Goal: Task Accomplishment & Management: Manage account settings

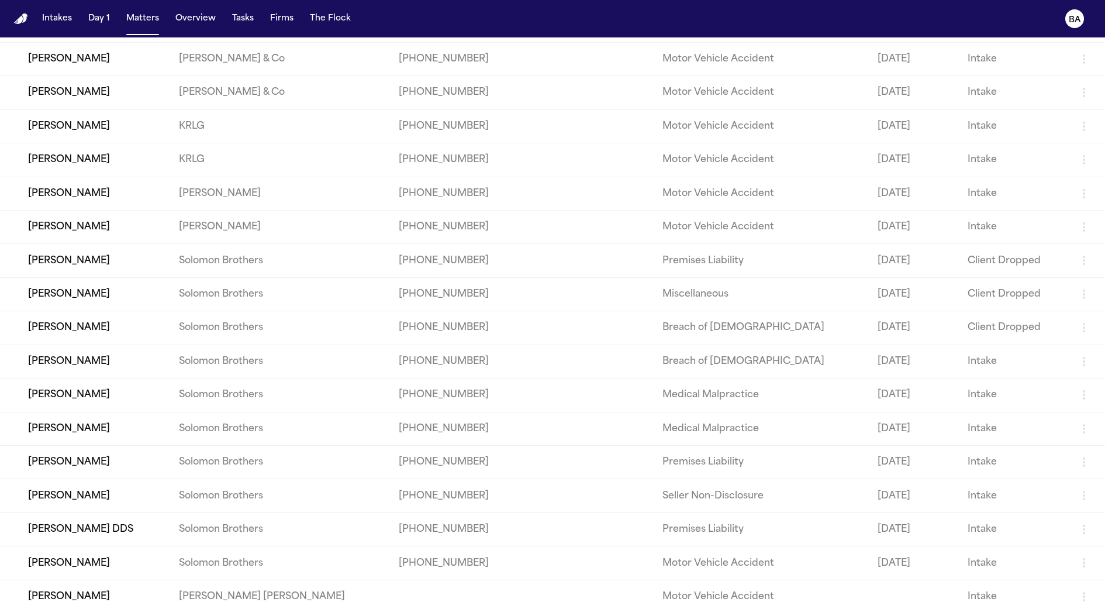
scroll to position [243, 0]
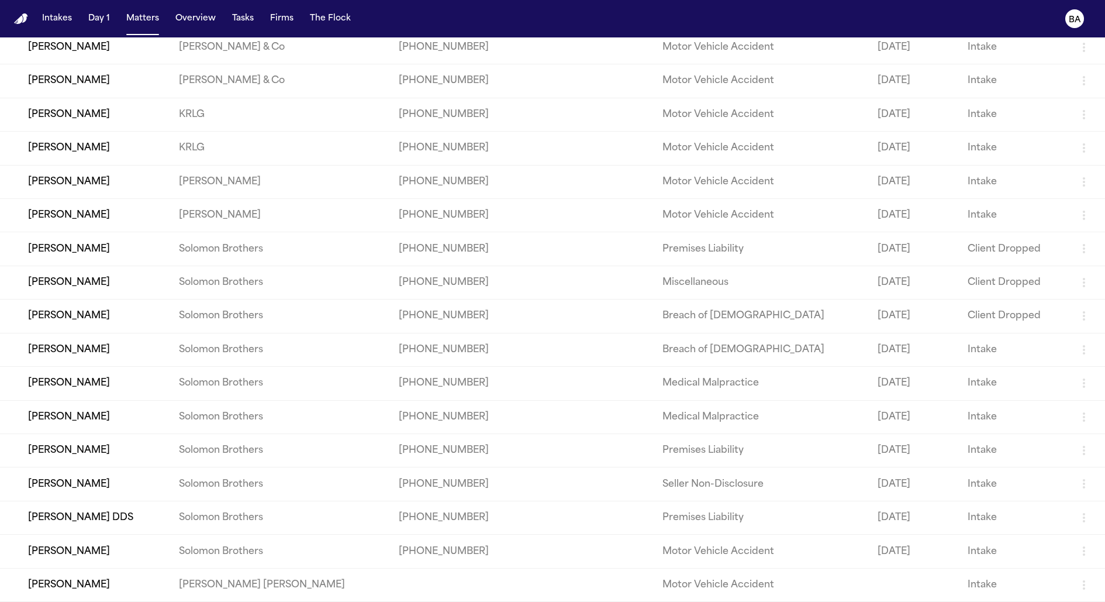
click at [152, 408] on td "[PERSON_NAME]" at bounding box center [85, 416] width 170 height 33
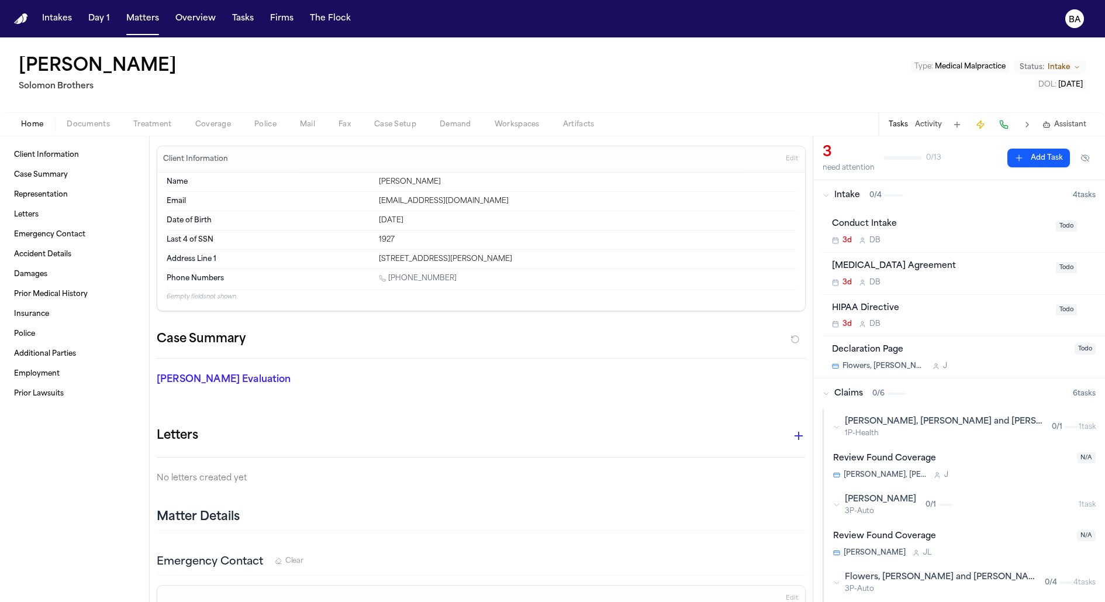
click at [200, 125] on span "Coverage" at bounding box center [213, 124] width 36 height 9
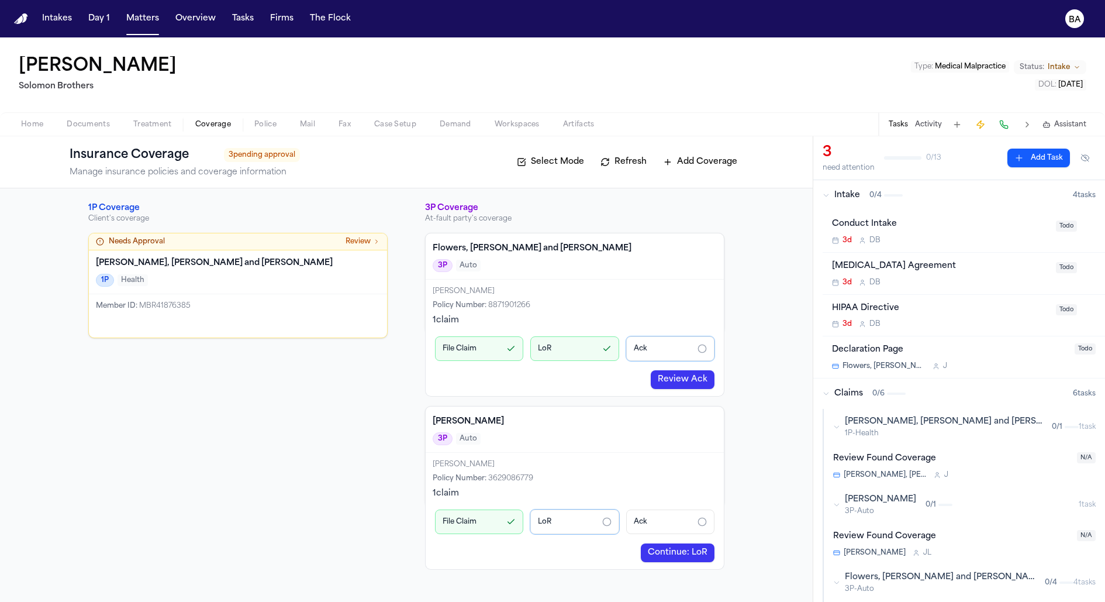
click at [941, 272] on div "Retainer Agreement 3d D B" at bounding box center [940, 273] width 217 height 27
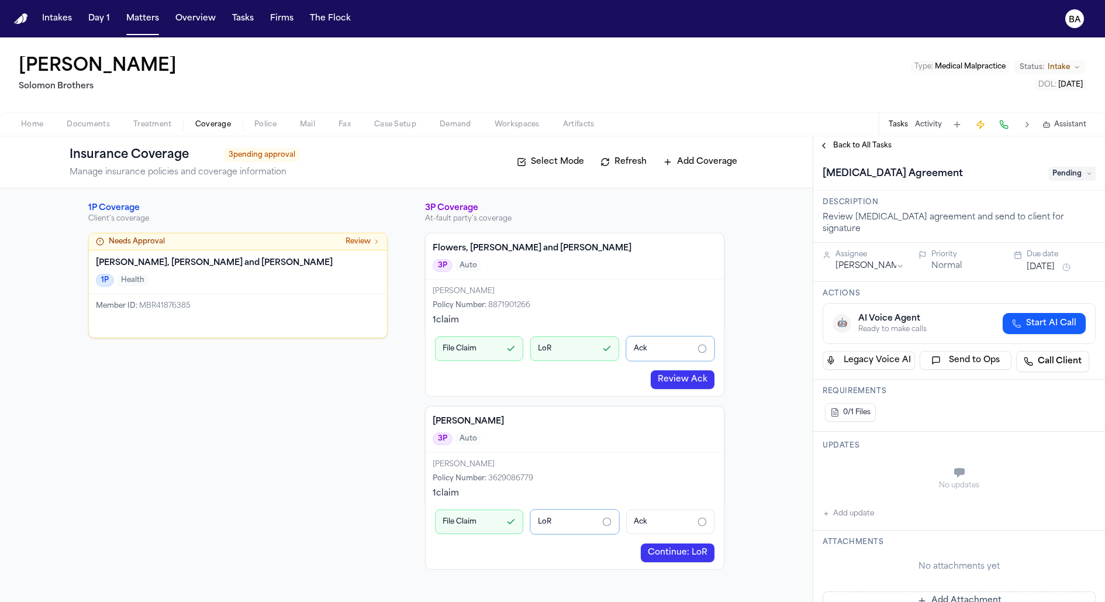
click at [1073, 179] on span "Pending" at bounding box center [1072, 174] width 47 height 14
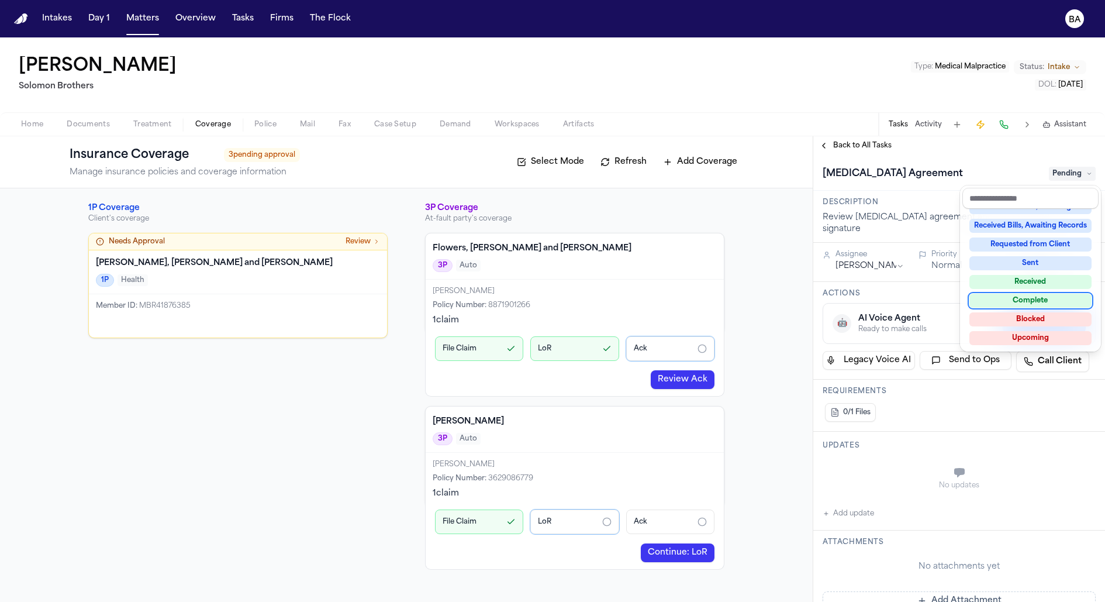
click at [999, 301] on div "Complete" at bounding box center [1030, 300] width 122 height 14
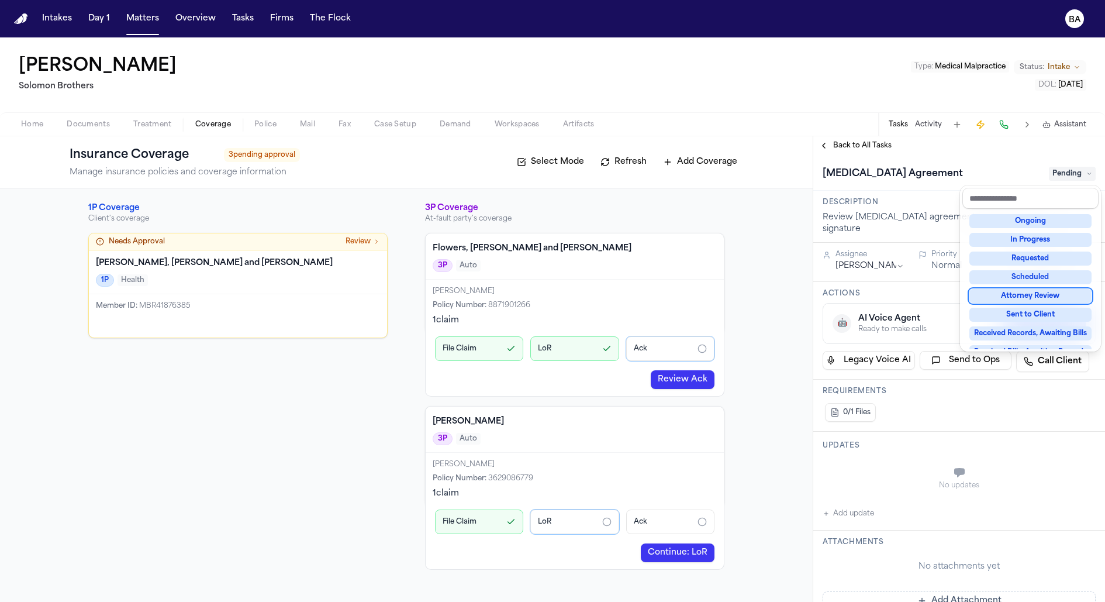
scroll to position [68, 0]
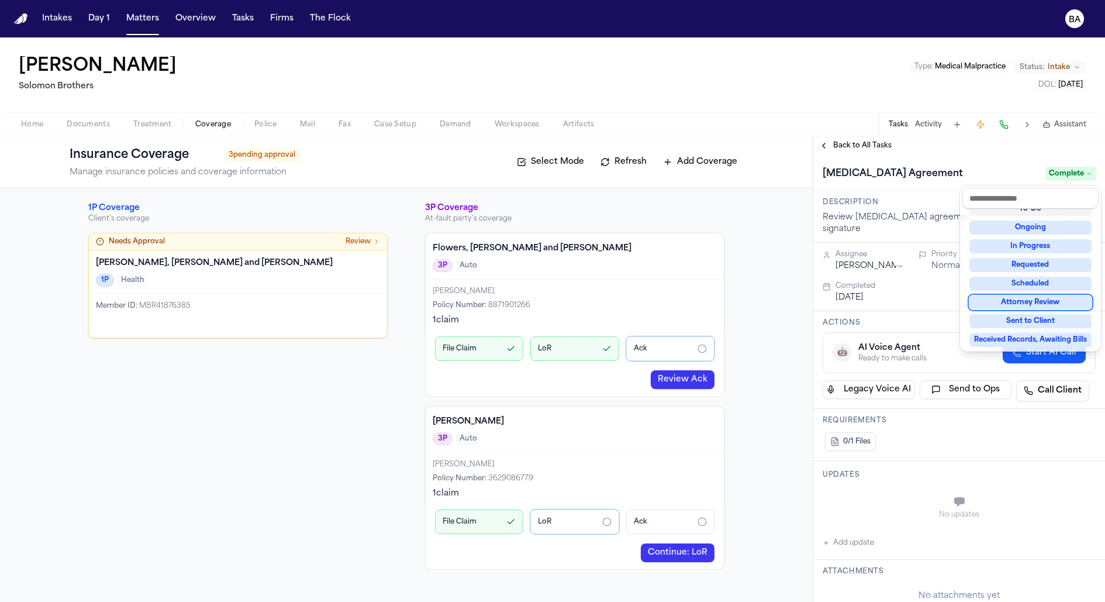
click at [864, 153] on div "**********" at bounding box center [959, 368] width 292 height 465
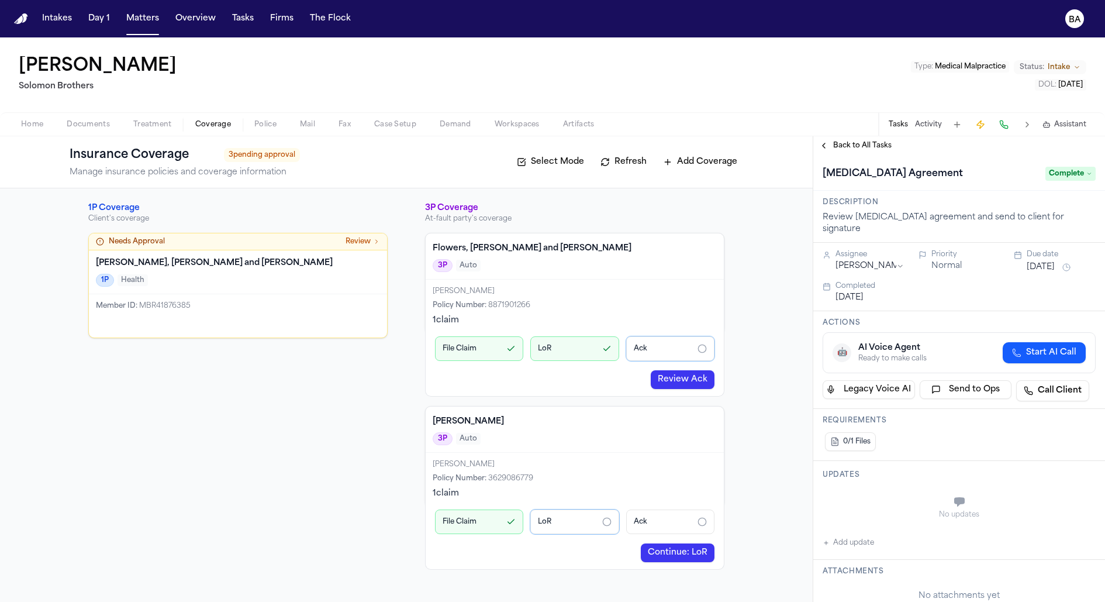
click at [851, 152] on div "Back to All Tasks" at bounding box center [959, 145] width 292 height 19
click at [847, 146] on span "Back to All Tasks" at bounding box center [862, 145] width 58 height 9
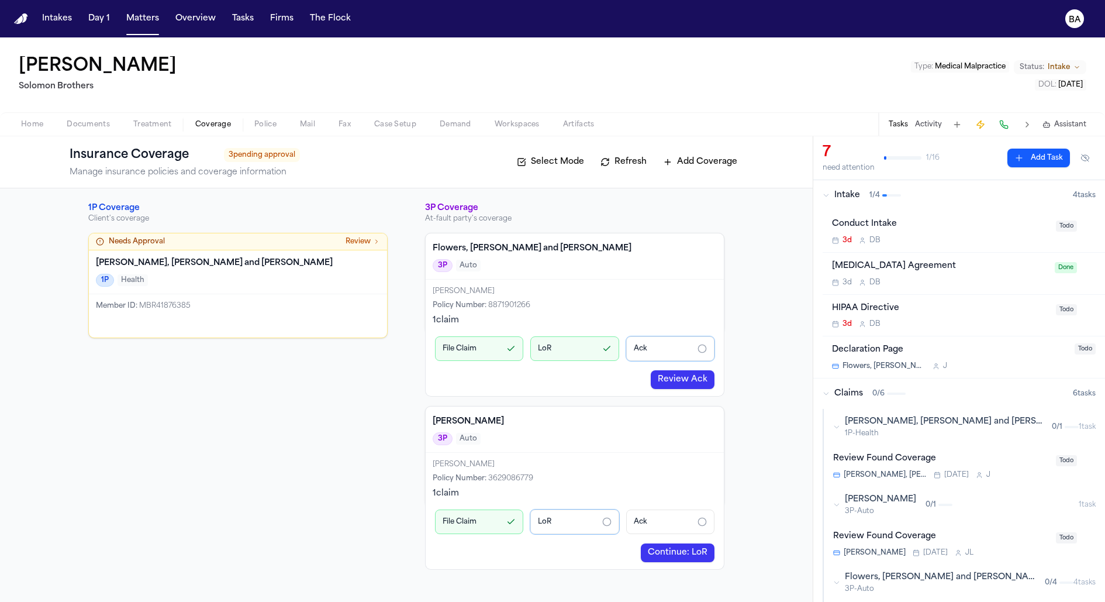
click at [628, 441] on div "Mcbride-Gordon 3P Auto" at bounding box center [575, 429] width 298 height 46
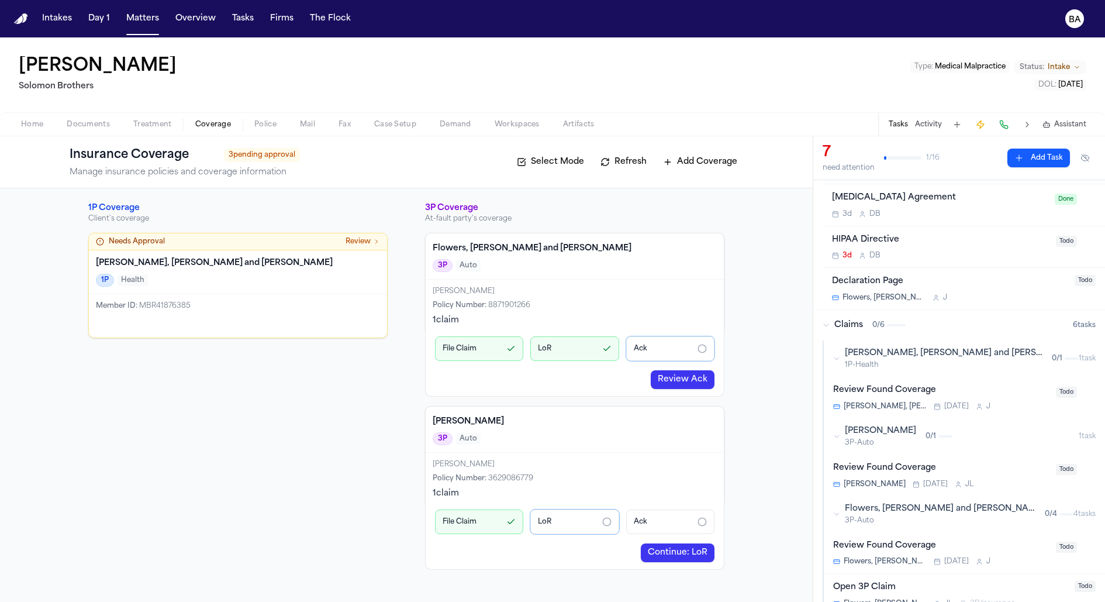
scroll to position [79, 0]
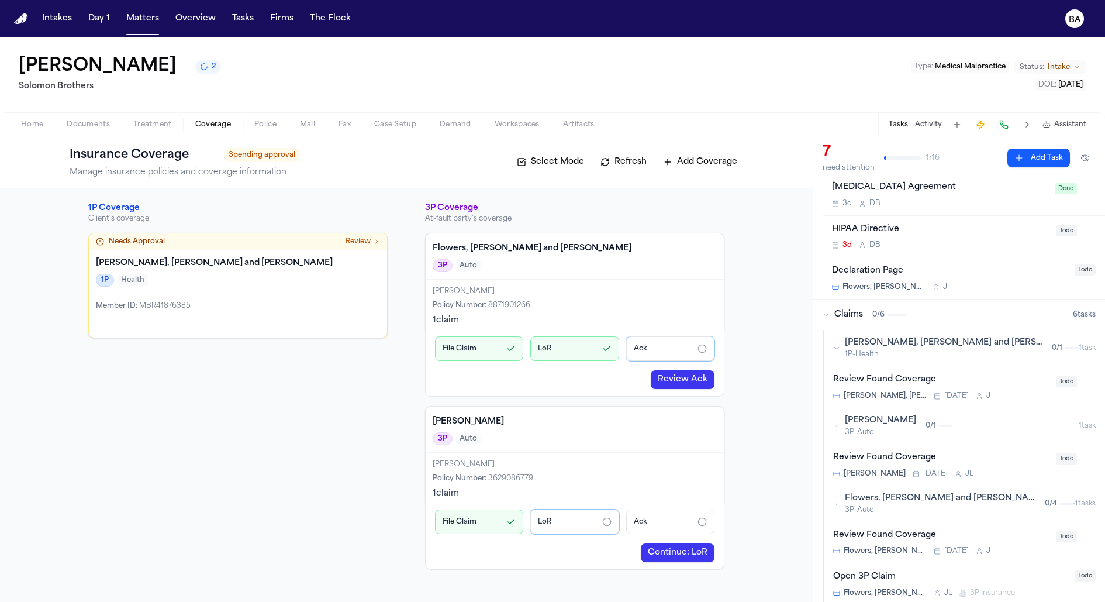
click at [1065, 379] on span "Todo" at bounding box center [1066, 381] width 21 height 11
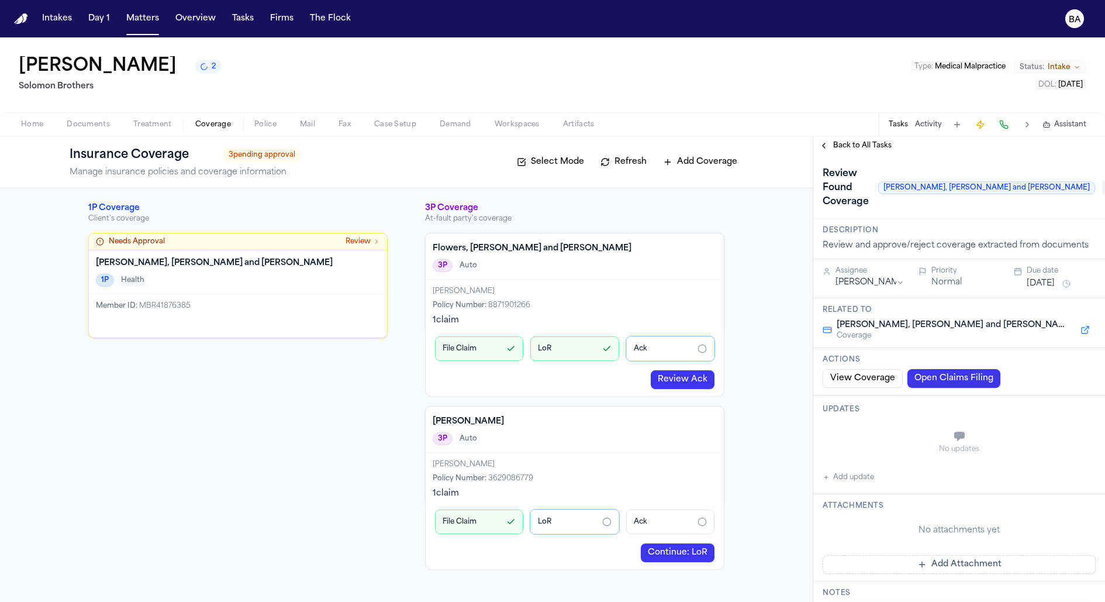
click at [1102, 181] on span "Pending" at bounding box center [1125, 188] width 47 height 14
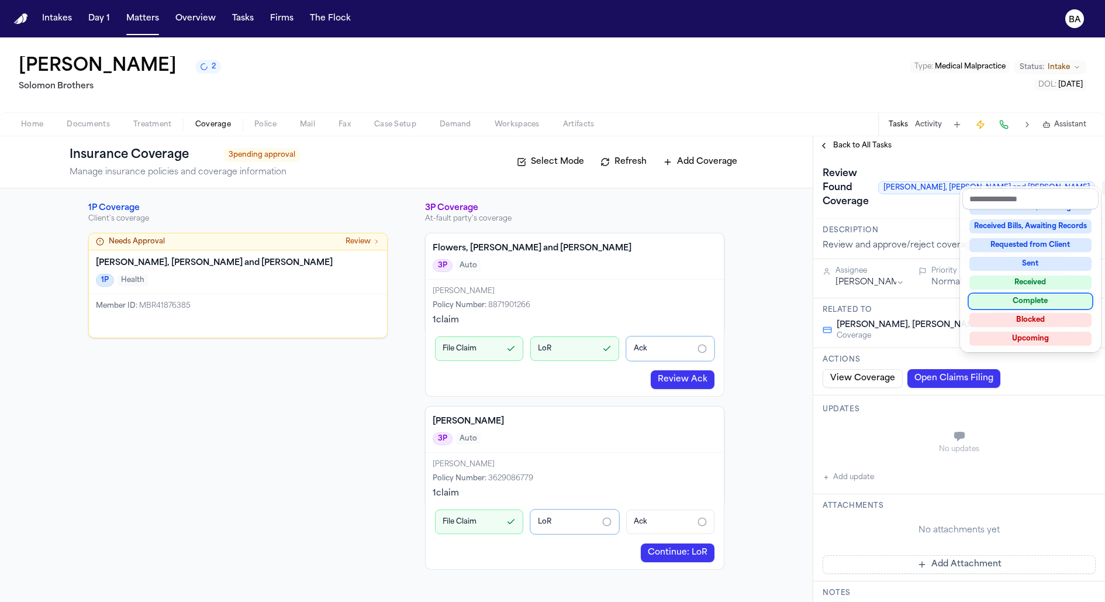
click at [1017, 295] on div "Complete" at bounding box center [1030, 301] width 122 height 14
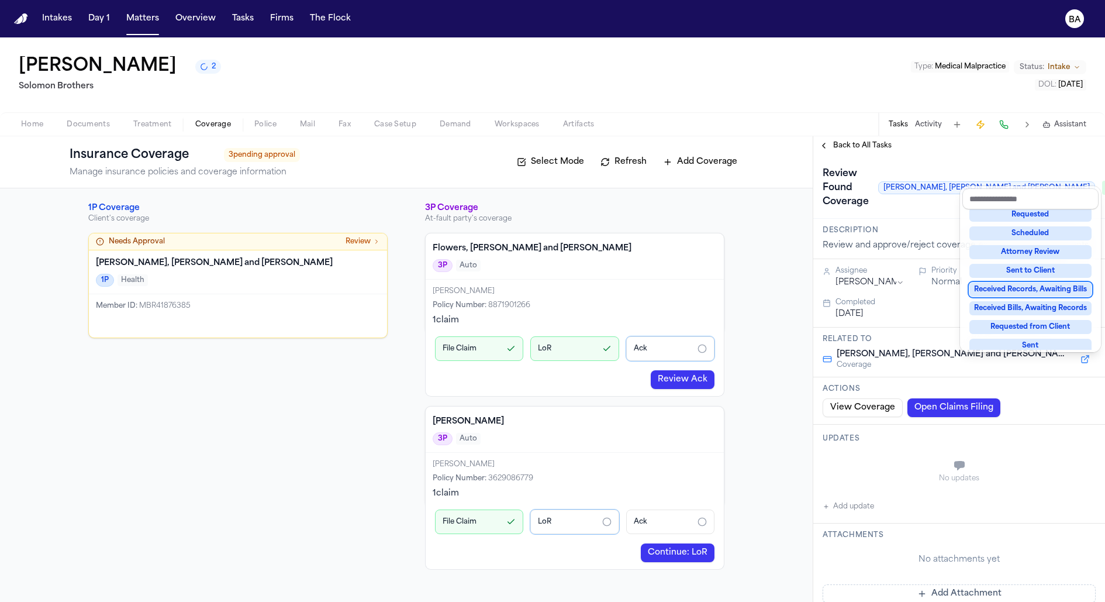
click at [871, 147] on div "**********" at bounding box center [959, 368] width 292 height 465
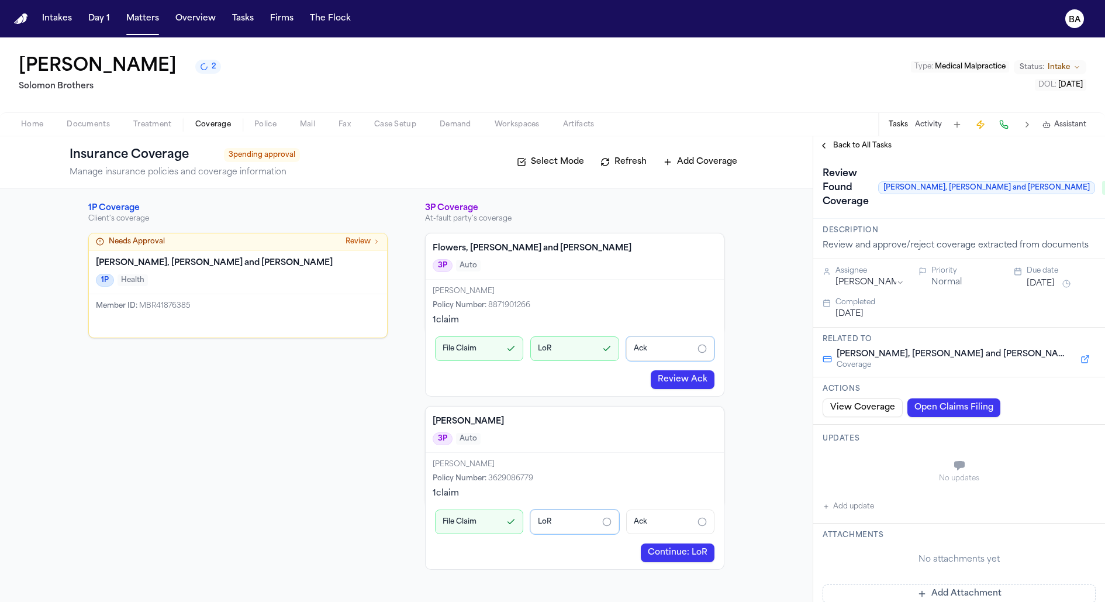
click at [854, 147] on span "Back to All Tasks" at bounding box center [862, 145] width 58 height 9
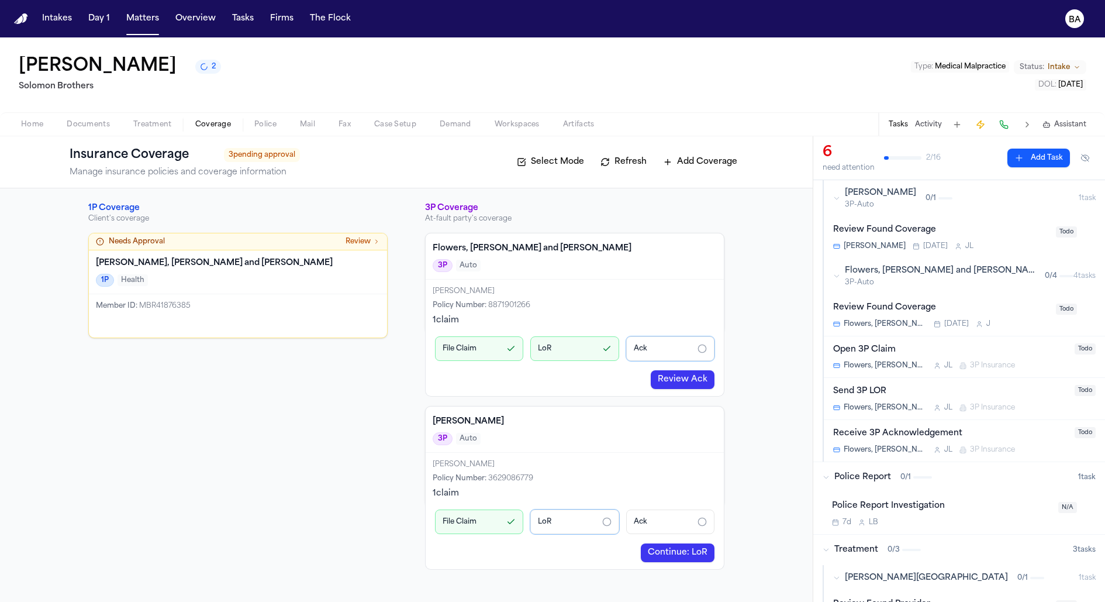
scroll to position [259, 0]
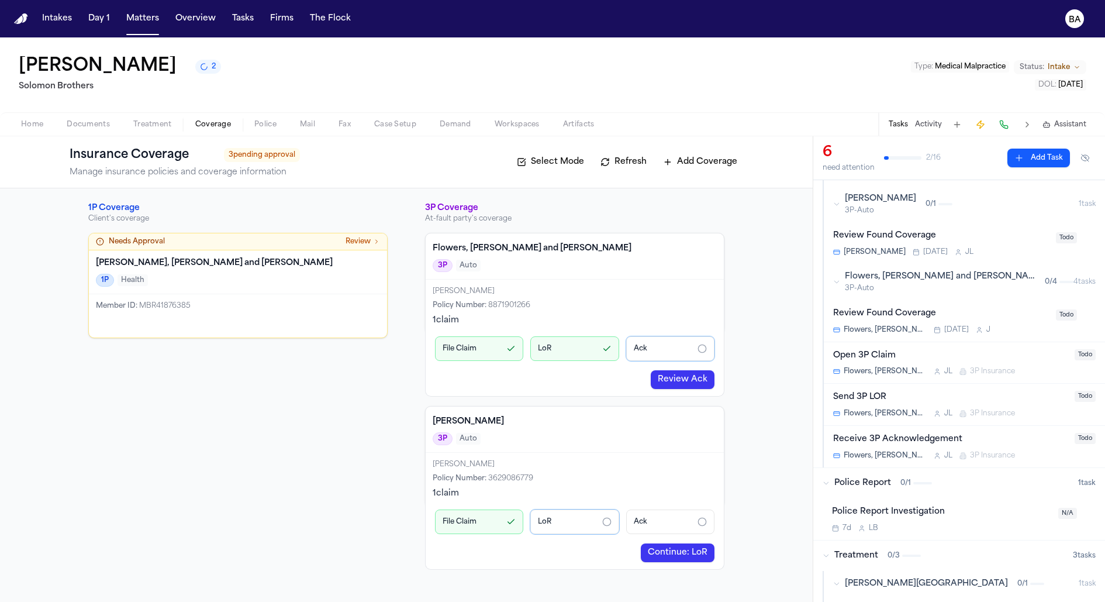
click at [1006, 241] on div "Review Found Coverage Mcbride-Gordon Tomorrow J L" at bounding box center [941, 242] width 216 height 27
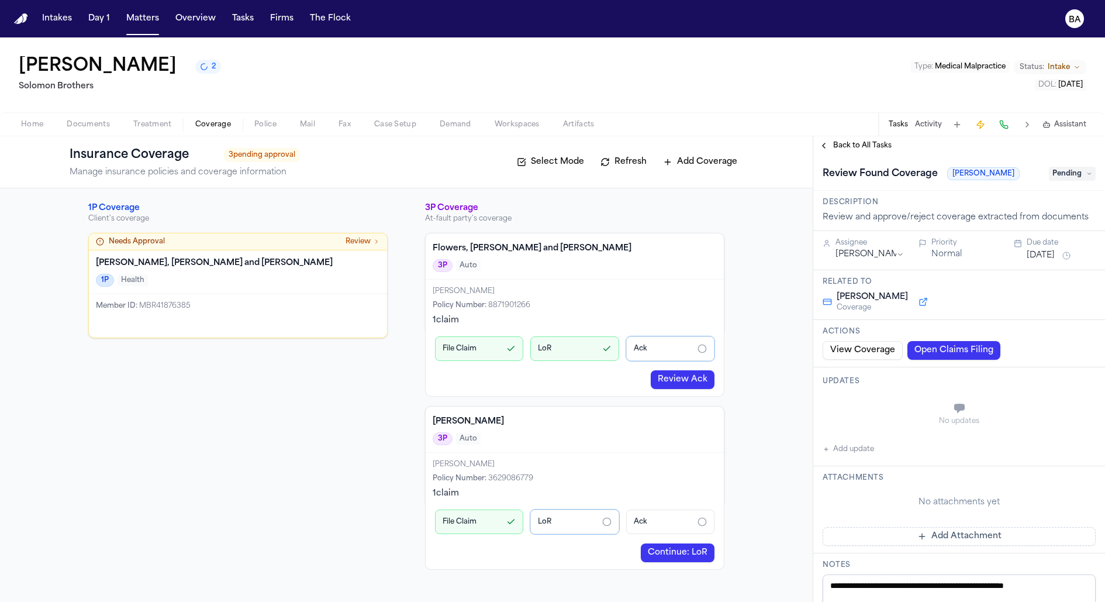
click at [1061, 171] on span "Pending" at bounding box center [1072, 174] width 47 height 14
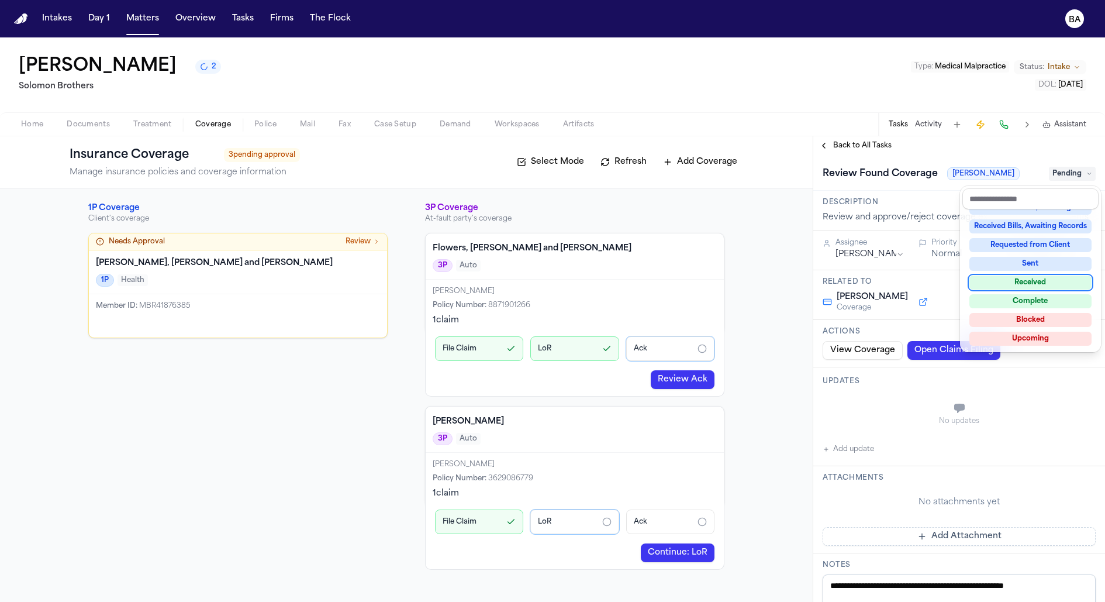
click at [1033, 295] on div "Complete" at bounding box center [1030, 301] width 122 height 14
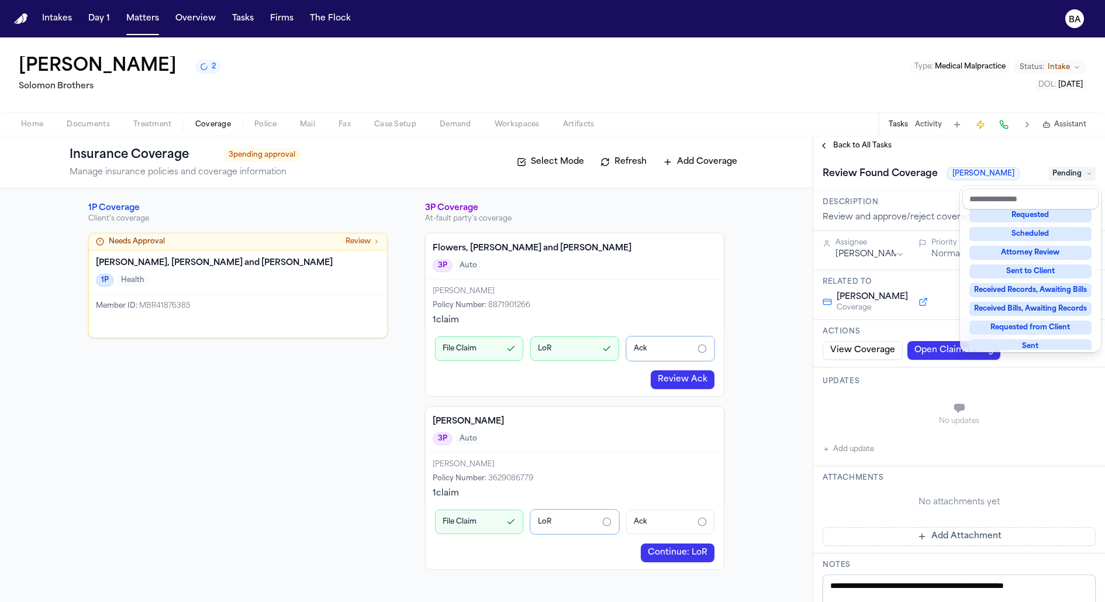
scroll to position [61, 0]
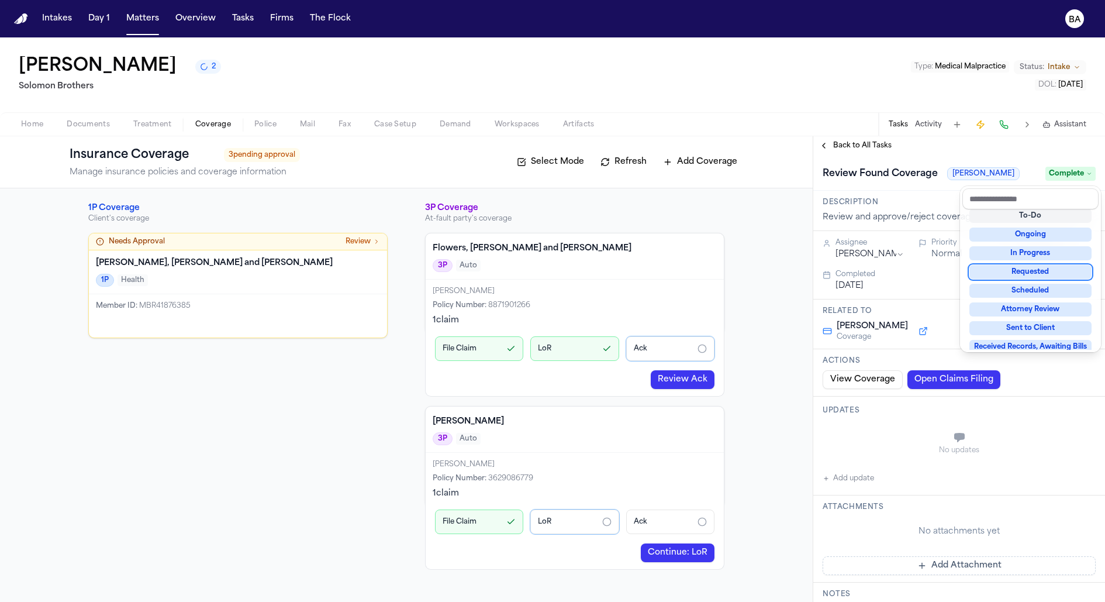
click at [873, 160] on div "Review Found Coverage Mcbride-Gordon Complete" at bounding box center [959, 173] width 292 height 36
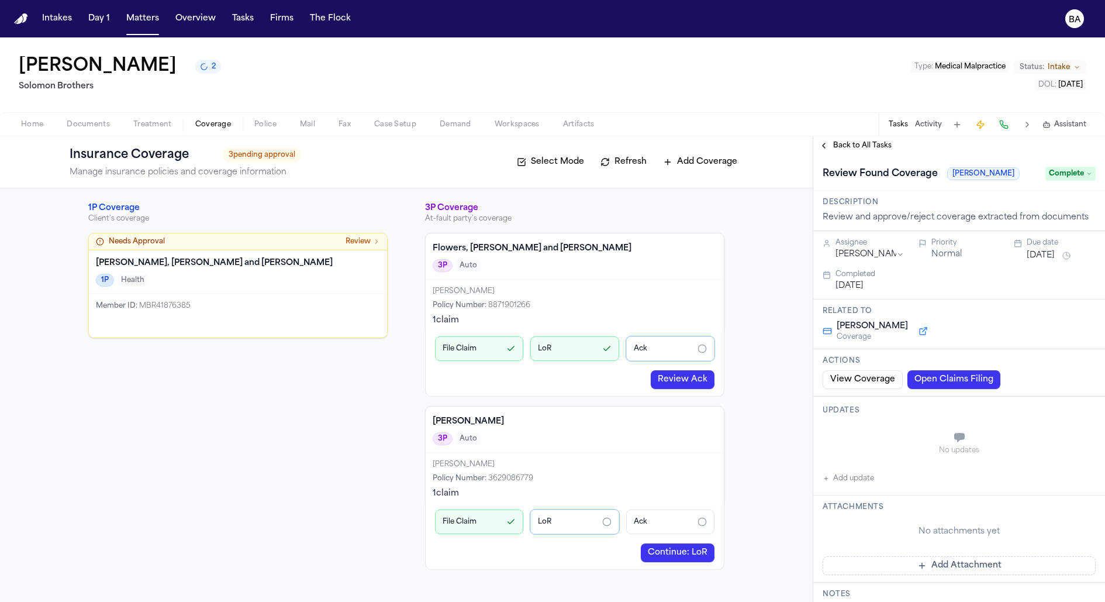
click at [866, 141] on span "Back to All Tasks" at bounding box center [862, 145] width 58 height 9
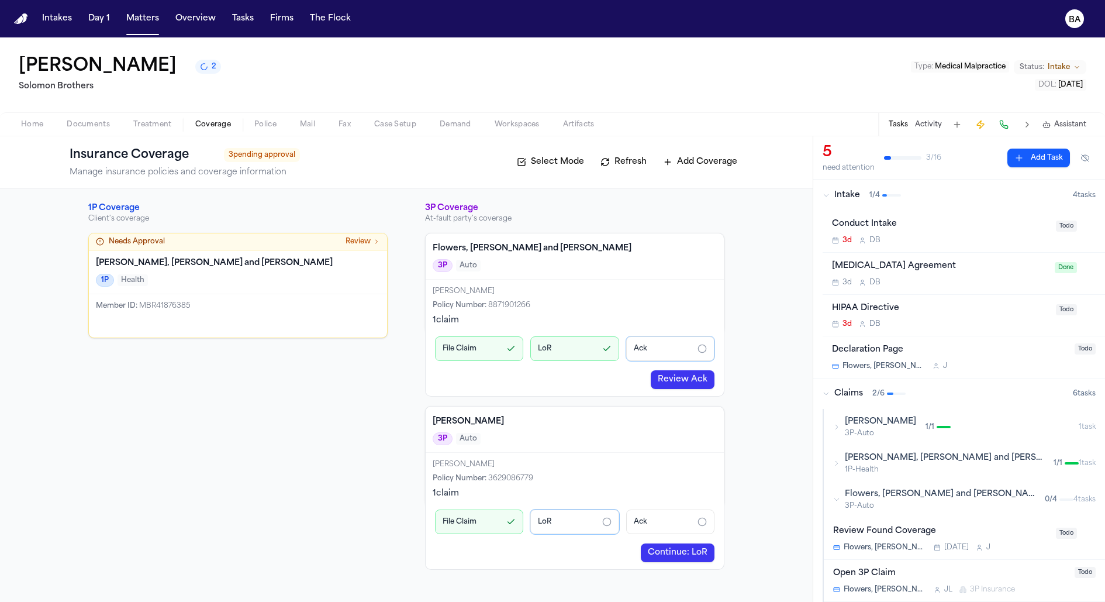
click at [959, 509] on div "Flowers, Schmidt and Bell 3P-Auto 0 / 4" at bounding box center [953, 499] width 240 height 22
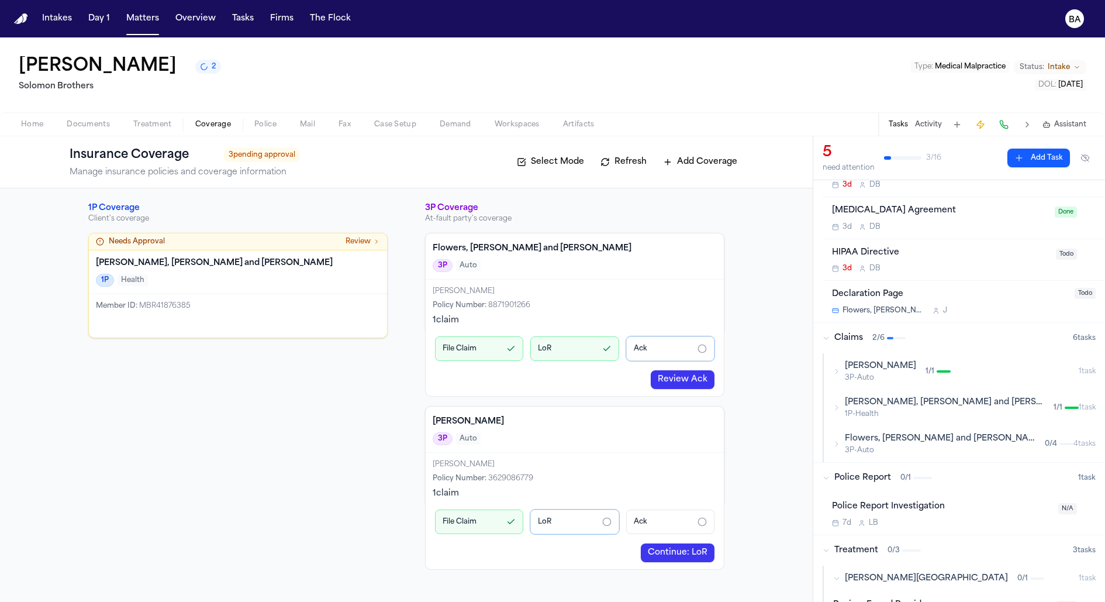
scroll to position [63, 0]
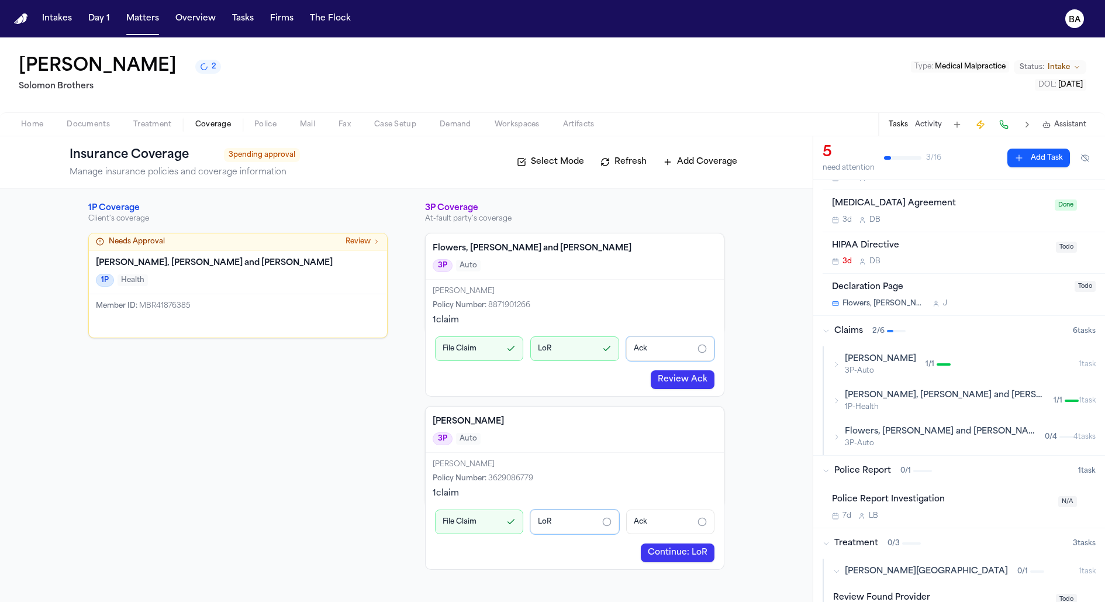
click at [987, 443] on div "Flowers, Schmidt and Bell 3P-Auto 0 / 4" at bounding box center [953, 437] width 240 height 22
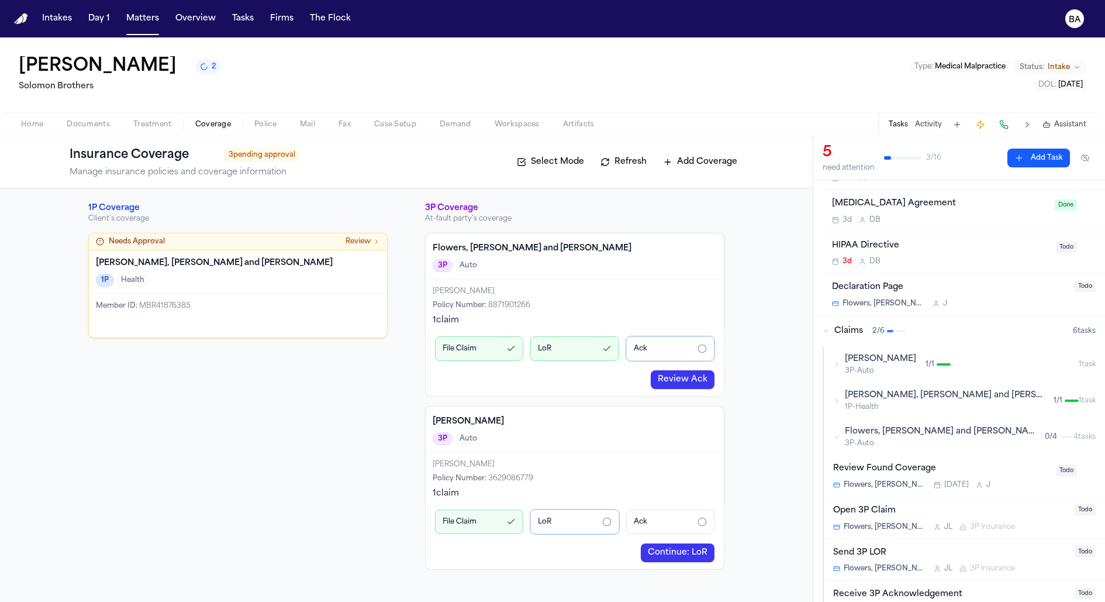
click at [990, 469] on div "Review Found Coverage" at bounding box center [941, 468] width 216 height 13
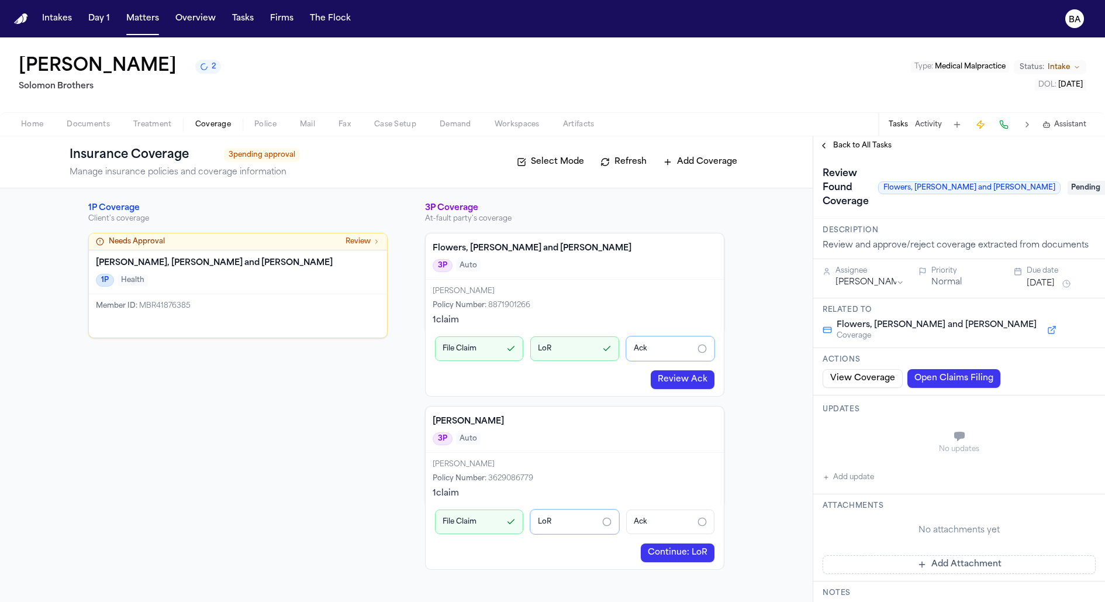
click at [1075, 186] on span "Pending" at bounding box center [1091, 188] width 47 height 14
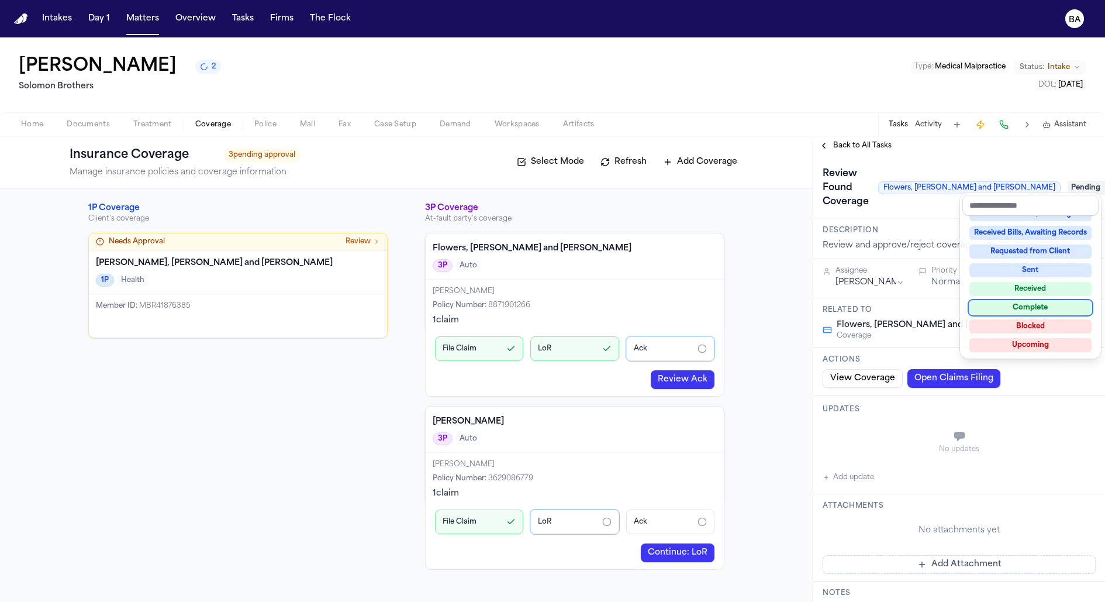
click at [1024, 309] on div "Complete" at bounding box center [1030, 307] width 122 height 14
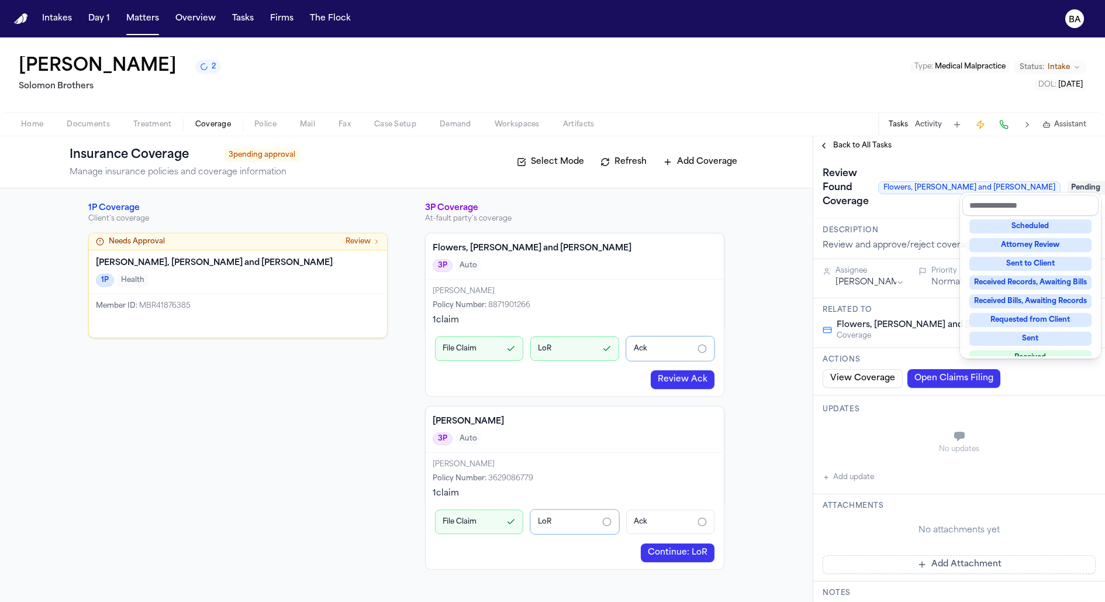
scroll to position [56, 0]
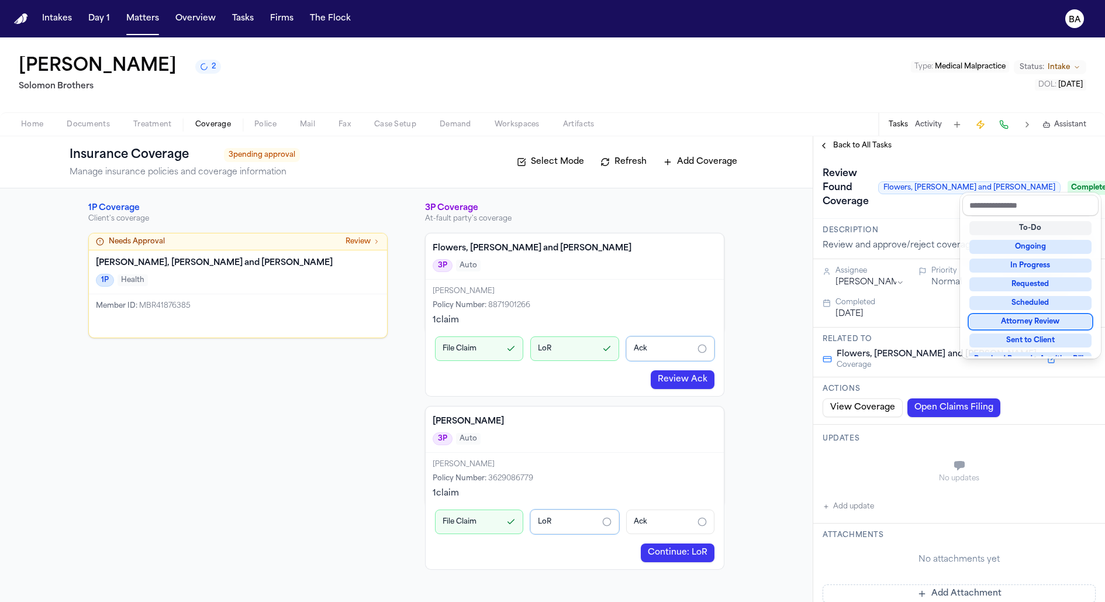
click at [873, 168] on div "Review Found Coverage Flowers, Schmidt and Bell Complete" at bounding box center [959, 187] width 273 height 47
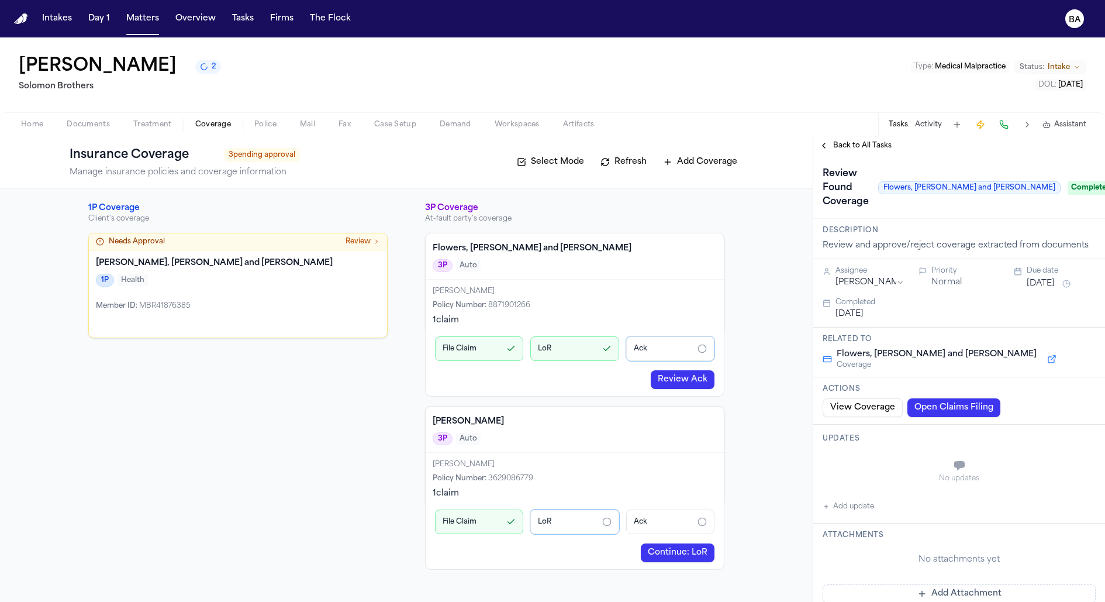
click at [861, 144] on span "Back to All Tasks" at bounding box center [862, 145] width 58 height 9
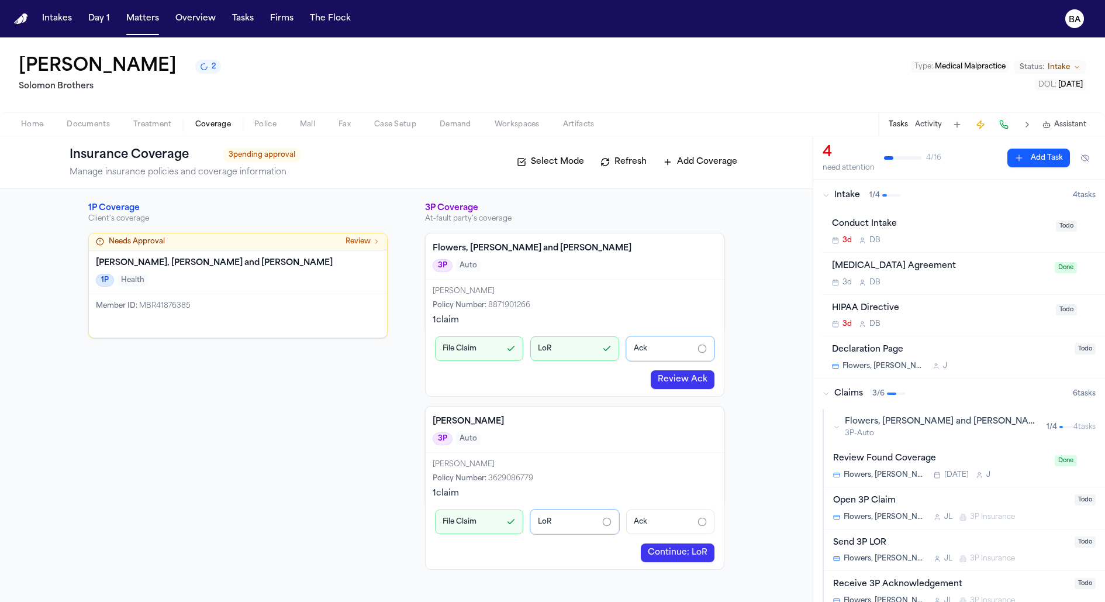
click at [937, 434] on span "3P-Auto" at bounding box center [941, 433] width 192 height 9
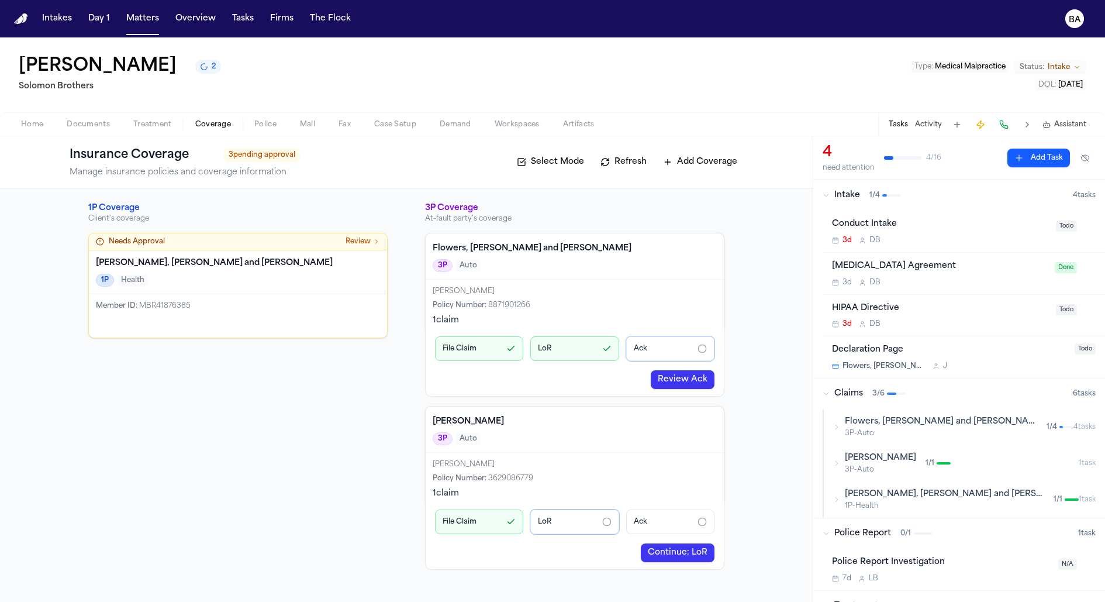
click at [937, 434] on span "3P-Auto" at bounding box center [941, 433] width 192 height 9
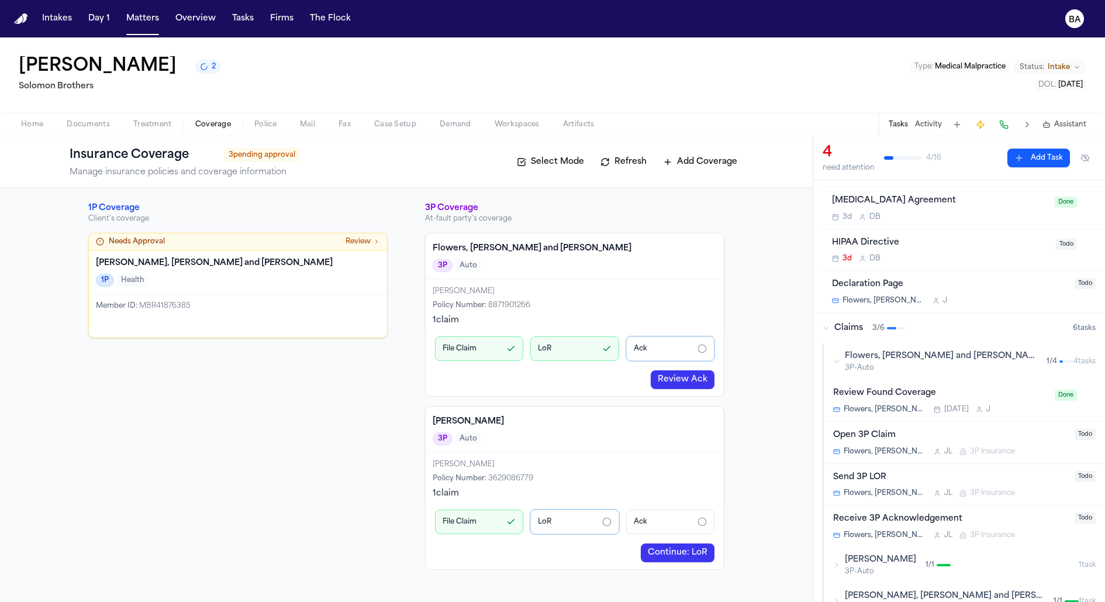
scroll to position [68, 0]
click at [952, 431] on div "Open 3P Claim" at bounding box center [950, 432] width 234 height 13
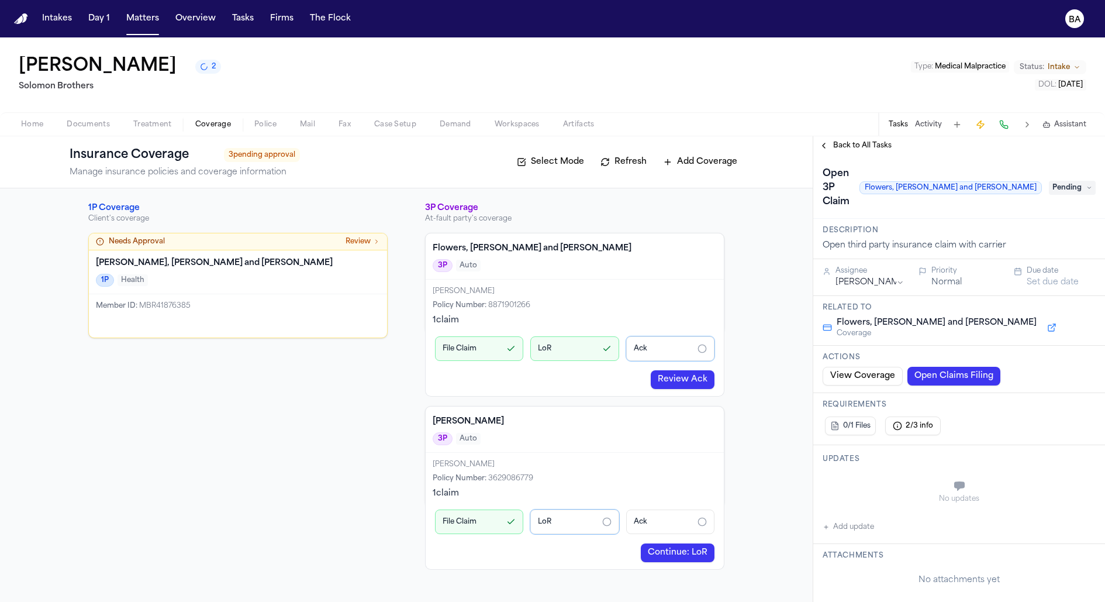
click at [862, 150] on span "Back to All Tasks" at bounding box center [862, 145] width 58 height 9
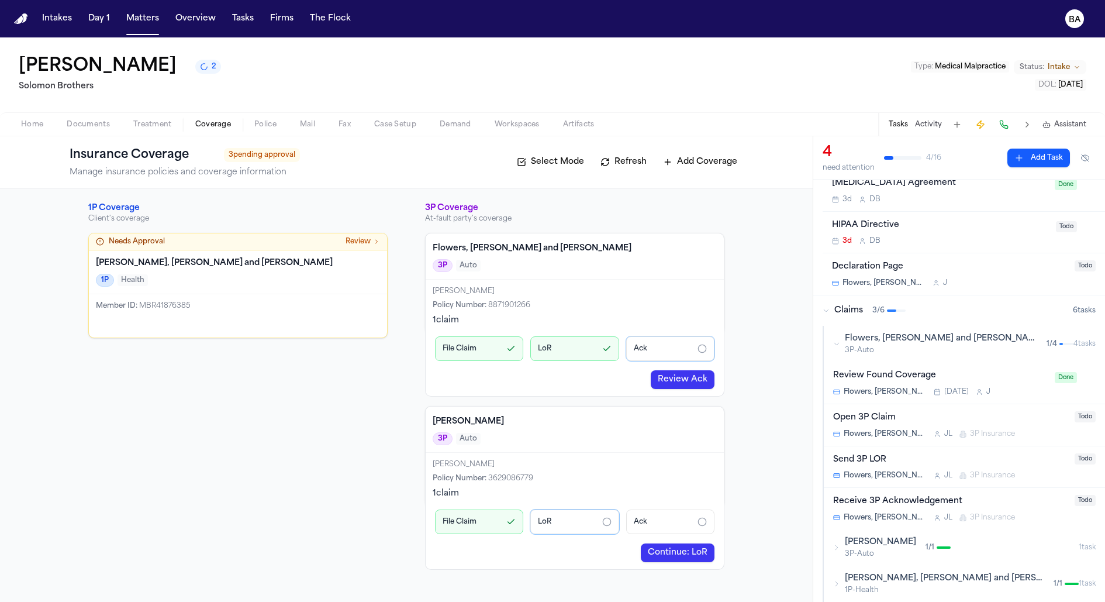
scroll to position [85, 0]
click at [657, 550] on link "Continue: LoR" at bounding box center [678, 552] width 74 height 19
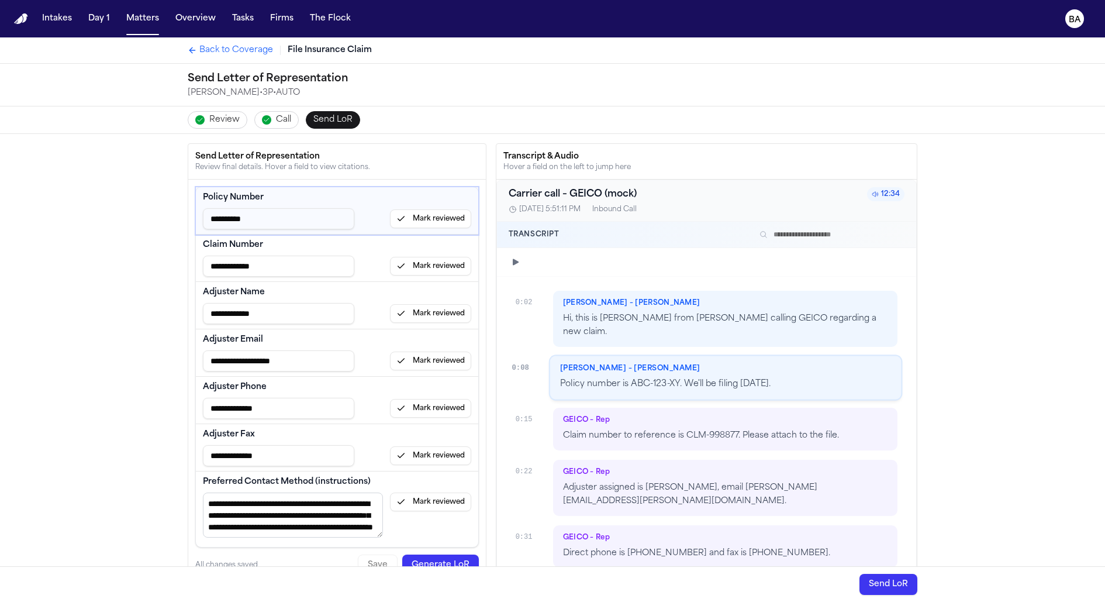
click at [217, 114] on span "Review" at bounding box center [224, 120] width 30 height 12
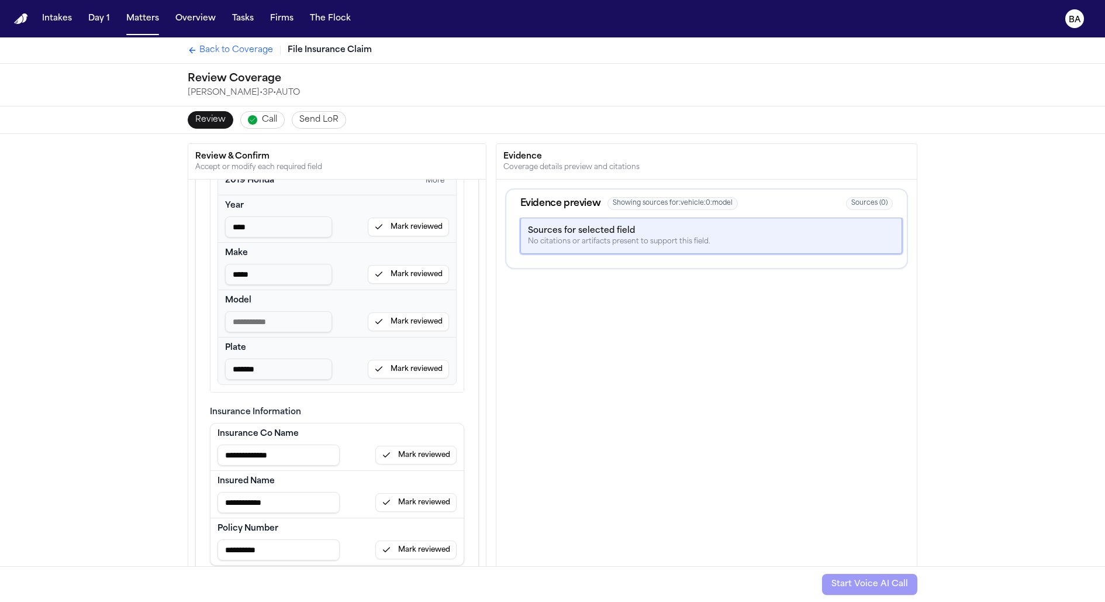
scroll to position [86, 0]
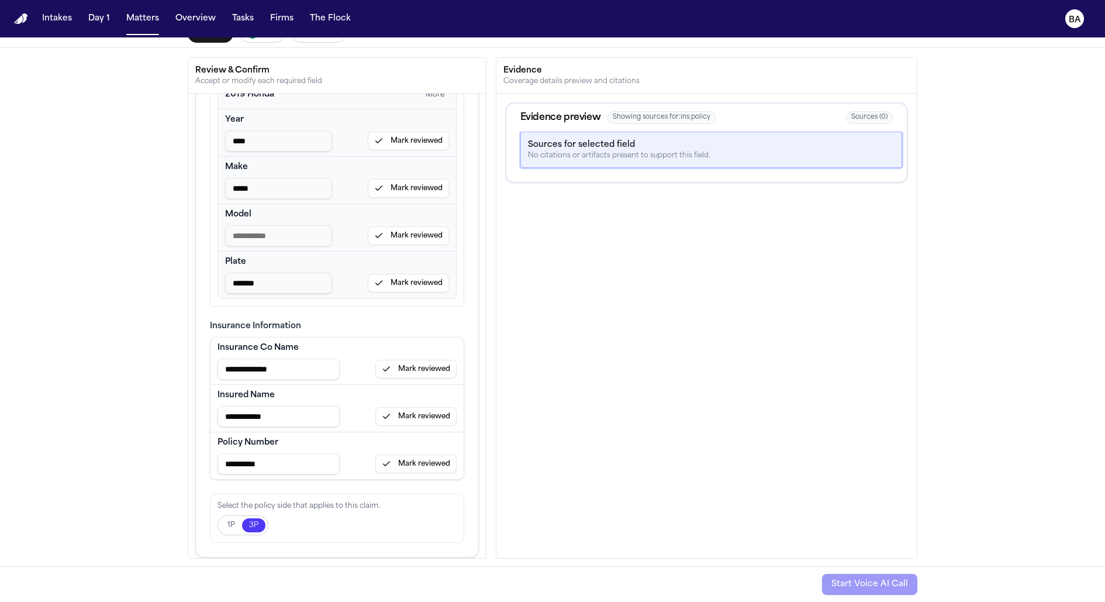
click at [224, 519] on button "1P" at bounding box center [231, 525] width 22 height 14
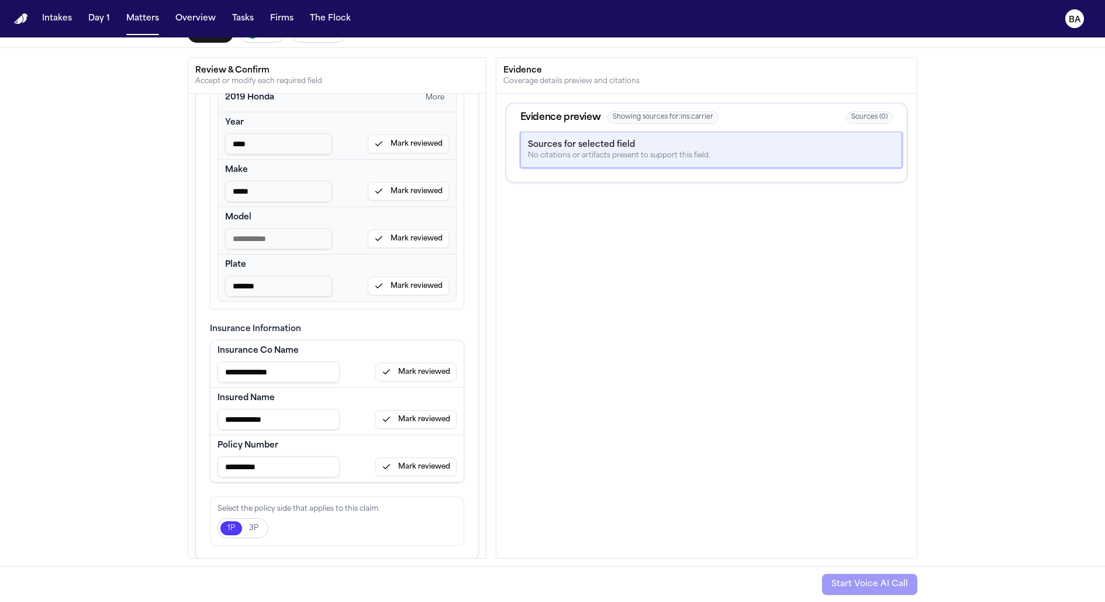
scroll to position [0, 0]
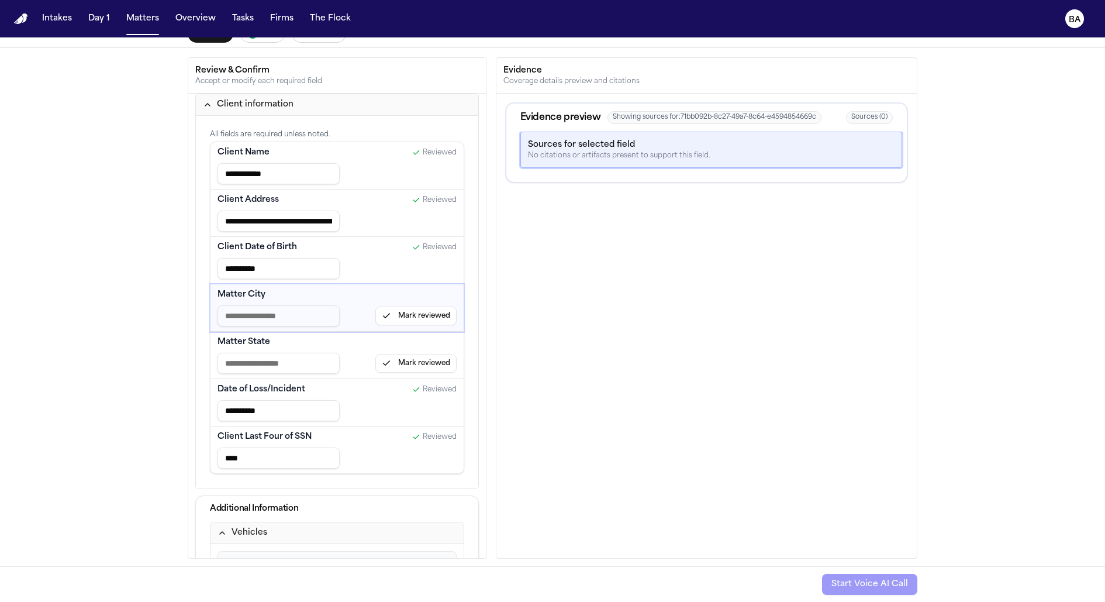
type input "**********"
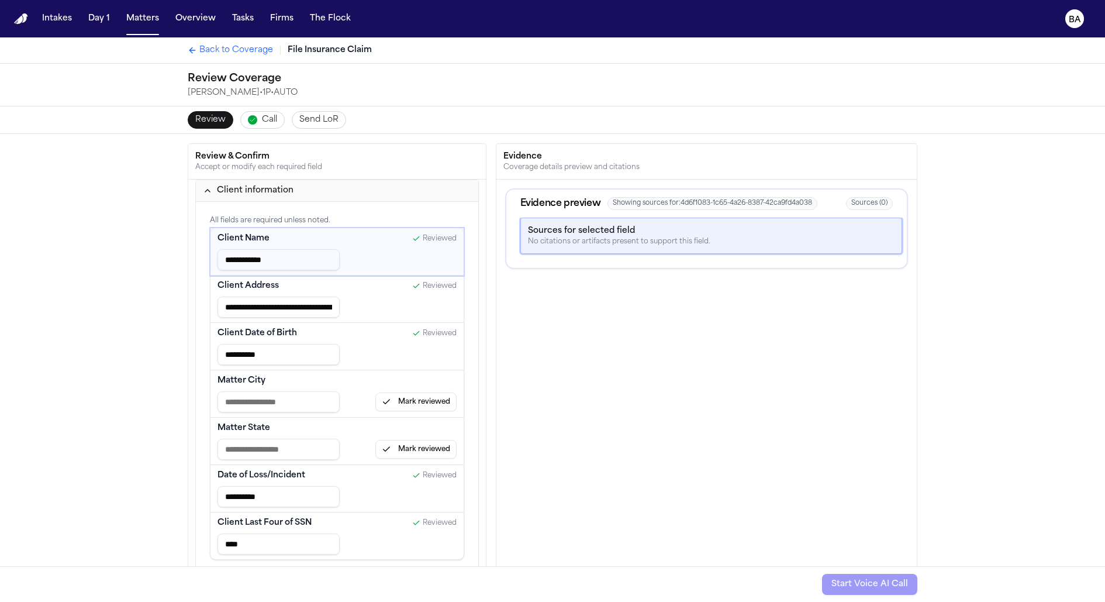
click at [213, 51] on span "Back to Coverage" at bounding box center [236, 50] width 74 height 12
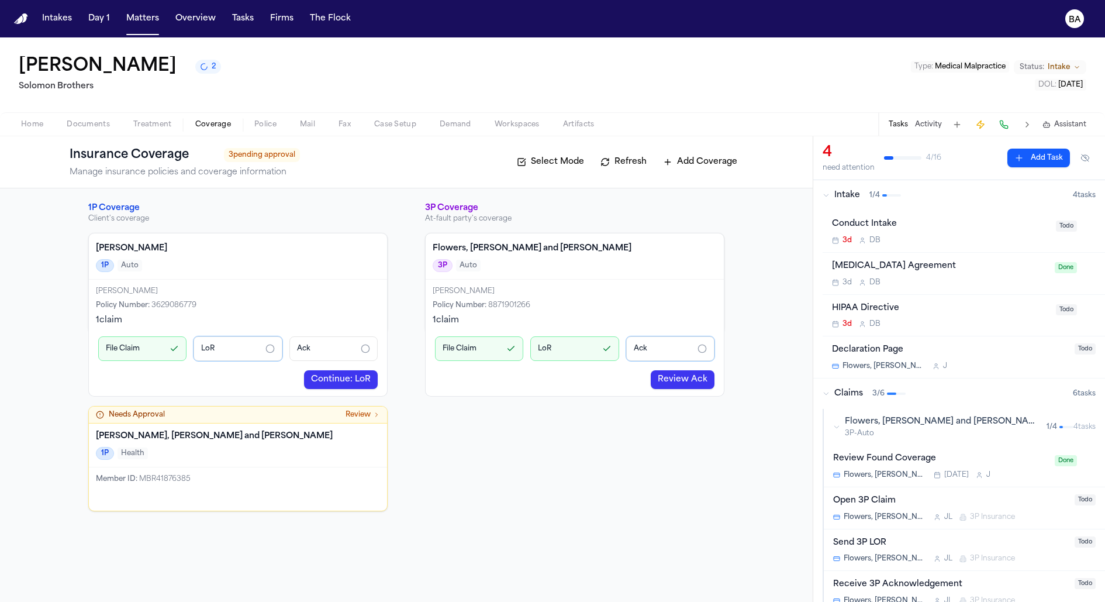
click at [887, 429] on span "3P-Auto" at bounding box center [941, 433] width 192 height 9
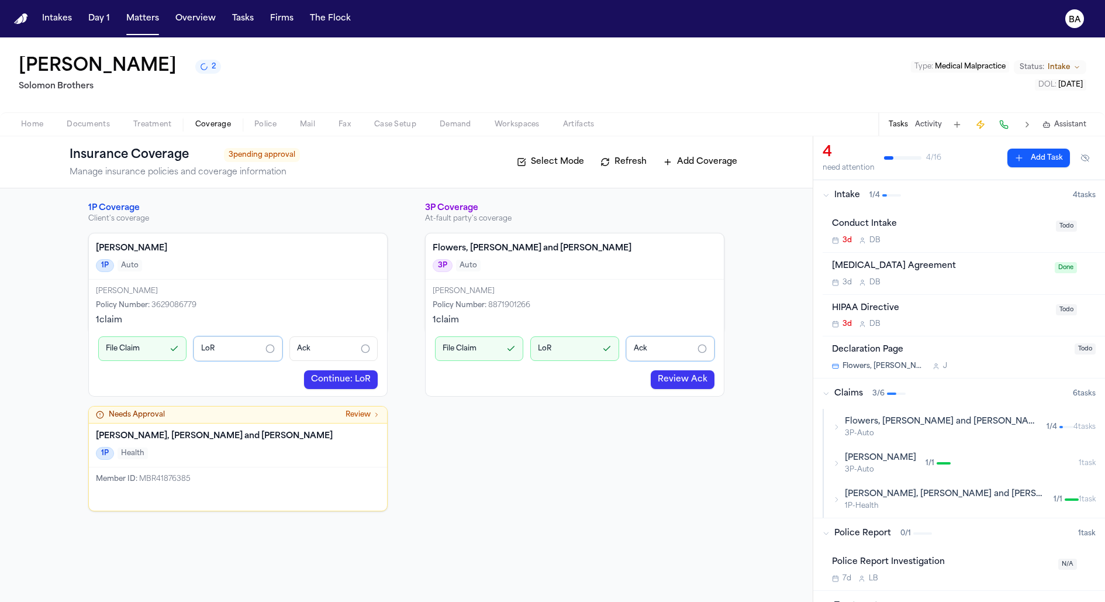
click at [695, 472] on div "3P Coverage At-fault party's coverage Flowers, Schmidt and Bell 3P Auto Amanda …" at bounding box center [574, 356] width 299 height 309
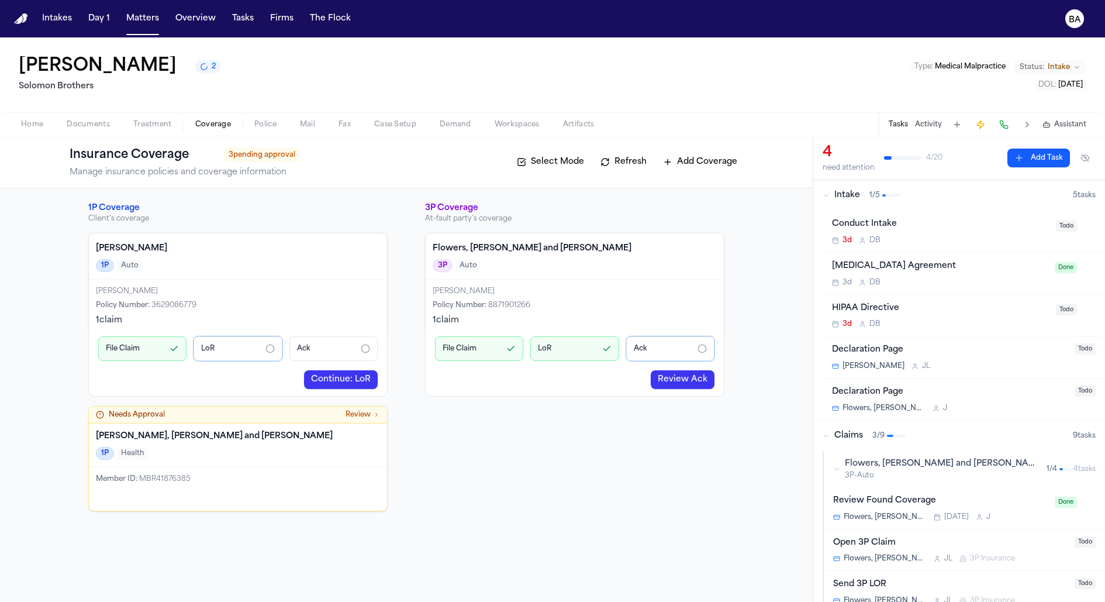
scroll to position [57, 0]
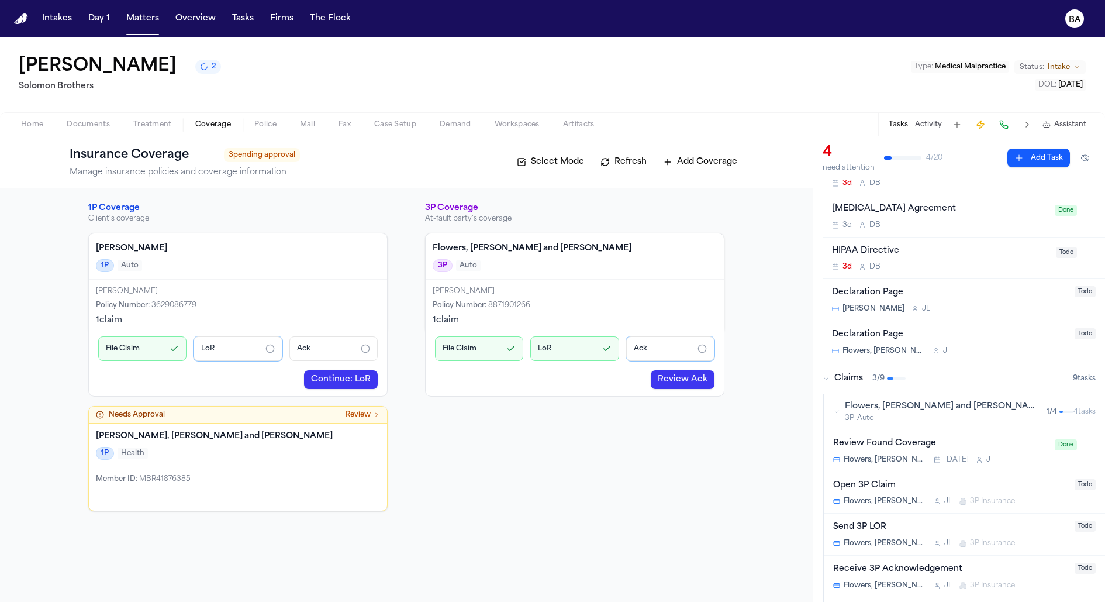
click at [890, 419] on span "3P-Auto" at bounding box center [941, 417] width 192 height 9
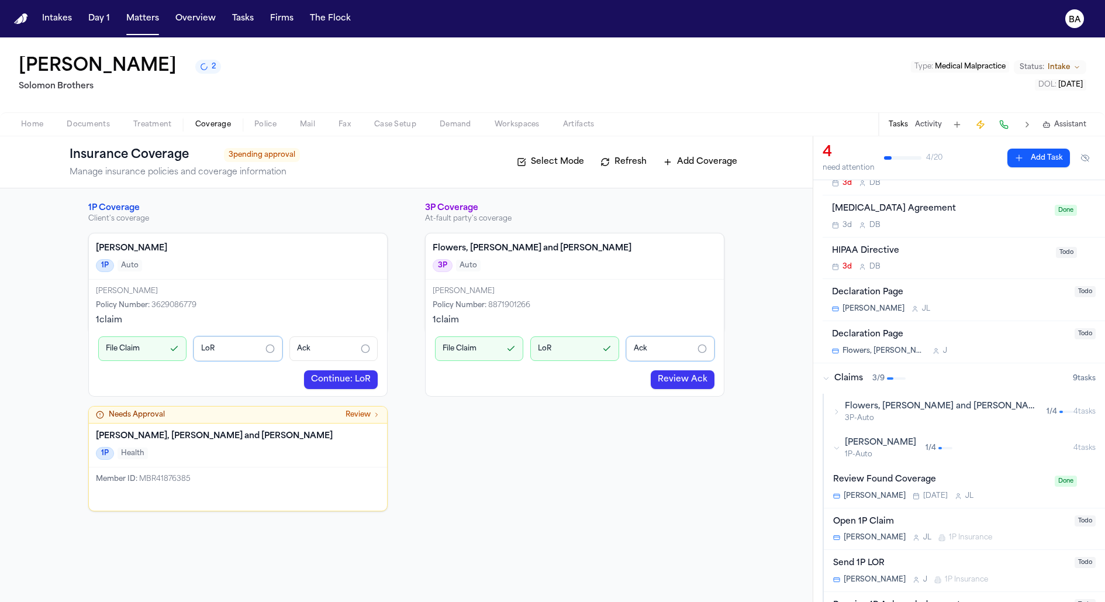
click at [895, 457] on button "Mcbride-Gordon 1P-Auto 1 / 4 4 task s" at bounding box center [964, 448] width 281 height 36
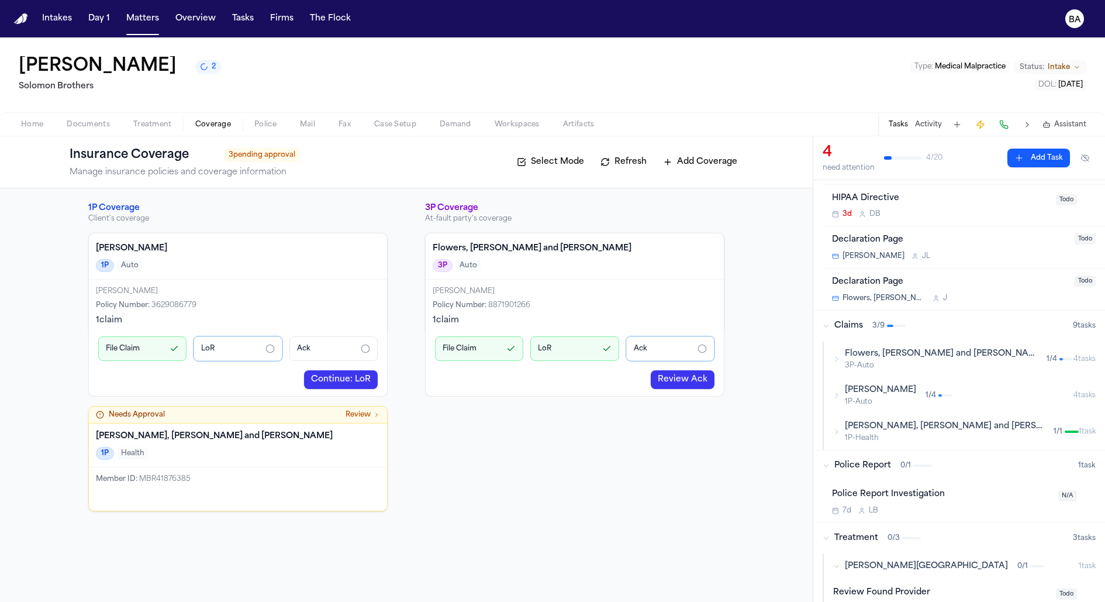
scroll to position [123, 0]
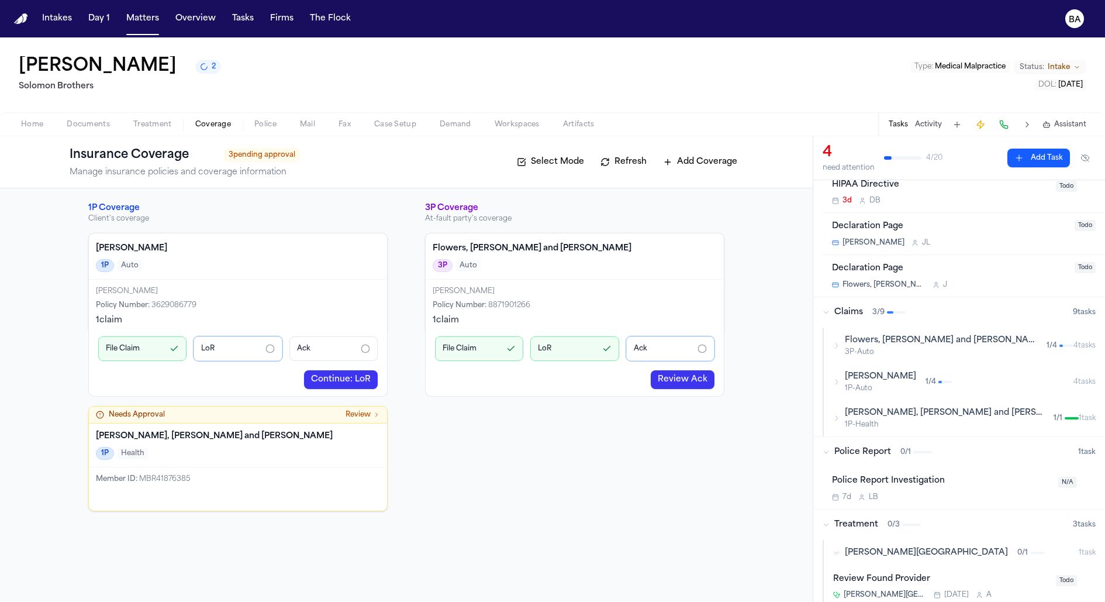
click at [890, 379] on span "Mcbride-Gordon" at bounding box center [880, 377] width 71 height 12
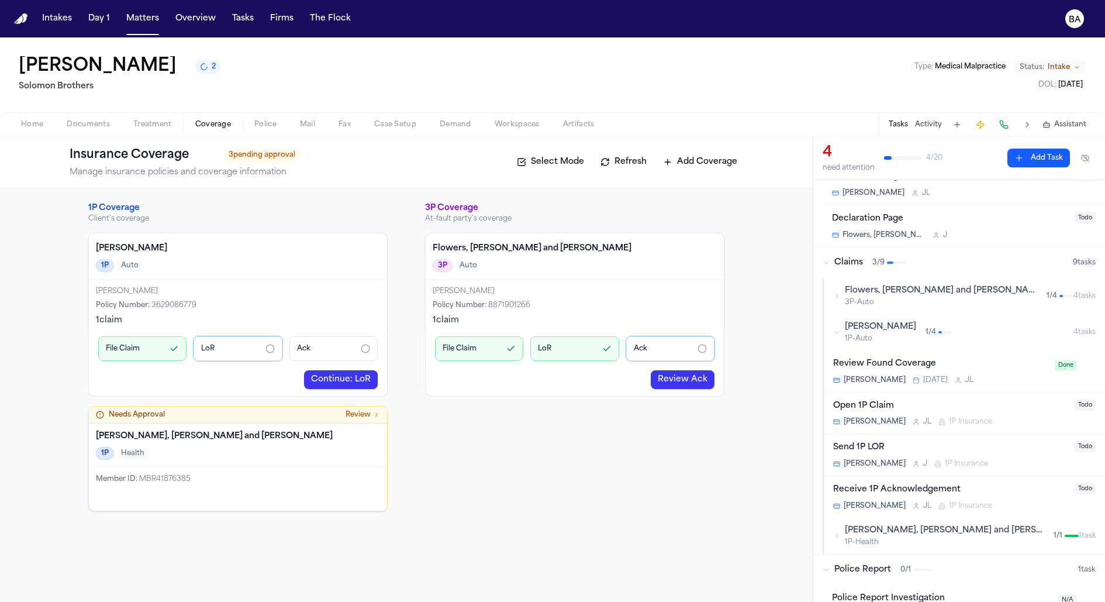
scroll to position [175, 0]
click at [935, 406] on div "Open 1P Claim" at bounding box center [950, 403] width 234 height 13
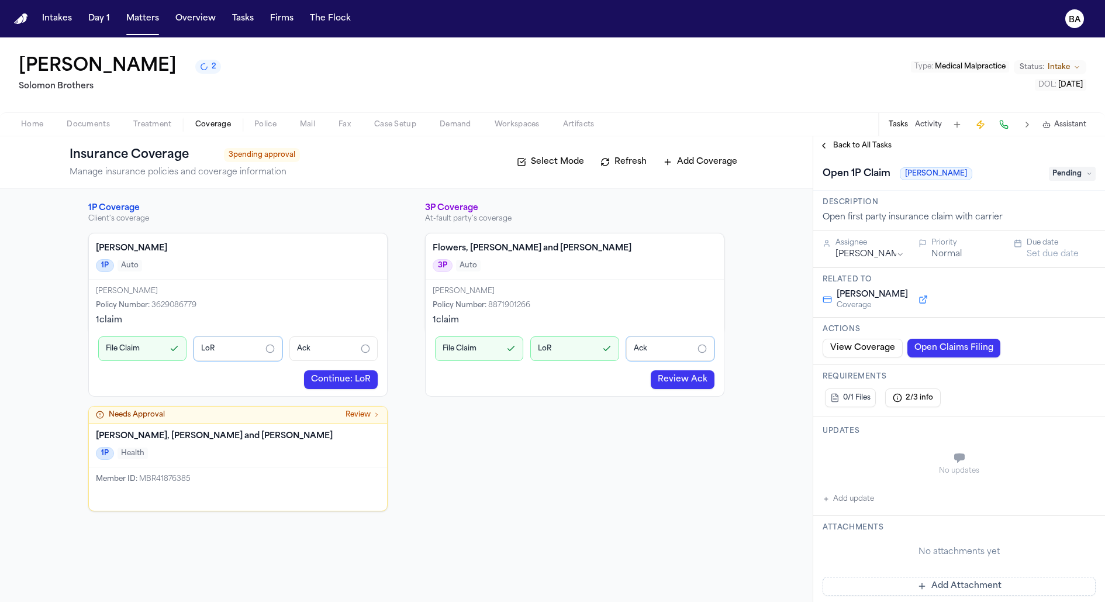
click at [848, 148] on span "Back to All Tasks" at bounding box center [862, 145] width 58 height 9
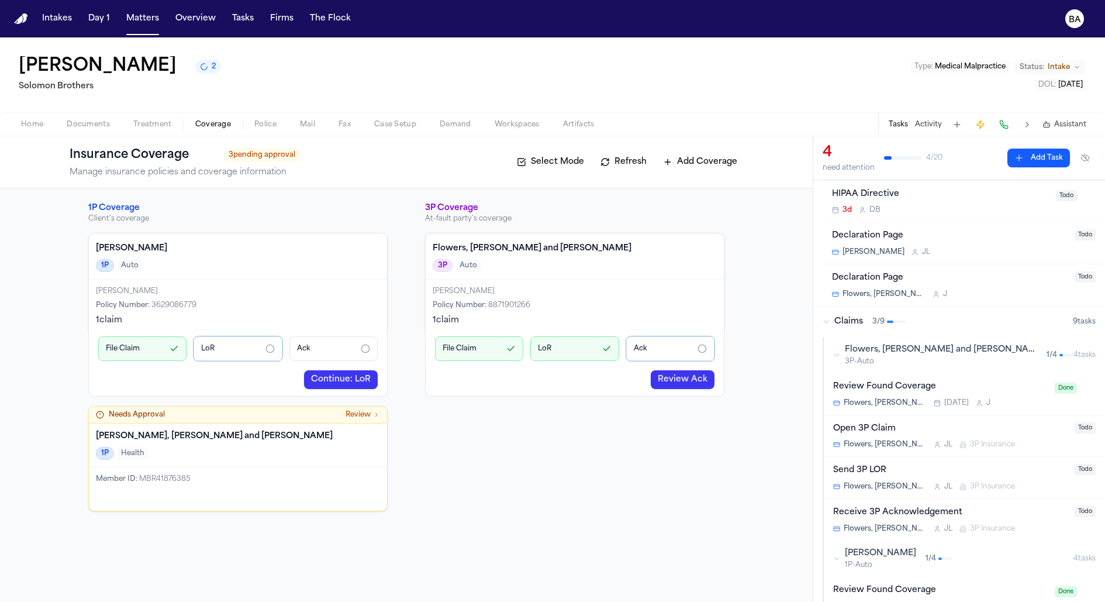
scroll to position [115, 0]
click at [926, 465] on div "Send 3P LOR" at bounding box center [950, 468] width 234 height 13
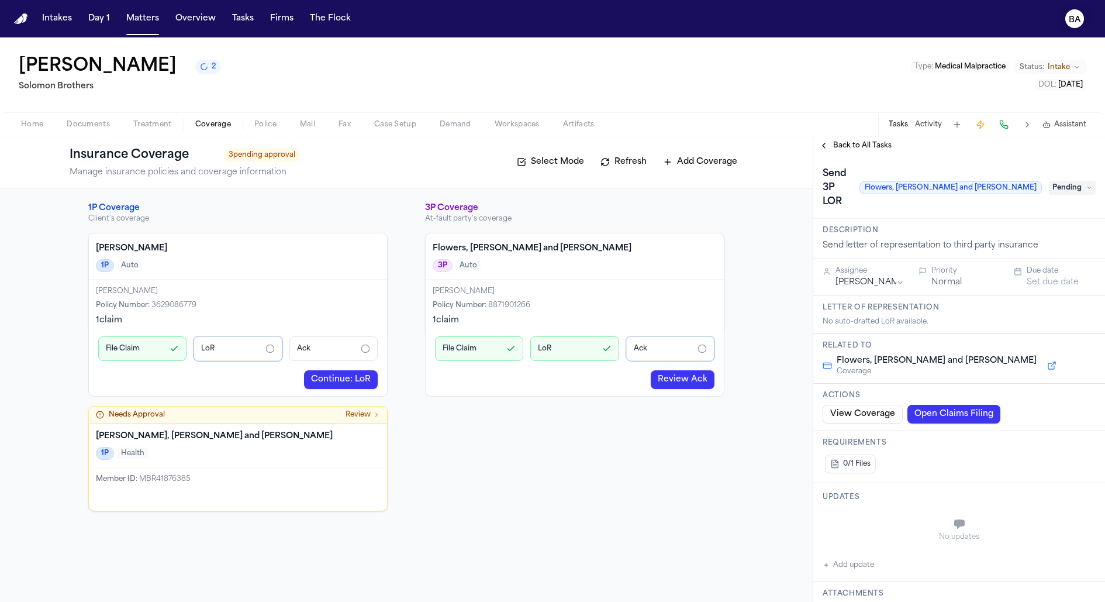
click at [1085, 20] on button "BA" at bounding box center [1074, 19] width 33 height 26
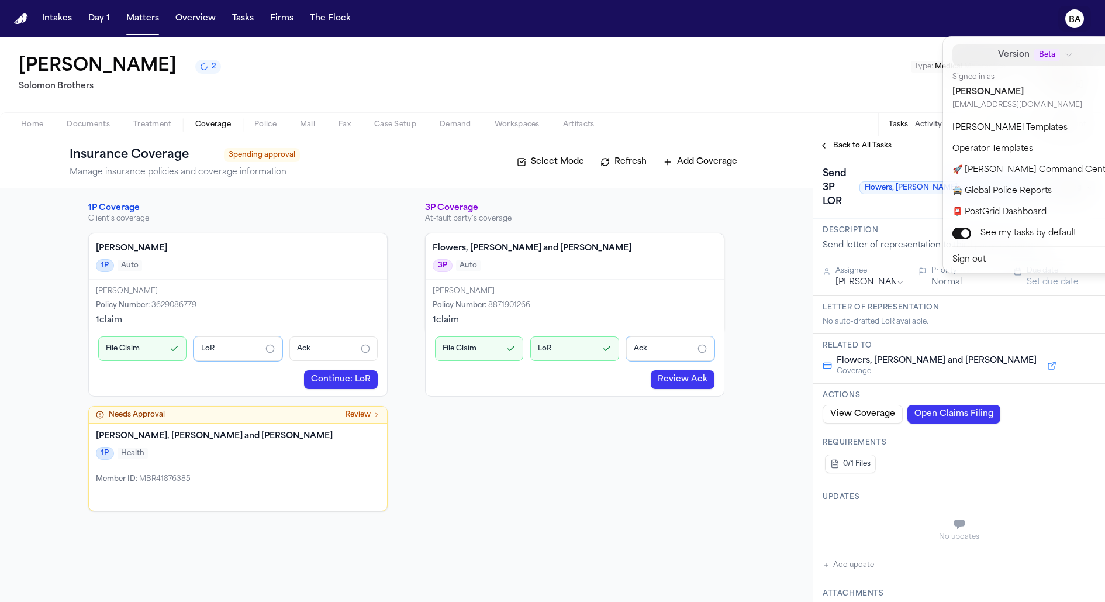
click at [1042, 55] on div "Beta" at bounding box center [1053, 55] width 39 height 12
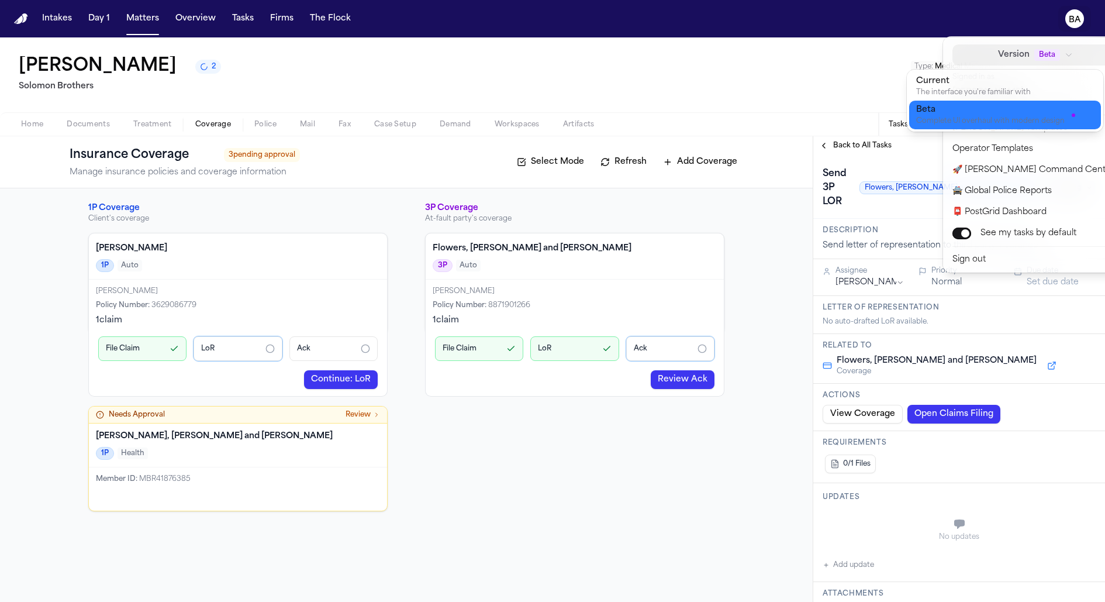
click at [991, 92] on div "The interface you're familiar with" at bounding box center [995, 92] width 159 height 9
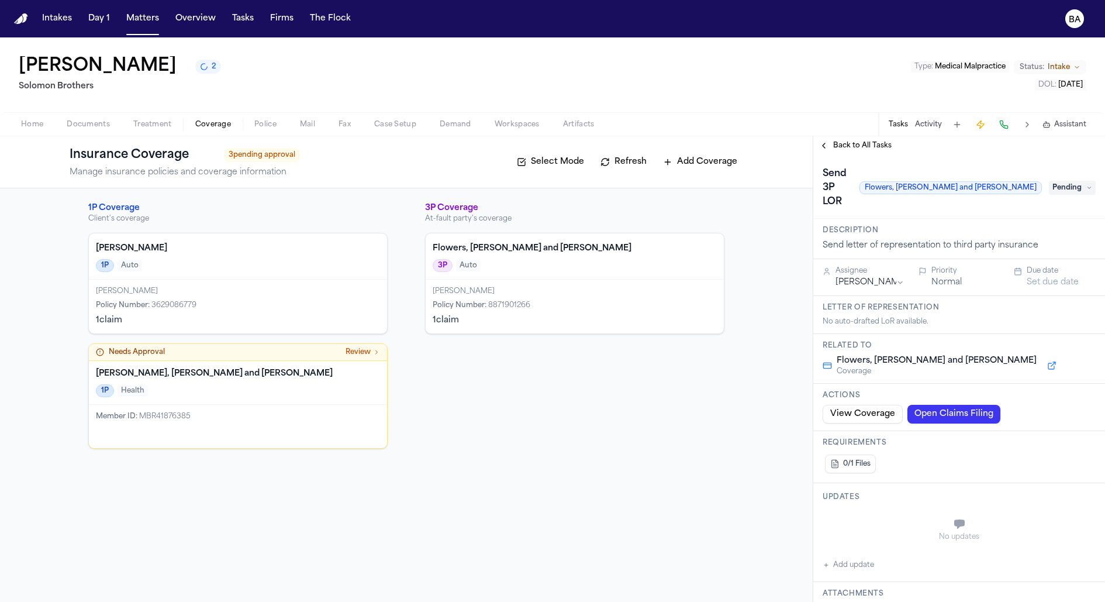
click at [1070, 22] on text "BA" at bounding box center [1075, 20] width 12 height 8
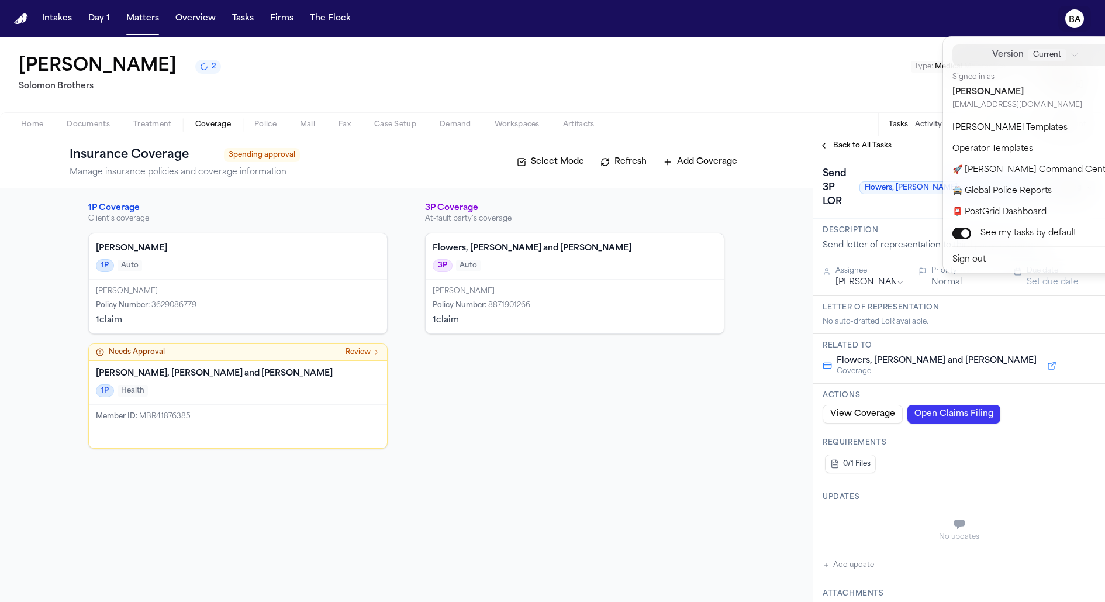
click at [1028, 51] on span "Current" at bounding box center [1046, 55] width 37 height 12
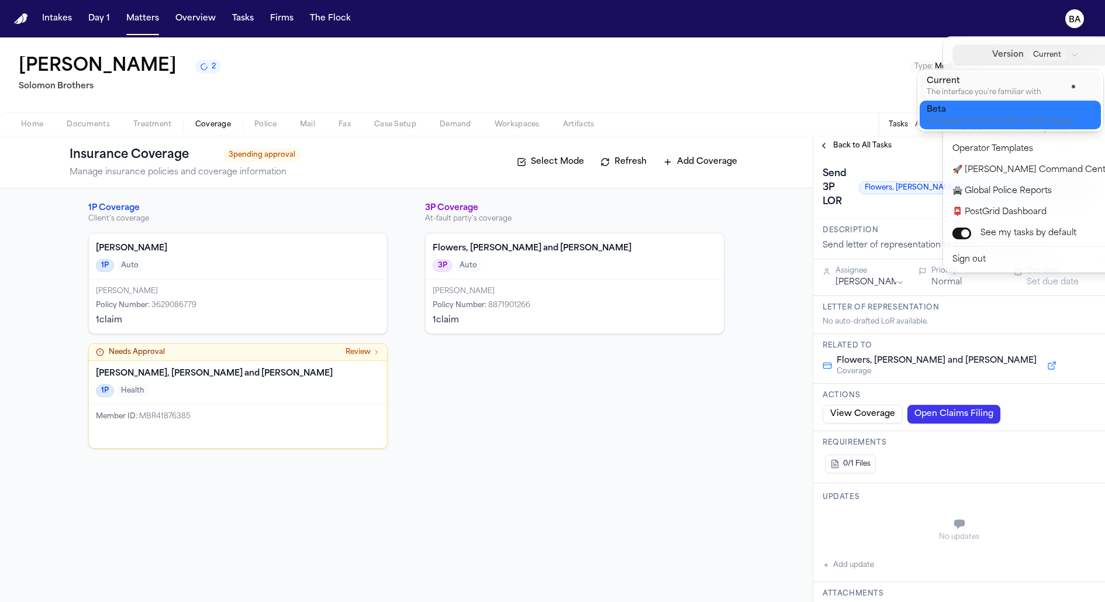
click at [994, 111] on div "Beta" at bounding box center [1001, 110] width 148 height 12
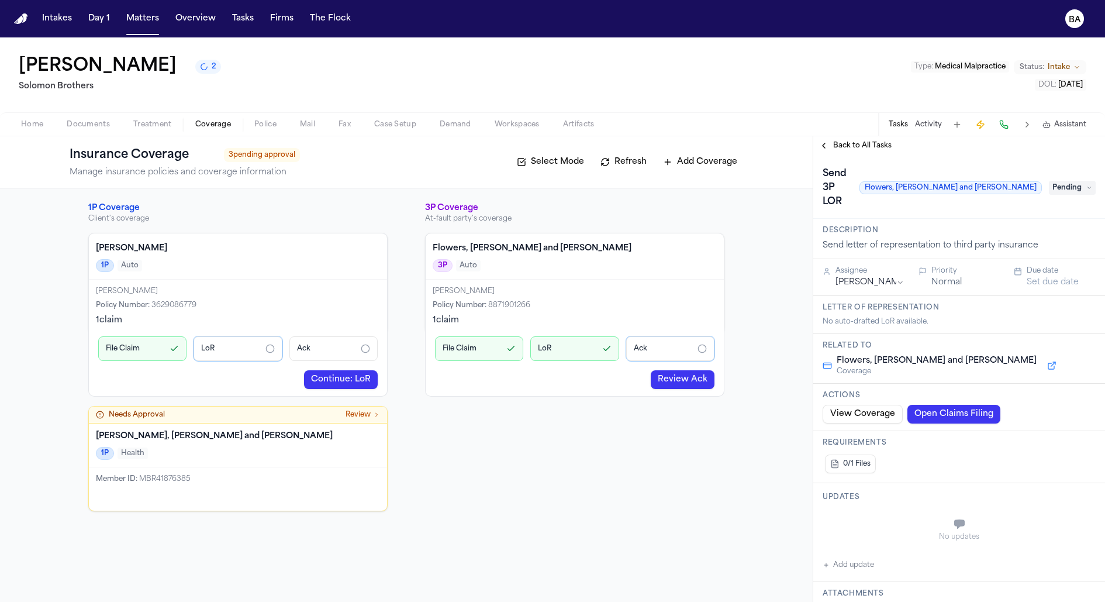
click at [859, 150] on span "Back to All Tasks" at bounding box center [862, 145] width 58 height 9
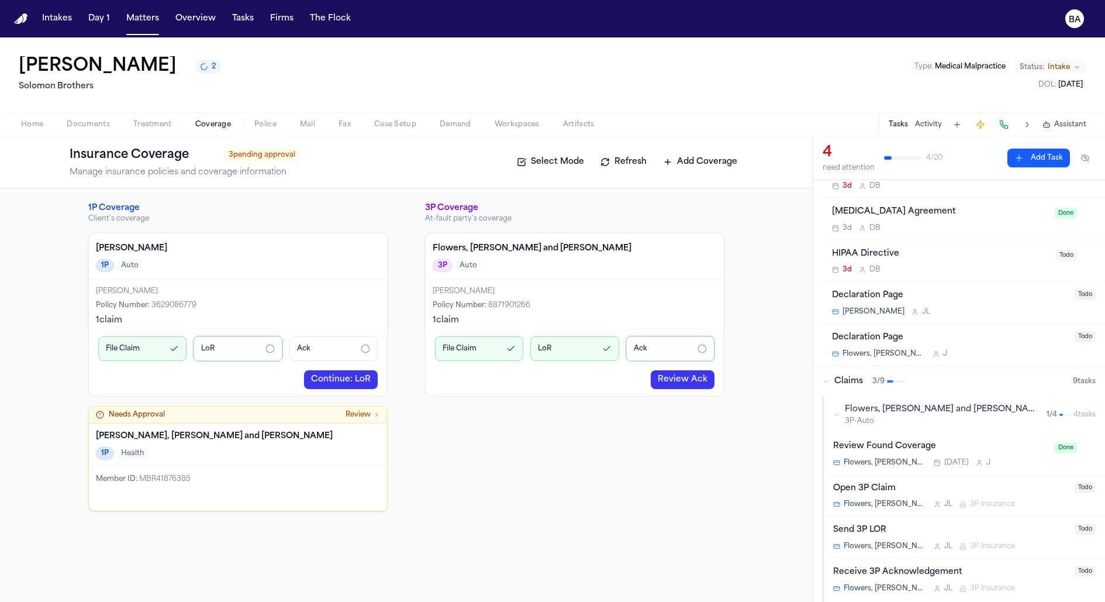
scroll to position [58, 0]
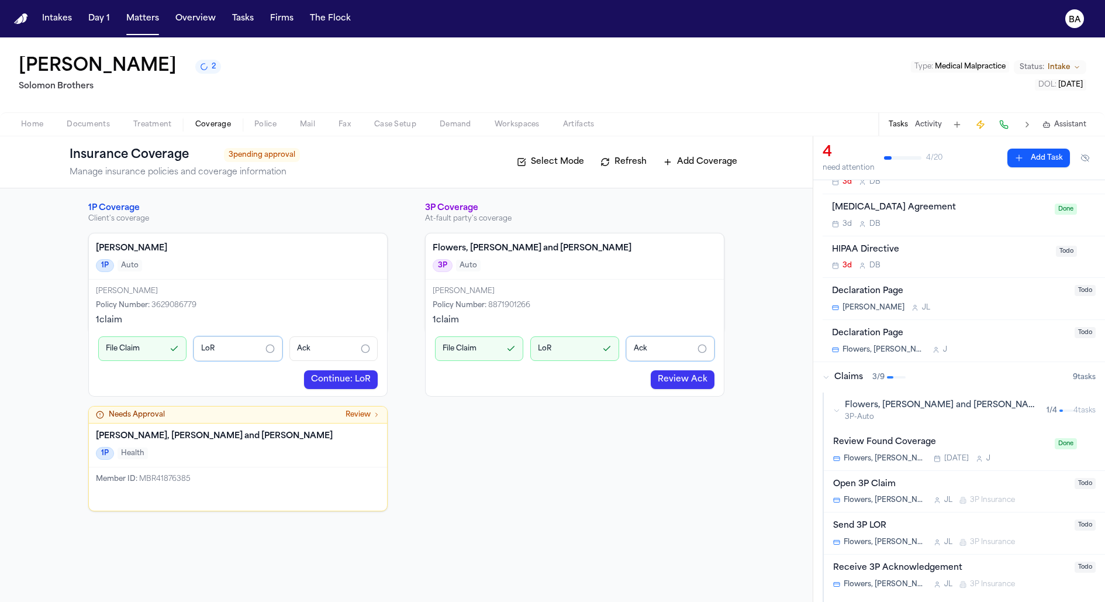
click at [838, 413] on div "Flowers, [PERSON_NAME] and Bell 3P-Auto 1 / 4" at bounding box center [953, 410] width 240 height 22
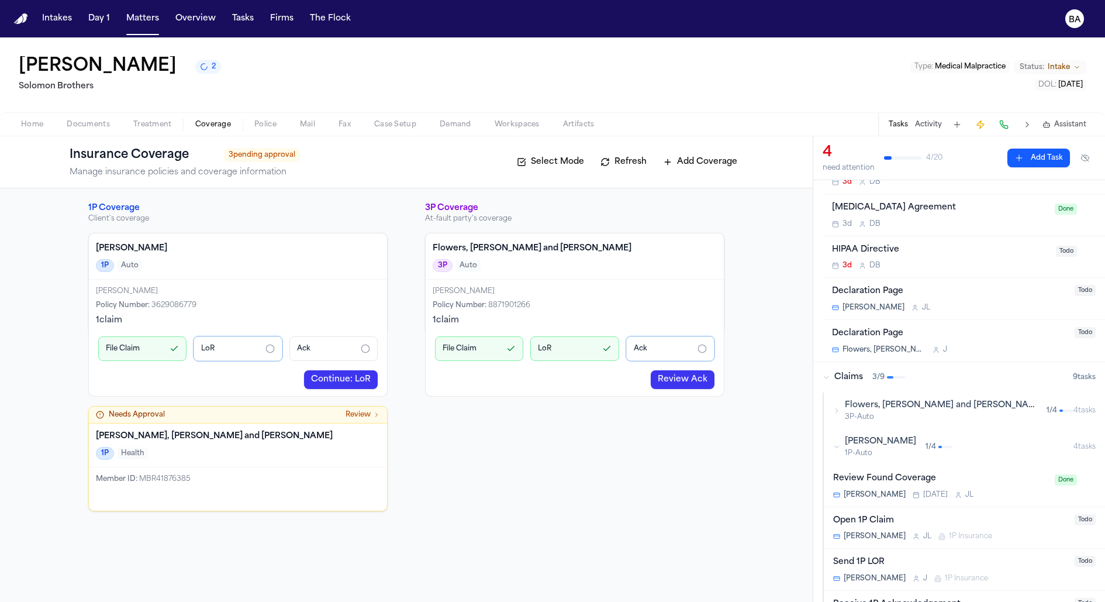
click at [835, 446] on icon "button" at bounding box center [836, 446] width 7 height 7
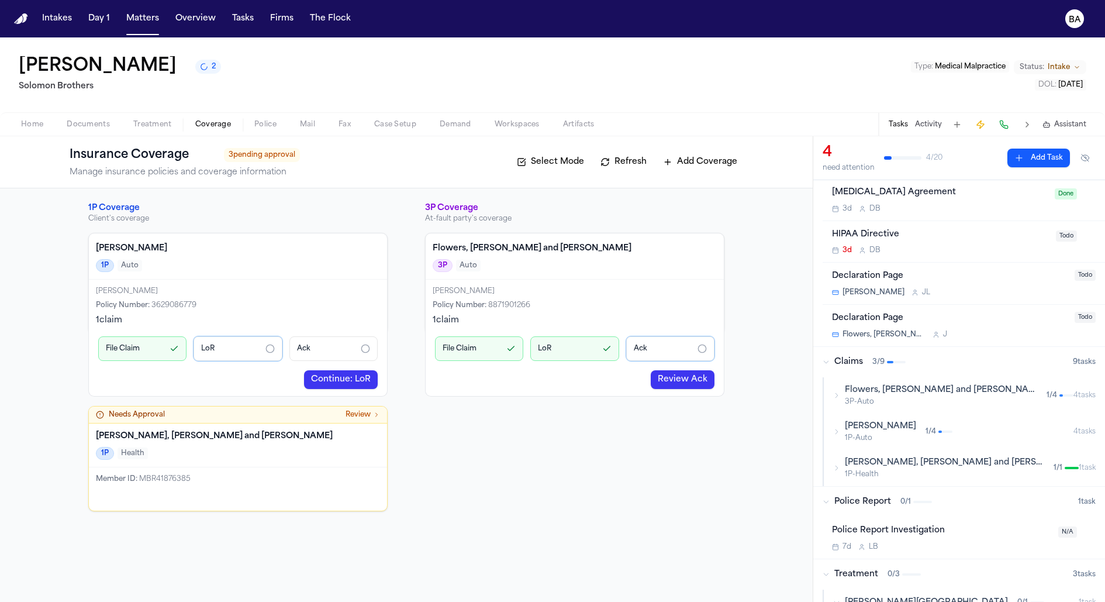
click at [876, 436] on span "1P-Auto" at bounding box center [880, 437] width 71 height 9
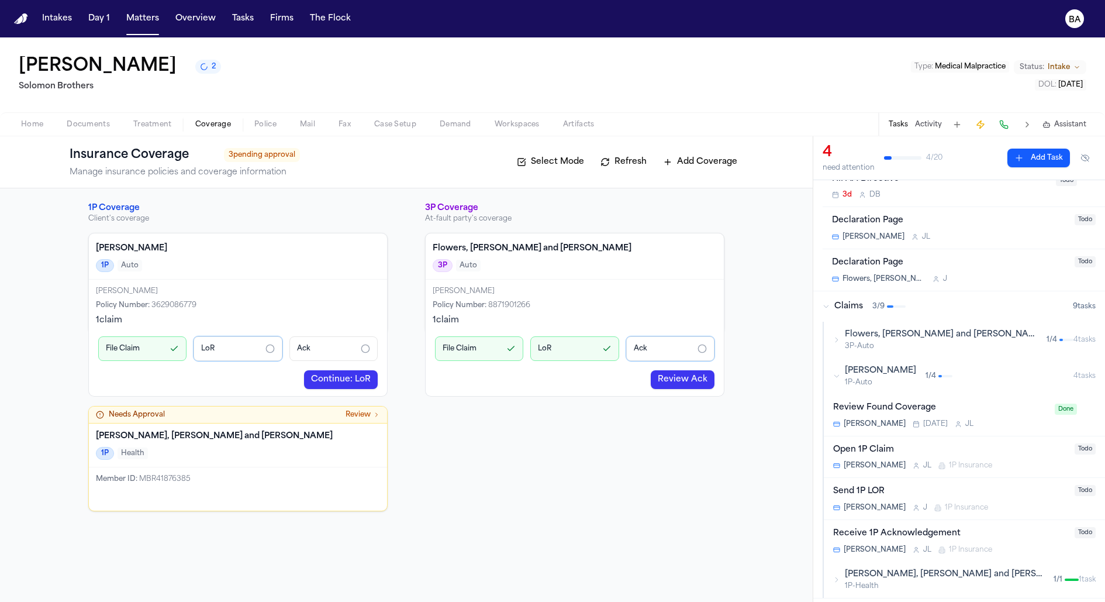
scroll to position [150, 0]
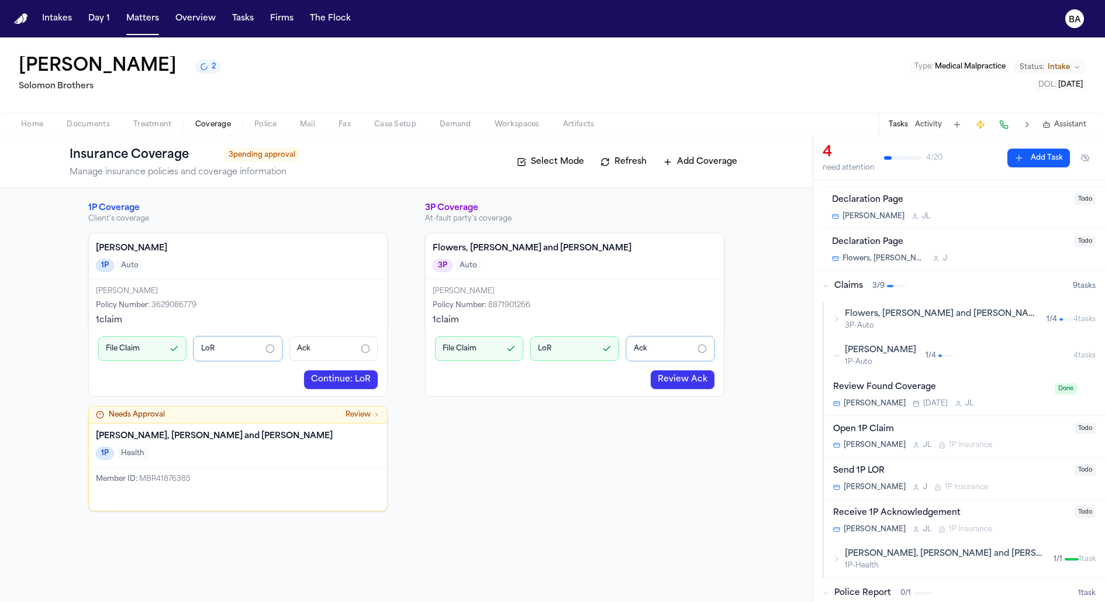
click at [932, 429] on div "Open 1P Claim" at bounding box center [950, 429] width 234 height 13
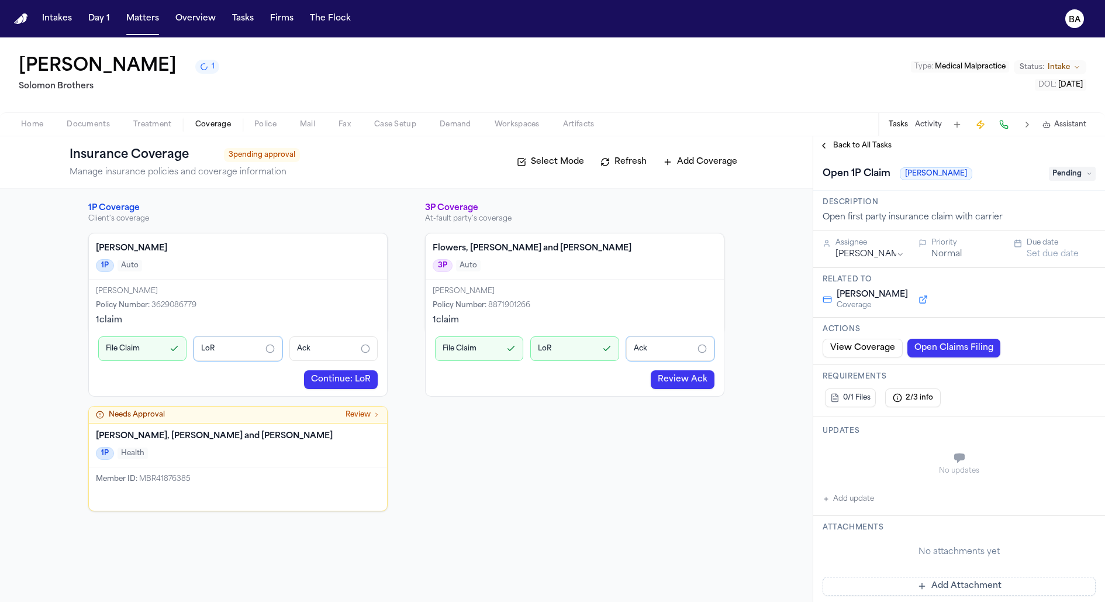
click at [283, 248] on h4 "[PERSON_NAME]" at bounding box center [238, 249] width 284 height 12
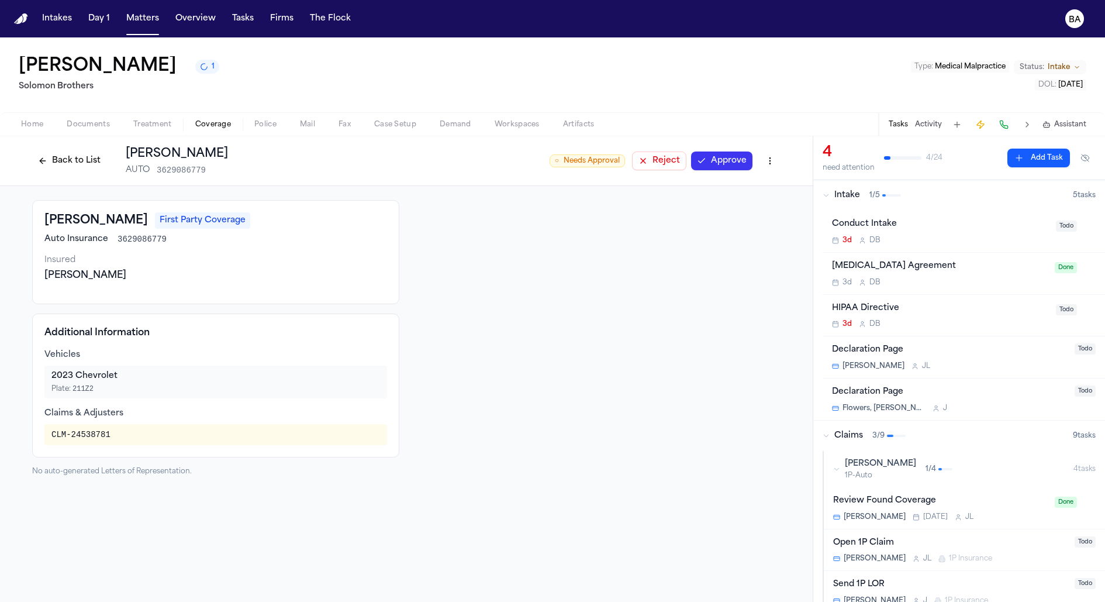
click at [735, 160] on button "Approve" at bounding box center [721, 160] width 61 height 19
click at [775, 155] on html "Coverage approved Intakes Day 1 Matters Overview Tasks Firms The Flock BA [PERS…" at bounding box center [552, 301] width 1105 height 602
click at [757, 180] on div "Edit Coverage" at bounding box center [730, 186] width 98 height 19
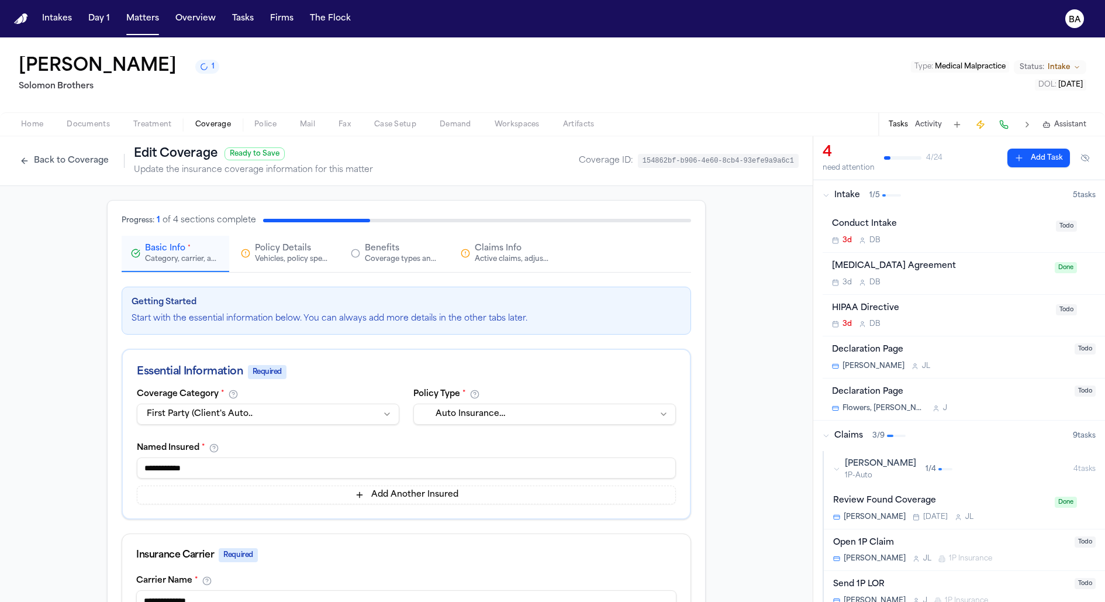
click at [299, 261] on div "Vehicles, policy specifics, and additional details" at bounding box center [292, 258] width 75 height 9
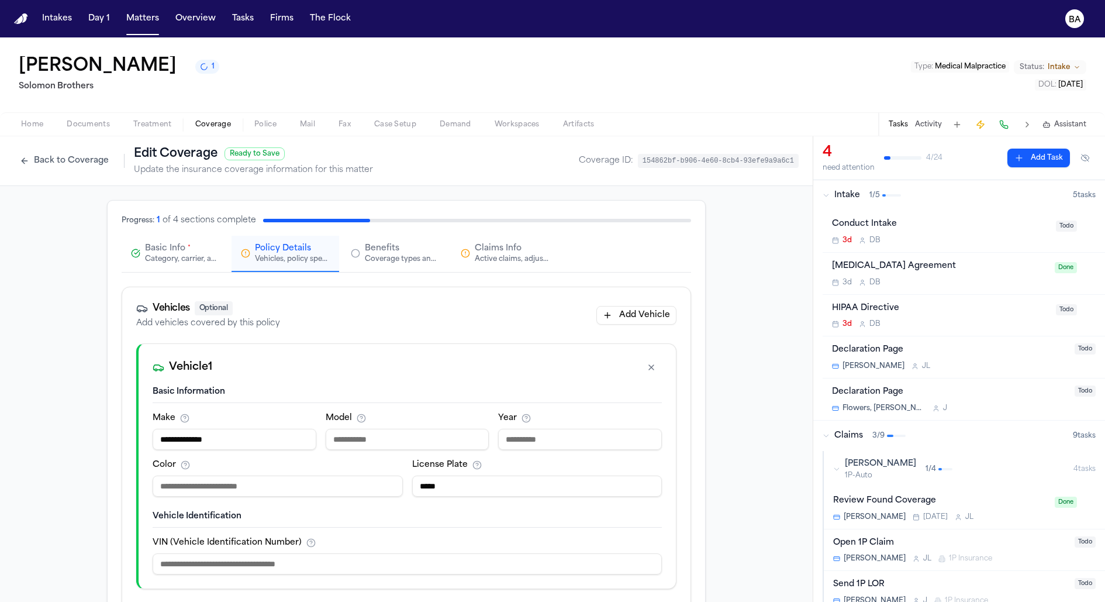
click at [364, 241] on button "Benefits Coverage types and limits" at bounding box center [395, 254] width 108 height 36
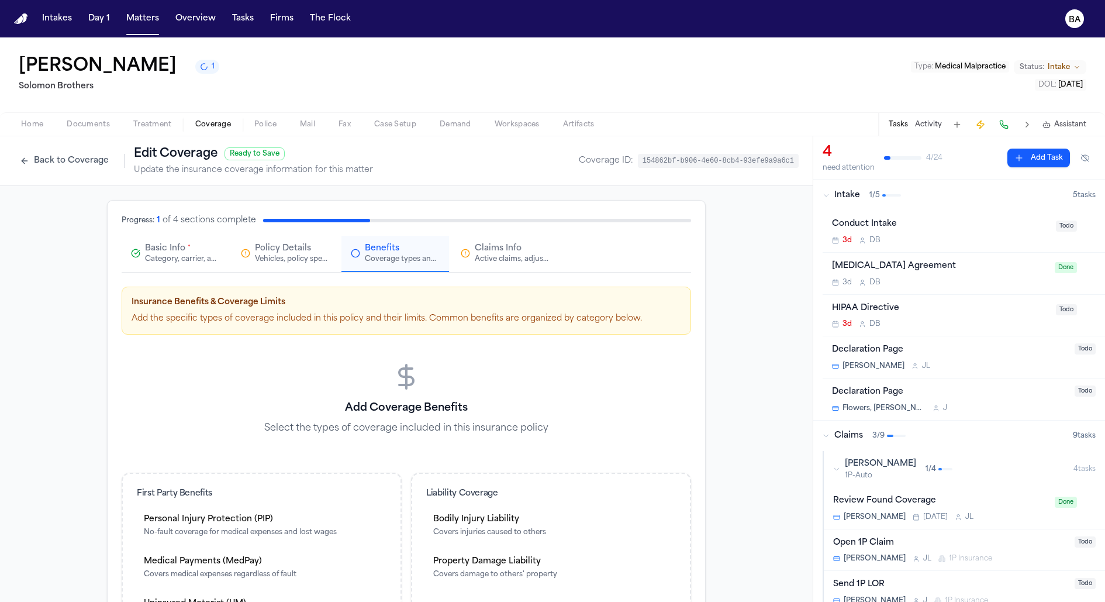
scroll to position [298, 0]
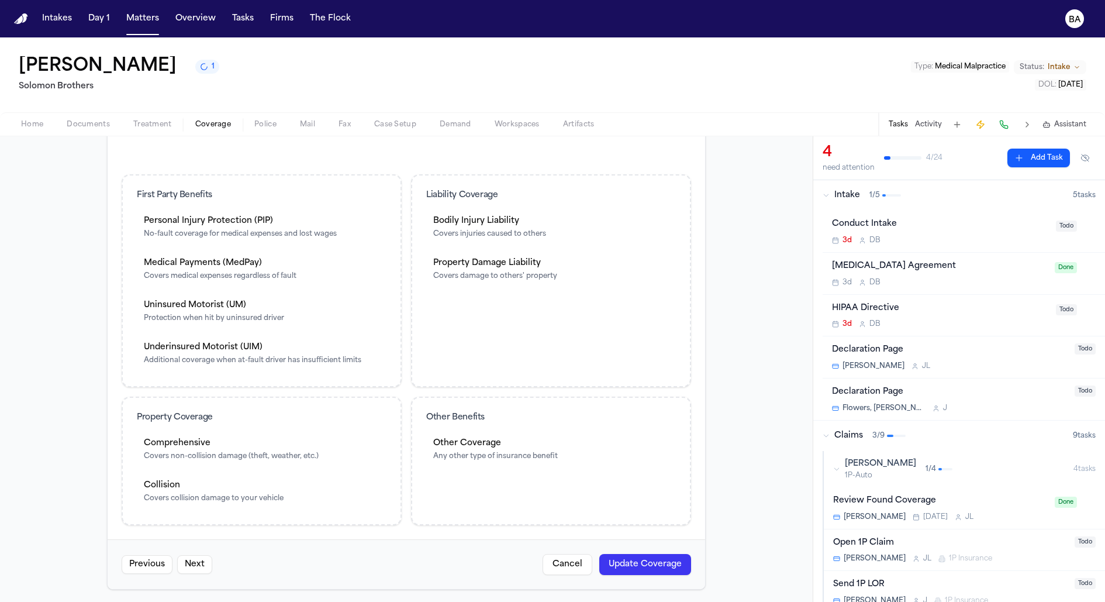
click at [464, 234] on div "Covers injuries caused to others" at bounding box center [489, 233] width 113 height 9
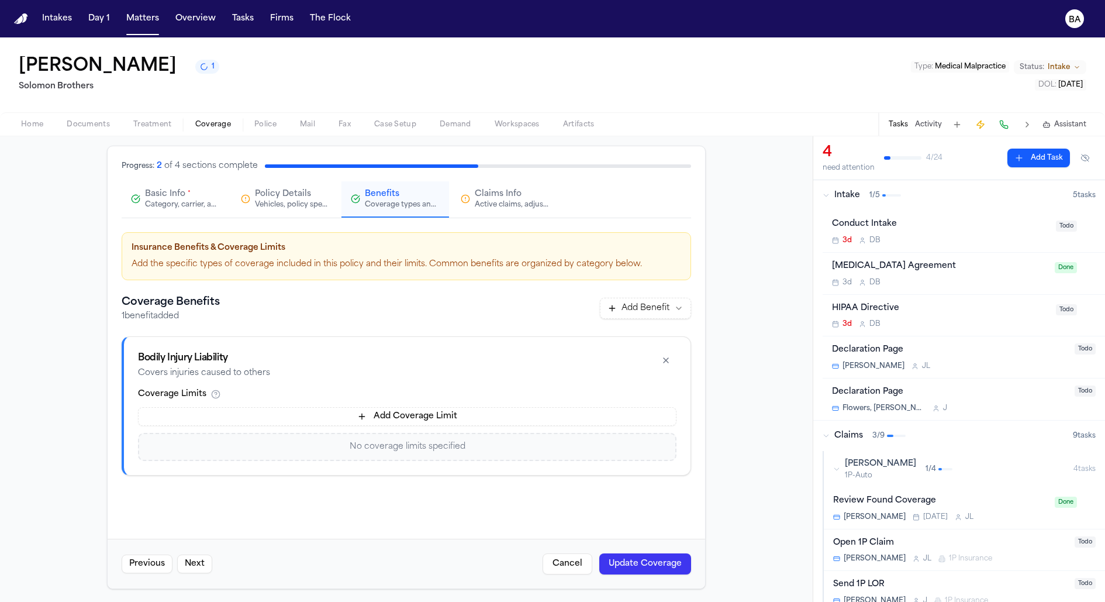
click at [665, 361] on button "button" at bounding box center [665, 360] width 21 height 19
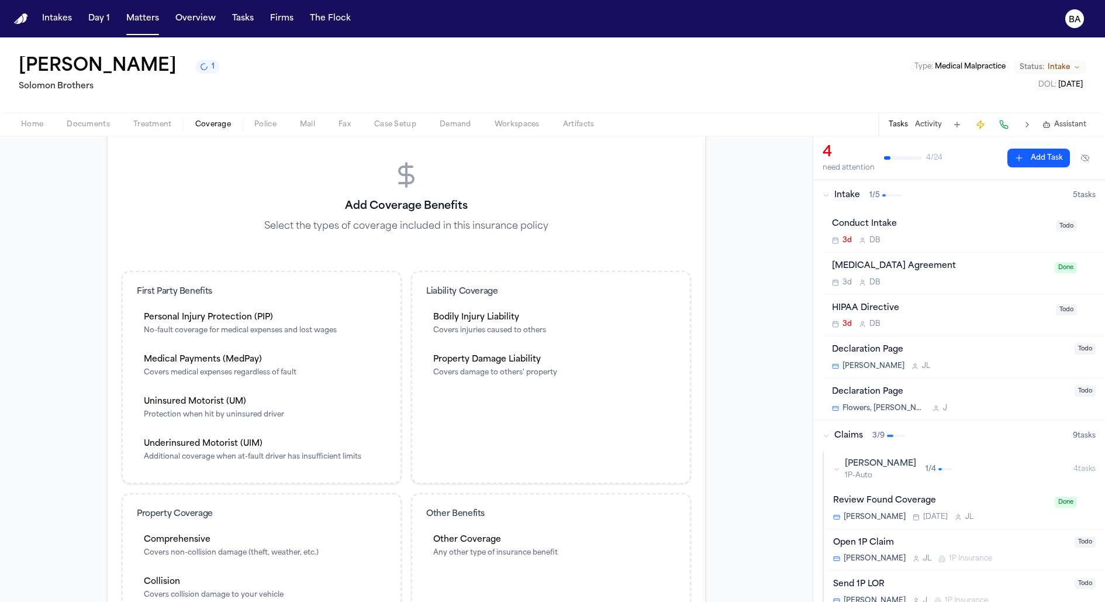
scroll to position [0, 0]
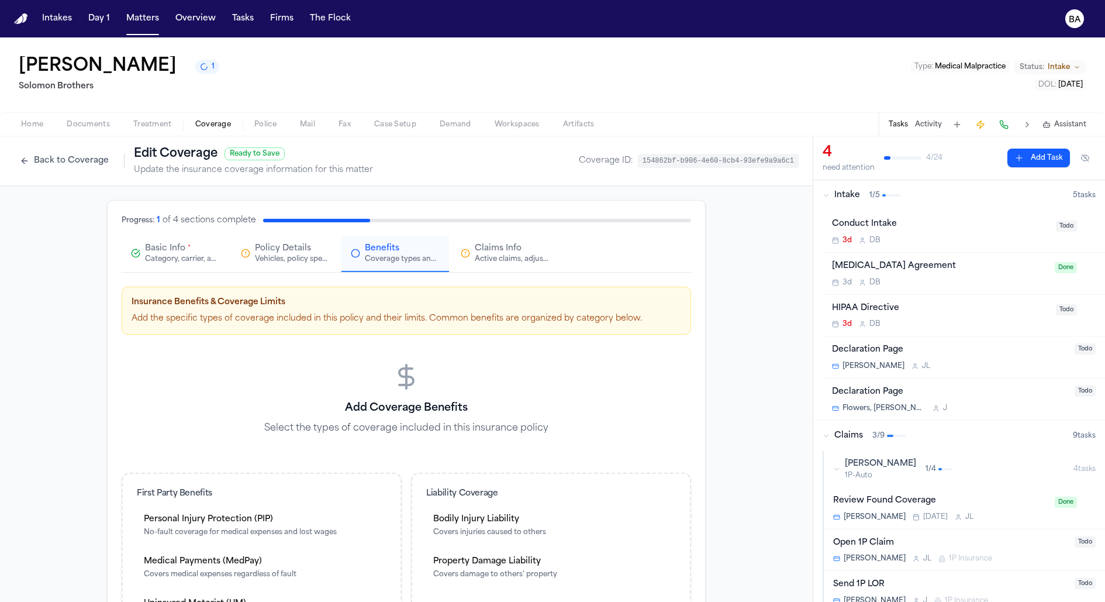
click at [498, 250] on span "Claims Info" at bounding box center [498, 249] width 47 height 12
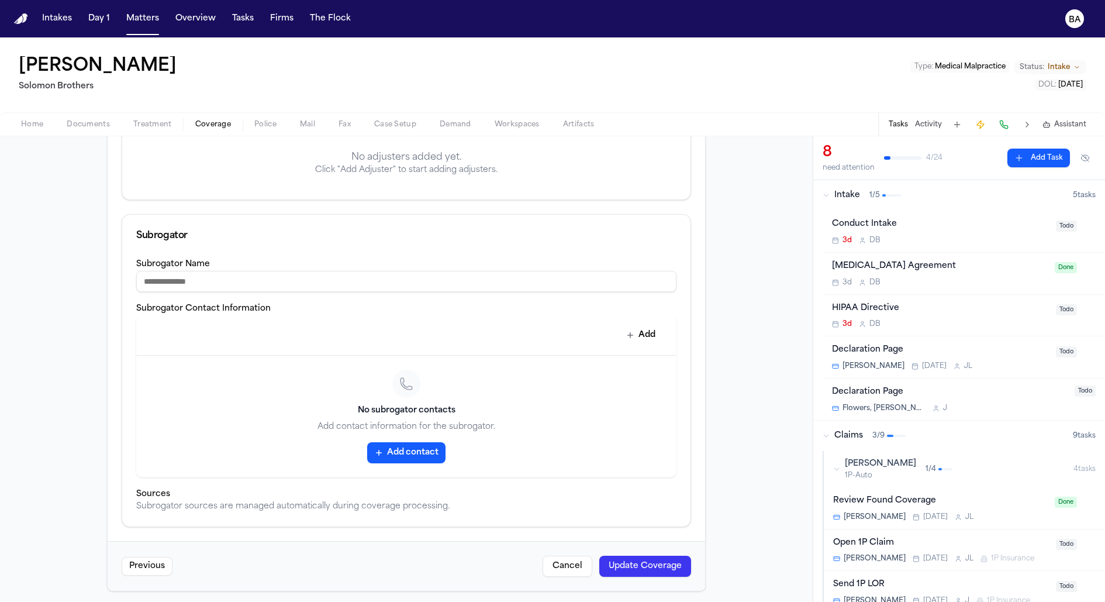
scroll to position [356, 0]
click at [918, 539] on div "Open 1P Claim" at bounding box center [941, 542] width 216 height 13
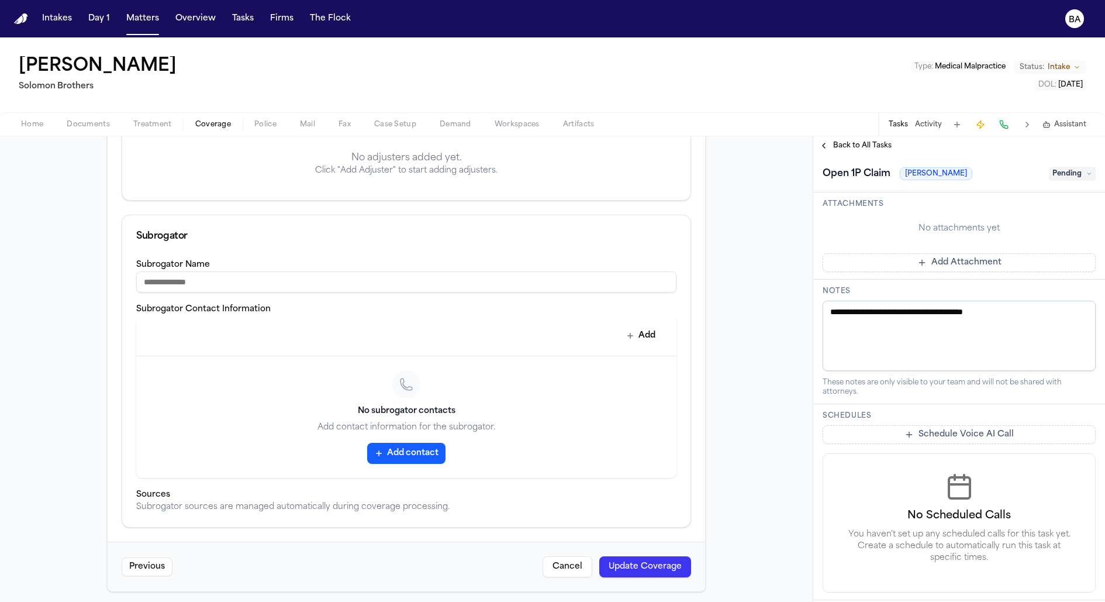
scroll to position [346, 0]
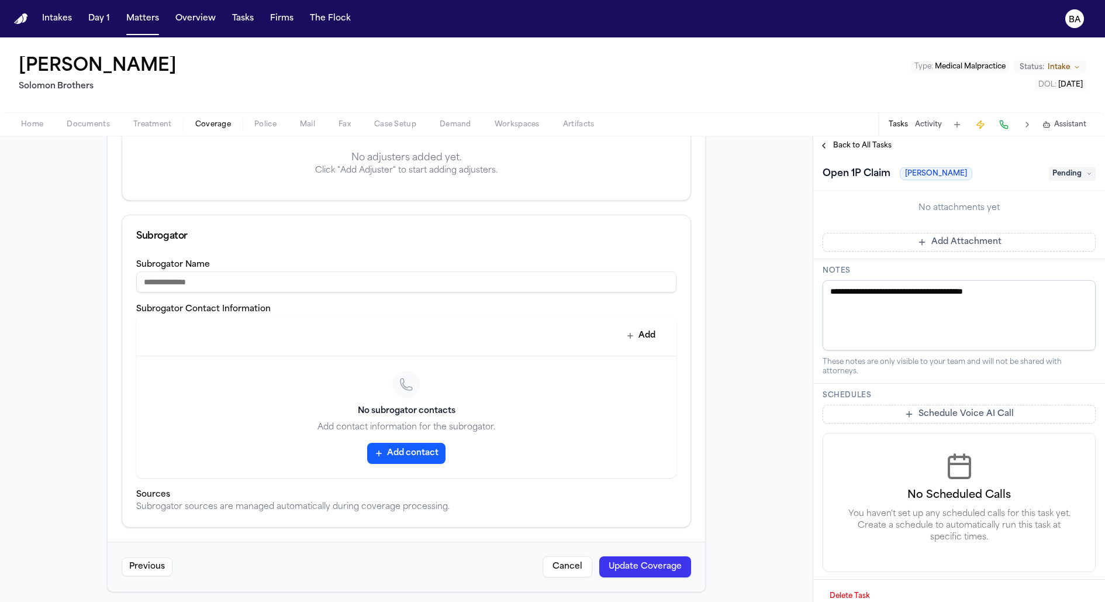
click at [894, 405] on button "Schedule Voice AI Call" at bounding box center [959, 414] width 273 height 19
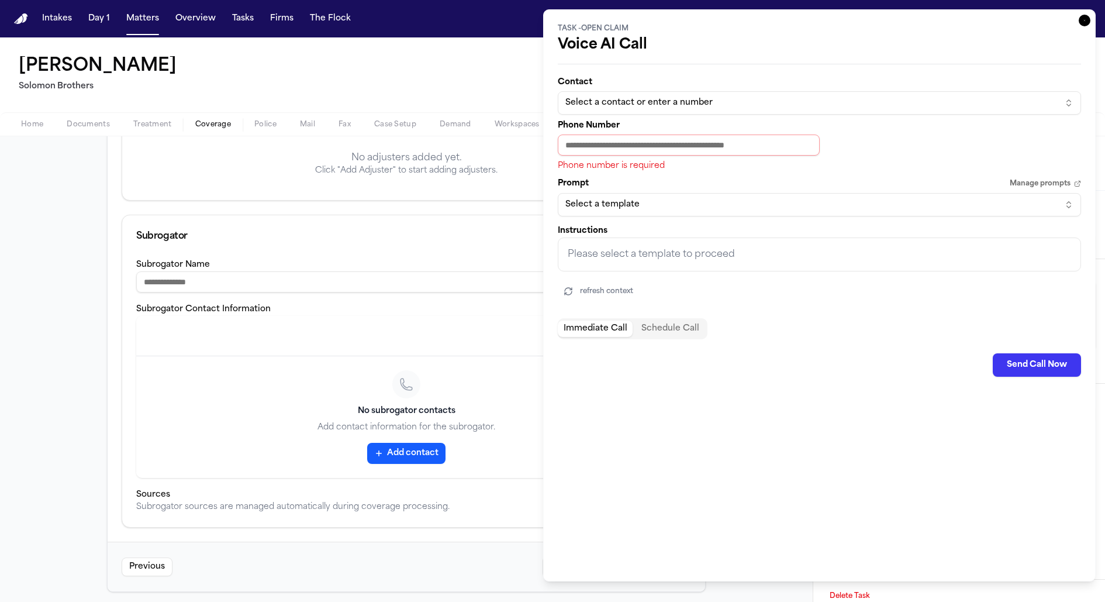
click at [697, 104] on div "Select a contact or enter a number" at bounding box center [809, 103] width 489 height 12
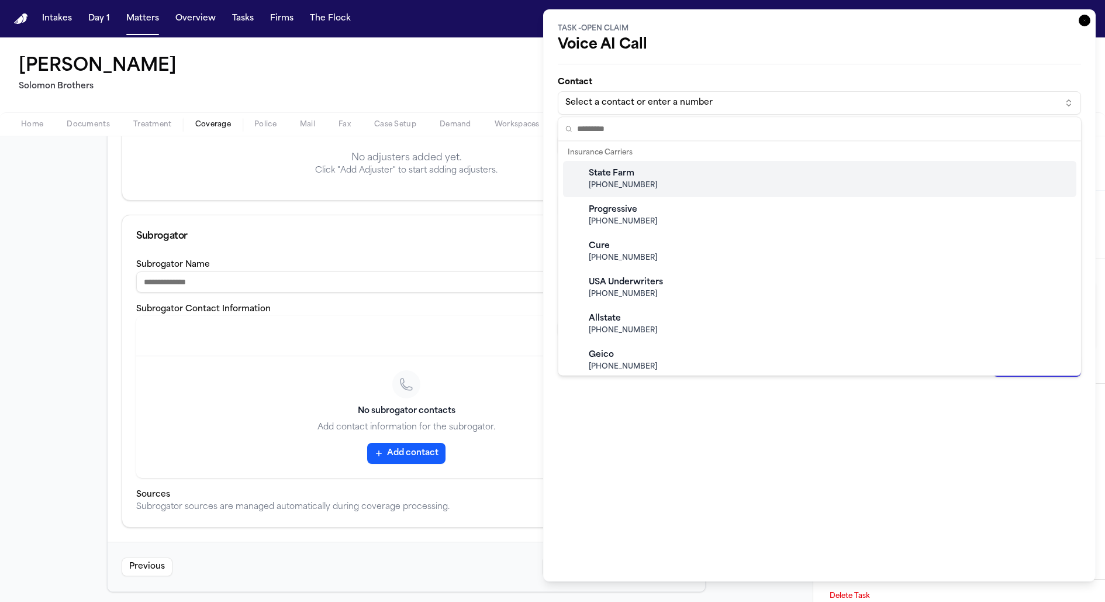
click at [747, 84] on html "**********" at bounding box center [552, 301] width 1105 height 602
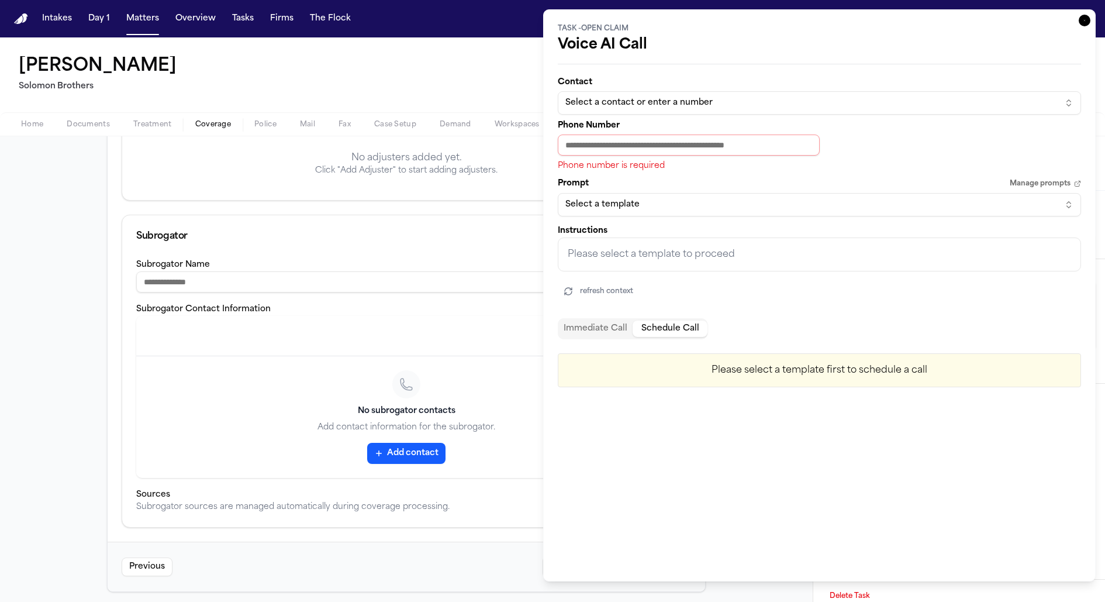
click at [671, 330] on button "Schedule Call" at bounding box center [670, 328] width 75 height 16
click at [609, 324] on button "Immediate Call" at bounding box center [595, 328] width 75 height 16
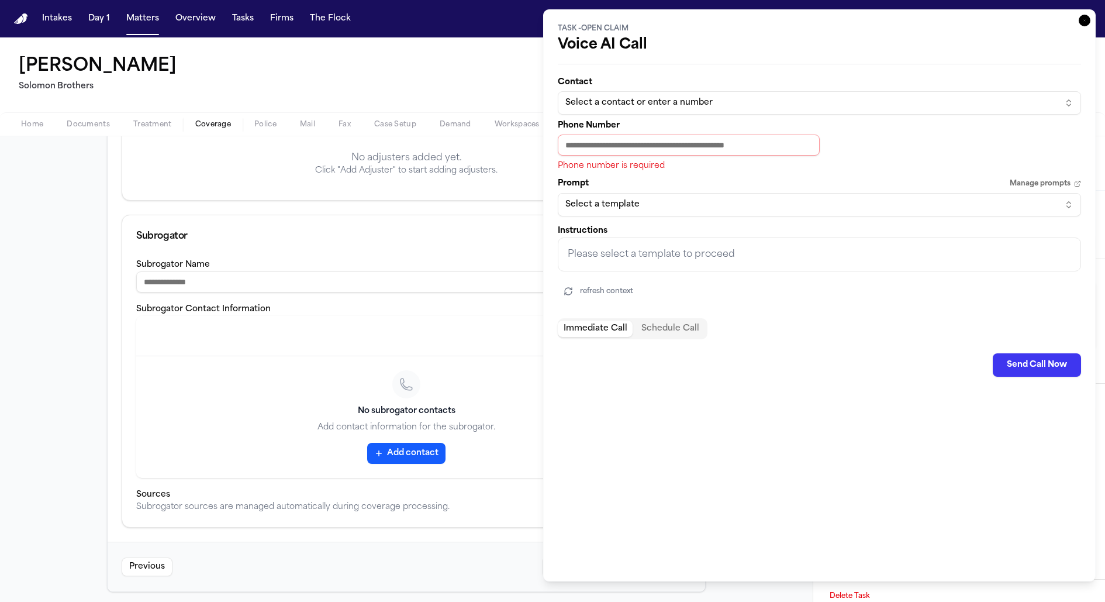
click at [1083, 23] on icon "button" at bounding box center [1085, 21] width 12 height 12
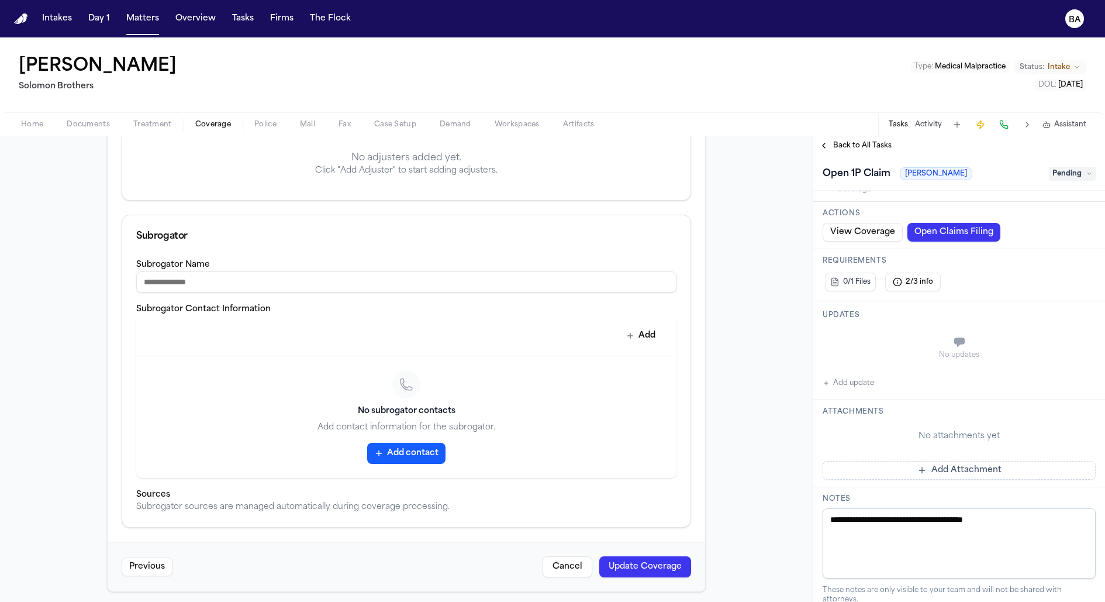
scroll to position [0, 0]
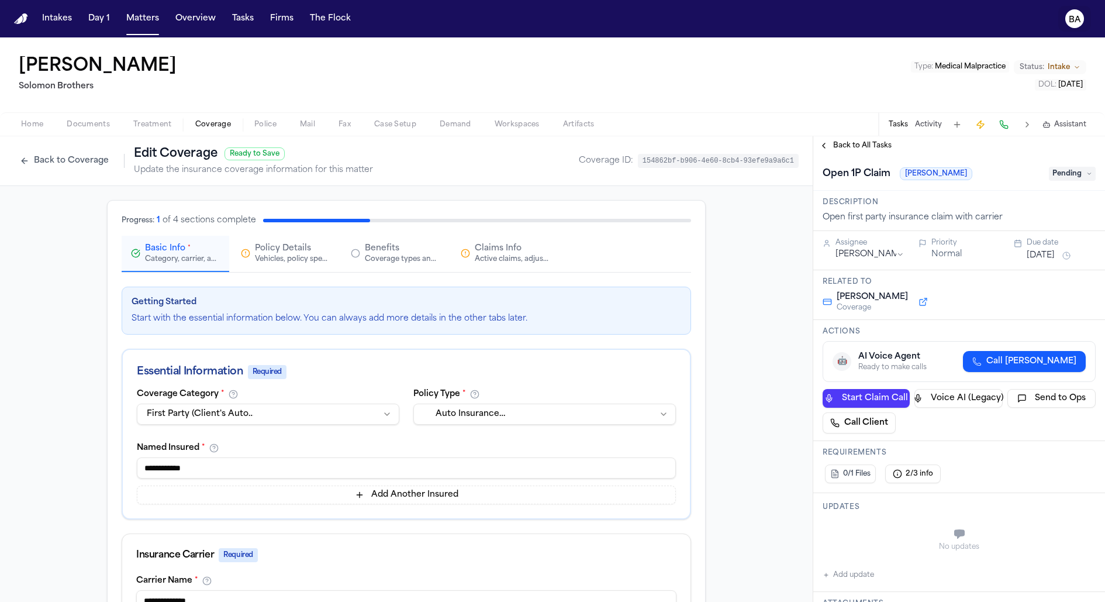
click at [1069, 19] on text "BA" at bounding box center [1075, 20] width 12 height 8
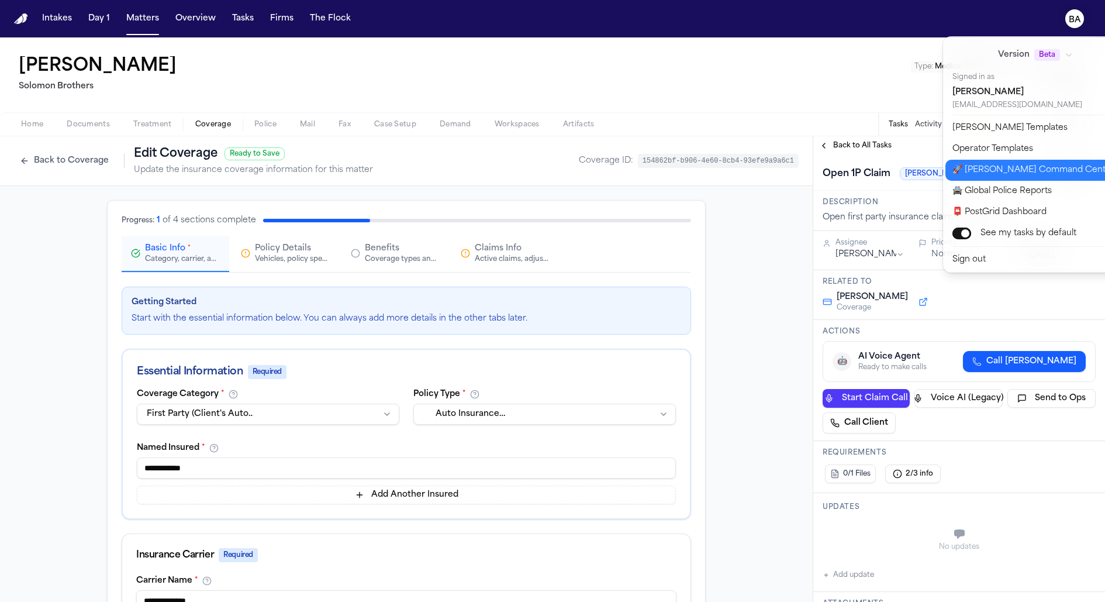
click at [993, 167] on button "🚀 [PERSON_NAME] Command Center" at bounding box center [1042, 170] width 195 height 21
select select "**"
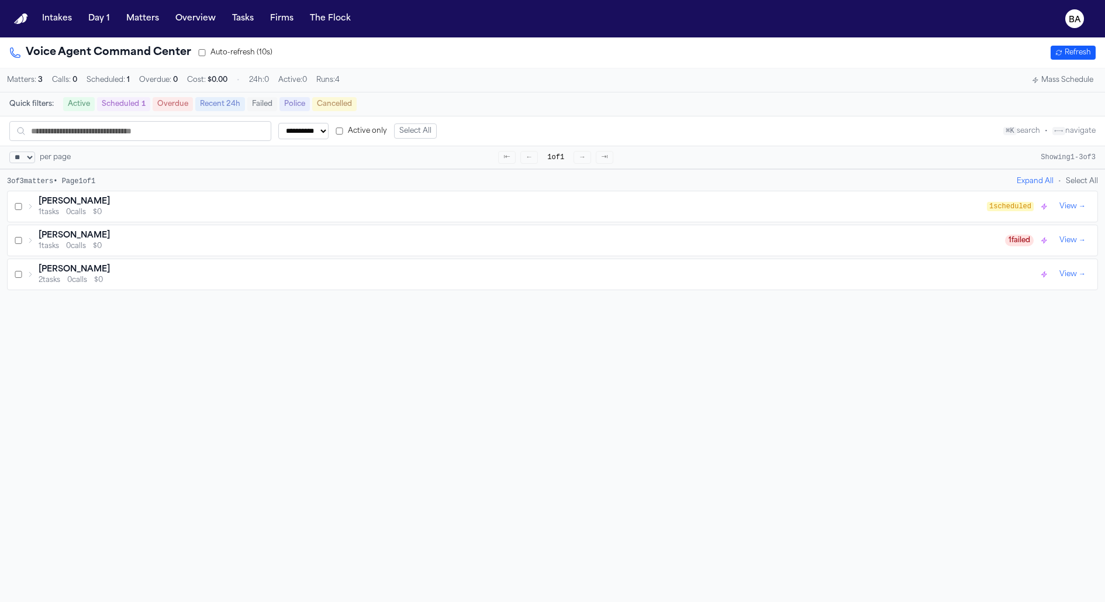
click at [379, 201] on div "[PERSON_NAME]" at bounding box center [513, 202] width 948 height 12
click at [1081, 247] on button "→" at bounding box center [1082, 249] width 12 height 12
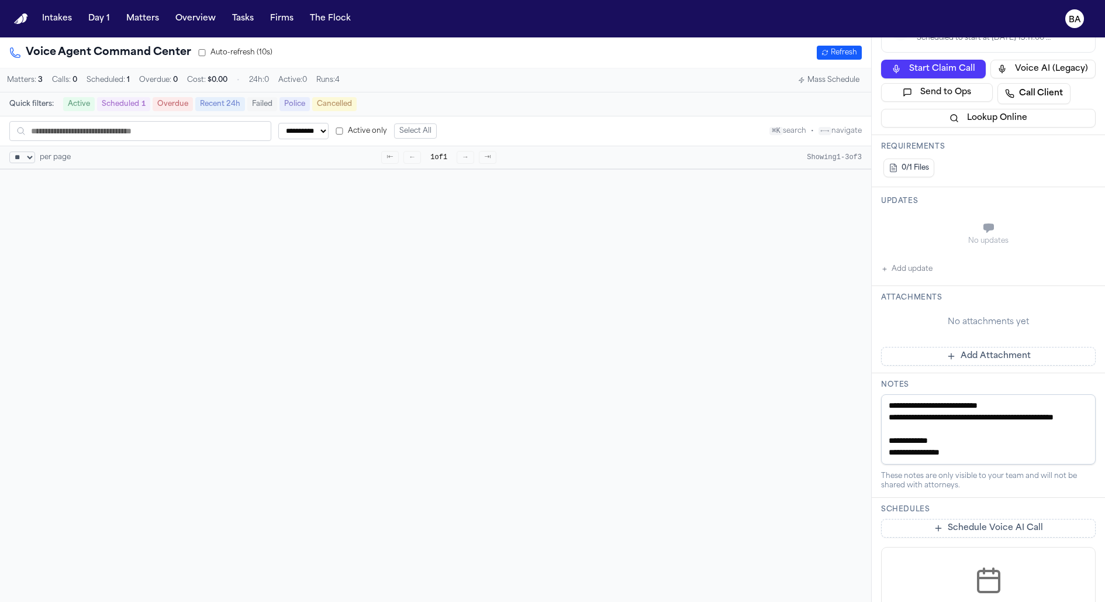
scroll to position [589, 0]
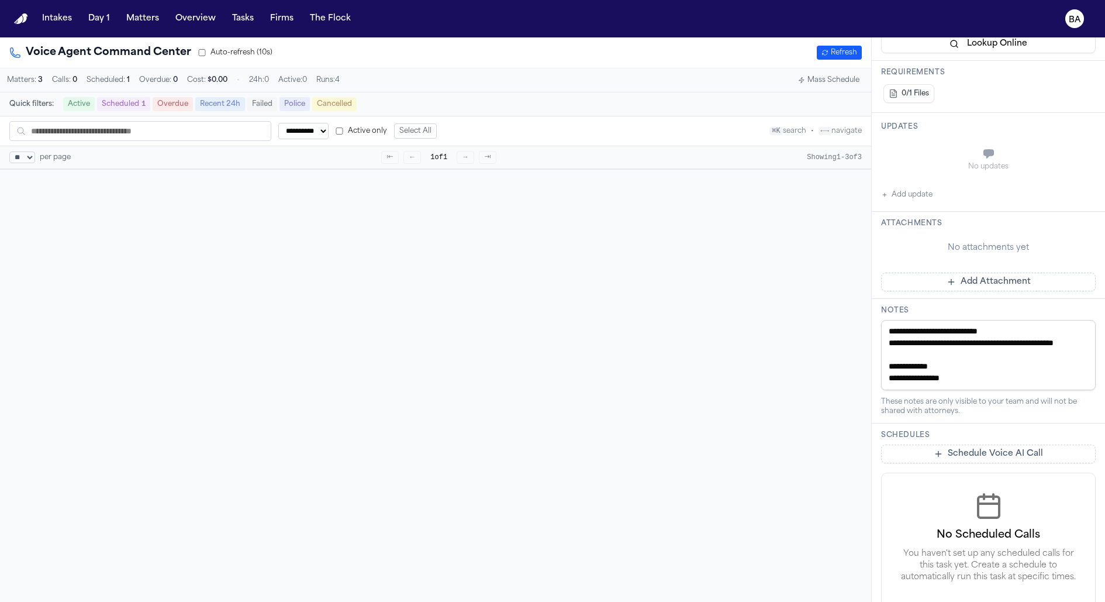
click at [674, 359] on div "**********" at bounding box center [435, 51] width 871 height 1205
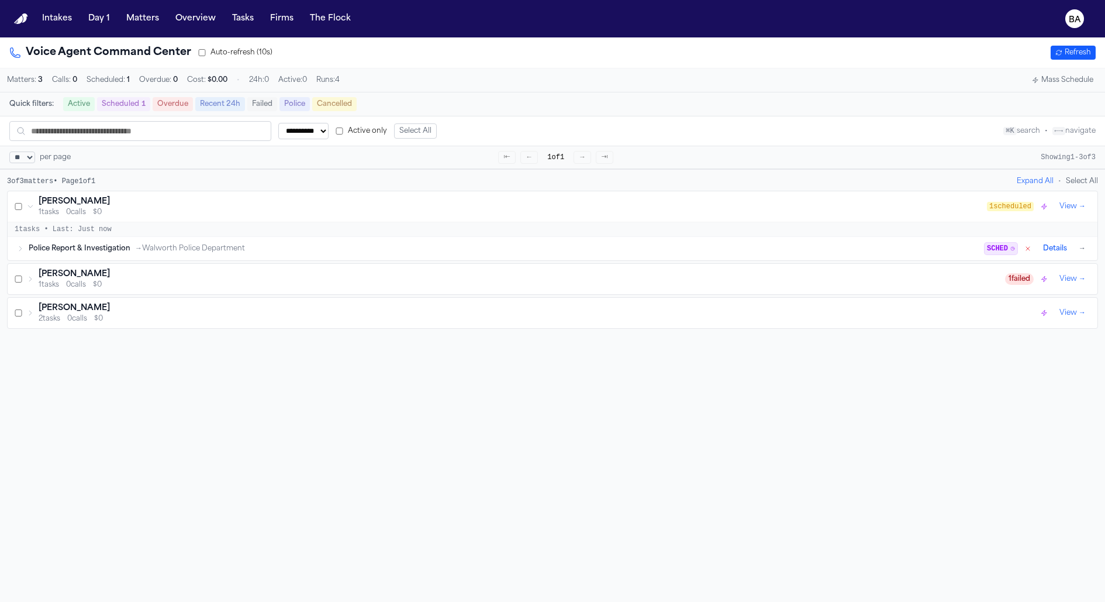
click at [133, 53] on h1 "Voice Agent Command Center" at bounding box center [100, 52] width 182 height 16
copy h1 "Voice Agent Command Center"
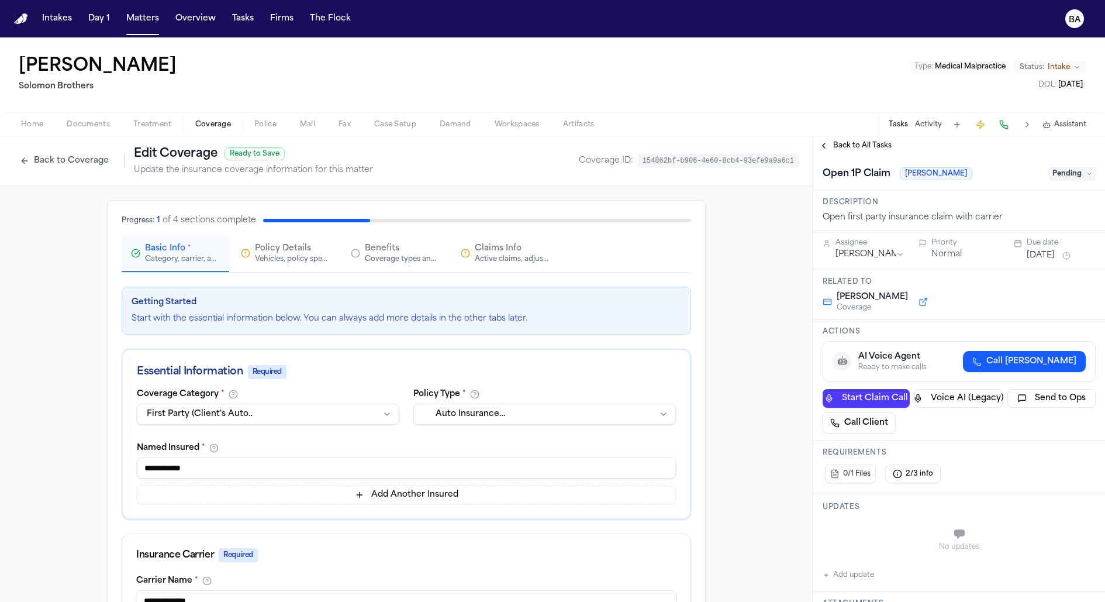
click at [1006, 356] on span "Call Mcbride-Gordon" at bounding box center [1031, 361] width 90 height 12
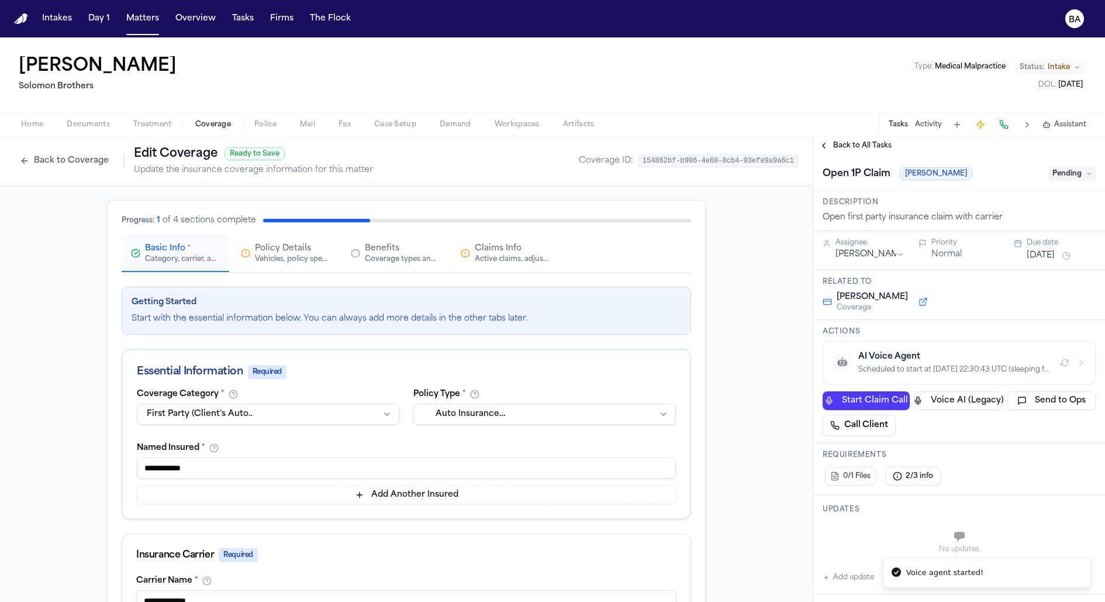
click at [1038, 357] on div "AI Voice Agent" at bounding box center [954, 357] width 192 height 12
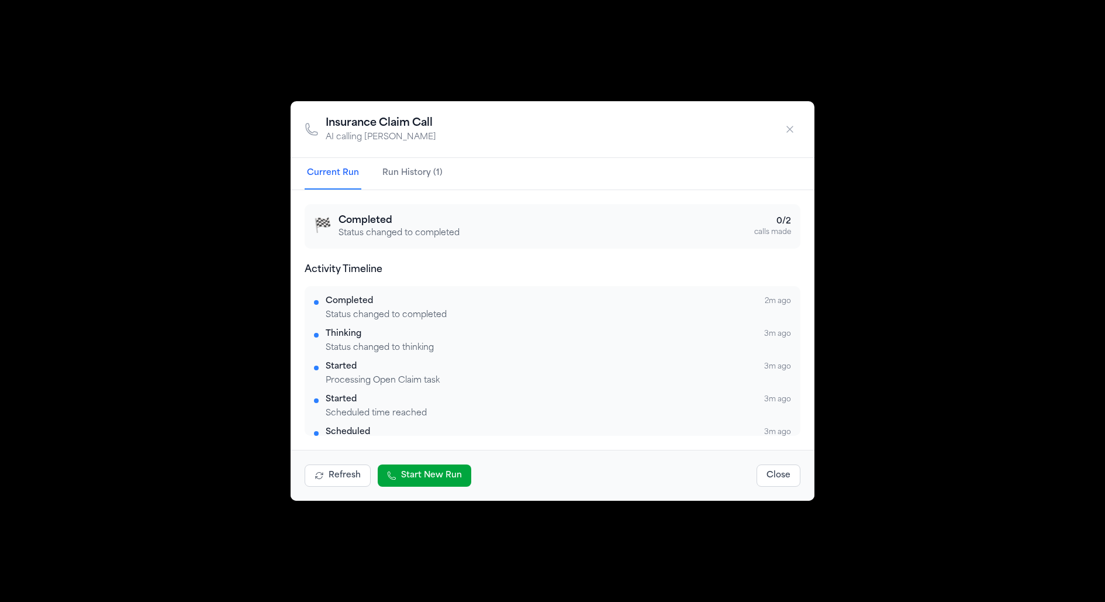
scroll to position [25, 0]
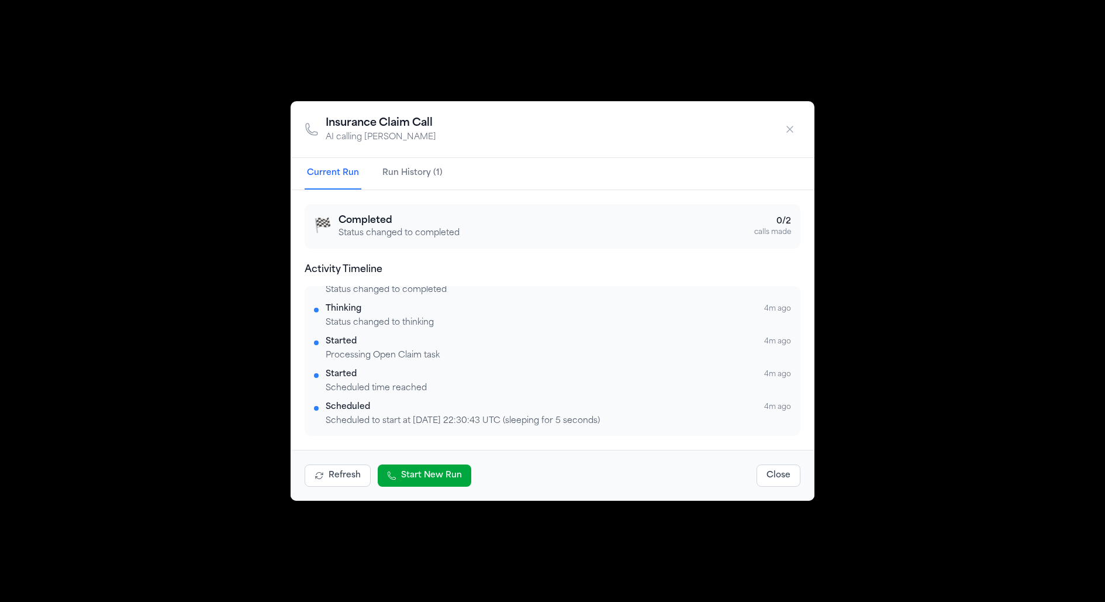
click at [189, 207] on div "Insurance Claim Call AI calling Mcbride-Gordon Current Run Run History (1) 🏁 Co…" at bounding box center [552, 301] width 1105 height 602
click at [795, 132] on icon "button" at bounding box center [790, 129] width 12 height 12
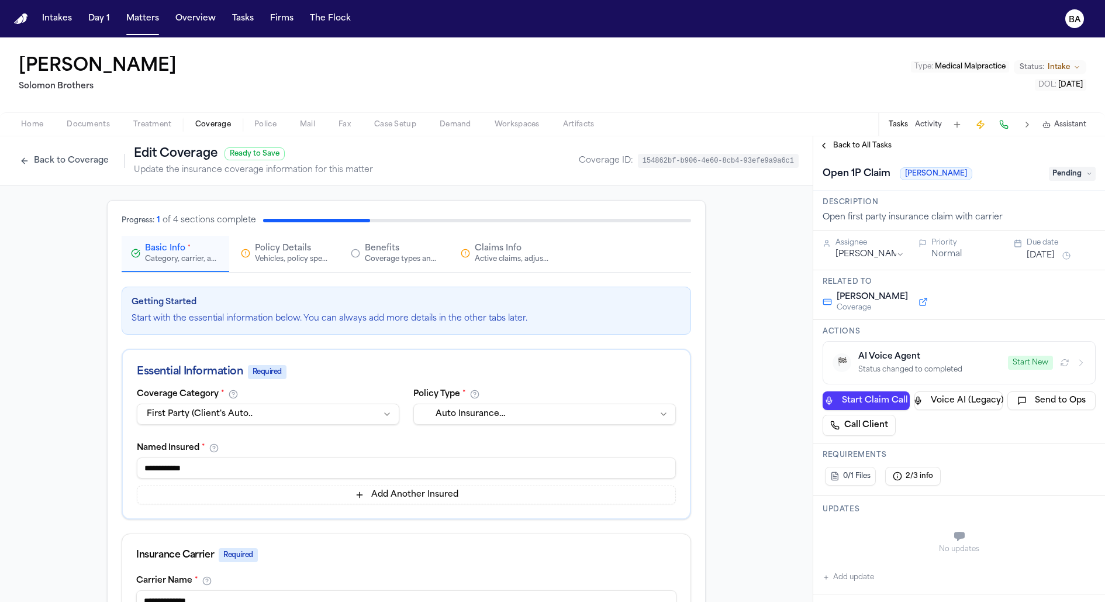
click at [208, 256] on div "Category, carrier, and policy holder information" at bounding box center [182, 258] width 75 height 9
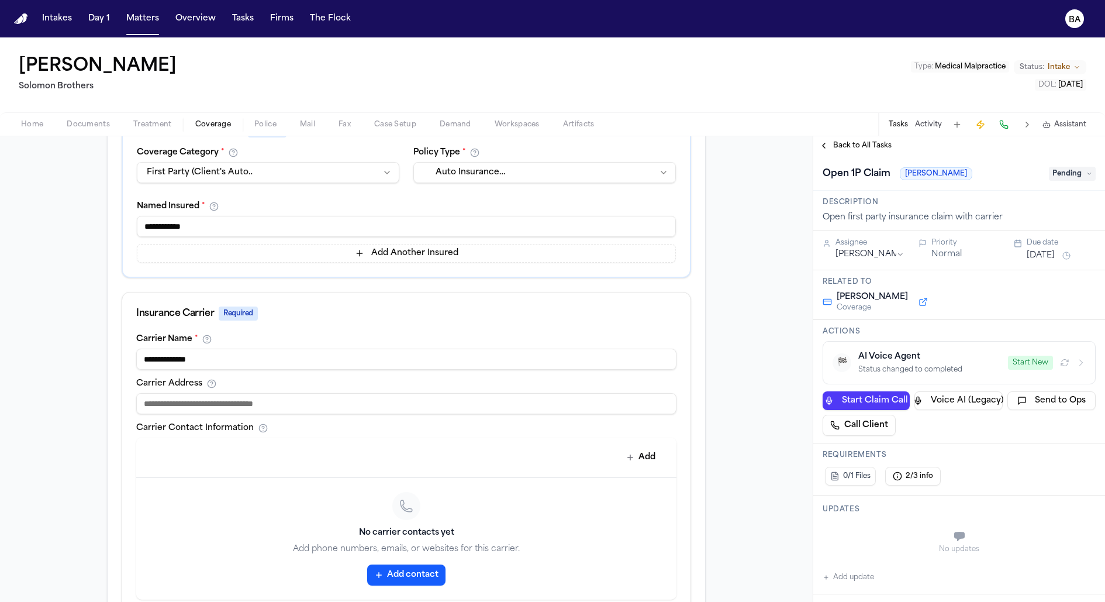
scroll to position [396, 0]
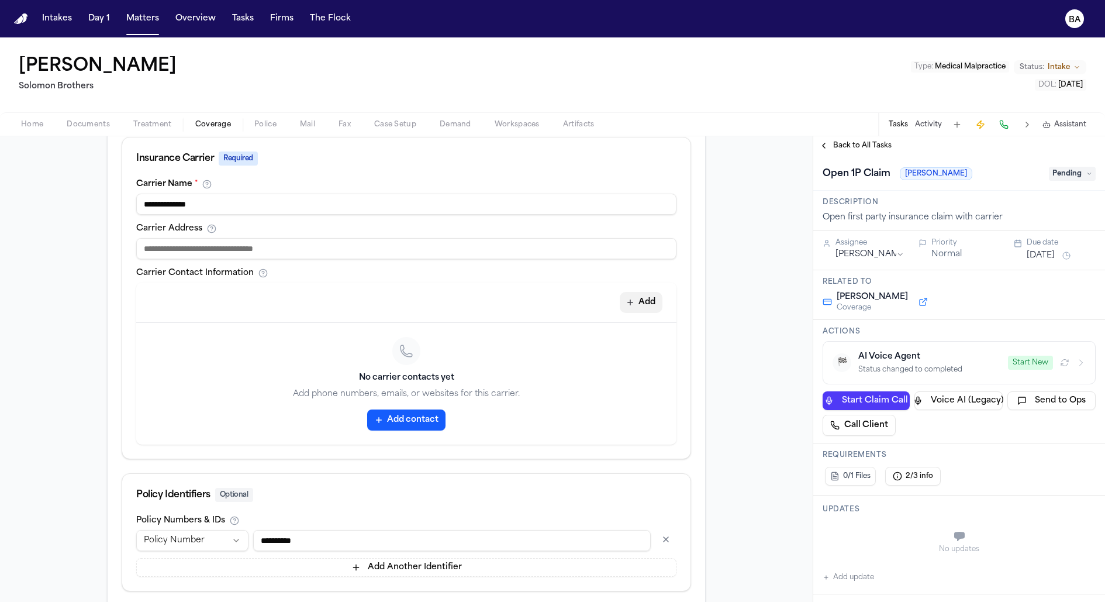
click at [630, 298] on icon "button" at bounding box center [630, 302] width 9 height 9
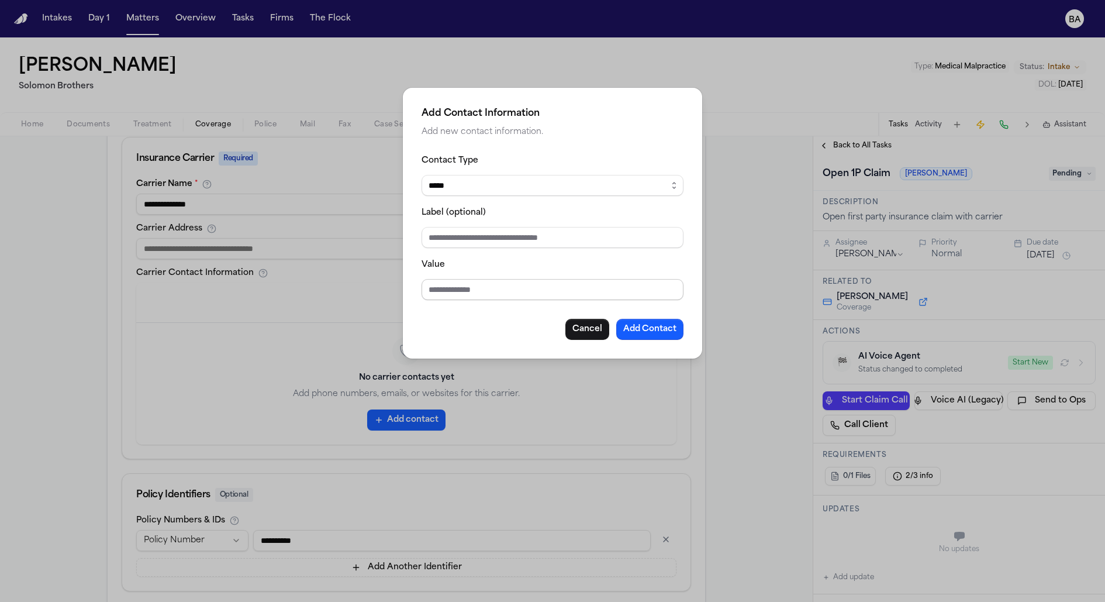
click at [506, 296] on input "Value" at bounding box center [553, 289] width 262 height 21
type input "**********"
click at [633, 332] on button "Add Contact" at bounding box center [649, 329] width 67 height 21
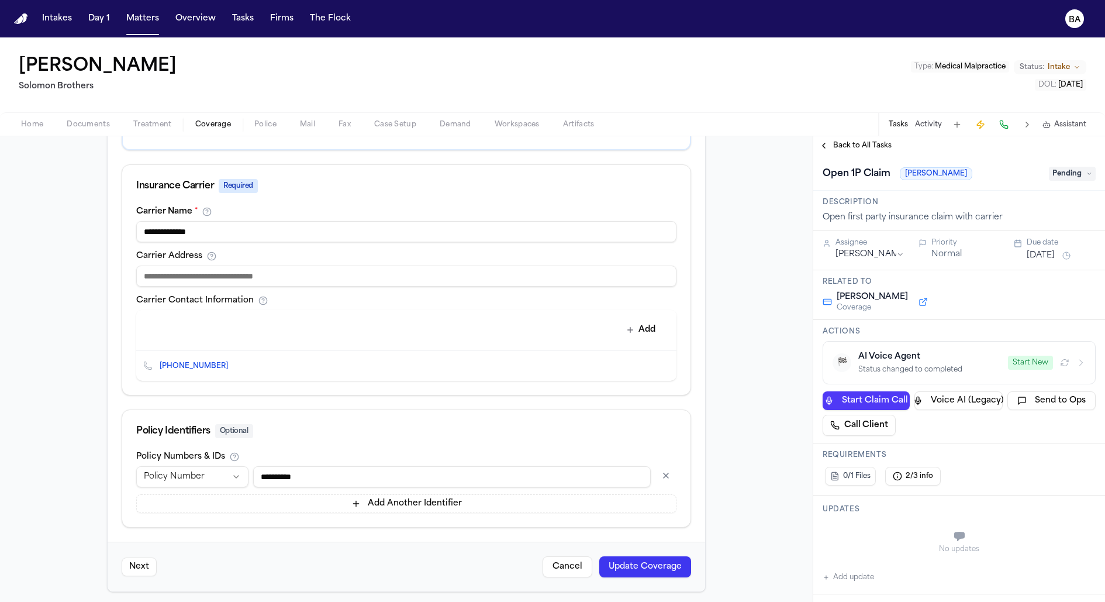
scroll to position [137, 0]
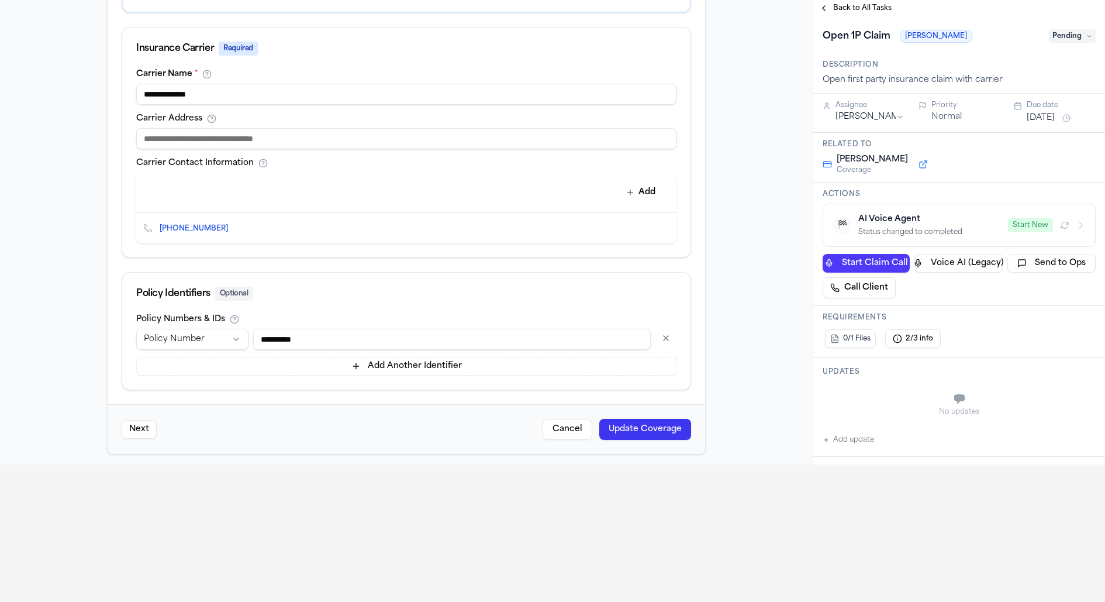
click at [631, 424] on button "Update Coverage" at bounding box center [645, 429] width 92 height 21
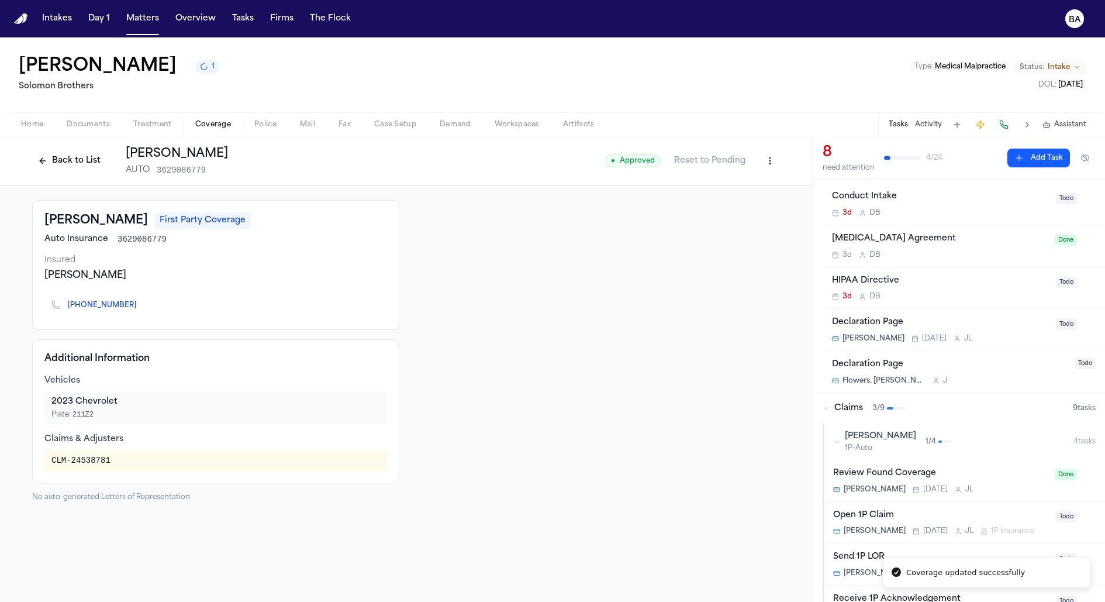
scroll to position [30, 0]
click at [979, 450] on button "Mcbride-Gordon 1P-Auto 1 / 4 4 task s" at bounding box center [964, 438] width 281 height 36
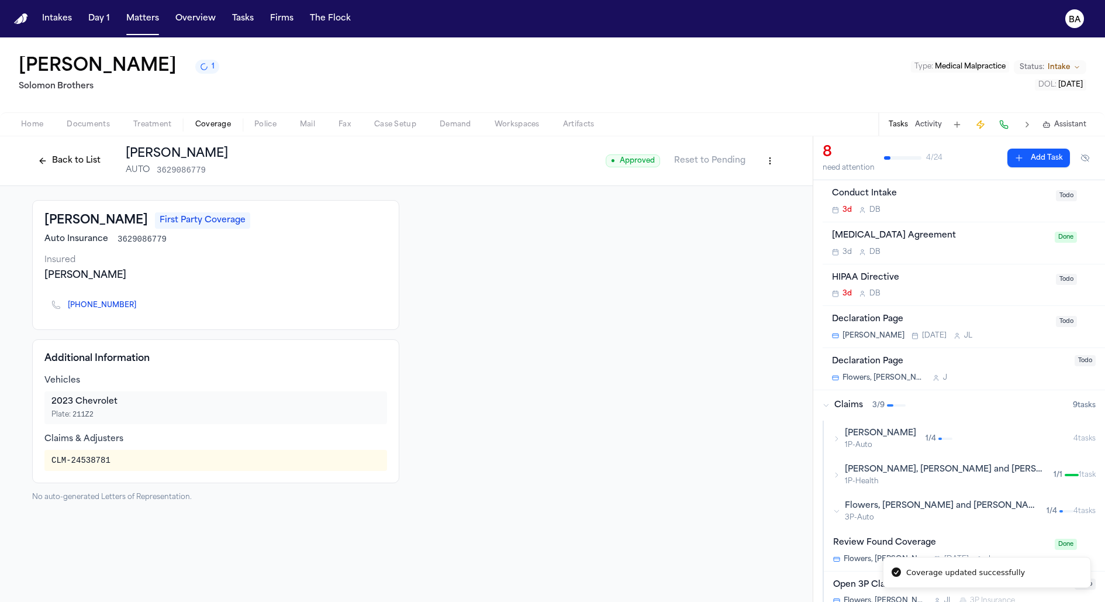
click at [979, 447] on div "Mcbride-Gordon 1P-Auto 1 / 4" at bounding box center [953, 438] width 240 height 22
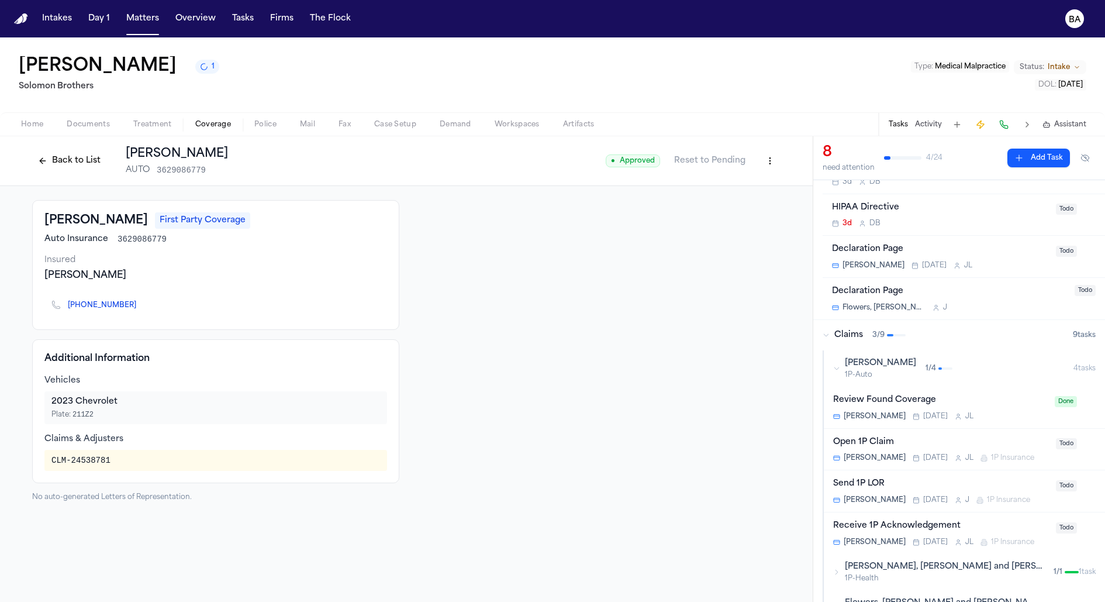
scroll to position [120, 0]
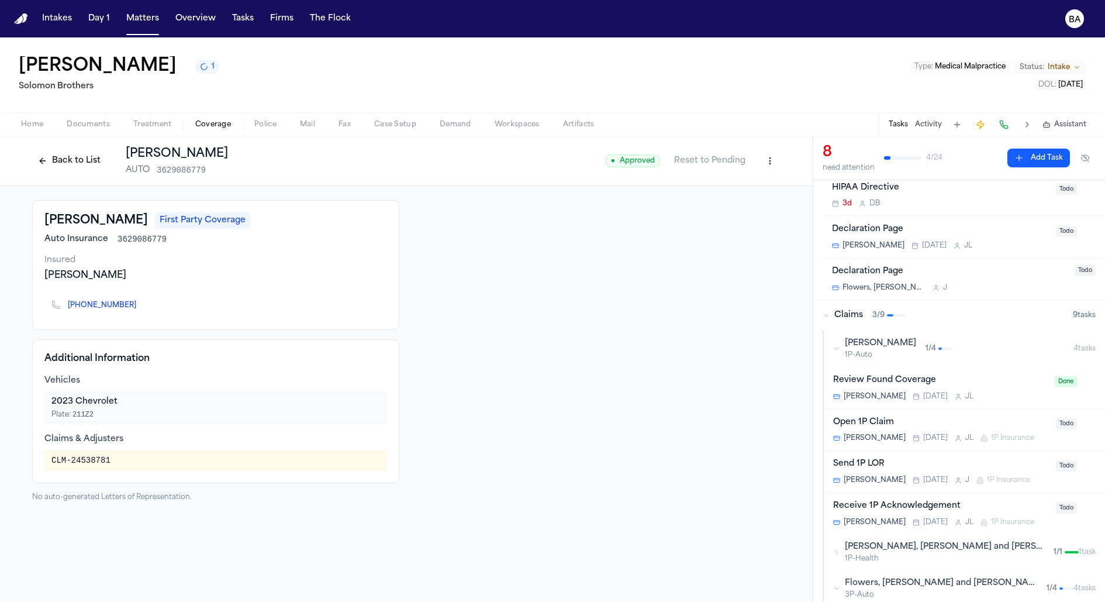
click at [965, 421] on div "Open 1P Claim" at bounding box center [941, 422] width 216 height 13
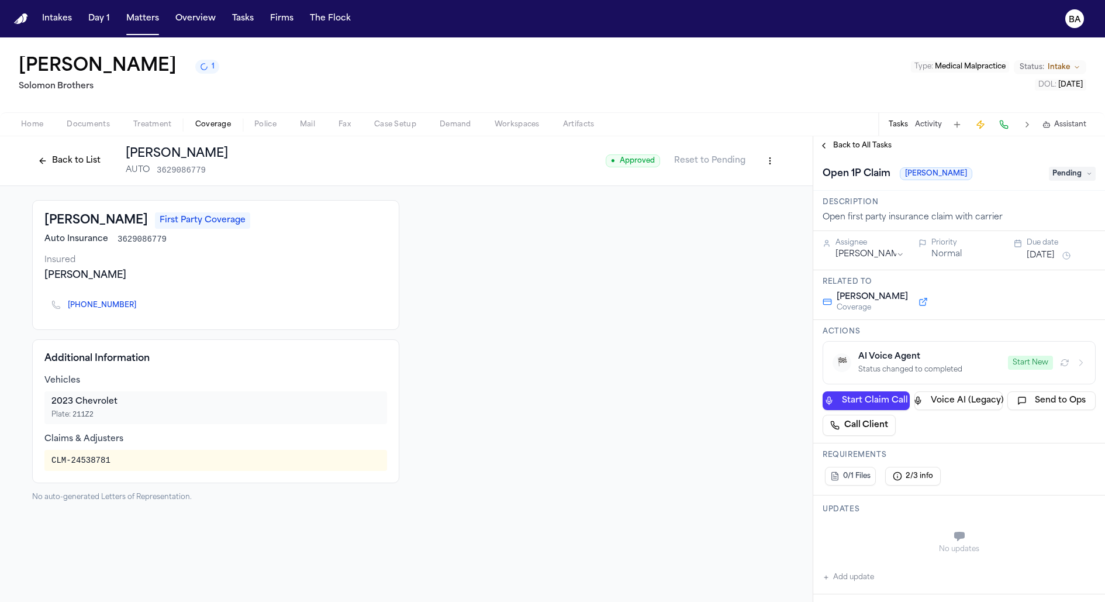
click at [1033, 367] on button "Start New" at bounding box center [1030, 362] width 45 height 14
click at [1082, 361] on icon "button" at bounding box center [1081, 363] width 3 height 6
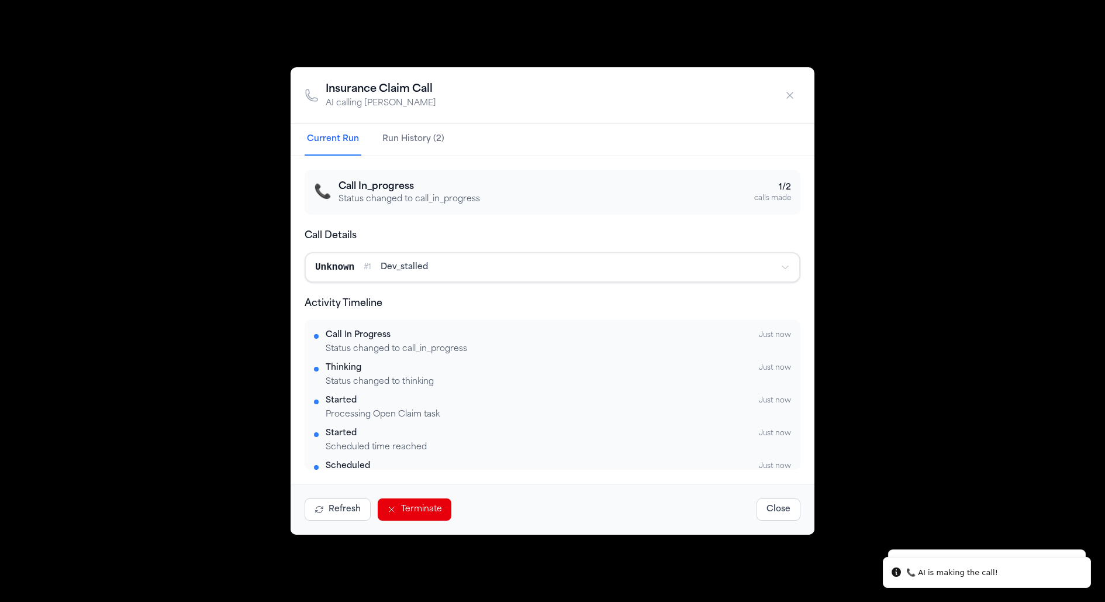
click at [947, 251] on div "Insurance Claim Call AI calling Mcbride-Gordon Current Run Run History (2) 📞 Ca…" at bounding box center [552, 301] width 1105 height 602
click at [906, 75] on div "Insurance Claim Call AI calling Mcbride-Gordon Current Run Run History (2) 📞 Ca…" at bounding box center [552, 301] width 1105 height 602
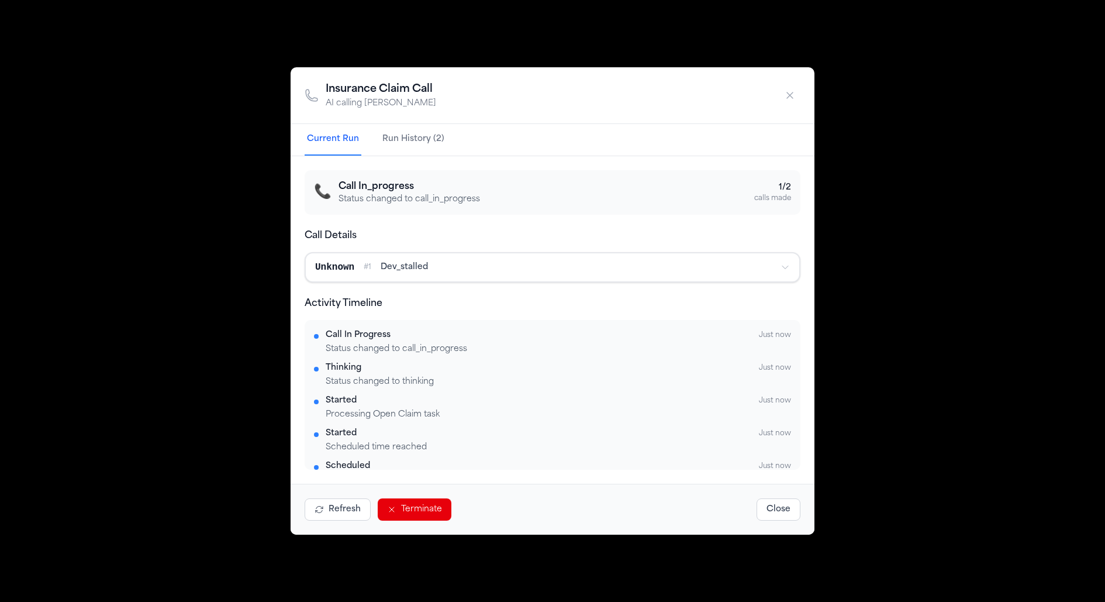
click at [795, 94] on icon "button" at bounding box center [790, 95] width 12 height 12
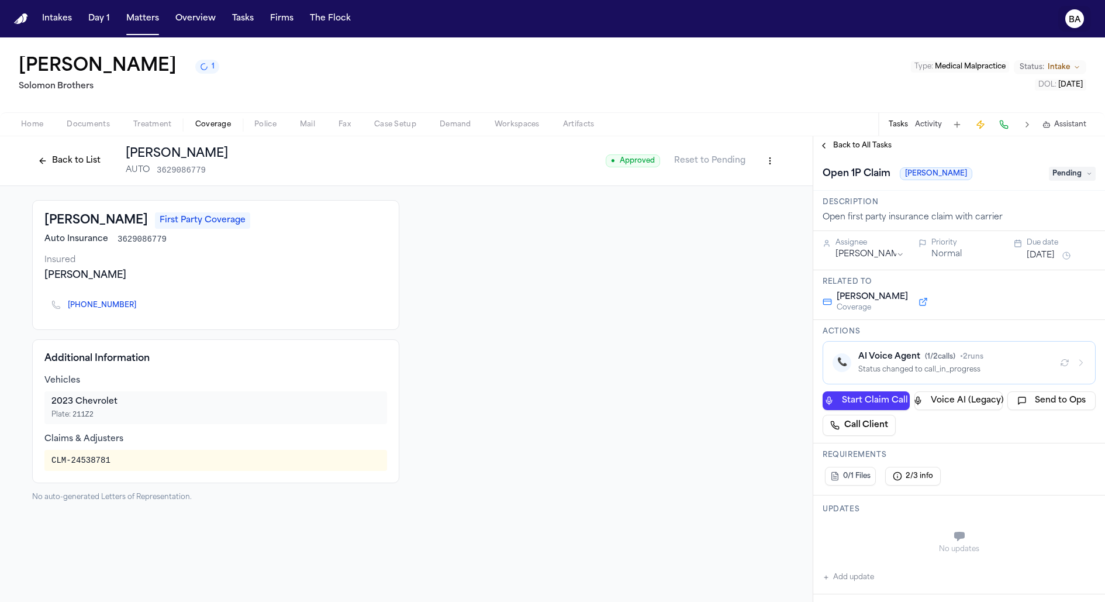
click at [1076, 19] on text "BA" at bounding box center [1075, 20] width 12 height 8
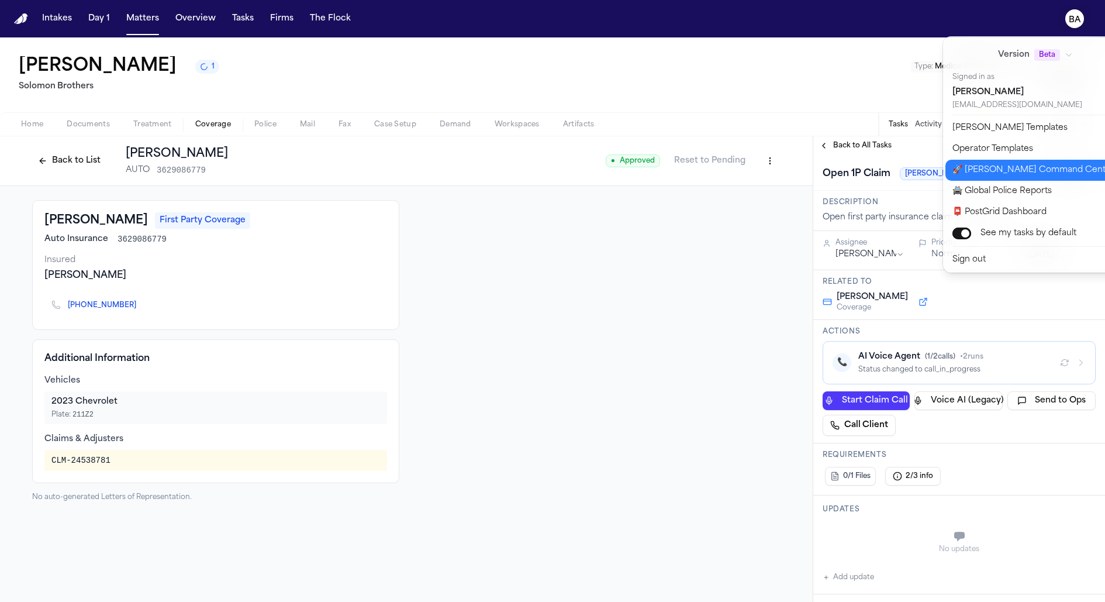
click at [1013, 168] on button "🚀 [PERSON_NAME] Command Center" at bounding box center [1042, 170] width 195 height 21
select select "**"
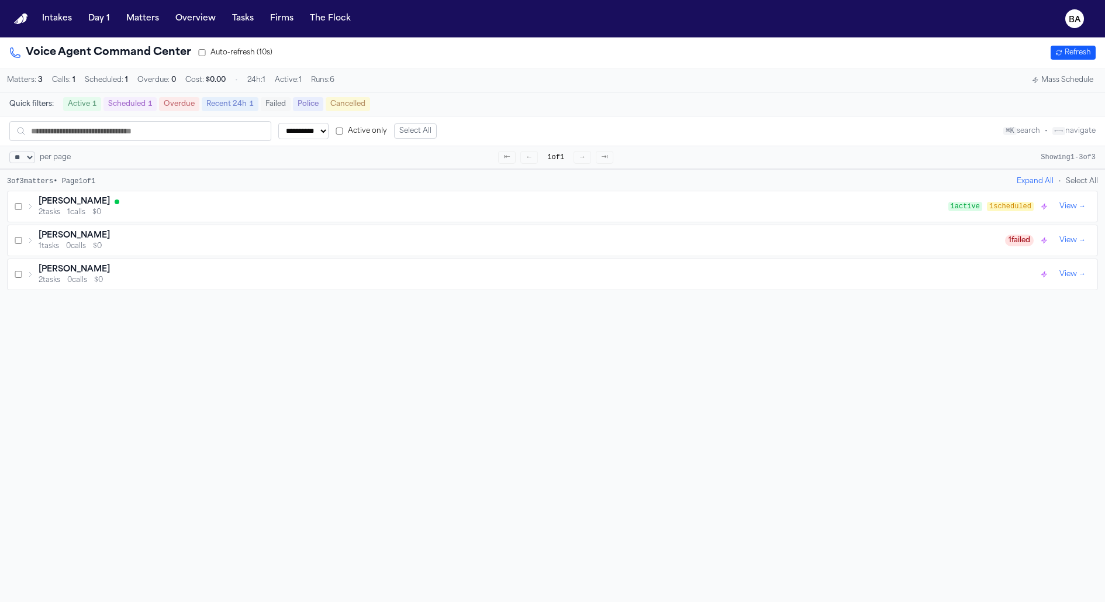
click at [29, 210] on icon at bounding box center [30, 206] width 7 height 7
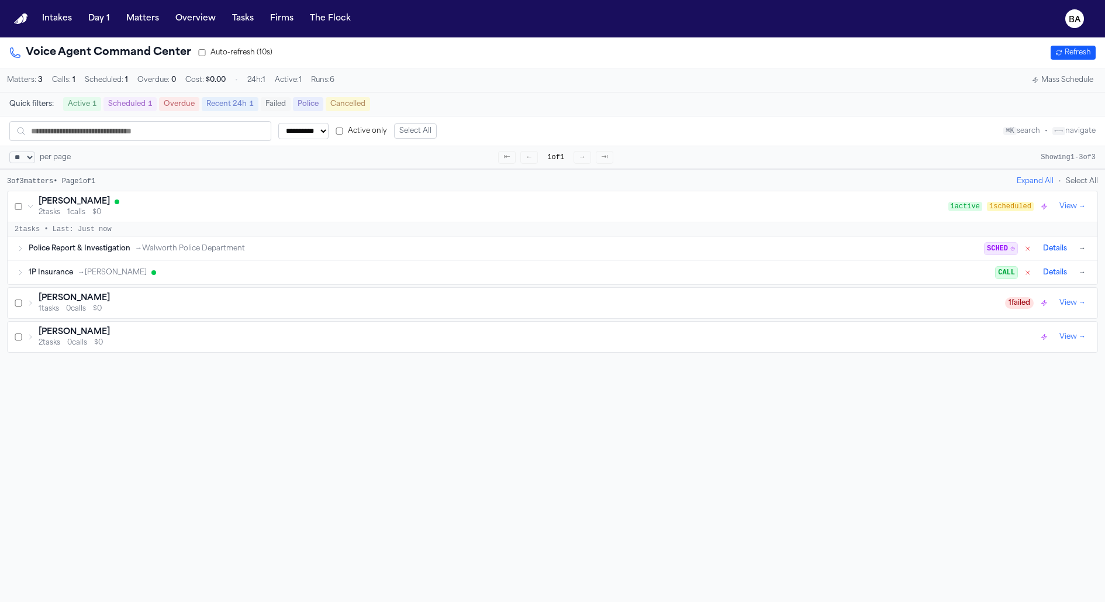
click at [19, 274] on icon at bounding box center [20, 272] width 7 height 7
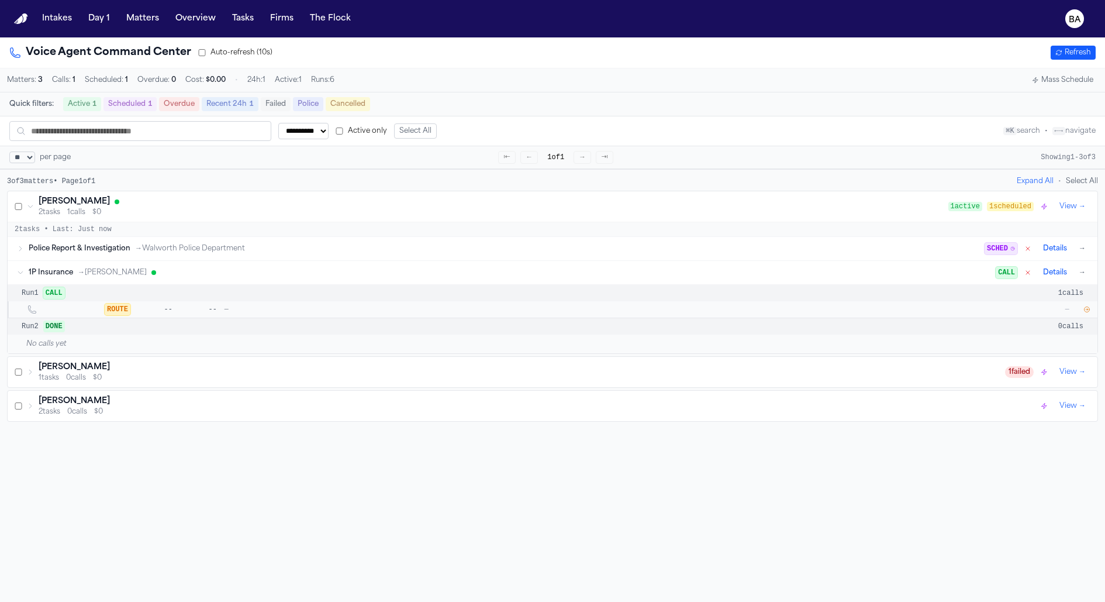
click at [1087, 312] on icon "button" at bounding box center [1086, 309] width 7 height 7
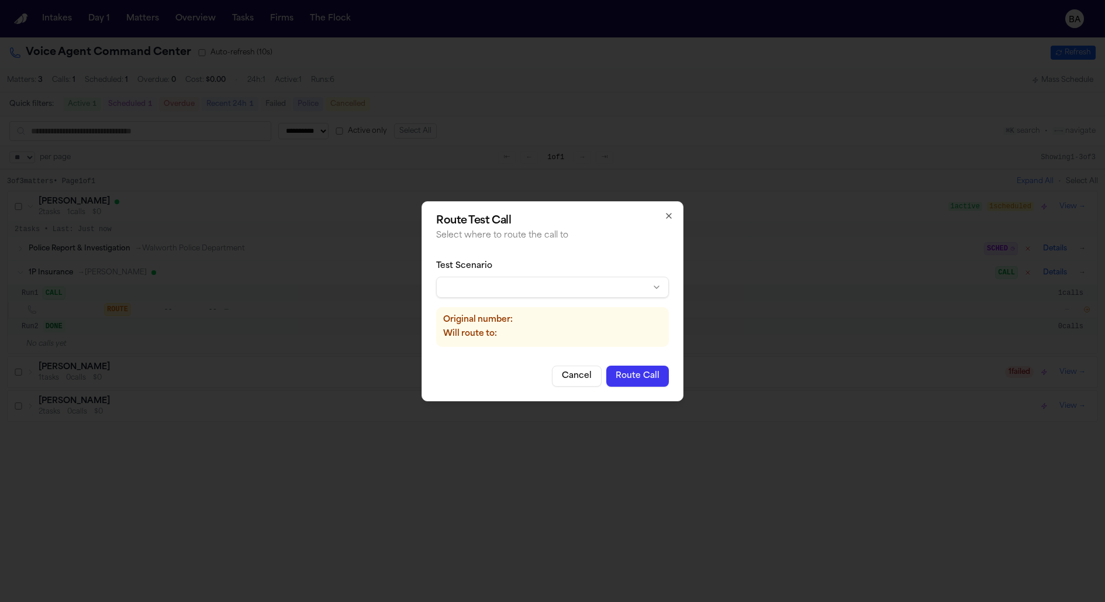
click at [627, 300] on div "Test Scenario Original number: Will route to:" at bounding box center [552, 303] width 233 height 105
click at [627, 290] on body "**********" at bounding box center [552, 301] width 1105 height 602
click at [634, 375] on button "Route Call" at bounding box center [637, 375] width 63 height 21
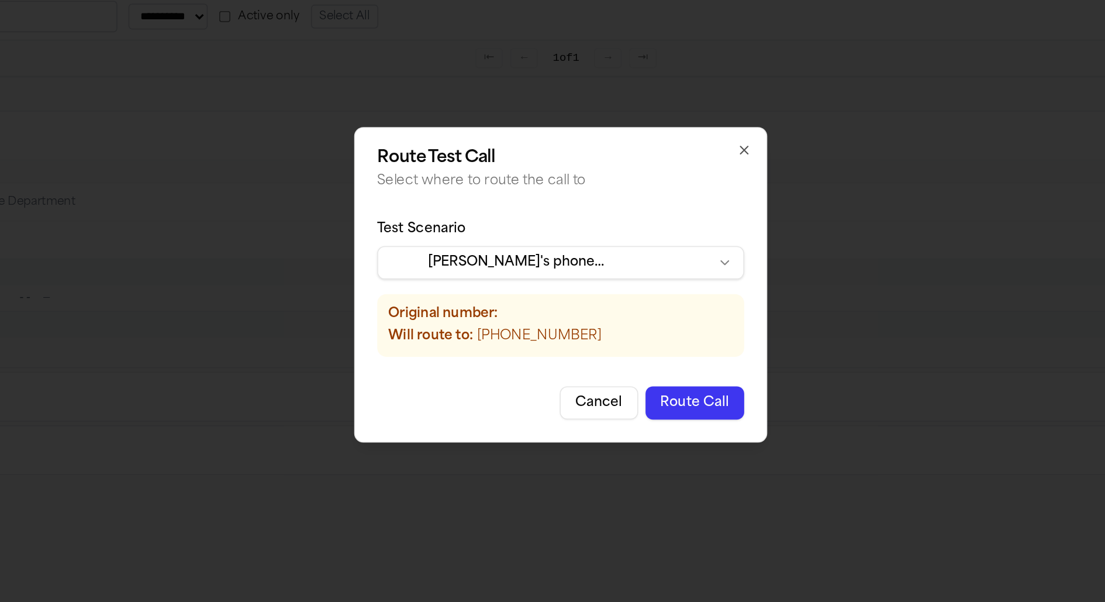
click at [501, 291] on body "**********" at bounding box center [552, 301] width 1105 height 602
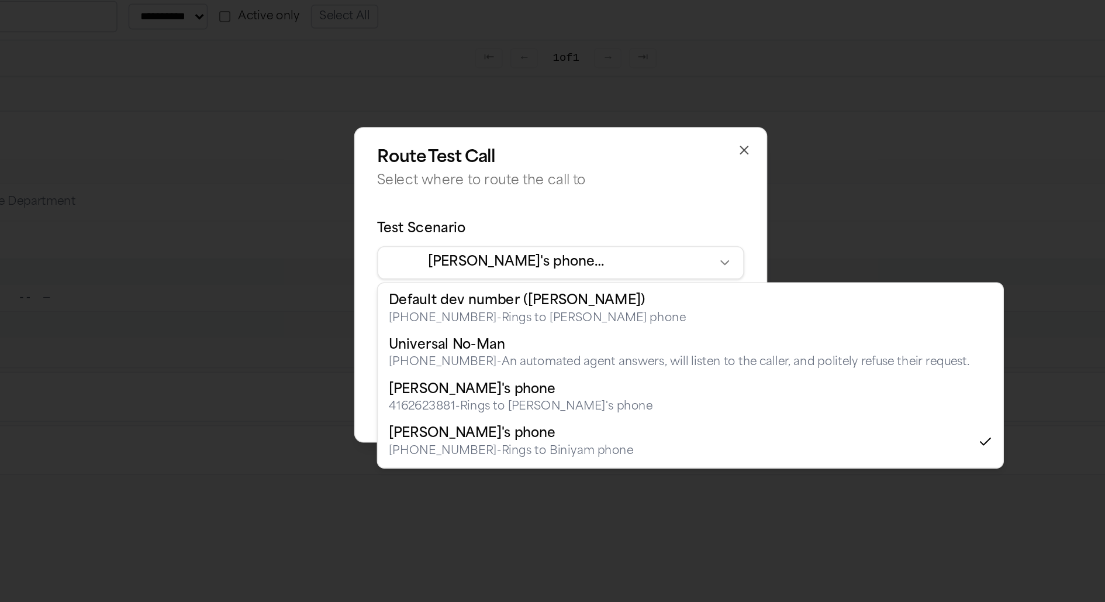
click at [516, 252] on body "**********" at bounding box center [552, 301] width 1105 height 602
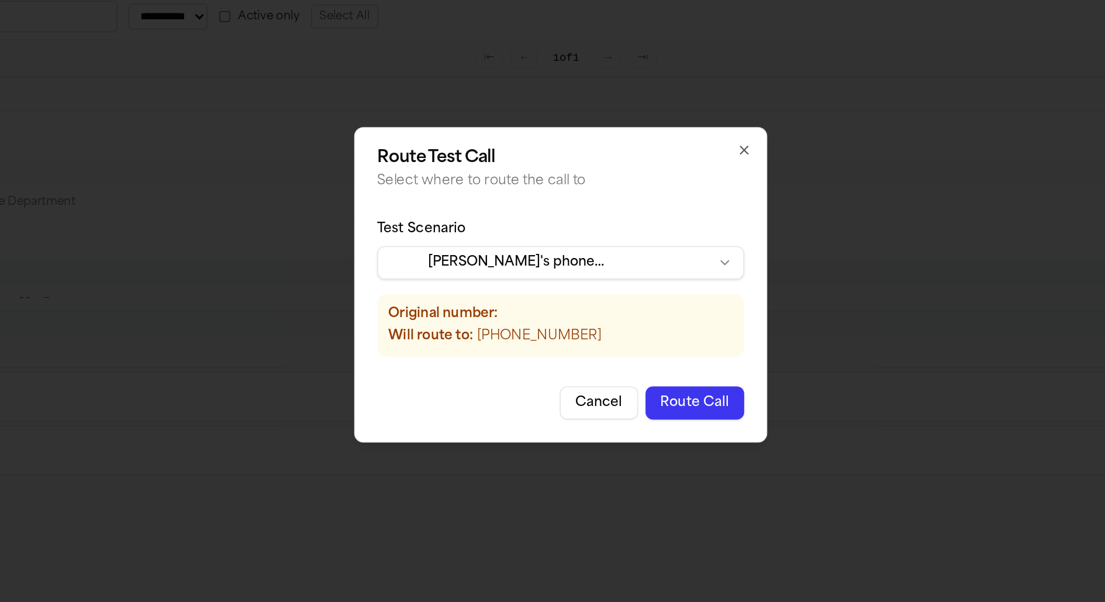
click at [624, 373] on button "Route Call" at bounding box center [637, 375] width 63 height 21
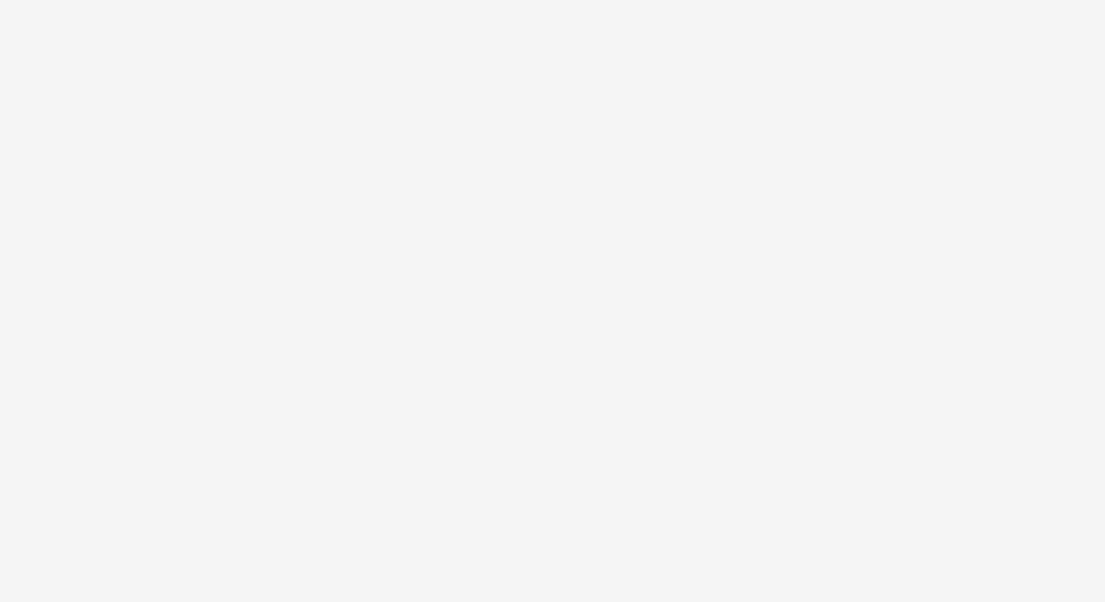
select select "**"
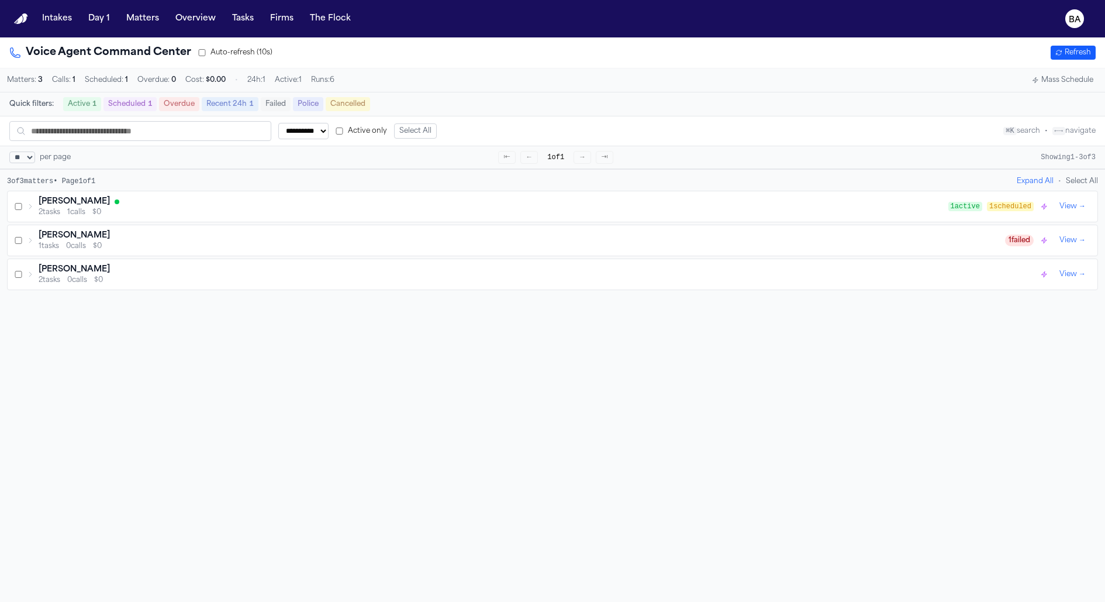
click at [30, 207] on icon at bounding box center [30, 206] width 2 height 5
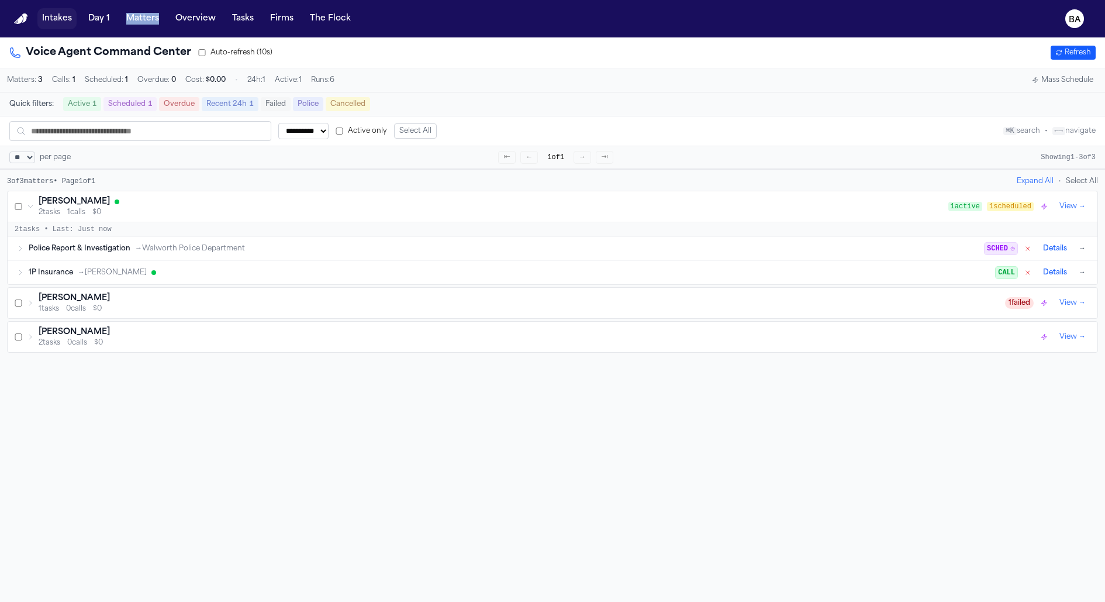
click at [67, 19] on button "Intakes" at bounding box center [56, 18] width 39 height 21
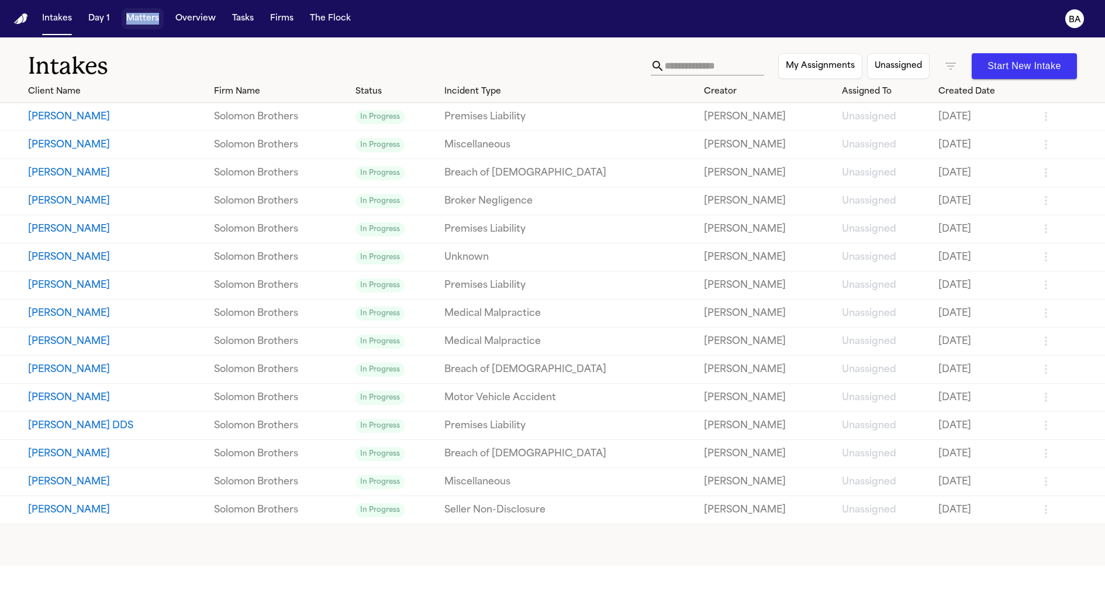
click at [145, 23] on button "Matters" at bounding box center [143, 18] width 42 height 21
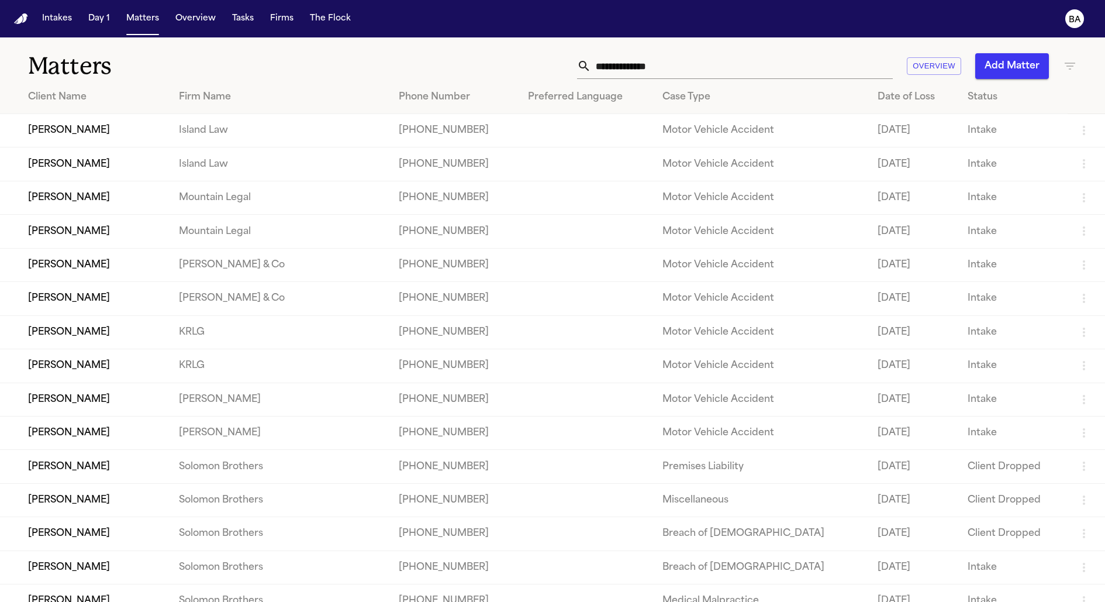
click at [650, 68] on input "text" at bounding box center [742, 66] width 302 height 26
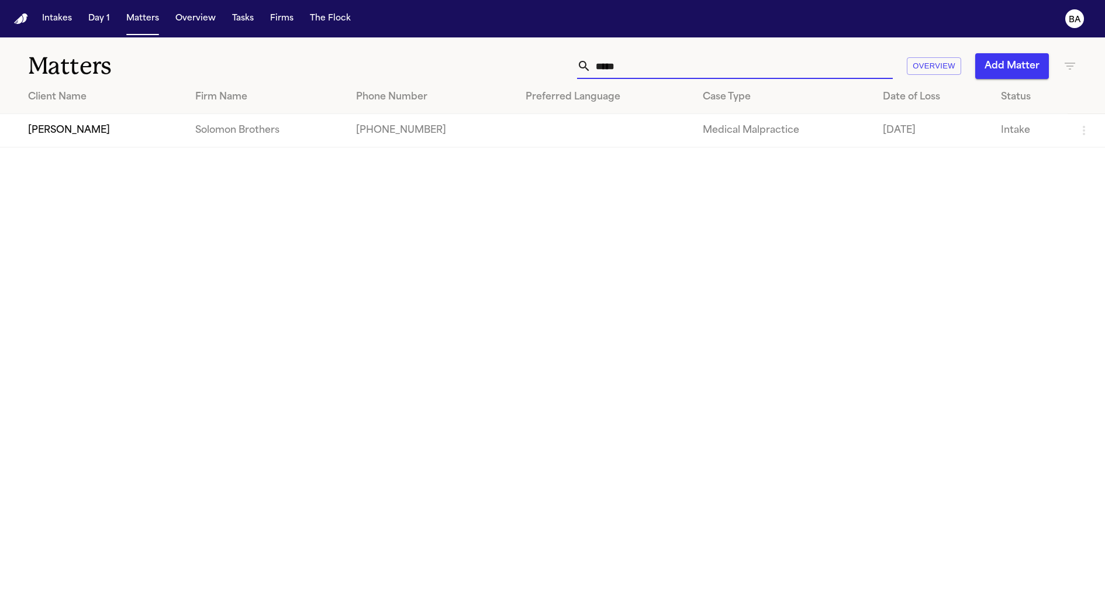
type input "*****"
click at [147, 132] on td "[PERSON_NAME]" at bounding box center [93, 130] width 186 height 33
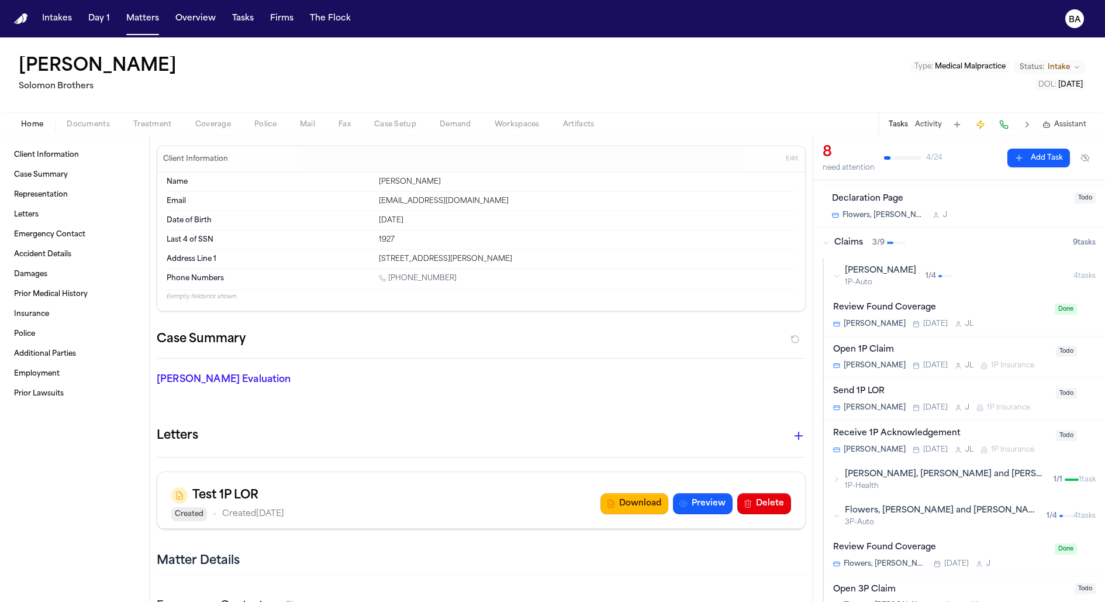
scroll to position [198, 0]
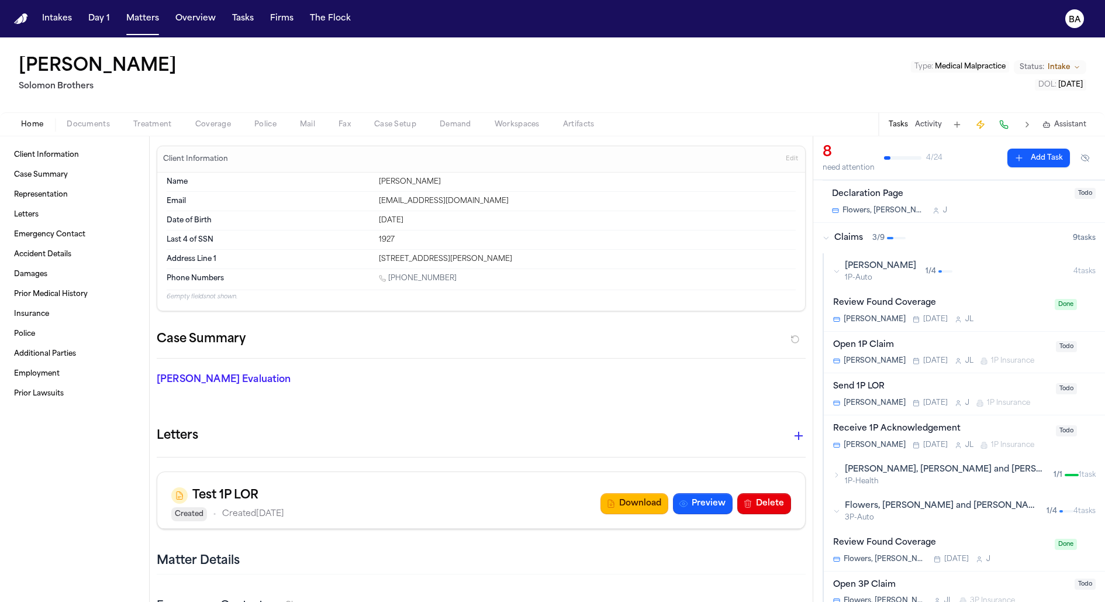
click at [217, 132] on div "Home Documents Treatment Coverage Police Mail Fax Case Setup Demand Workspaces …" at bounding box center [552, 123] width 1105 height 23
click at [205, 123] on span "Coverage" at bounding box center [213, 124] width 36 height 9
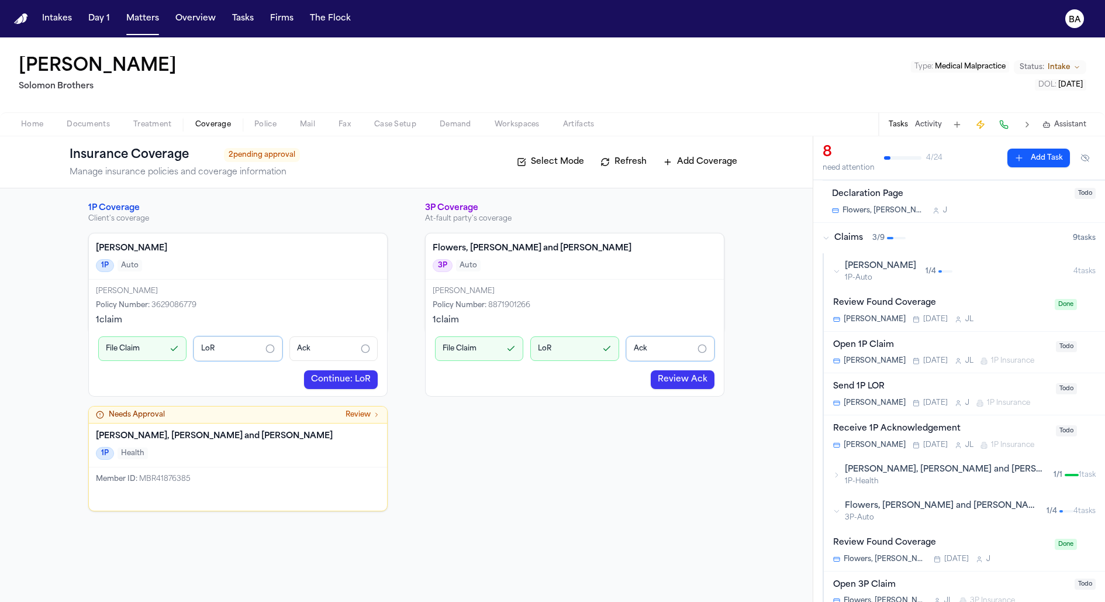
click at [833, 268] on icon "button" at bounding box center [836, 271] width 7 height 7
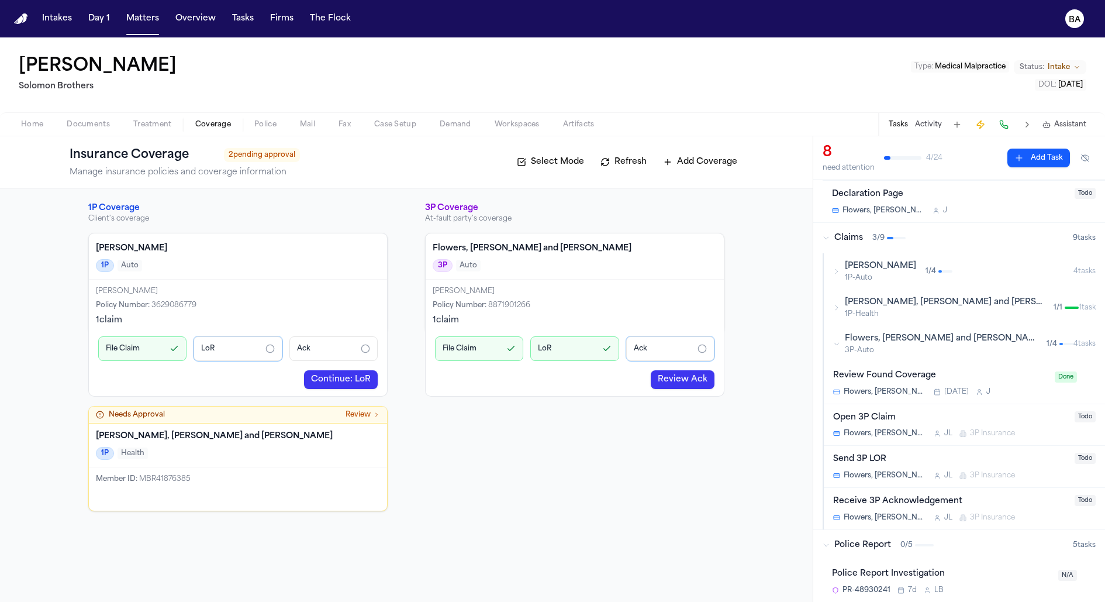
click at [832, 272] on button "[PERSON_NAME] 1P-Auto 1 / 4 4 task s" at bounding box center [964, 271] width 281 height 36
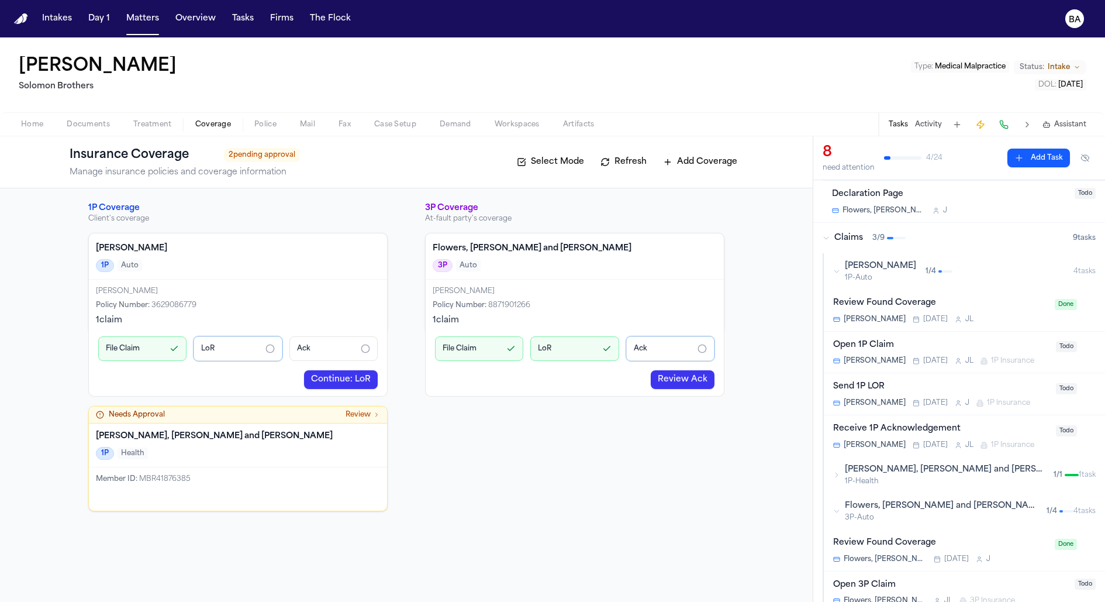
click at [937, 347] on div "Open 1P Claim" at bounding box center [941, 344] width 216 height 13
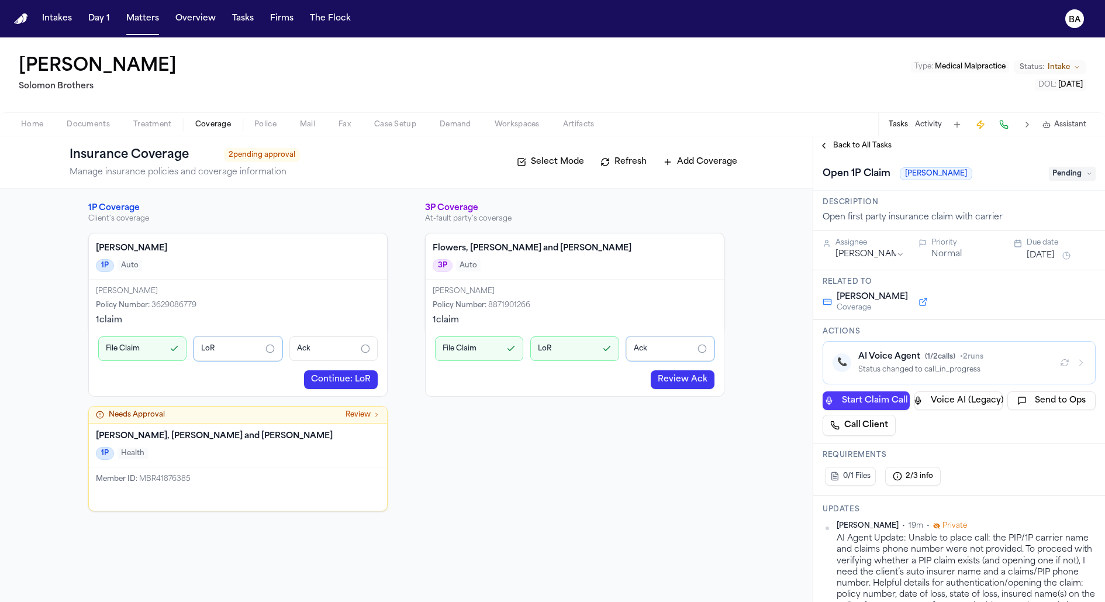
click at [1039, 355] on div "AI Voice Agent ( 1 / 2 calls) • 2 runs" at bounding box center [954, 357] width 192 height 12
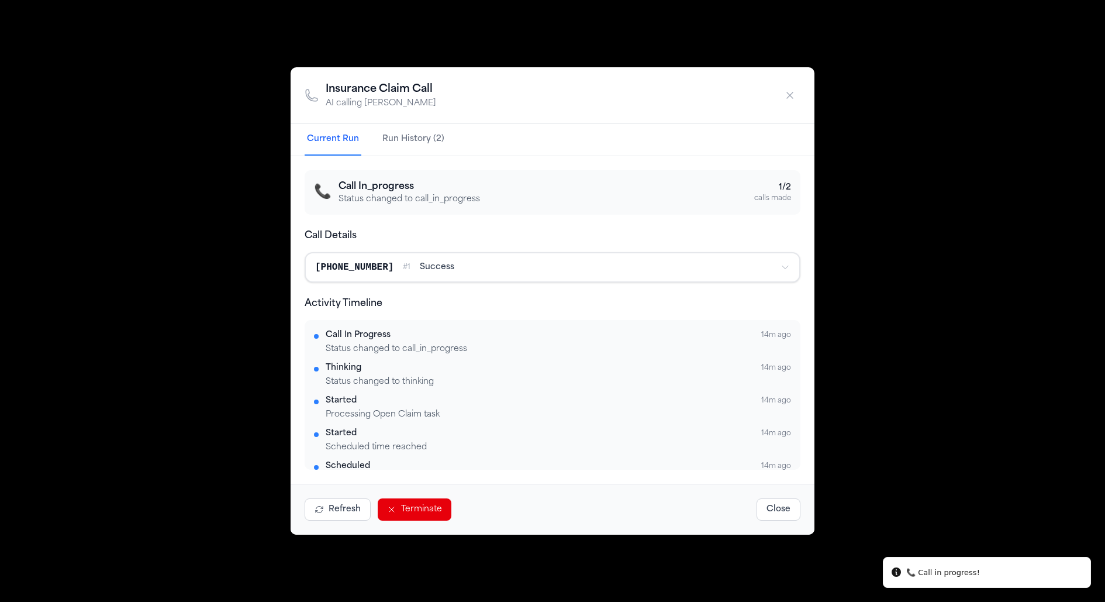
click at [402, 511] on button "Terminate" at bounding box center [415, 509] width 74 height 22
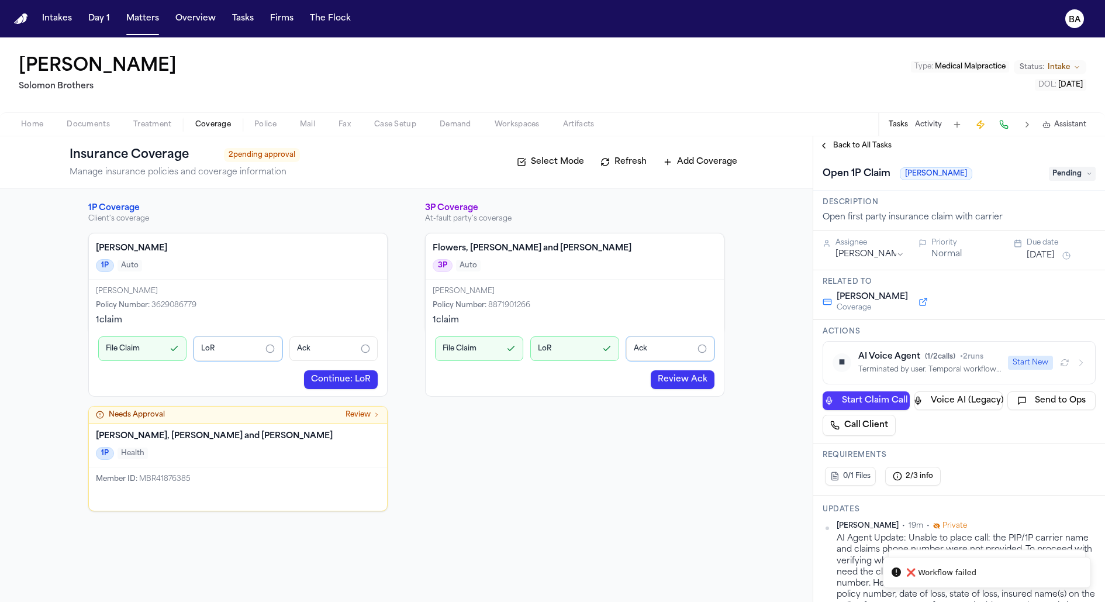
click at [1038, 360] on button "Start New" at bounding box center [1030, 362] width 45 height 14
click at [1049, 361] on div "AI Voice Agent • 3 runs Scheduled to start at [DATE] 22:50:30 UTC (sleeping for…" at bounding box center [954, 362] width 192 height 23
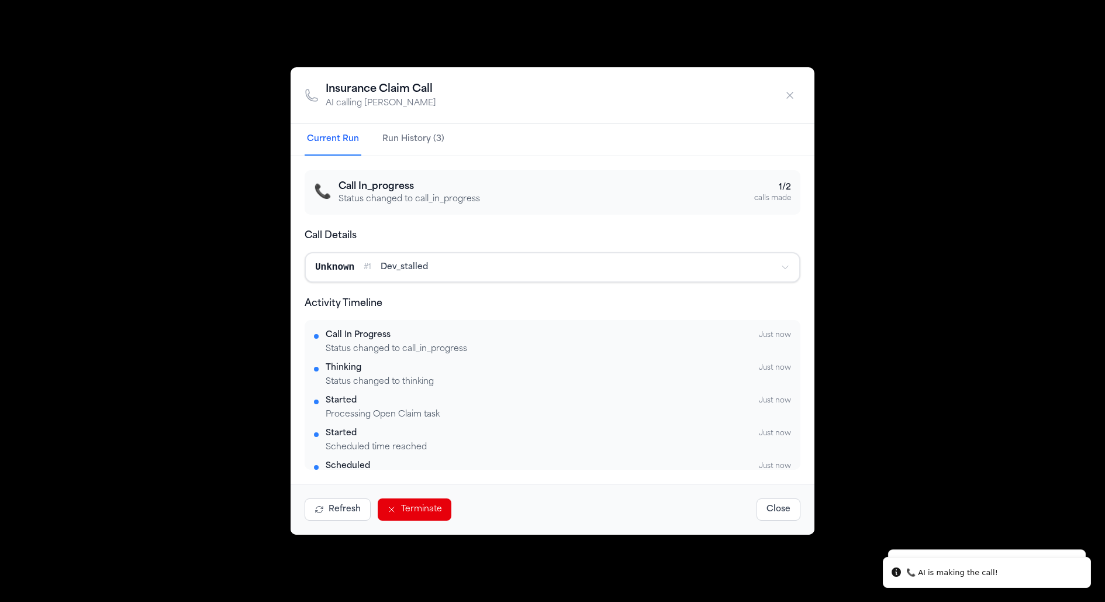
click at [1028, 233] on div "Insurance Claim Call AI calling [PERSON_NAME] Current Run Run History (3) 📞 Cal…" at bounding box center [552, 301] width 1105 height 602
click at [785, 100] on icon "button" at bounding box center [790, 95] width 12 height 12
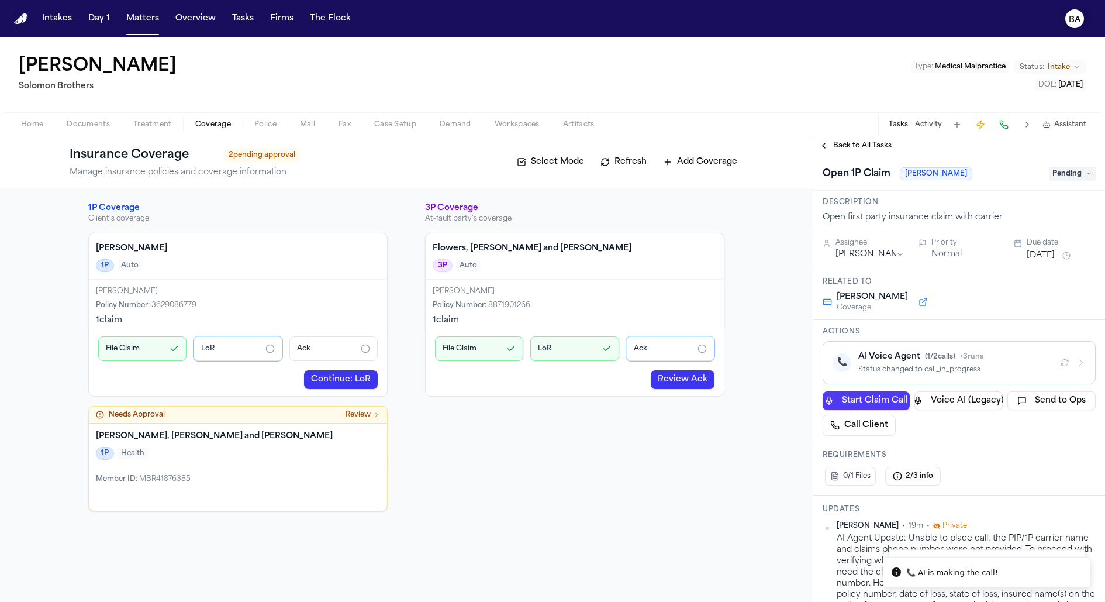
click at [1073, 19] on text "BA" at bounding box center [1075, 20] width 12 height 8
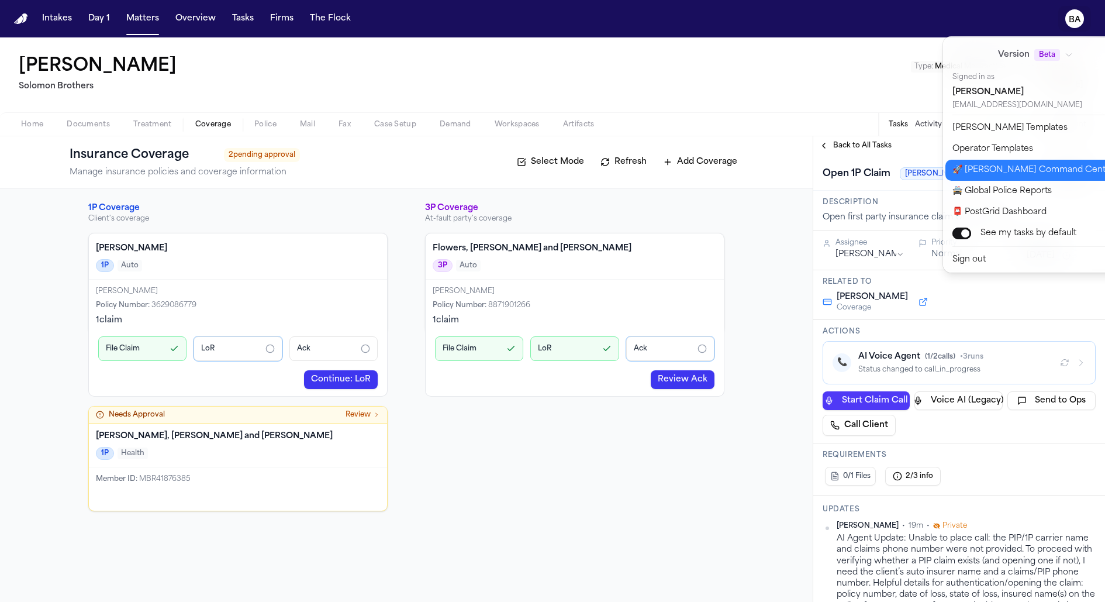
click at [1001, 176] on button "🚀 Bland Command Center" at bounding box center [1042, 170] width 195 height 21
select select "**"
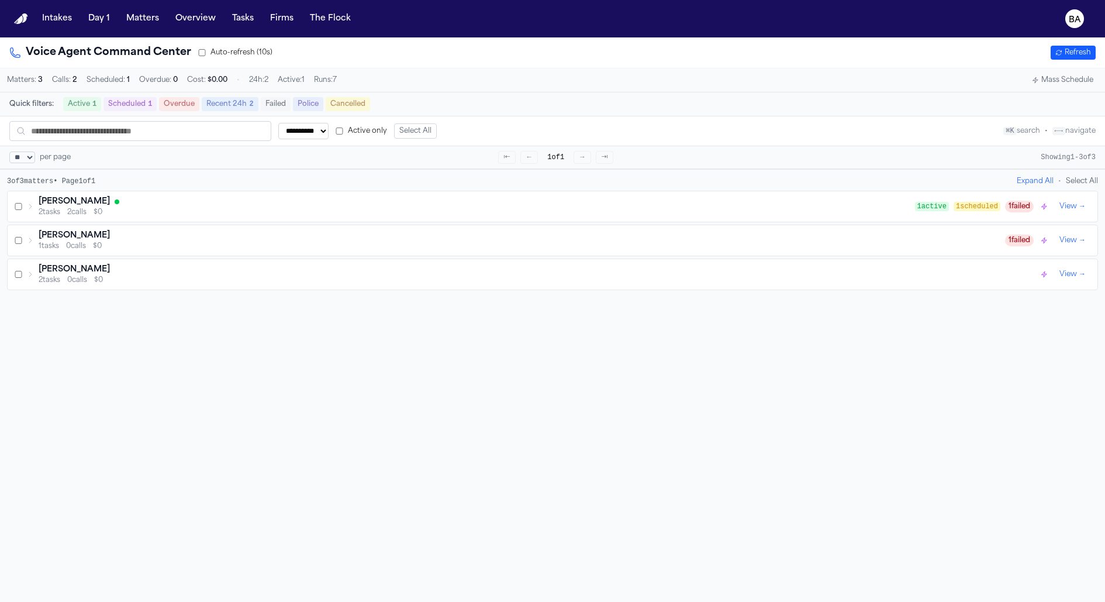
click at [34, 206] on div "Jimmy Gibson 2 tasks 2 calls $0" at bounding box center [471, 206] width 888 height 21
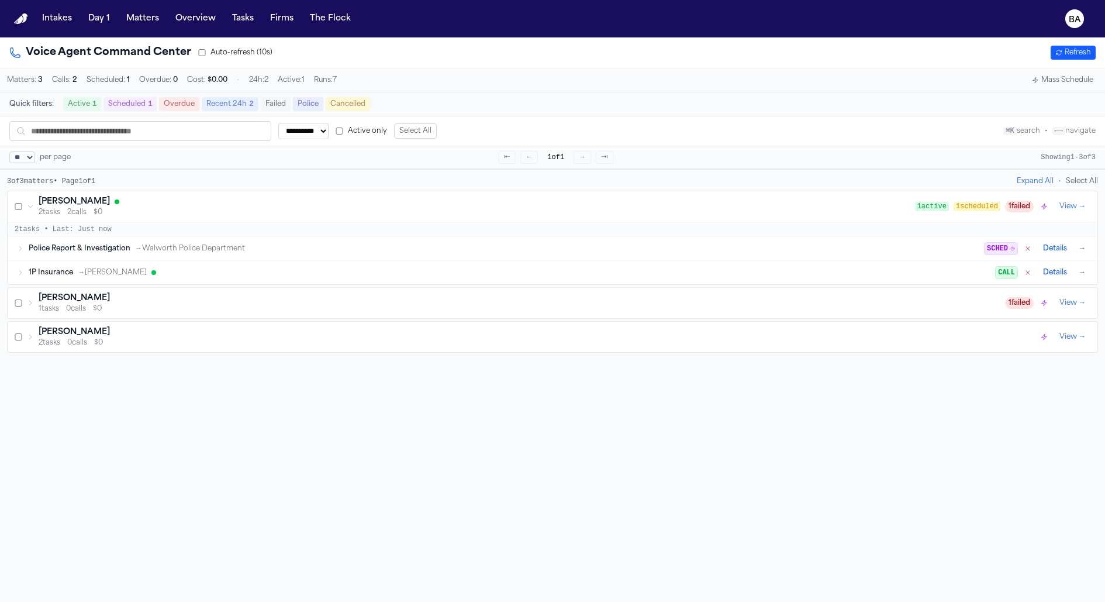
click at [19, 272] on icon at bounding box center [20, 272] width 2 height 5
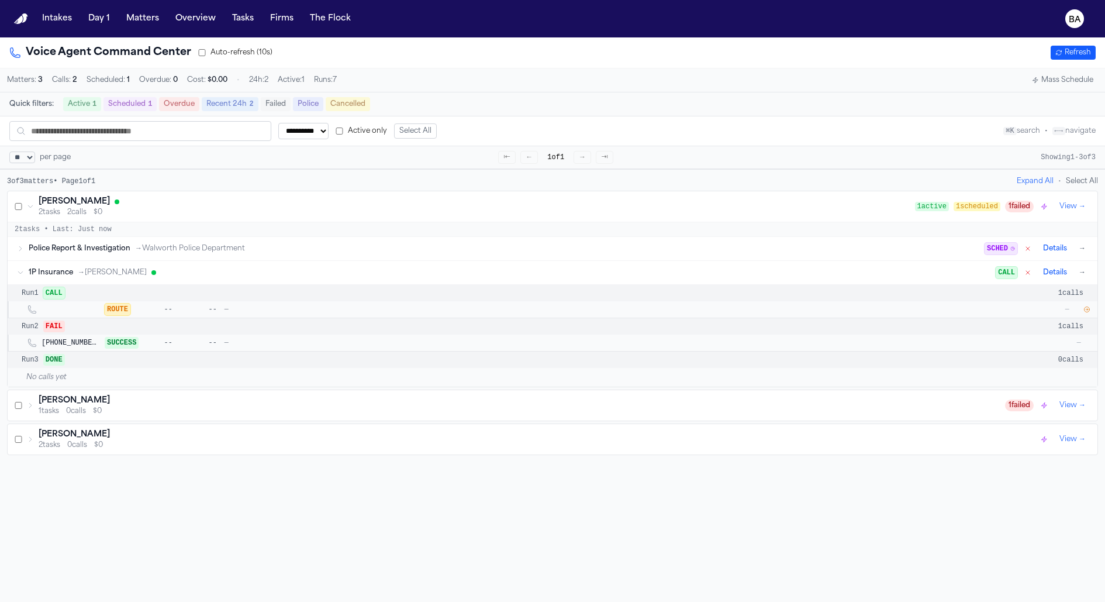
click at [1089, 306] on icon "button" at bounding box center [1086, 309] width 7 height 7
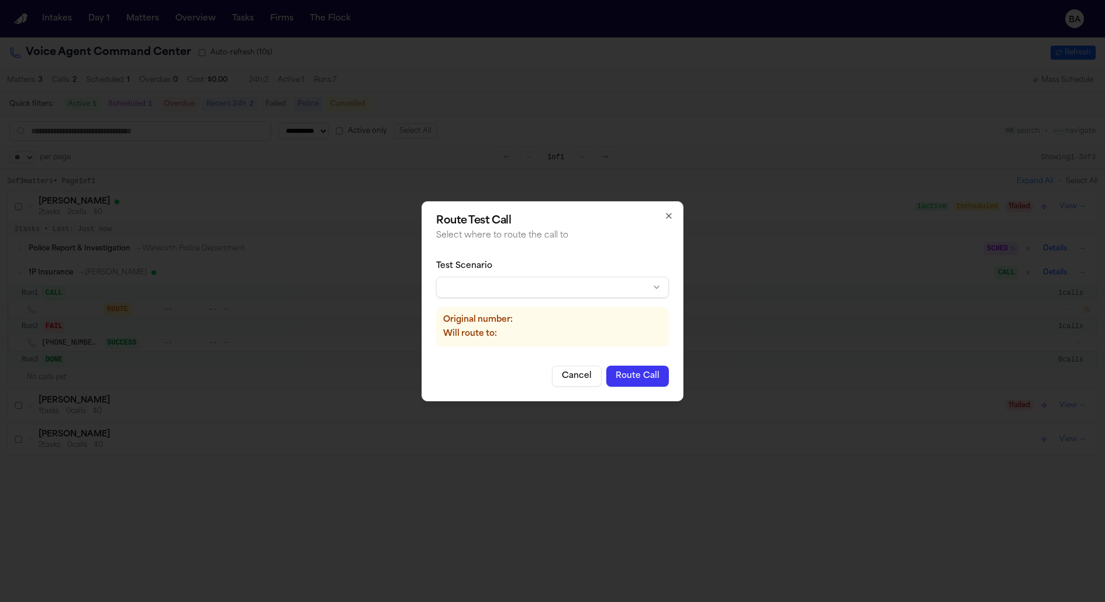
click at [632, 284] on body "**********" at bounding box center [552, 301] width 1105 height 602
click at [631, 375] on button "Route Call" at bounding box center [637, 375] width 63 height 21
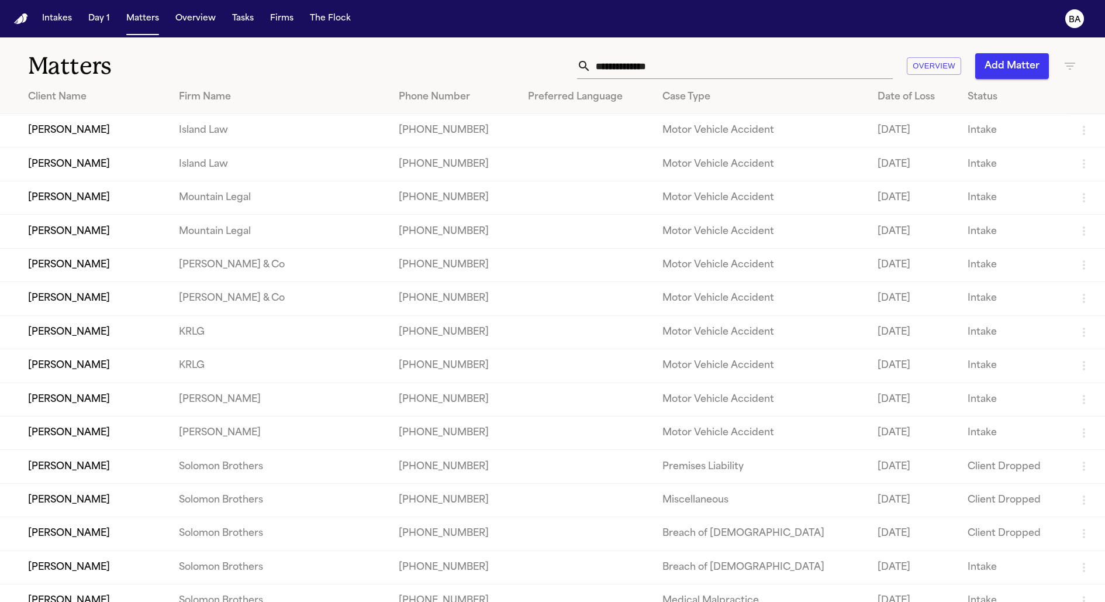
click at [591, 63] on icon at bounding box center [584, 66] width 14 height 14
click at [617, 58] on input "text" at bounding box center [742, 66] width 302 height 26
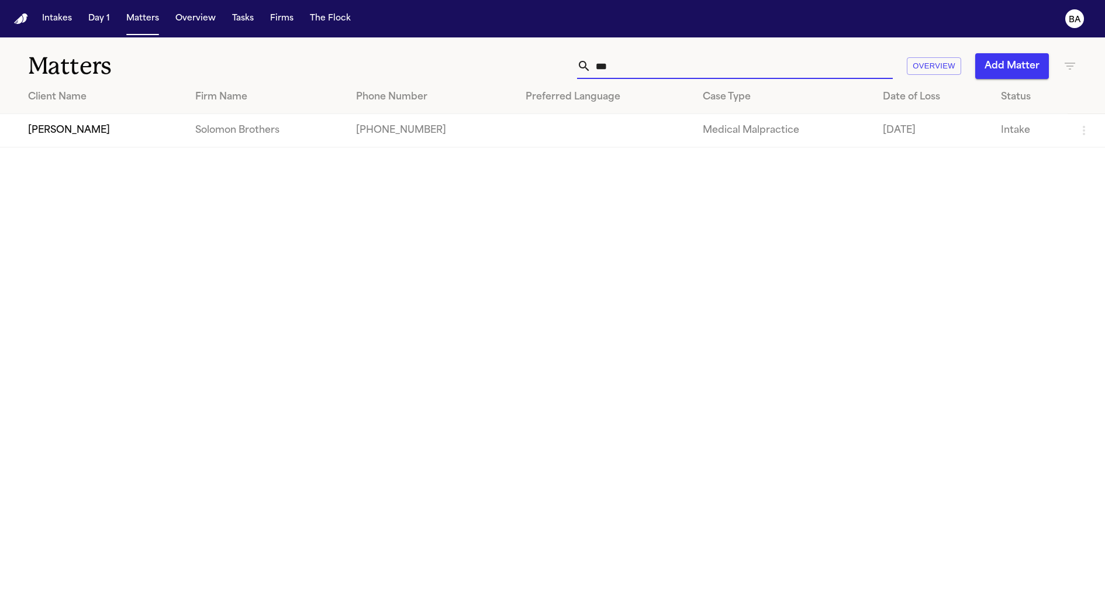
type input "***"
click at [85, 132] on td "[PERSON_NAME]" at bounding box center [93, 130] width 186 height 33
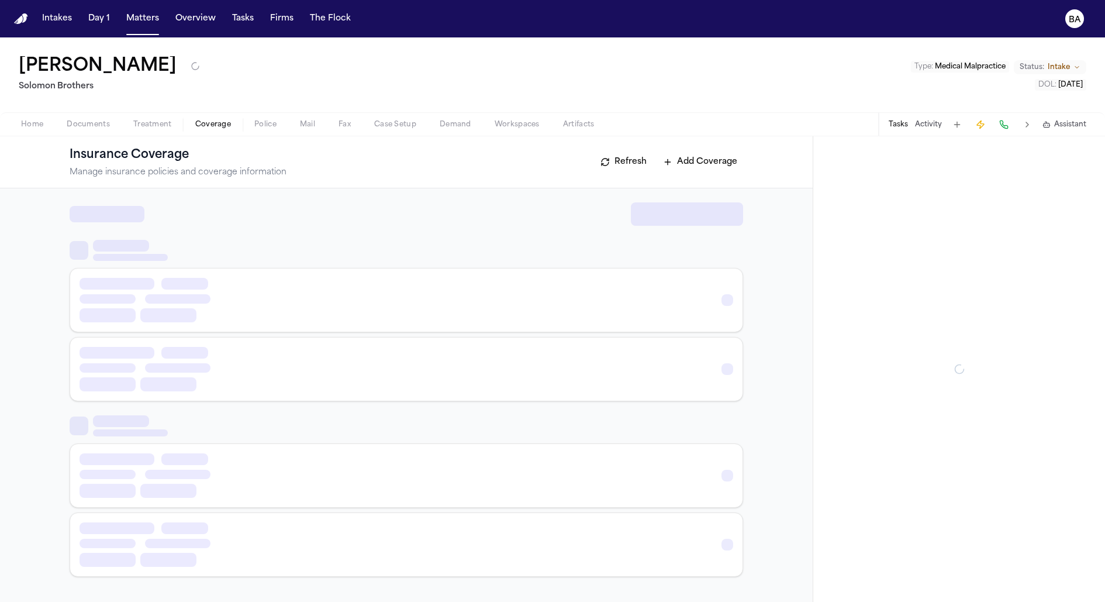
click at [221, 118] on button "Coverage" at bounding box center [213, 125] width 59 height 14
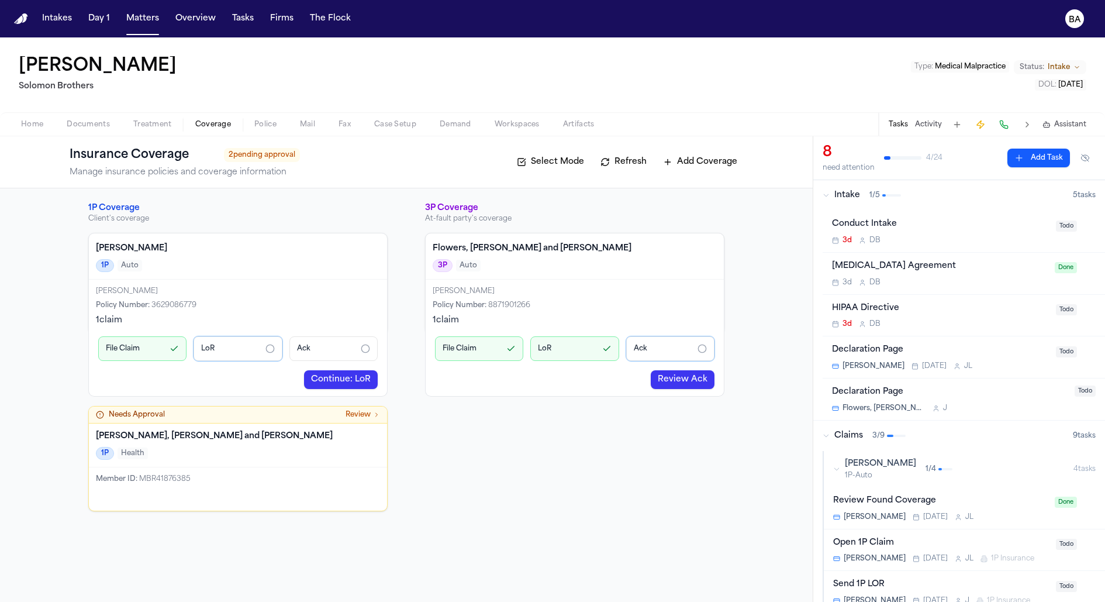
click at [336, 379] on link "Continue: LoR" at bounding box center [341, 379] width 74 height 19
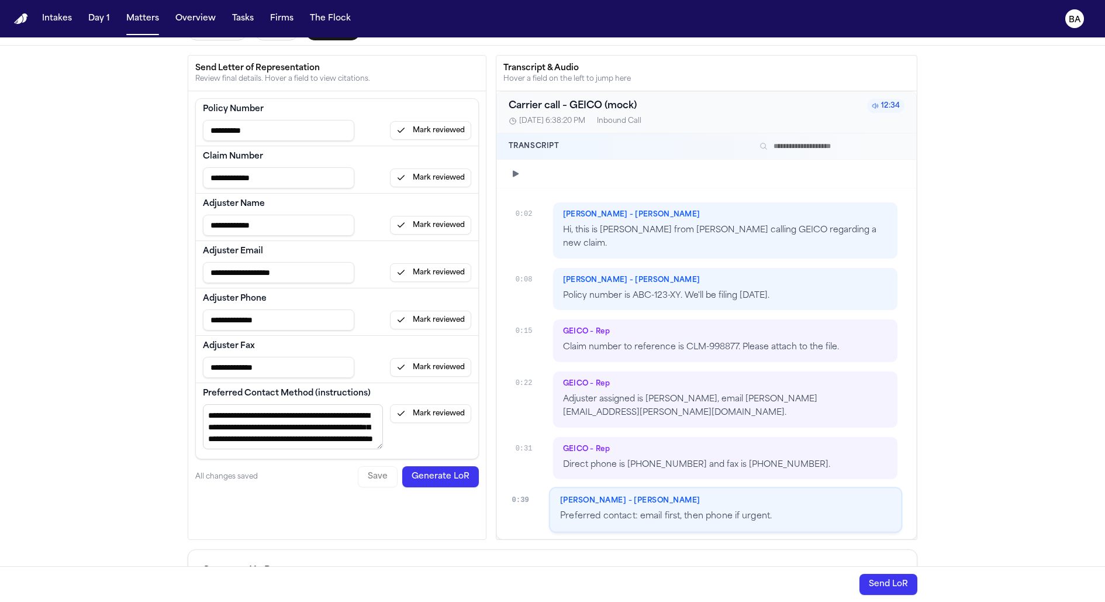
scroll to position [80, 0]
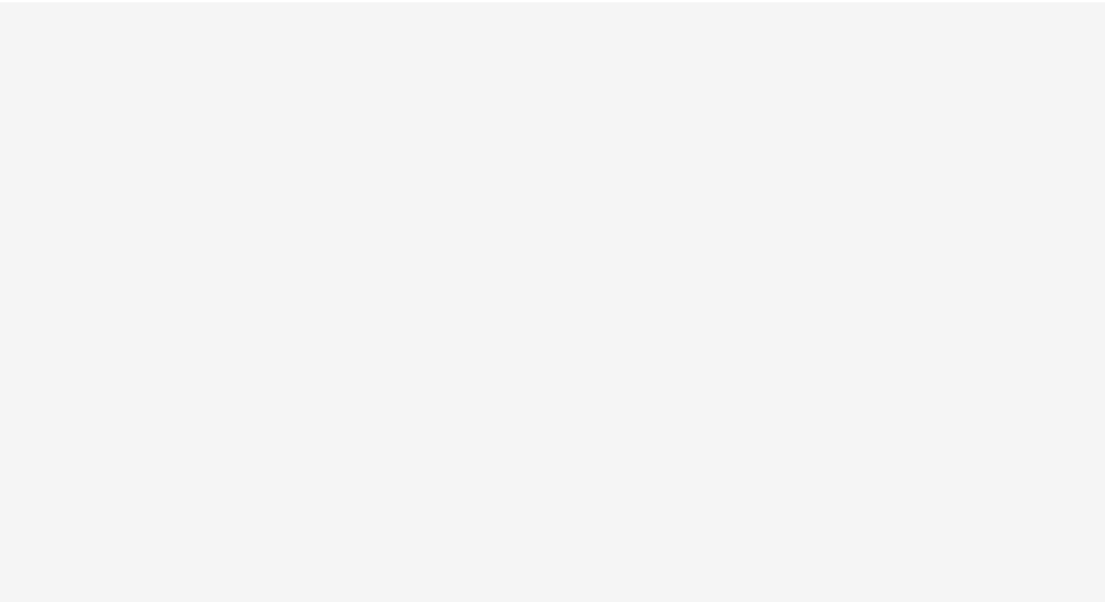
select select "**"
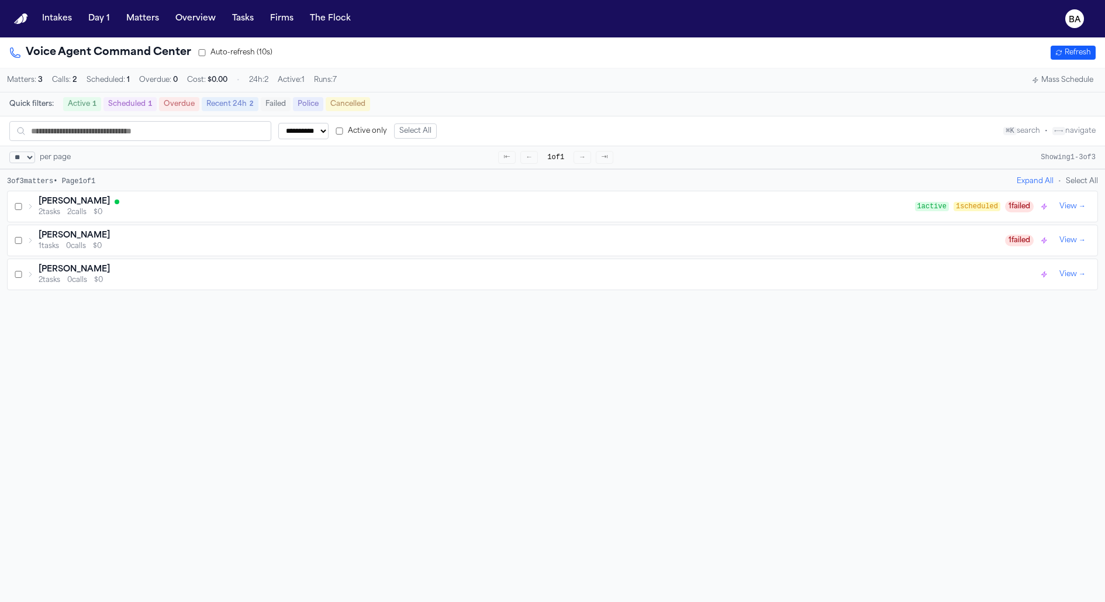
click at [33, 208] on icon at bounding box center [30, 206] width 7 height 7
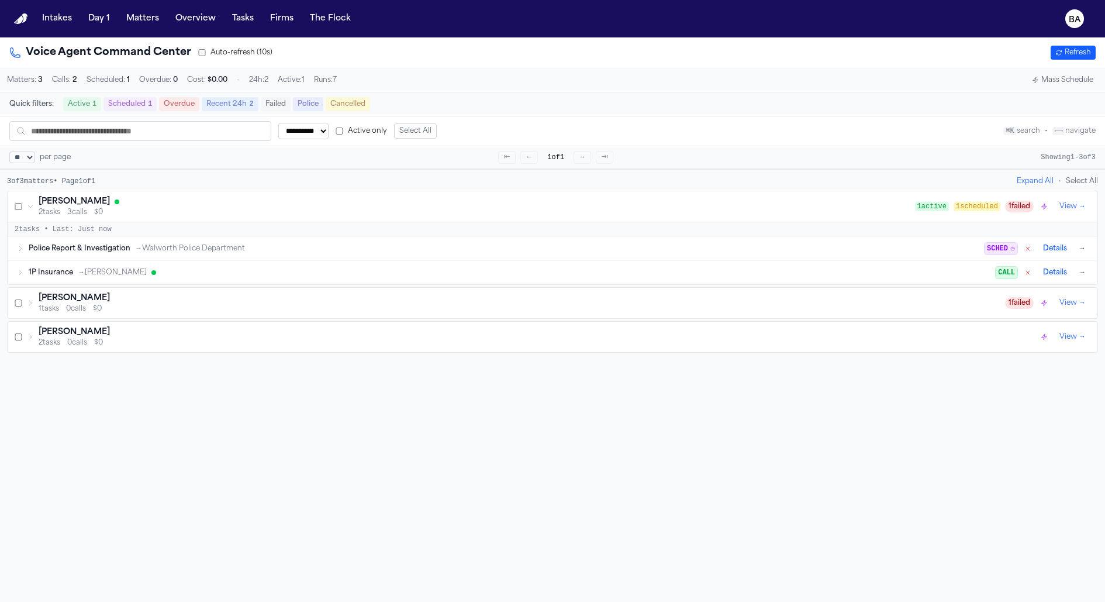
click at [21, 275] on icon at bounding box center [20, 272] width 7 height 7
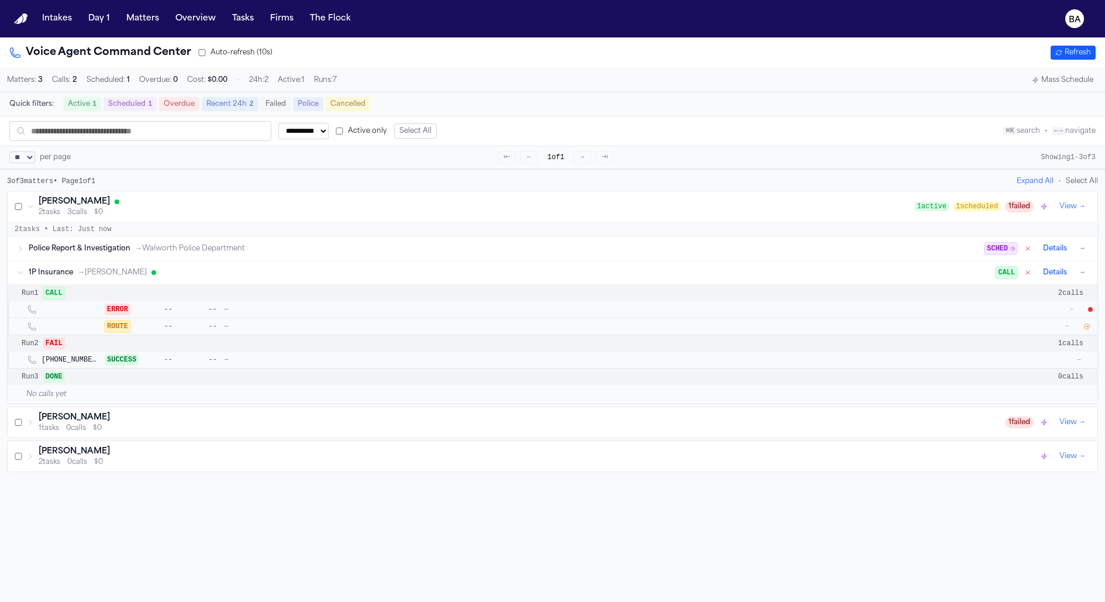
click at [1086, 327] on icon "button" at bounding box center [1086, 326] width 7 height 7
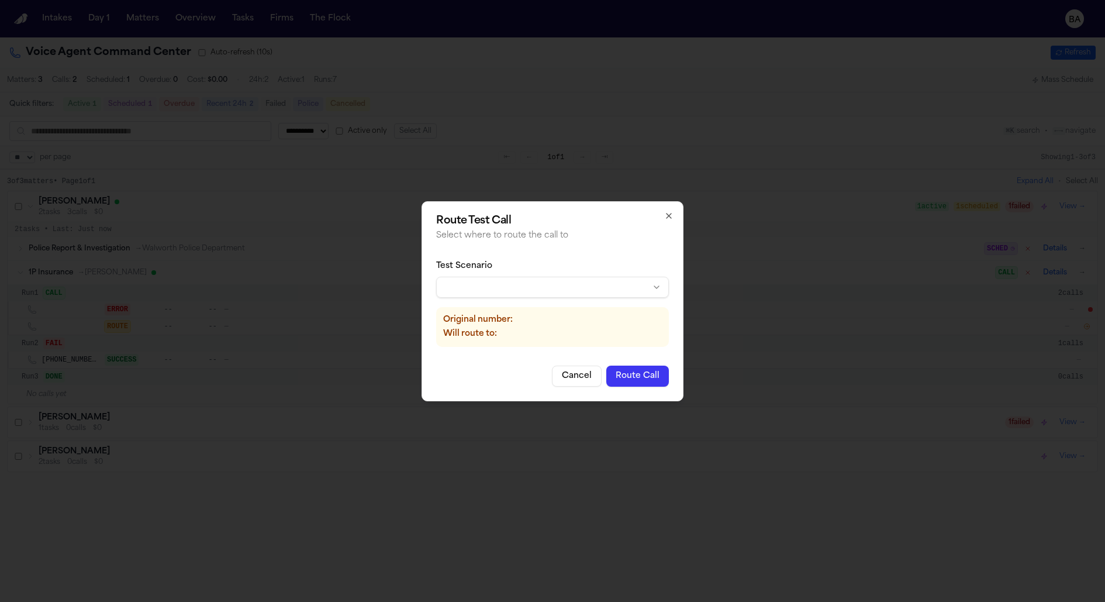
click at [564, 267] on div "Test Scenario" at bounding box center [552, 266] width 233 height 12
click at [564, 284] on body "**********" at bounding box center [552, 301] width 1105 height 602
click at [633, 377] on button "Route Call" at bounding box center [637, 375] width 63 height 21
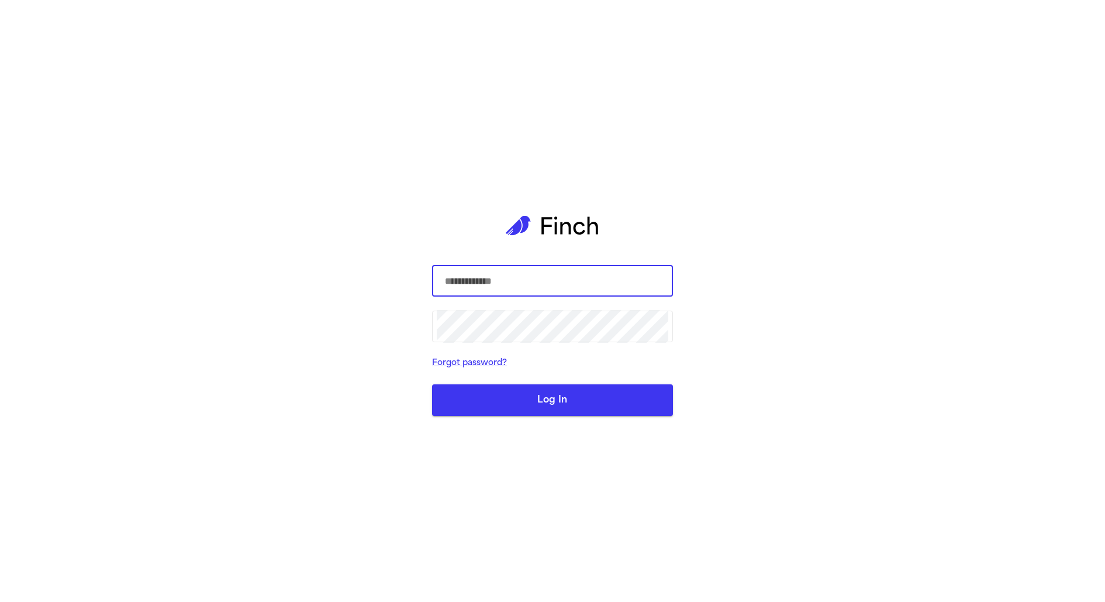
select select "**"
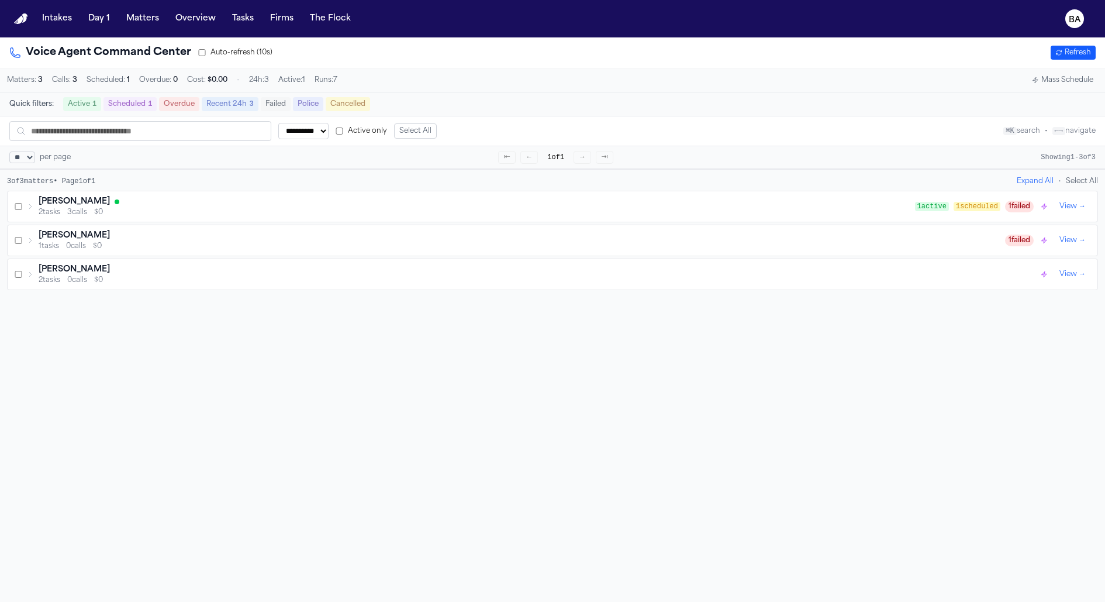
click at [33, 207] on div "Jimmy Gibson 2 tasks 3 calls $0" at bounding box center [471, 206] width 888 height 21
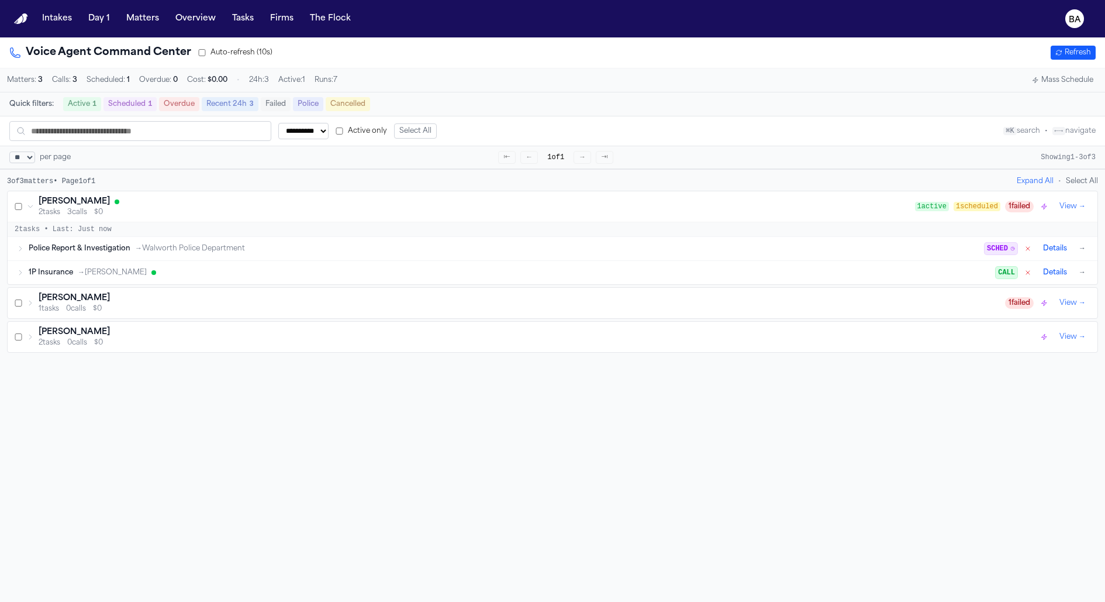
click at [25, 272] on div "1P Insurance → Mcbride-Gordon CALL Details →" at bounding box center [553, 272] width 1090 height 23
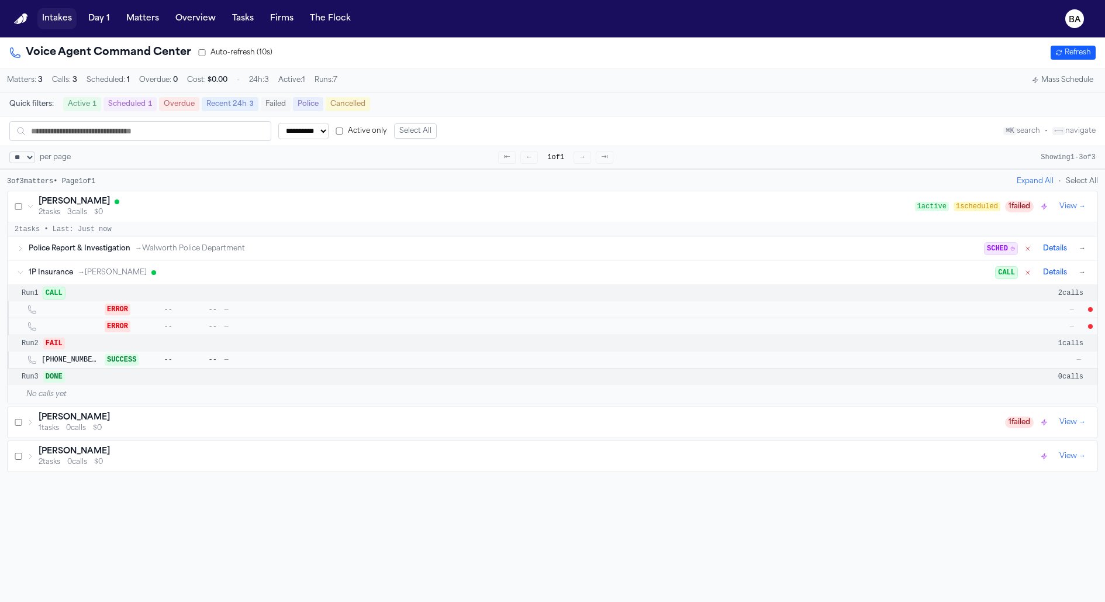
click at [56, 22] on button "Intakes" at bounding box center [56, 18] width 39 height 21
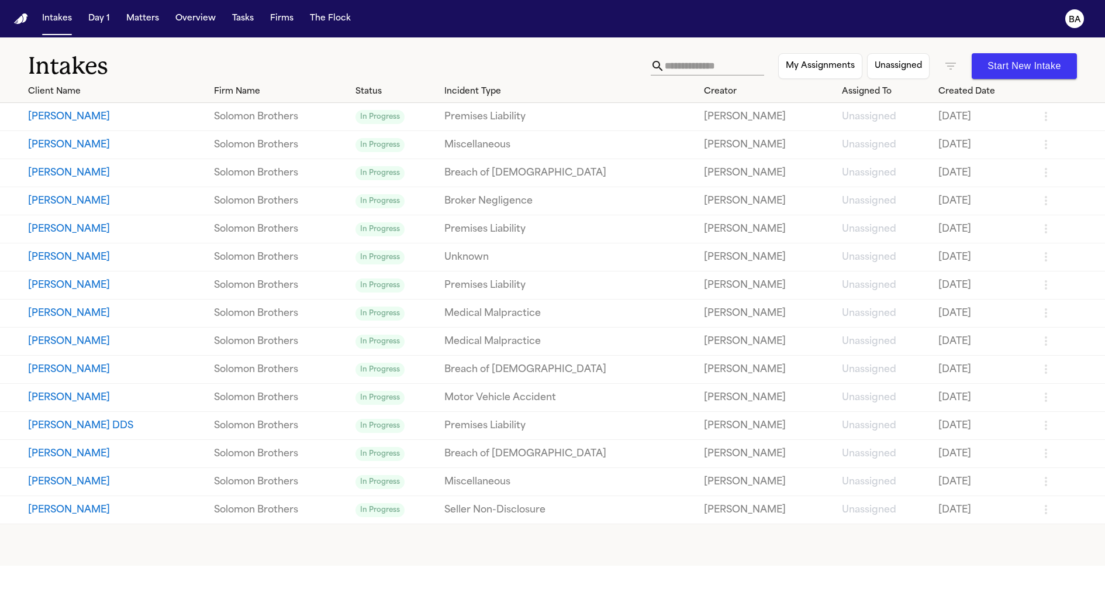
click at [80, 344] on button "[PERSON_NAME]" at bounding box center [116, 341] width 177 height 14
select select "**********"
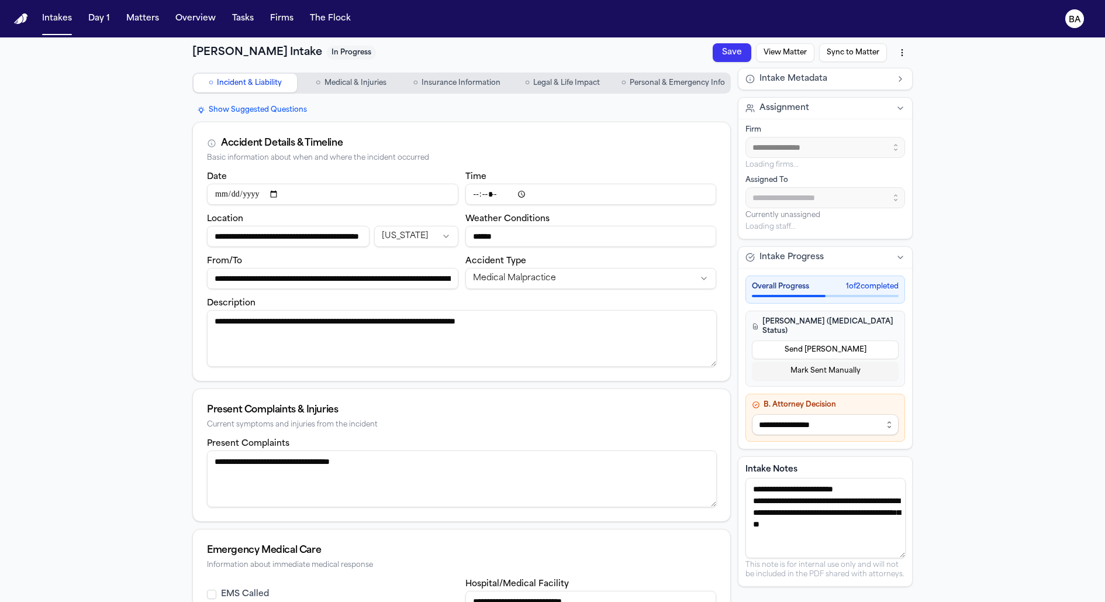
type input "**********"
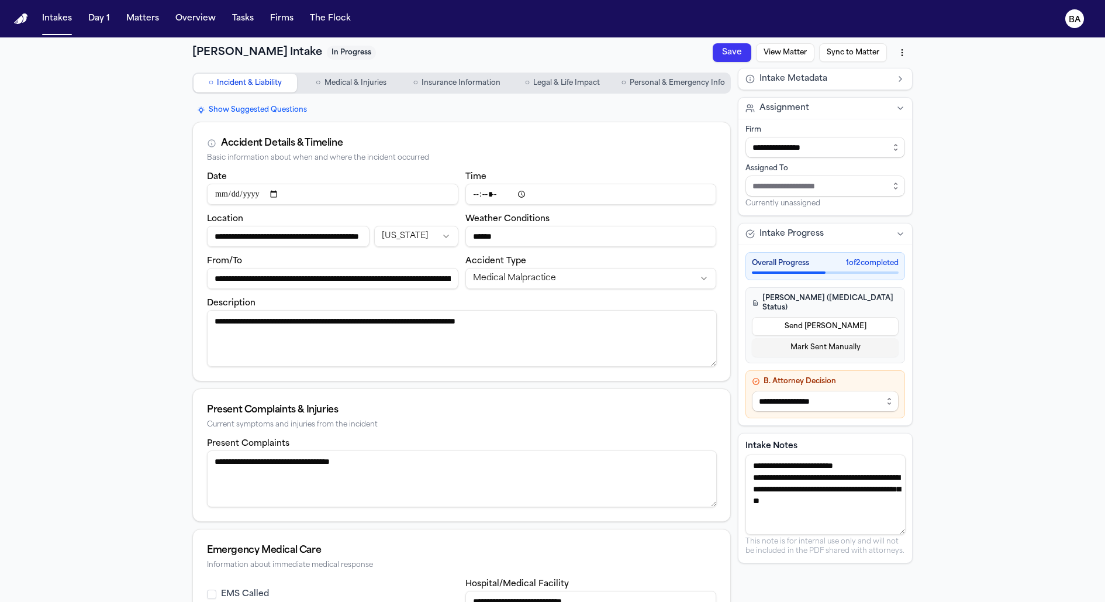
click at [778, 47] on button "View Matter" at bounding box center [785, 52] width 58 height 19
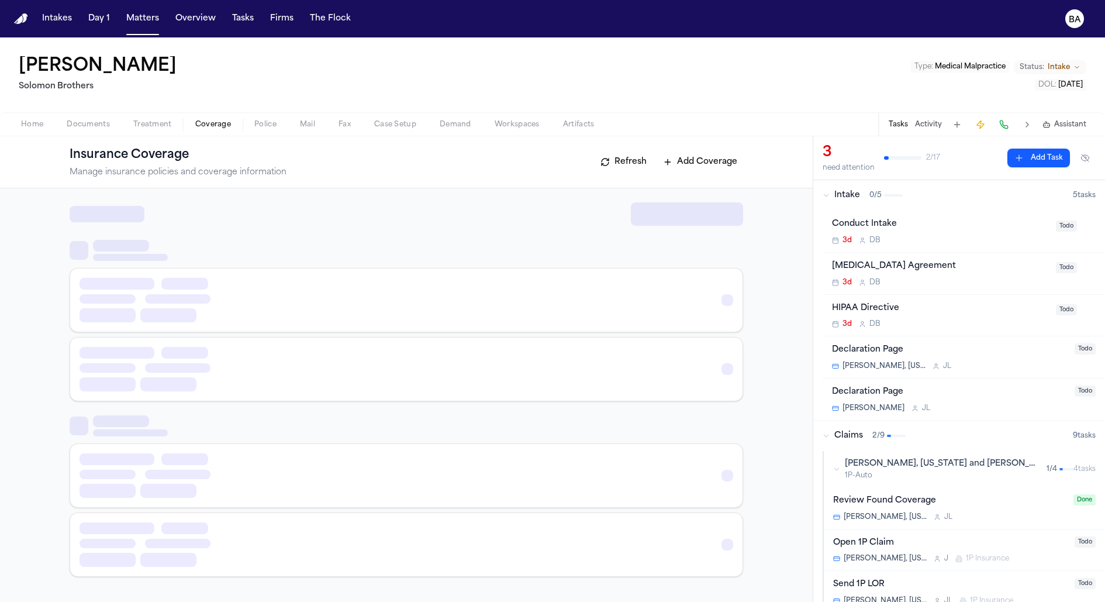
click at [219, 123] on span "Coverage" at bounding box center [213, 124] width 36 height 9
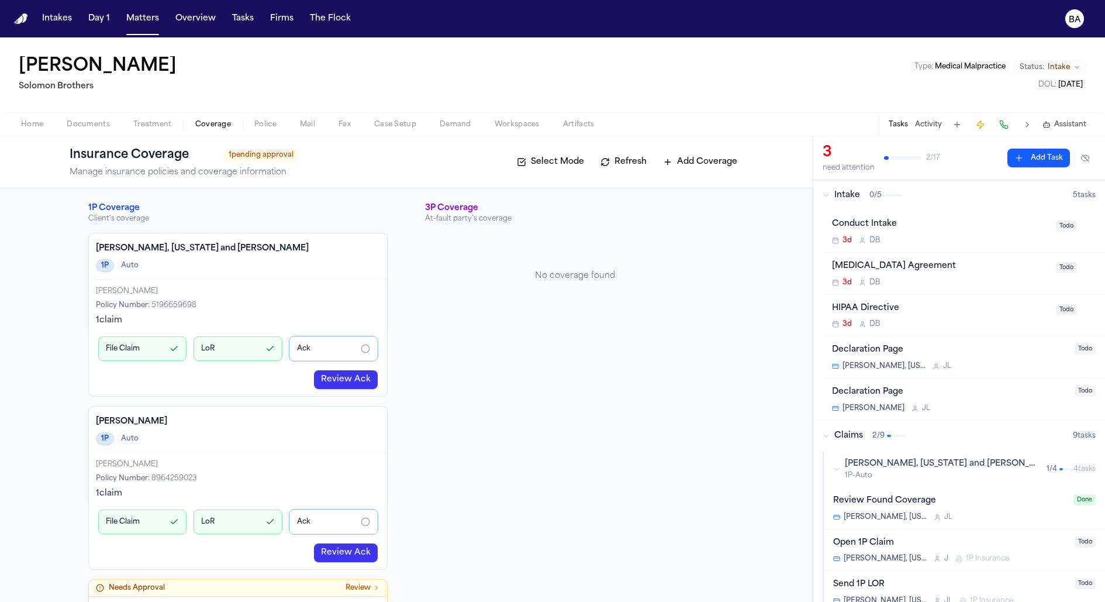
click at [330, 257] on div "Crosby, Washington and Dennis 1P Auto" at bounding box center [238, 256] width 298 height 46
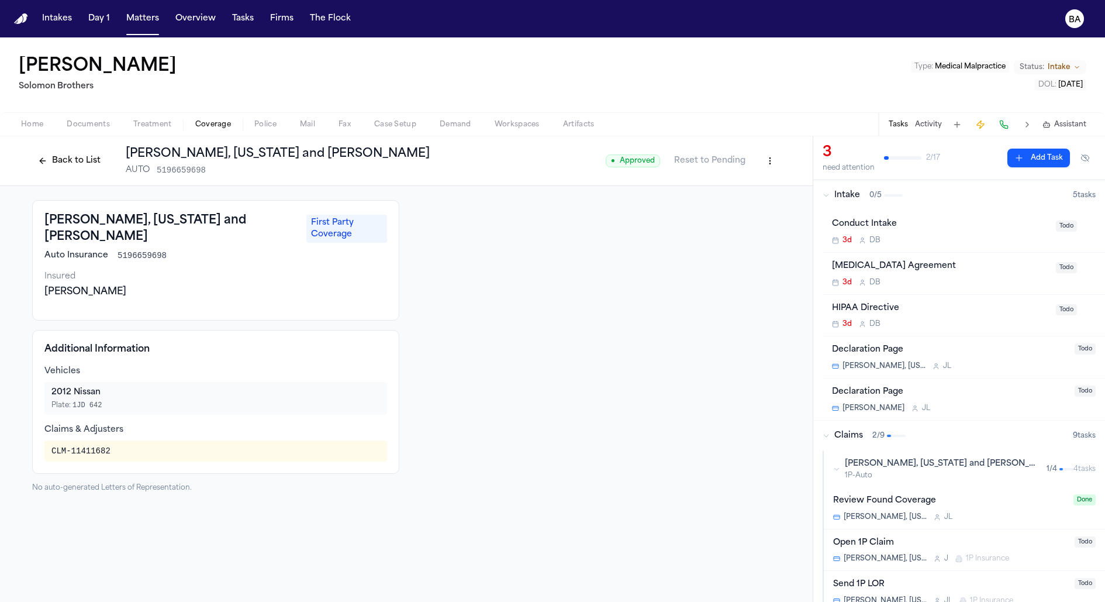
click at [775, 155] on html "Intakes Day 1 Matters Overview Tasks Firms The Flock BA Alex Gomez Solomon Brot…" at bounding box center [552, 301] width 1105 height 602
click at [755, 183] on div "Edit Coverage" at bounding box center [730, 186] width 98 height 19
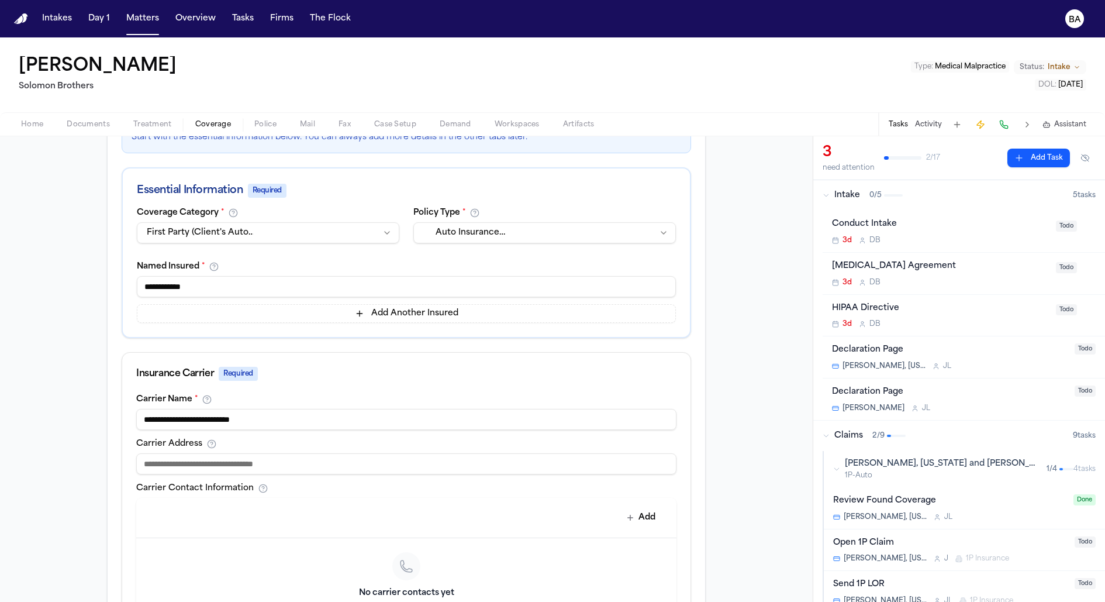
scroll to position [252, 0]
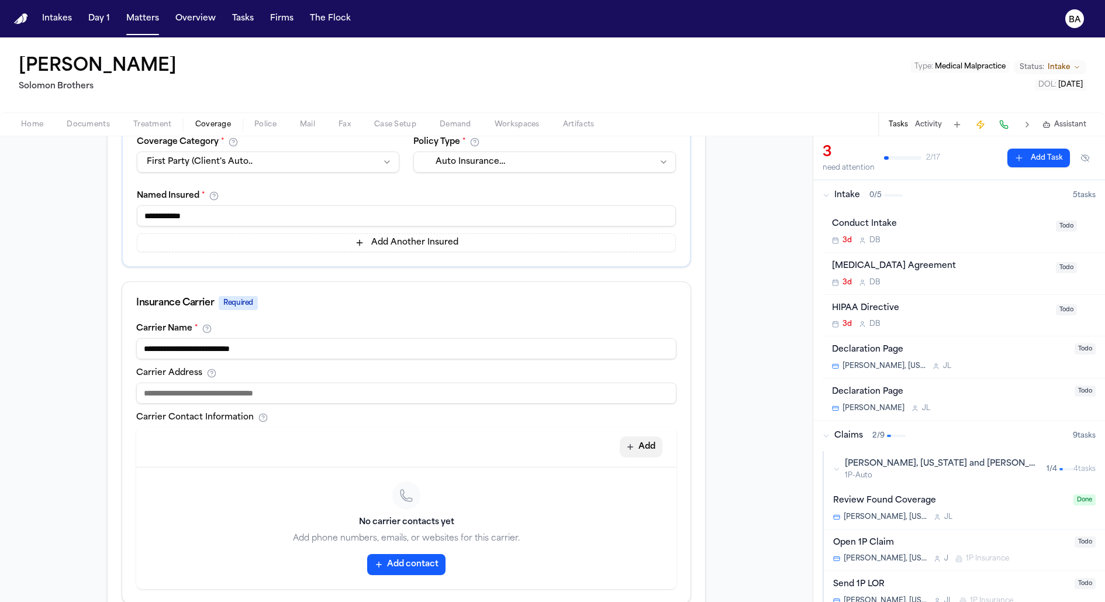
click at [650, 447] on button "Add" at bounding box center [641, 446] width 43 height 21
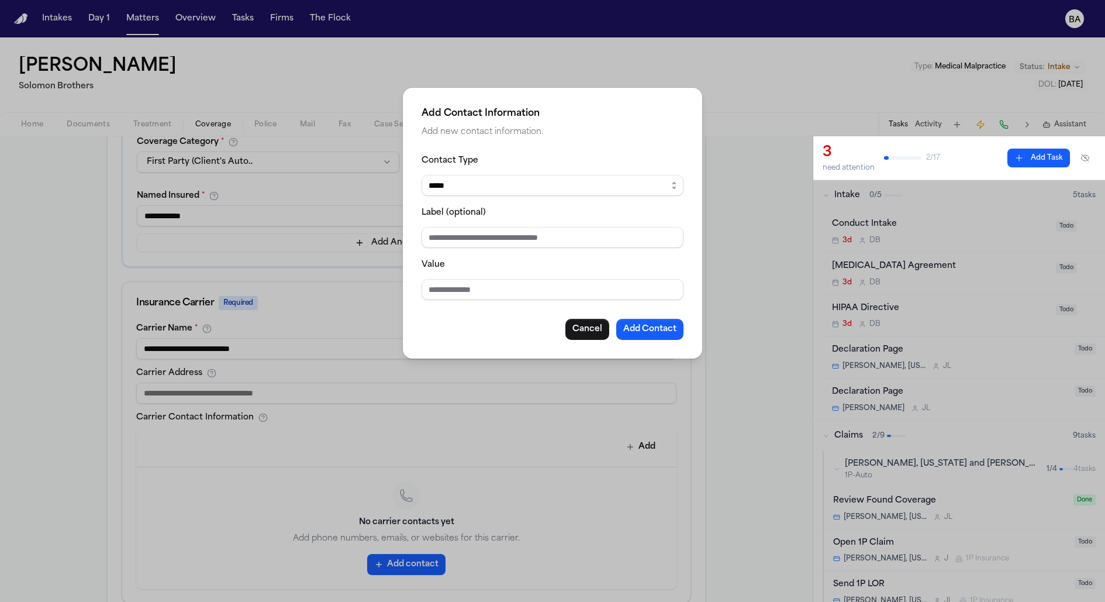
click at [524, 305] on div "Contact Type ***** ***** ******* *** ***** Label (optional) Value Cancel Add Co…" at bounding box center [553, 246] width 262 height 186
click at [521, 292] on input "Value" at bounding box center [553, 289] width 262 height 21
type input "**********"
click at [651, 329] on button "Add Contact" at bounding box center [649, 329] width 67 height 21
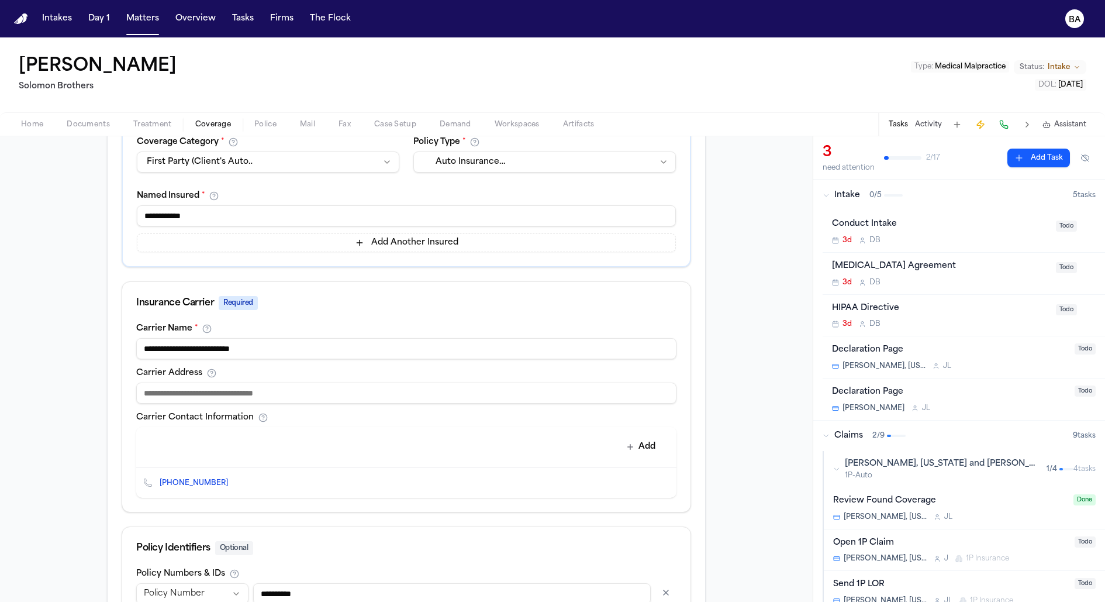
scroll to position [369, 0]
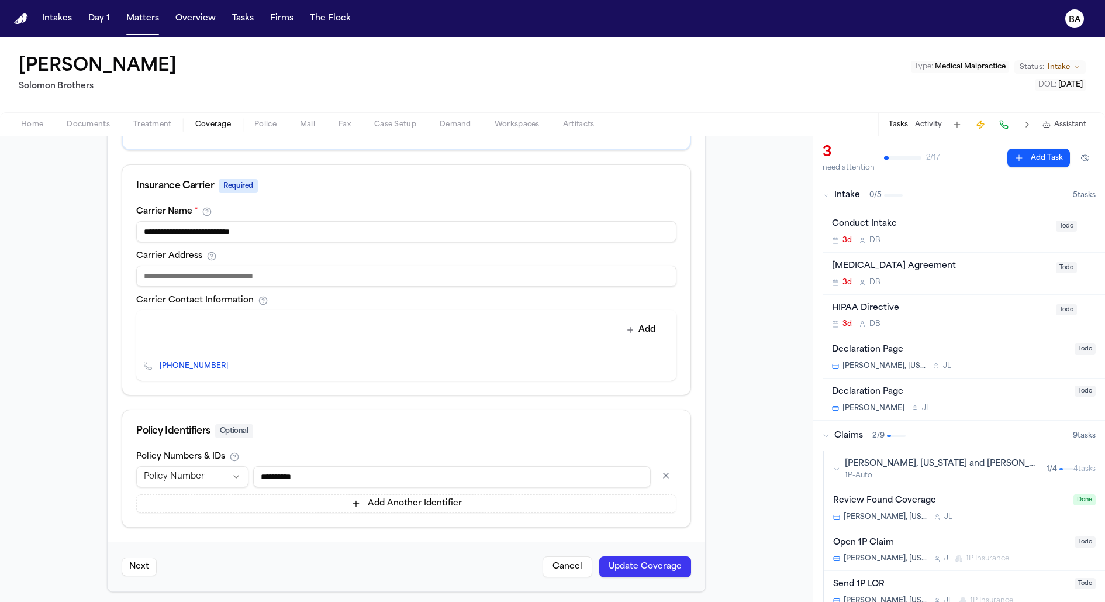
click at [628, 565] on button "Update Coverage" at bounding box center [645, 566] width 92 height 21
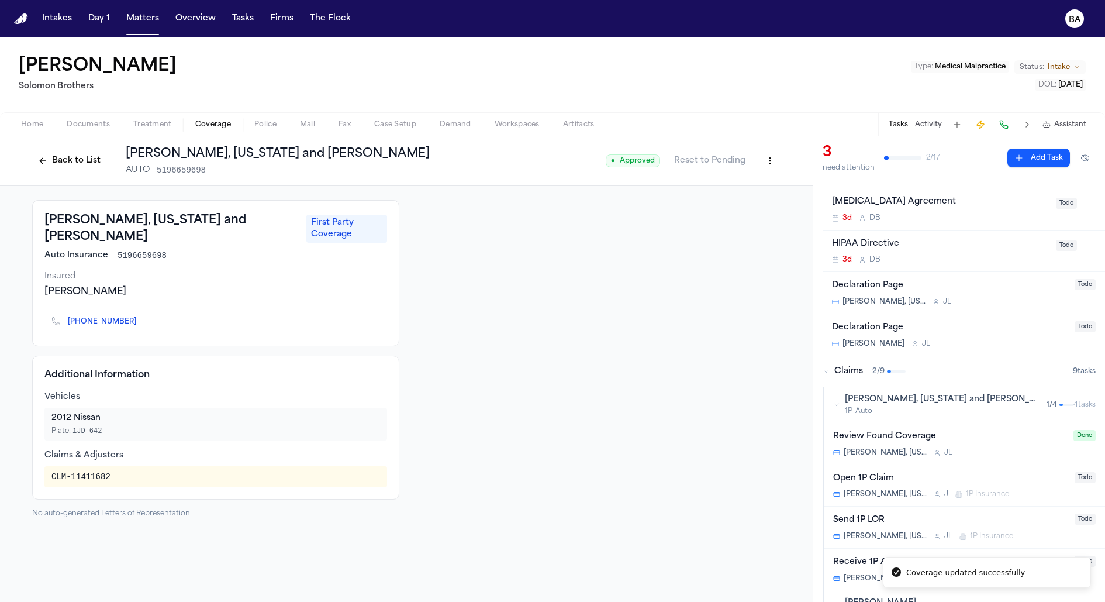
scroll to position [98, 0]
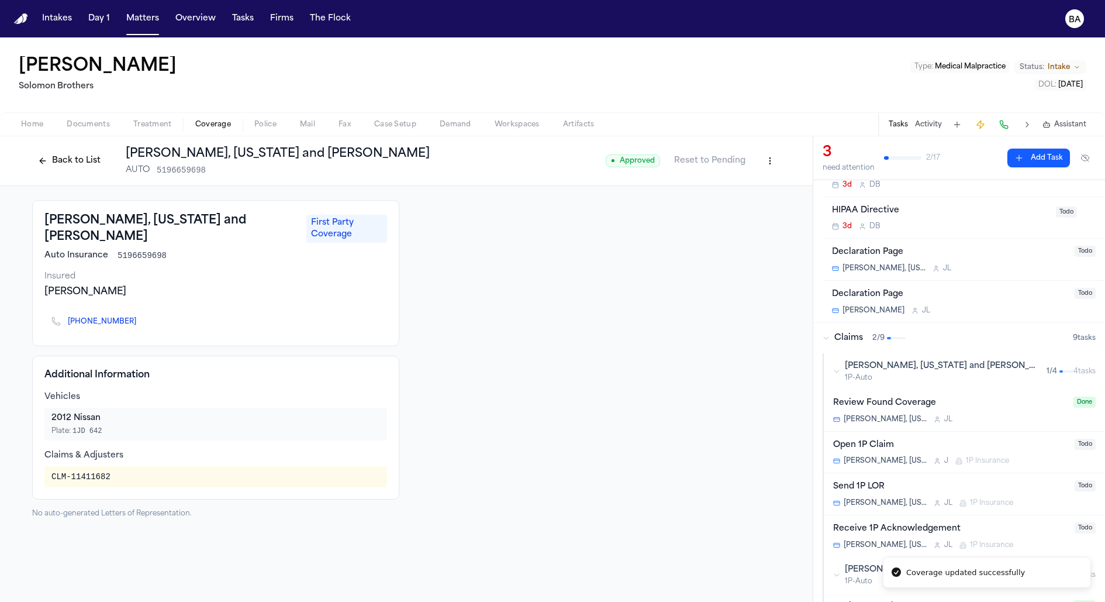
click at [839, 375] on div "[PERSON_NAME], [US_STATE] and [PERSON_NAME] 1P-Auto 1 / 4" at bounding box center [953, 371] width 240 height 22
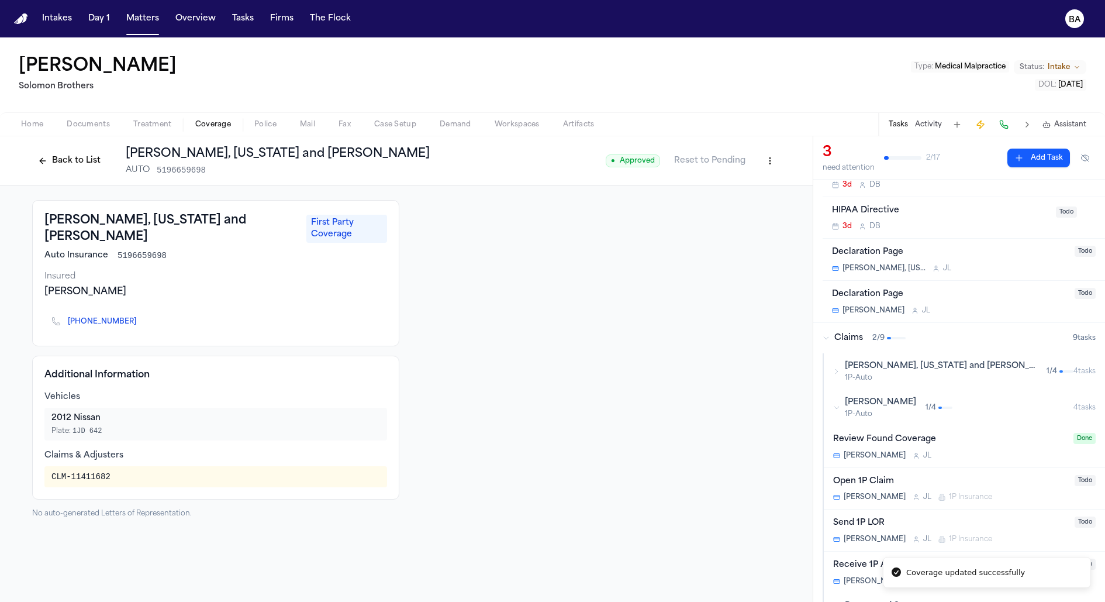
click at [839, 375] on div "[PERSON_NAME], [US_STATE] and [PERSON_NAME] 1P-Auto 1 / 4" at bounding box center [953, 371] width 240 height 22
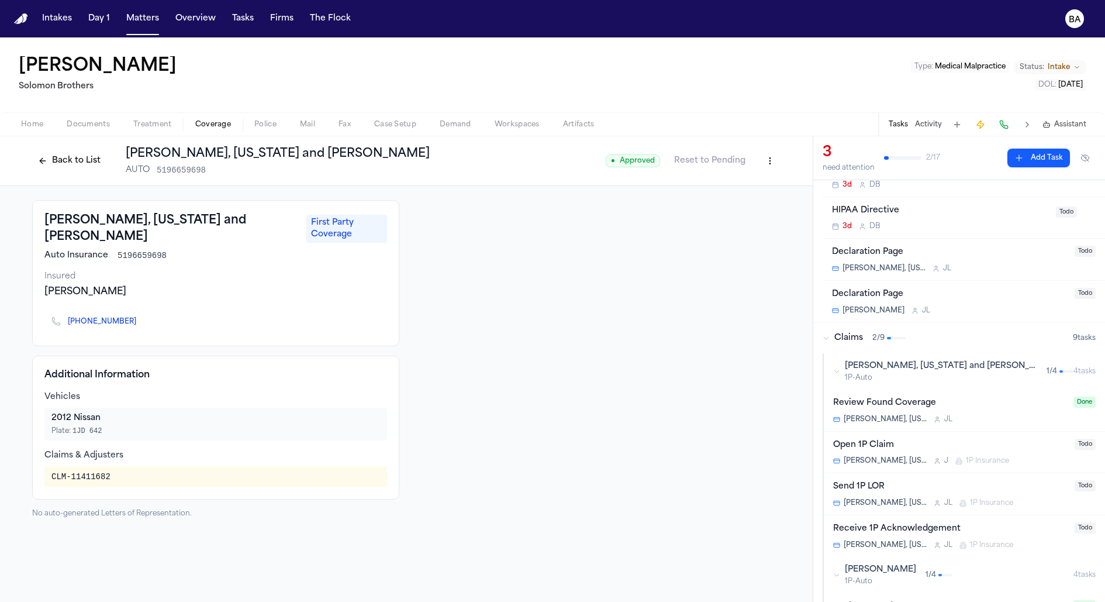
click at [994, 438] on div "Open 1P Claim" at bounding box center [950, 444] width 234 height 13
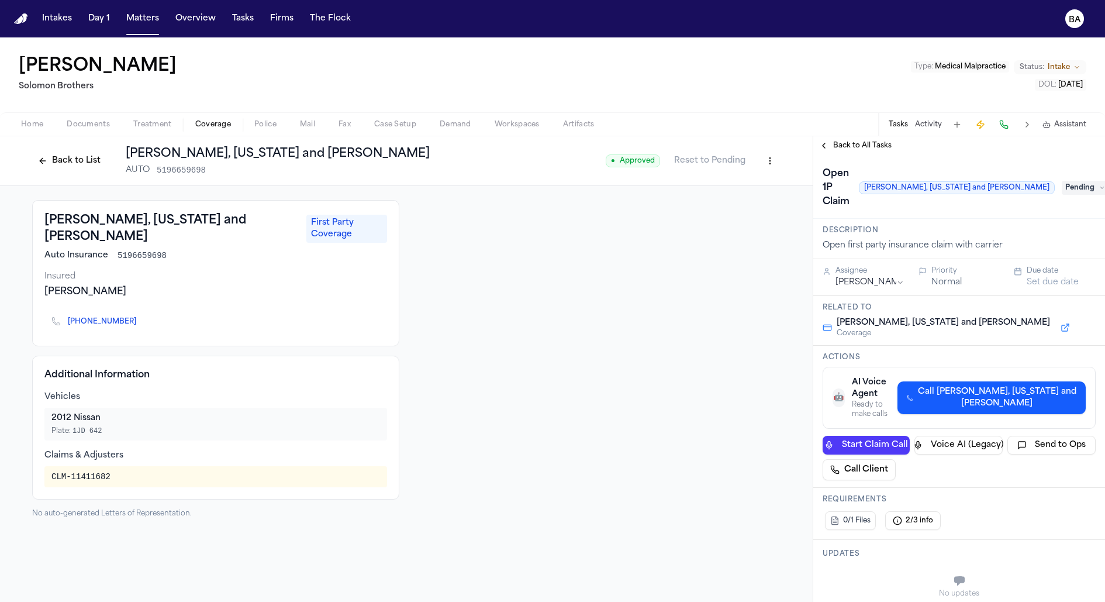
click at [951, 386] on span "Call Crosby, Washington and Dennis" at bounding box center [997, 397] width 158 height 23
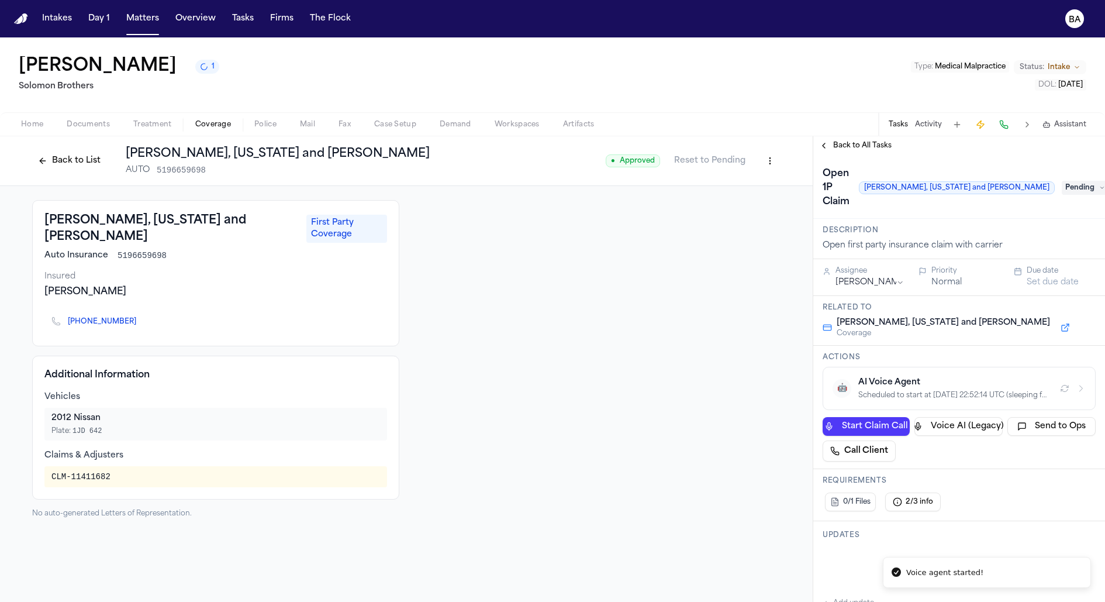
click at [1080, 384] on icon "button" at bounding box center [1080, 388] width 9 height 9
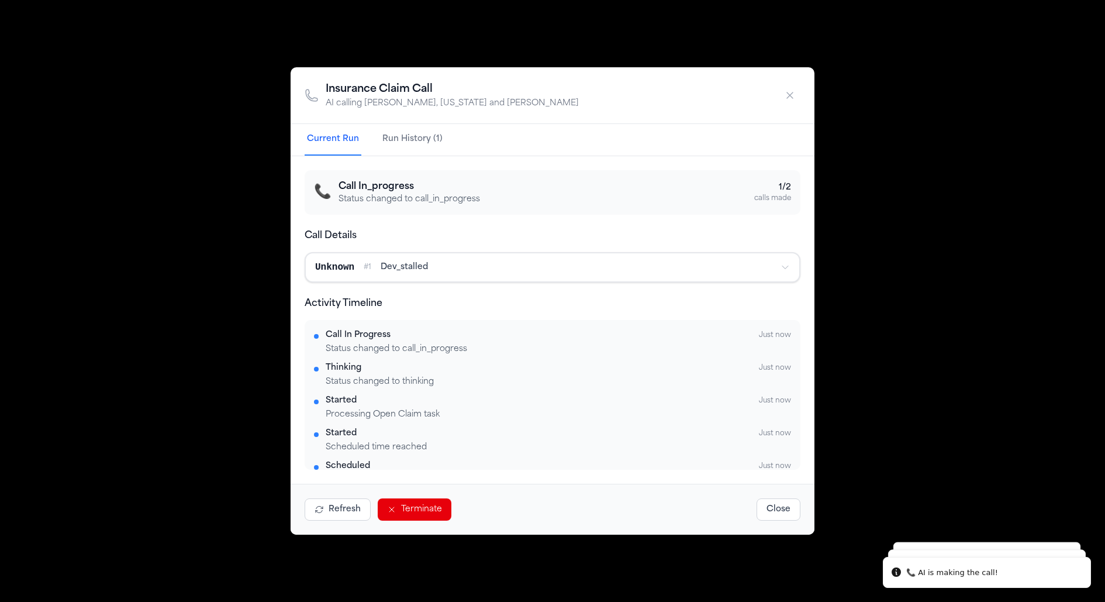
click at [891, 218] on div "Insurance Claim Call AI calling Crosby, Washington and Dennis Current Run Run H…" at bounding box center [552, 301] width 1105 height 602
click at [1066, 25] on div "Insurance Claim Call AI calling Crosby, Washington and Dennis Current Run Run H…" at bounding box center [552, 301] width 1105 height 602
click at [786, 91] on icon "button" at bounding box center [790, 95] width 12 height 12
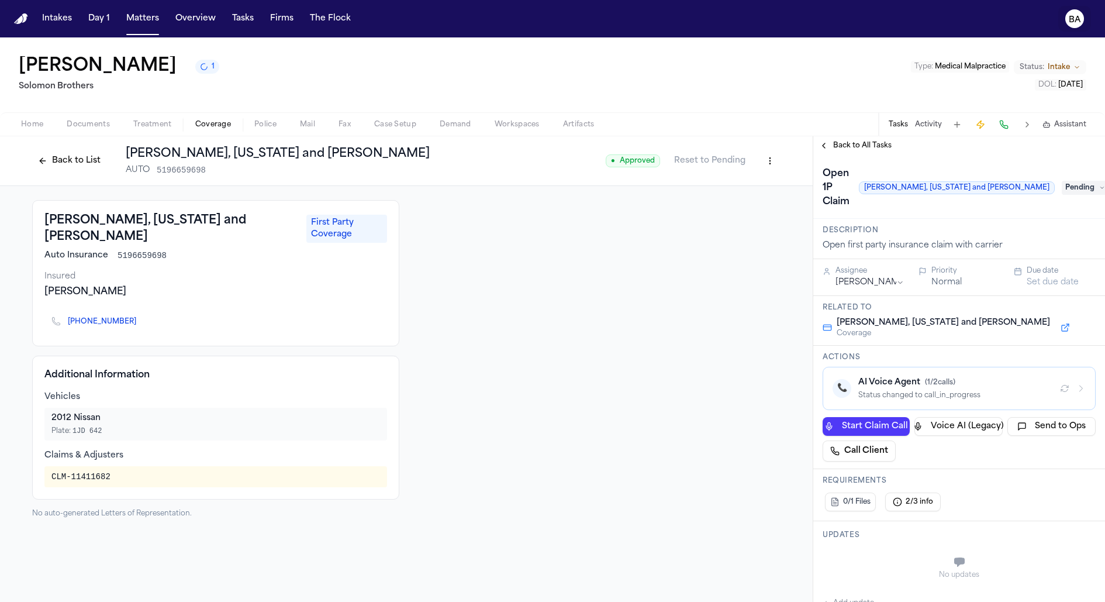
click at [1083, 11] on button "BA" at bounding box center [1074, 19] width 33 height 26
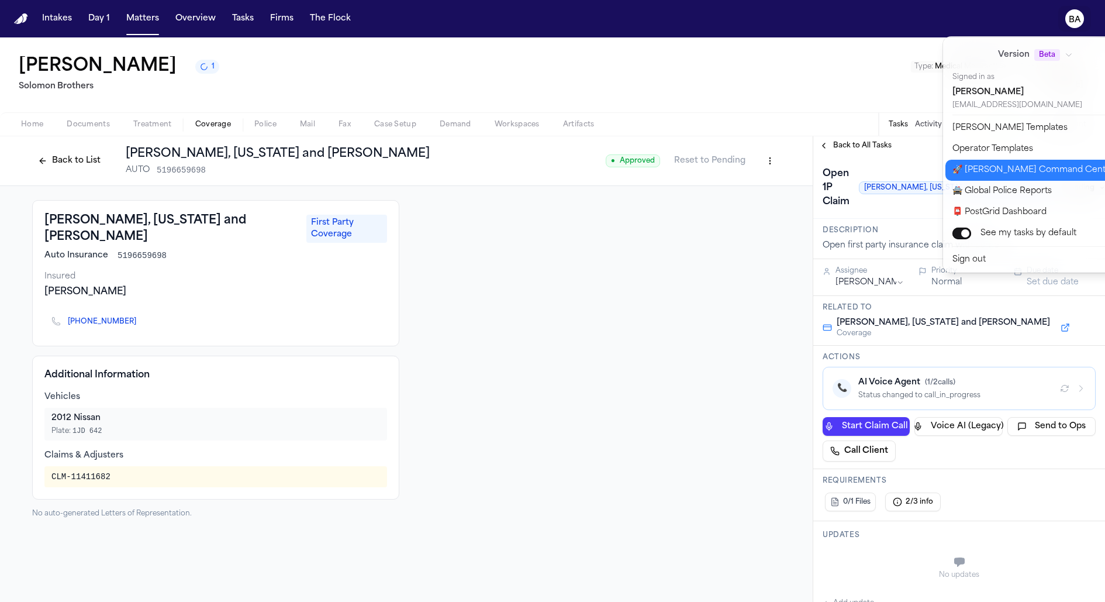
click at [997, 168] on button "🚀 [PERSON_NAME] Command Center" at bounding box center [1042, 170] width 195 height 21
select select "**"
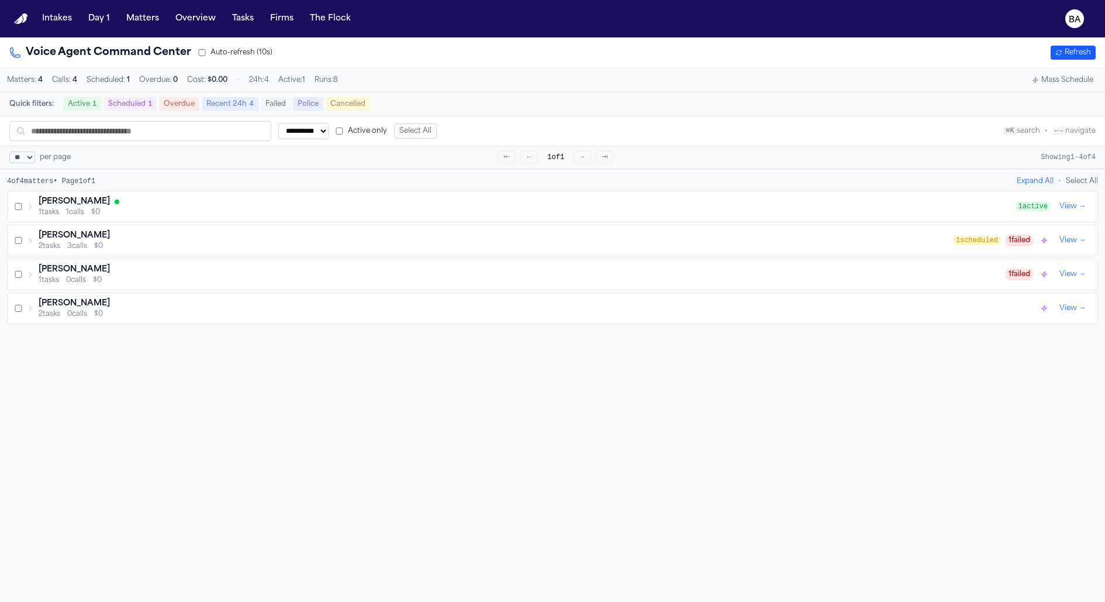
click at [31, 205] on icon at bounding box center [30, 206] width 7 height 7
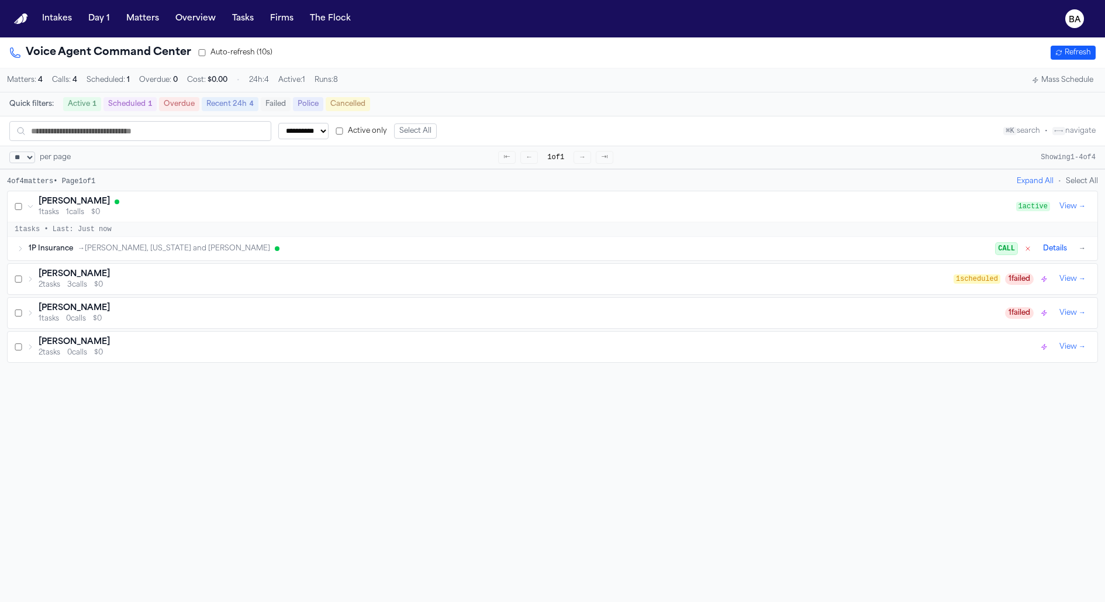
click at [26, 248] on div "1P Insurance → [PERSON_NAME], [US_STATE] and [PERSON_NAME] Details →" at bounding box center [553, 248] width 1090 height 23
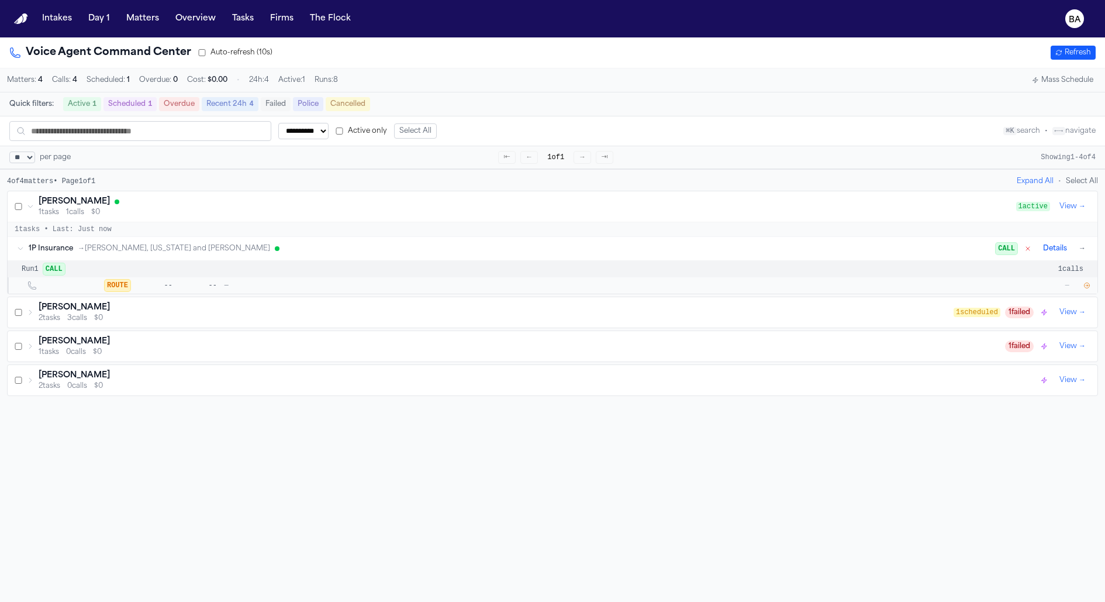
click at [1086, 284] on icon "button" at bounding box center [1086, 285] width 7 height 7
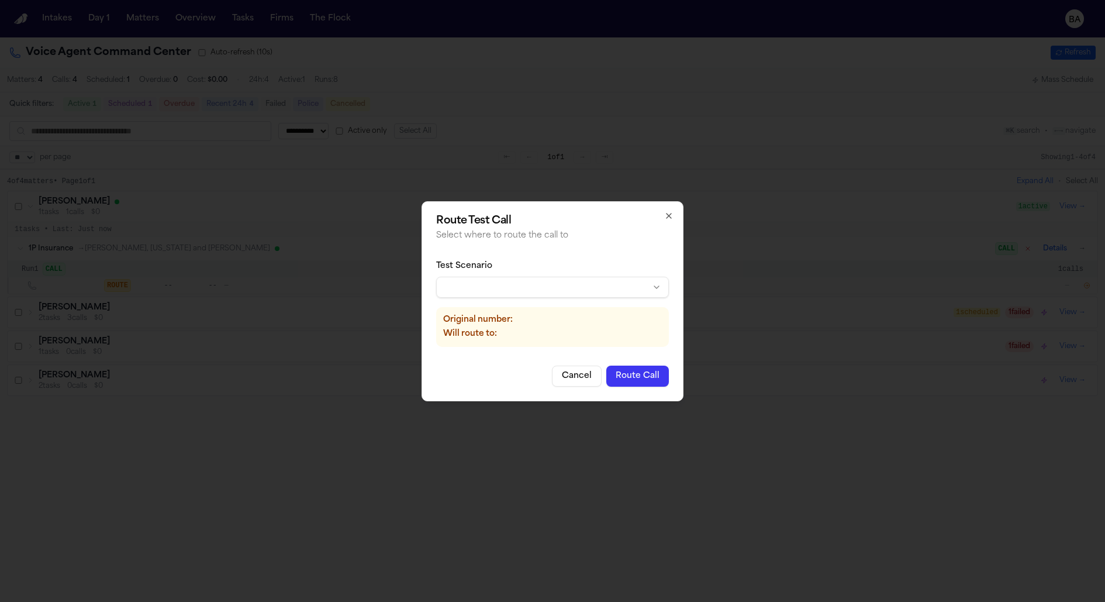
click at [622, 280] on body "**********" at bounding box center [552, 301] width 1105 height 602
click at [626, 375] on button "Route Call" at bounding box center [637, 375] width 63 height 21
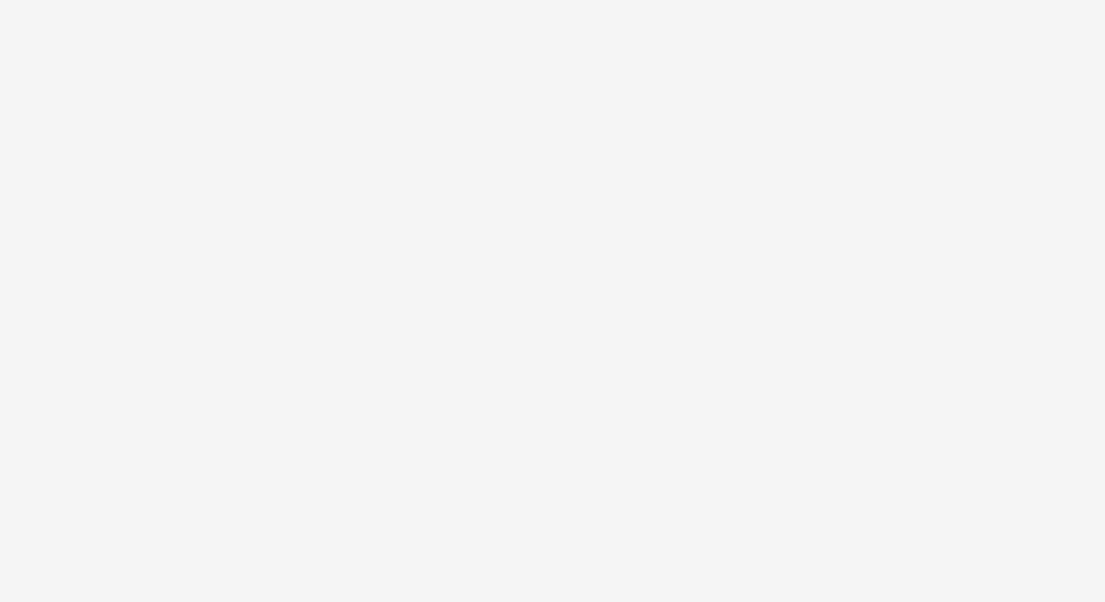
select select "**"
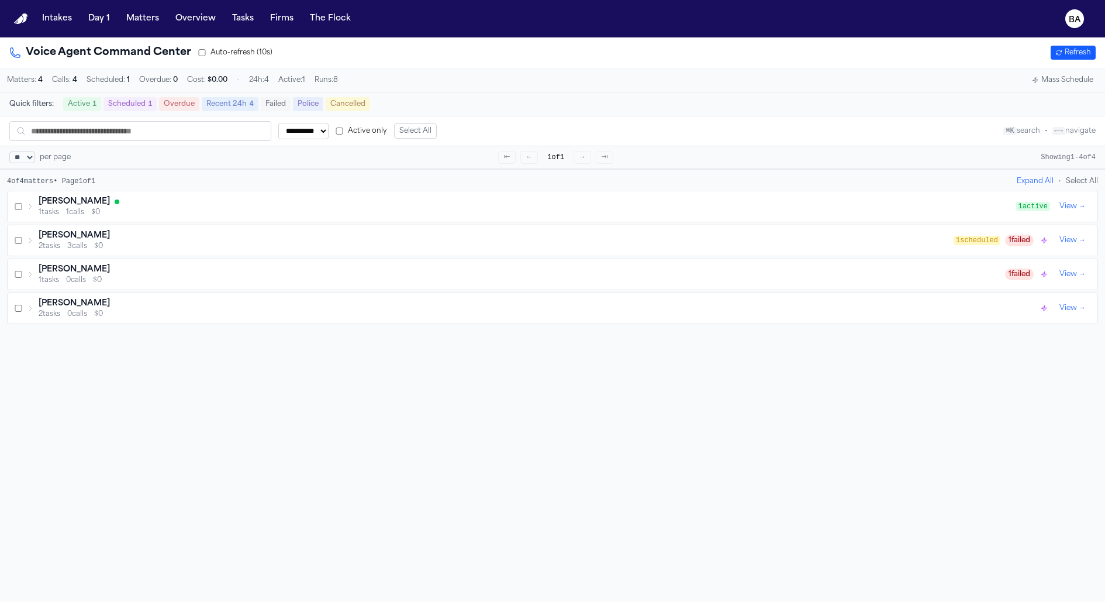
click at [30, 212] on div "[PERSON_NAME] 1 tasks 1 calls $0" at bounding box center [521, 206] width 989 height 21
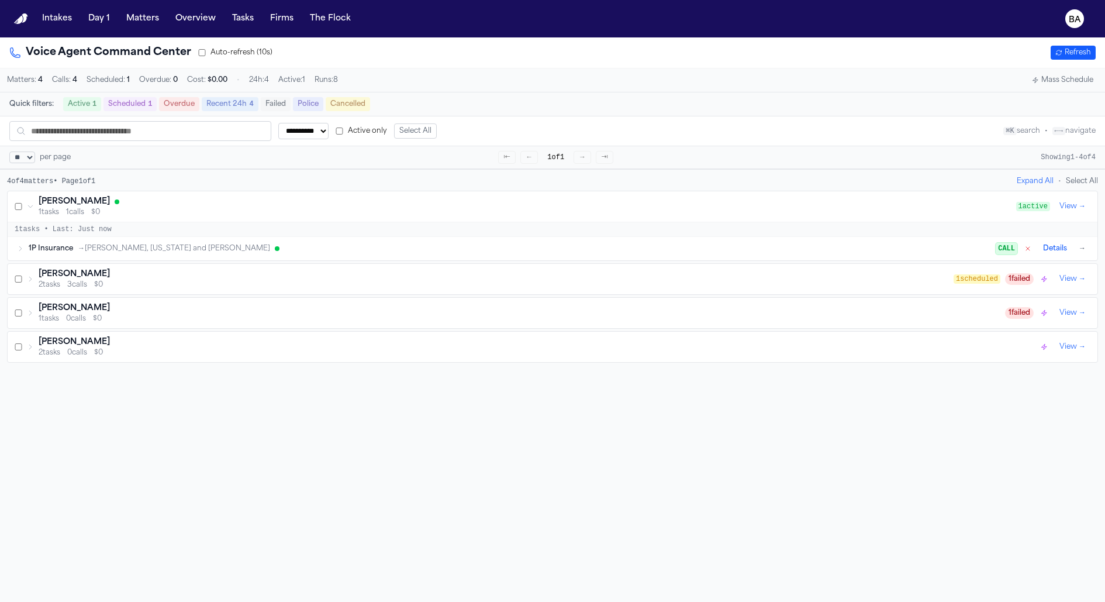
click at [18, 251] on icon at bounding box center [20, 248] width 7 height 7
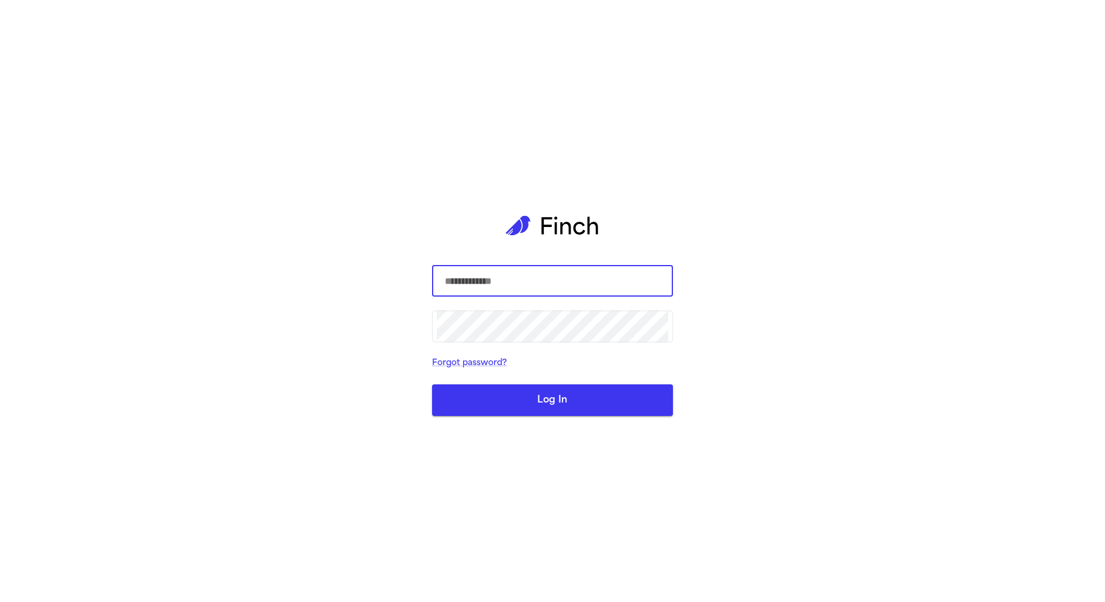
select select "**"
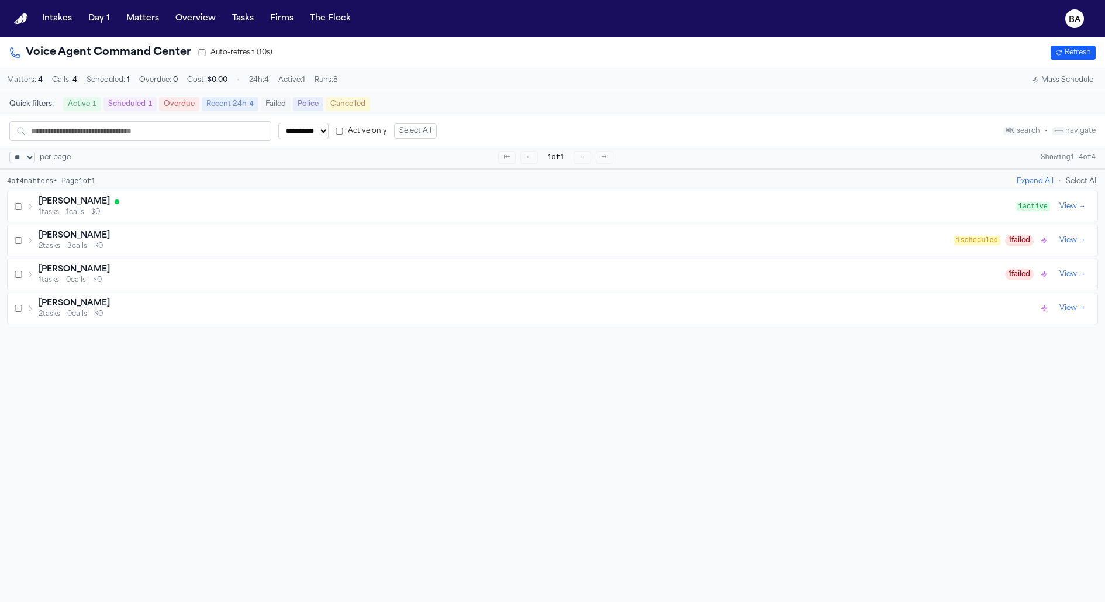
click at [30, 205] on icon at bounding box center [30, 206] width 7 height 7
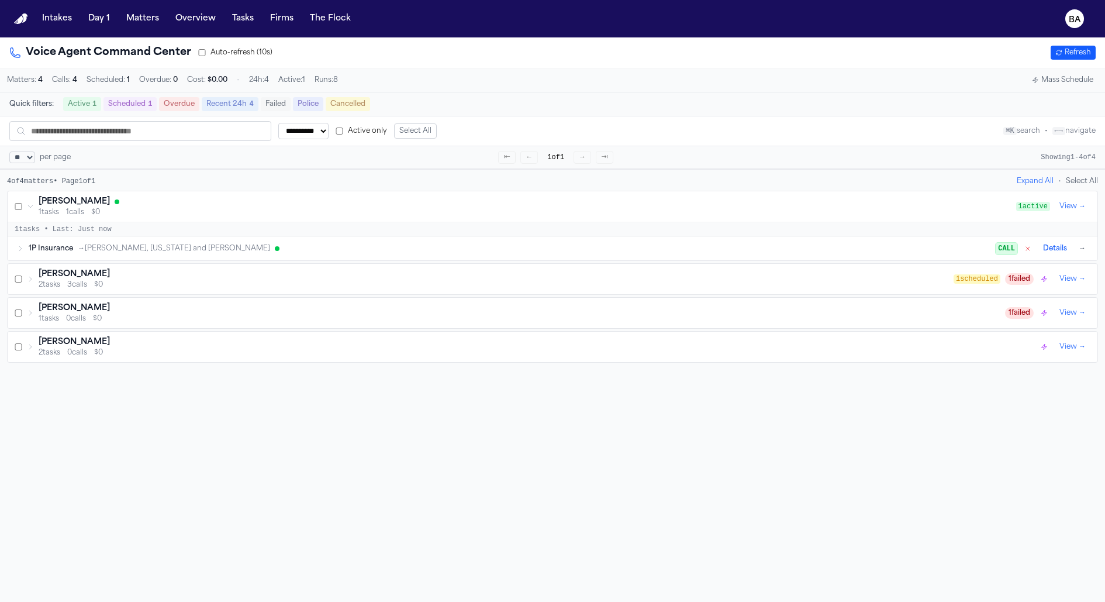
click at [23, 254] on div "1P Insurance → [PERSON_NAME], [US_STATE] and [PERSON_NAME] Details →" at bounding box center [553, 248] width 1090 height 23
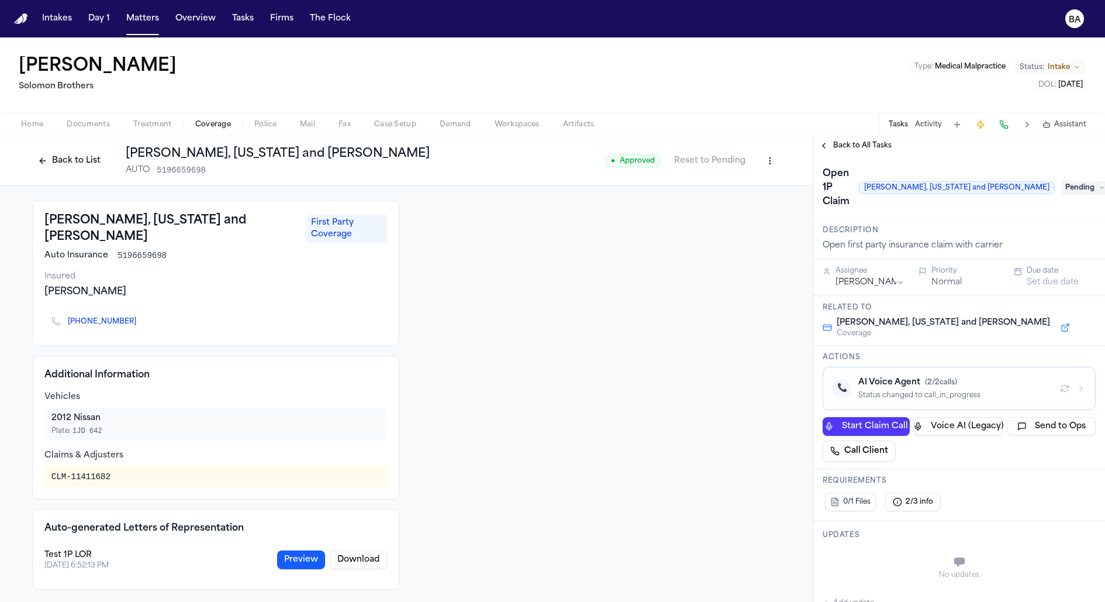
click at [773, 162] on html "Intakes Day 1 Matters Overview Tasks Firms The Flock BA [PERSON_NAME] [PERSON_N…" at bounding box center [552, 301] width 1105 height 602
click at [759, 177] on div "Edit Coverage" at bounding box center [730, 186] width 98 height 19
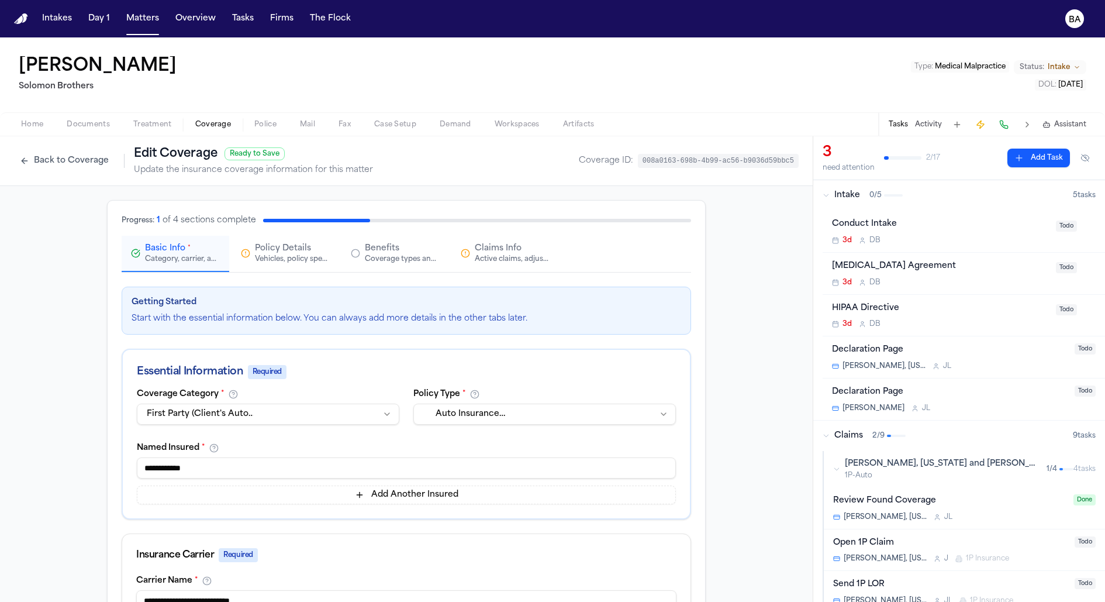
scroll to position [460, 0]
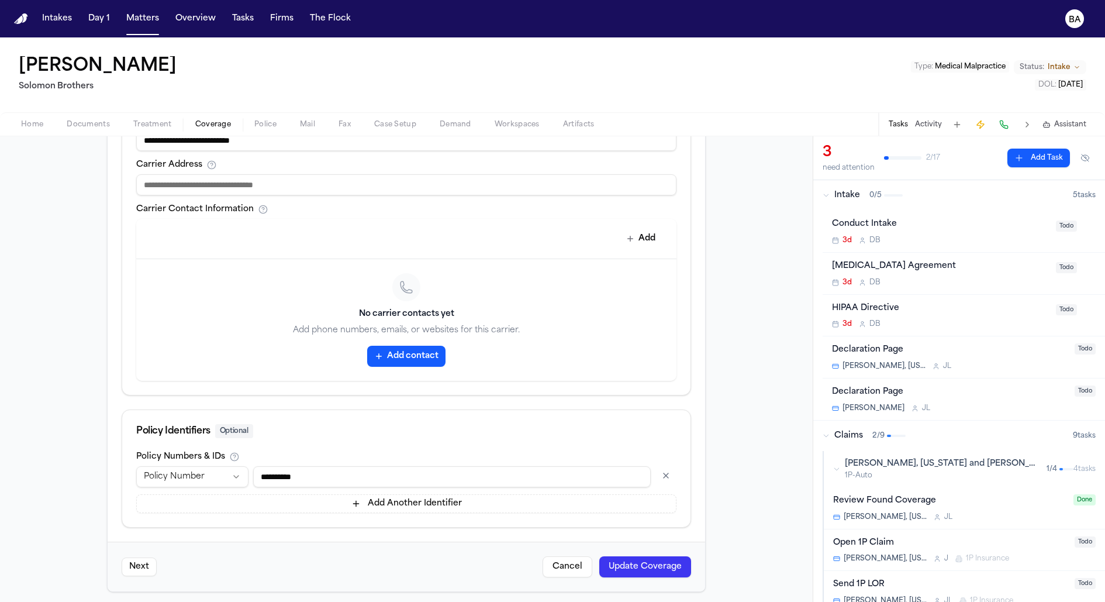
click at [398, 369] on div "No carrier contacts yet Add phone numbers, emails, or websites for this carrier…" at bounding box center [406, 320] width 540 height 122
click at [398, 357] on button "Add contact" at bounding box center [406, 356] width 78 height 21
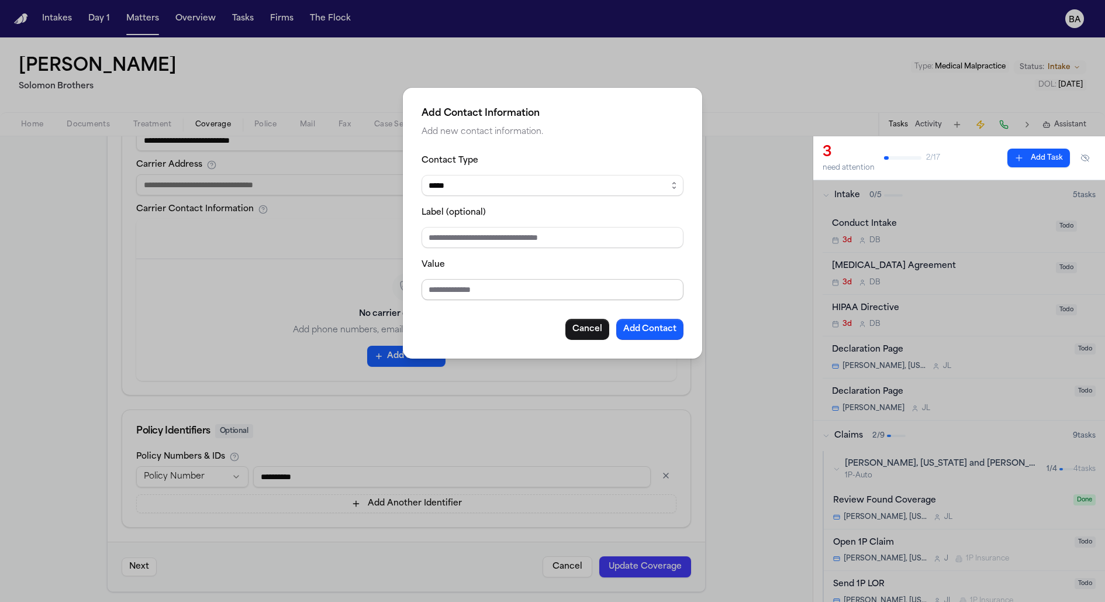
click at [457, 289] on input "Value" at bounding box center [553, 289] width 262 height 21
type input "***"
click at [576, 336] on button "Cancel" at bounding box center [587, 329] width 44 height 21
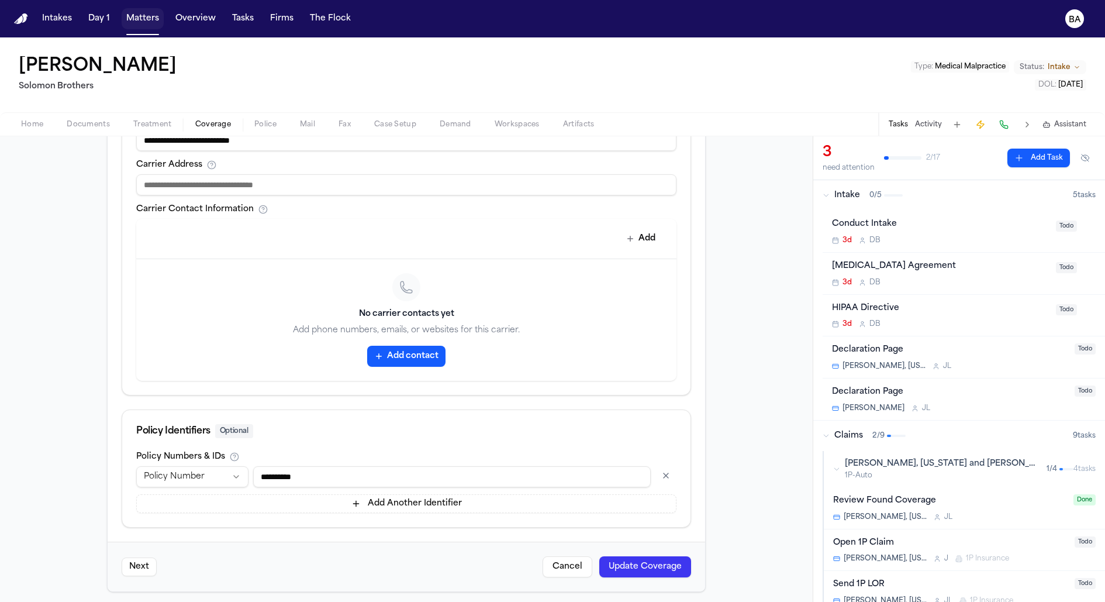
click at [143, 21] on button "Matters" at bounding box center [143, 18] width 42 height 21
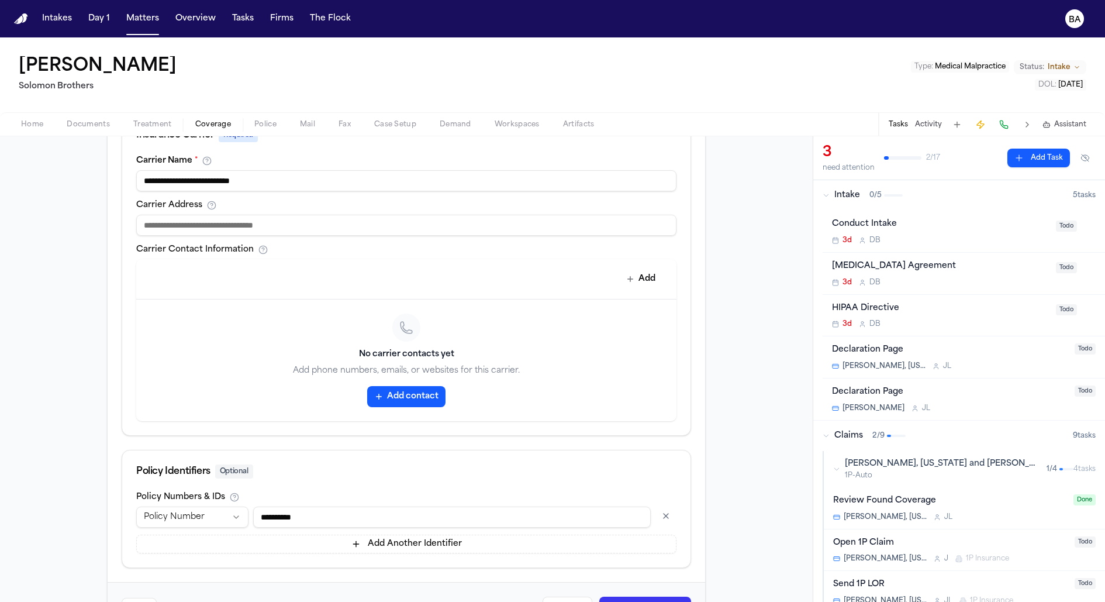
scroll to position [386, 0]
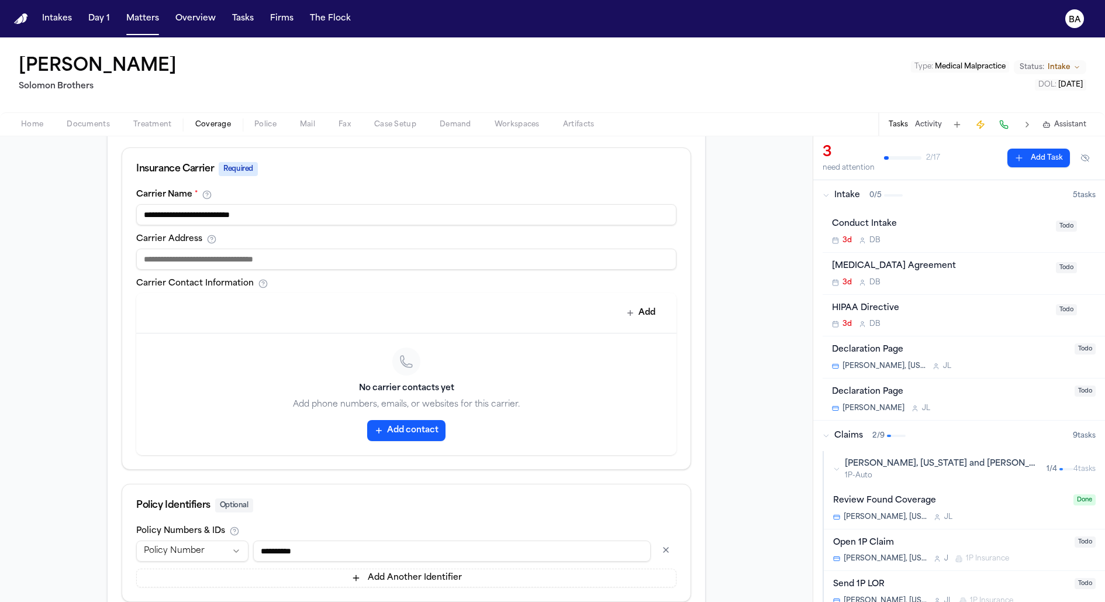
click at [420, 427] on button "Add contact" at bounding box center [406, 430] width 78 height 21
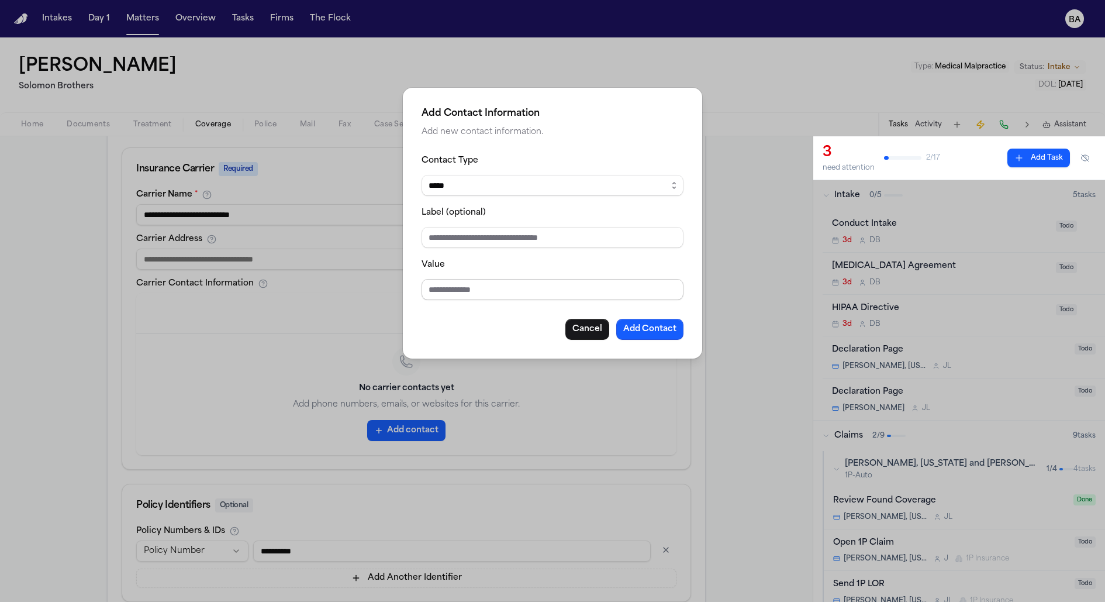
click at [533, 287] on input "Value" at bounding box center [553, 289] width 262 height 21
type input "**********"
click at [662, 327] on button "Add Contact" at bounding box center [649, 329] width 67 height 21
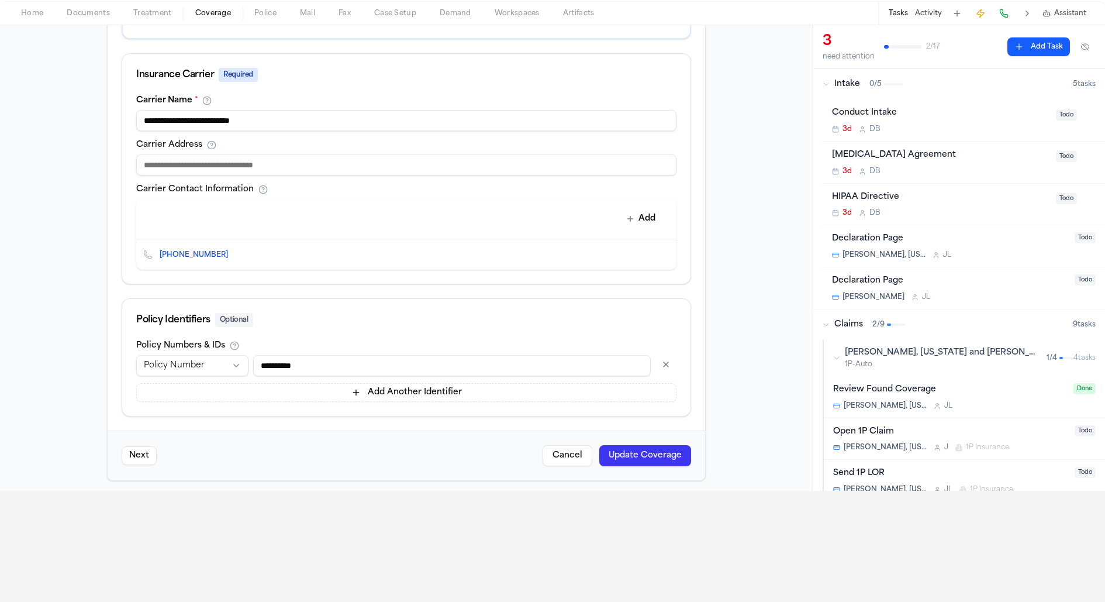
scroll to position [147, 0]
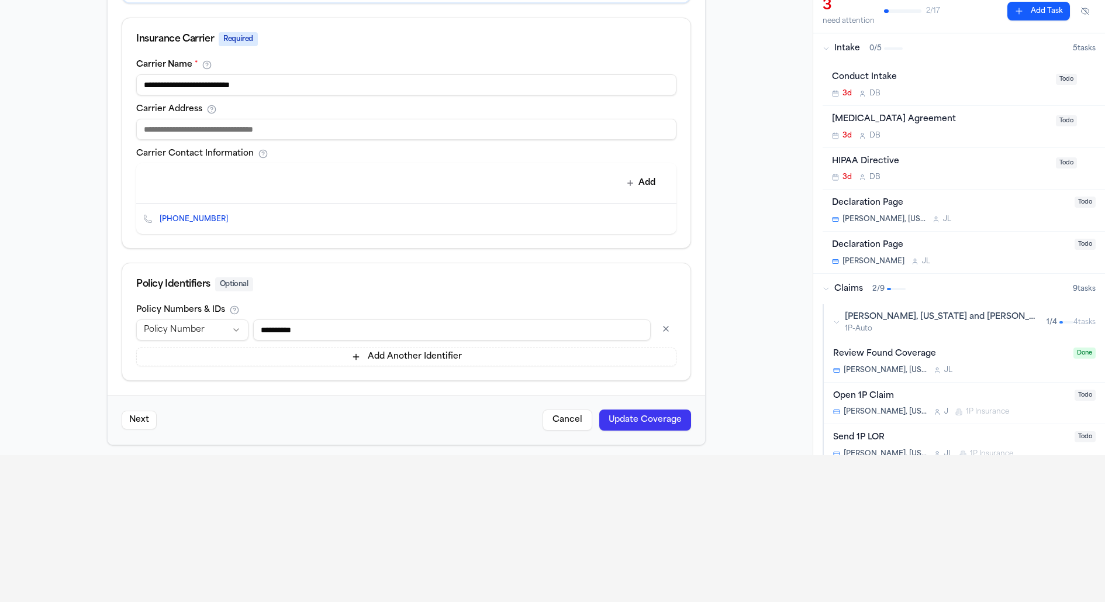
click at [643, 422] on button "Update Coverage" at bounding box center [645, 419] width 92 height 21
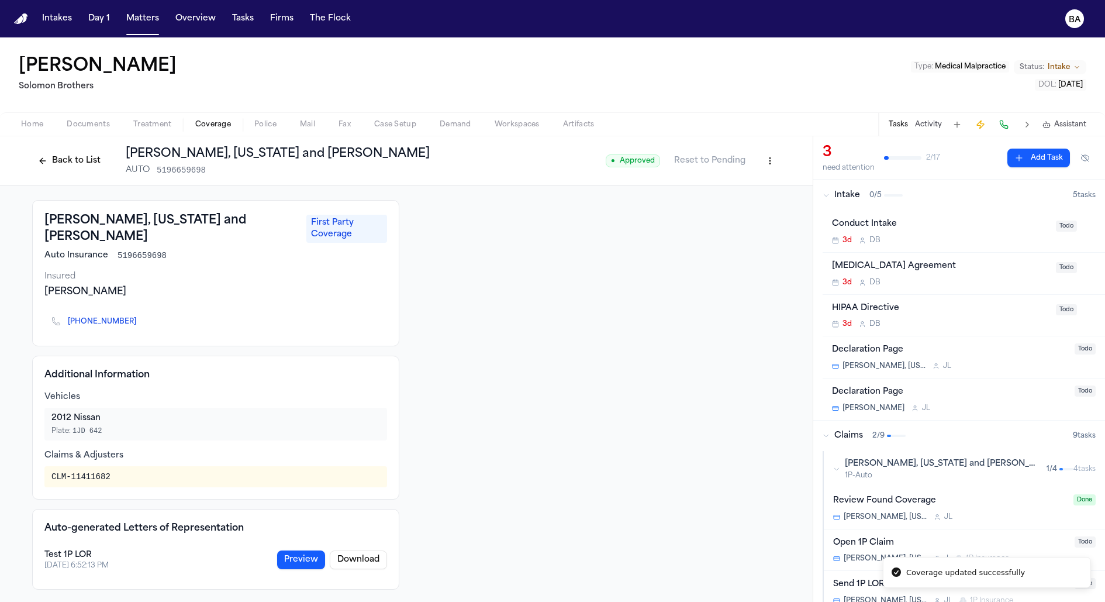
click at [597, 413] on div at bounding box center [596, 394] width 367 height 389
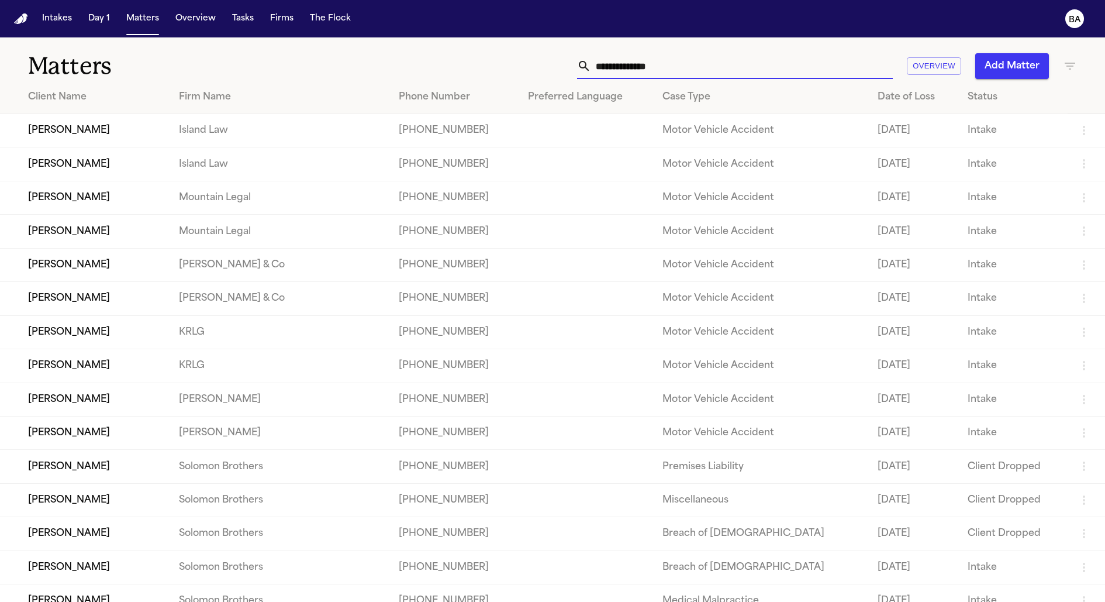
click at [646, 61] on input "text" at bounding box center [742, 66] width 302 height 26
type input "*"
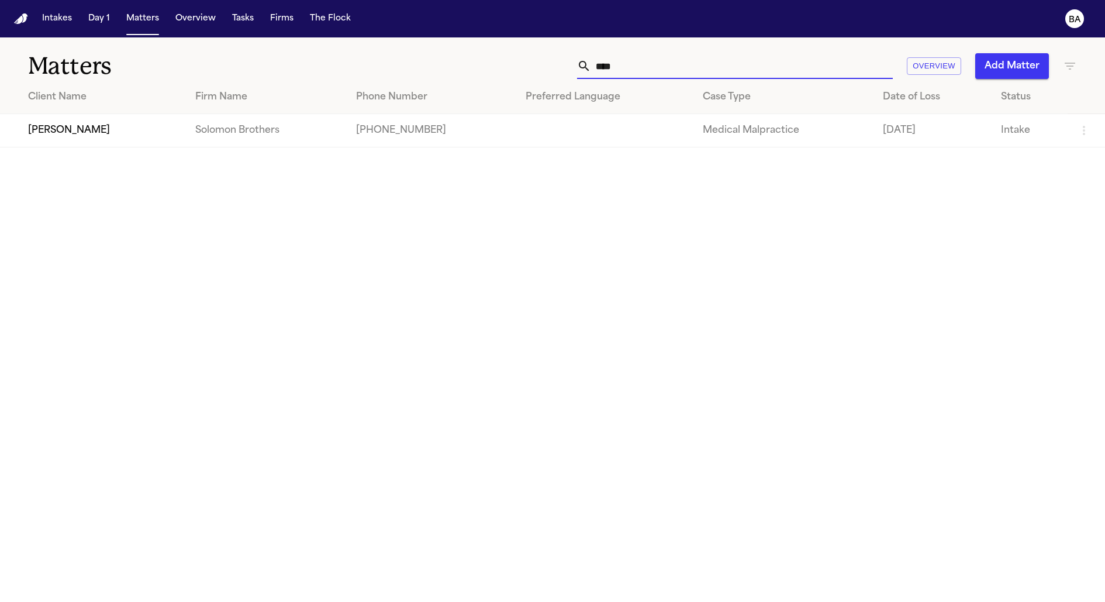
type input "****"
click at [56, 119] on td "[PERSON_NAME]" at bounding box center [93, 130] width 186 height 33
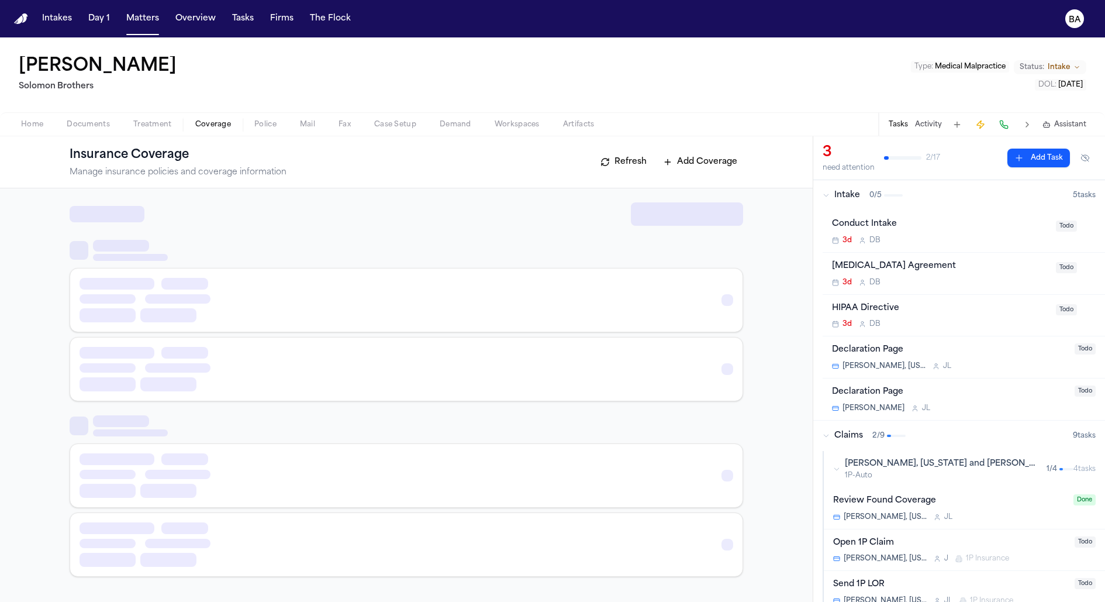
click at [222, 123] on span "Coverage" at bounding box center [213, 124] width 36 height 9
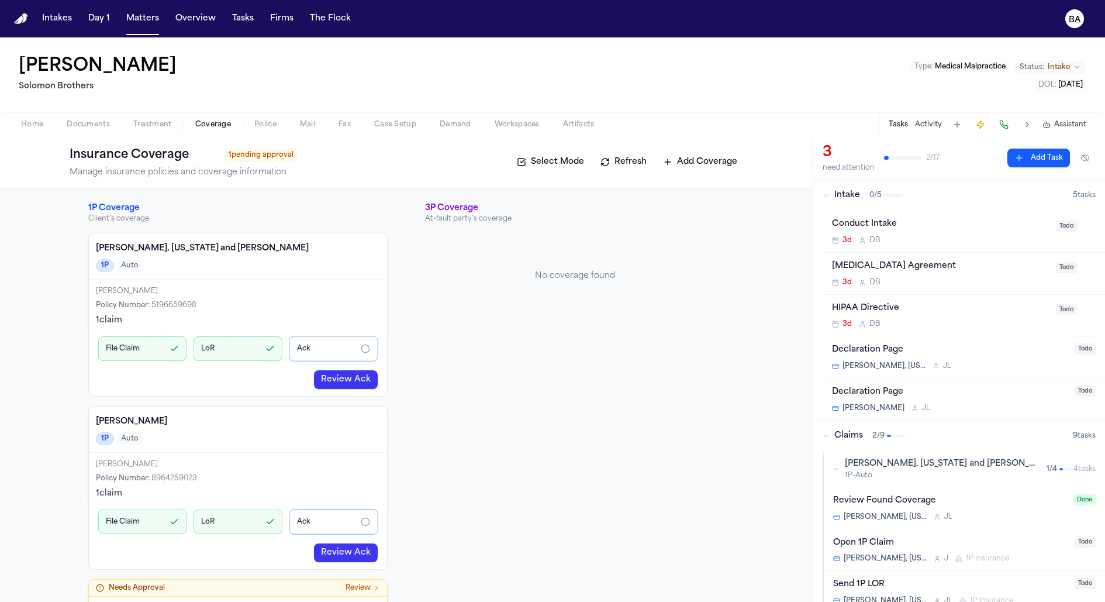
click at [233, 259] on div "1P Auto" at bounding box center [238, 265] width 284 height 13
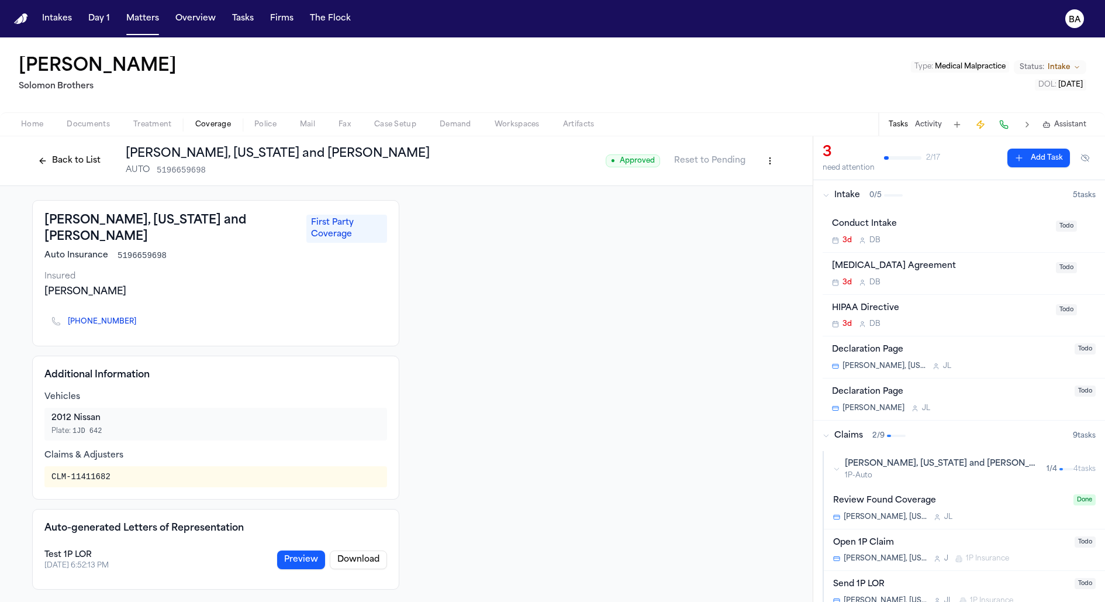
click at [763, 164] on html "Intakes Day 1 Matters Overview Tasks Firms The Flock BA [PERSON_NAME] [PERSON_N…" at bounding box center [552, 301] width 1105 height 602
click at [742, 186] on div "Edit Coverage" at bounding box center [730, 186] width 98 height 19
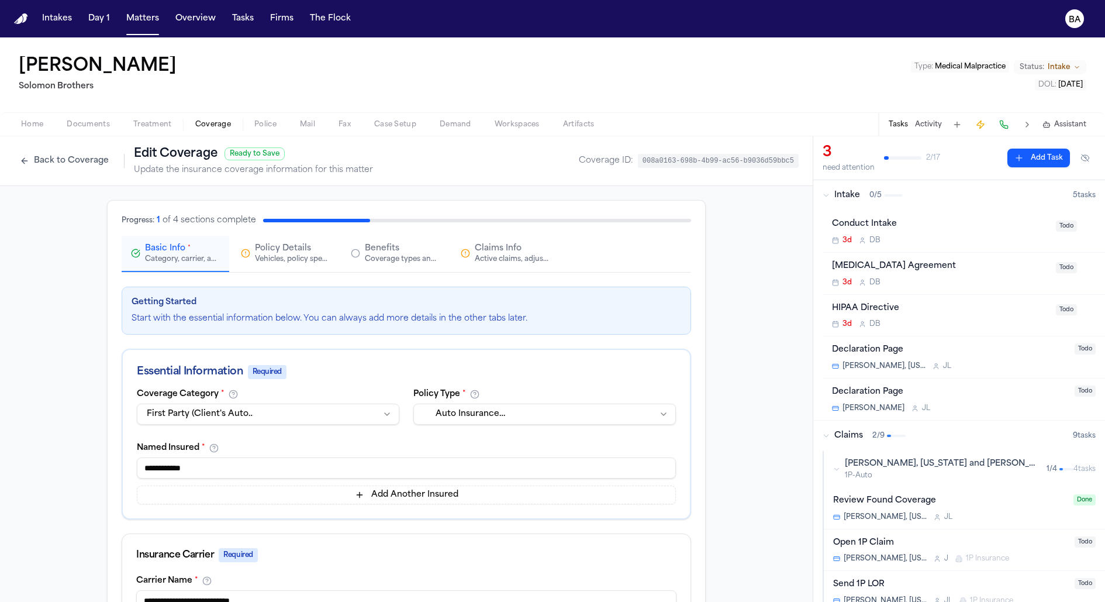
click at [291, 254] on div "Vehicles, policy specifics, and additional details" at bounding box center [292, 258] width 75 height 9
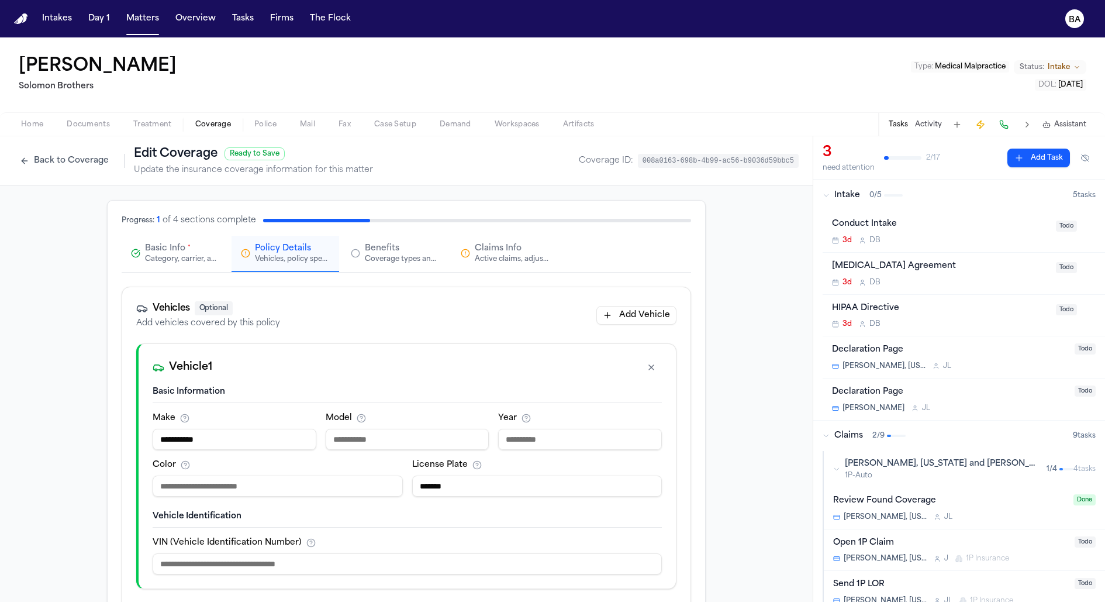
click at [410, 251] on div "Benefits Coverage types and limits" at bounding box center [402, 253] width 75 height 21
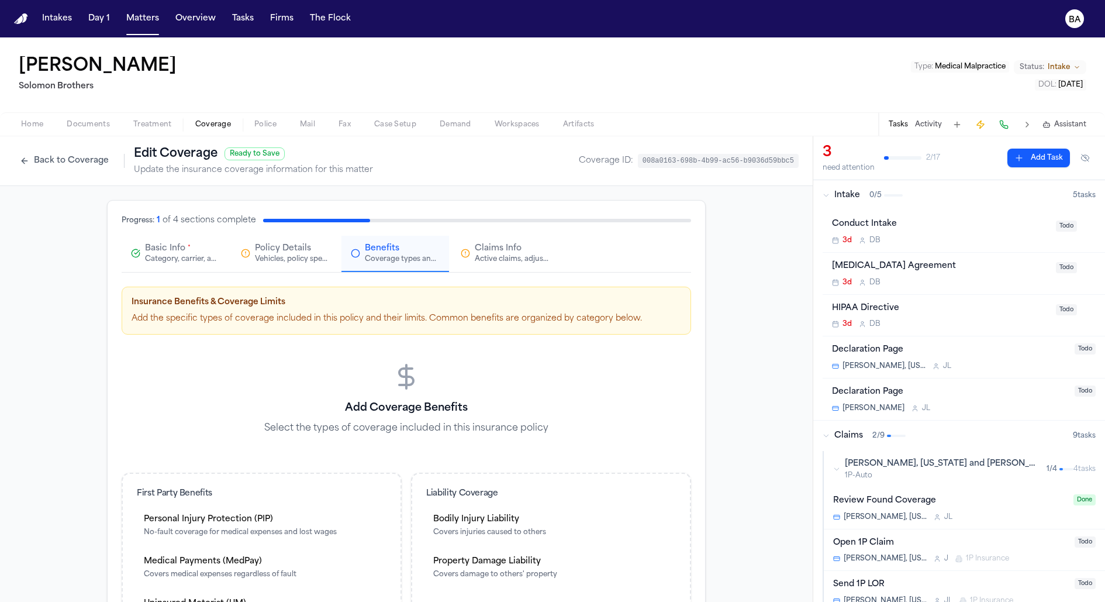
click at [513, 257] on div "Active claims, adjusters, and subrogation details" at bounding box center [512, 258] width 75 height 9
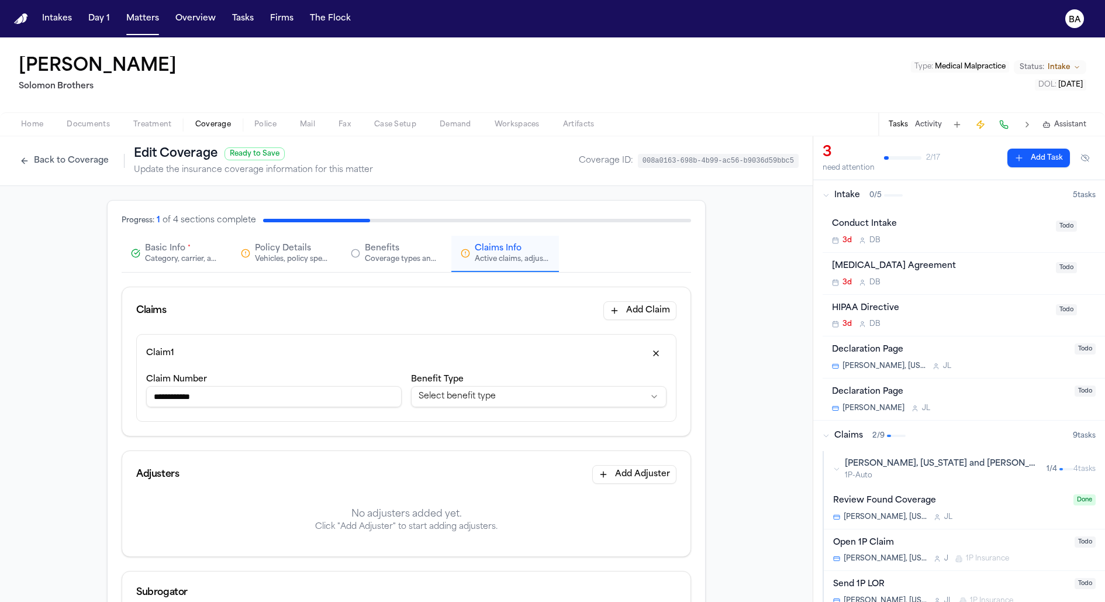
click at [196, 247] on div "Basic Info * Category, carrier, and policy holder information" at bounding box center [182, 253] width 75 height 21
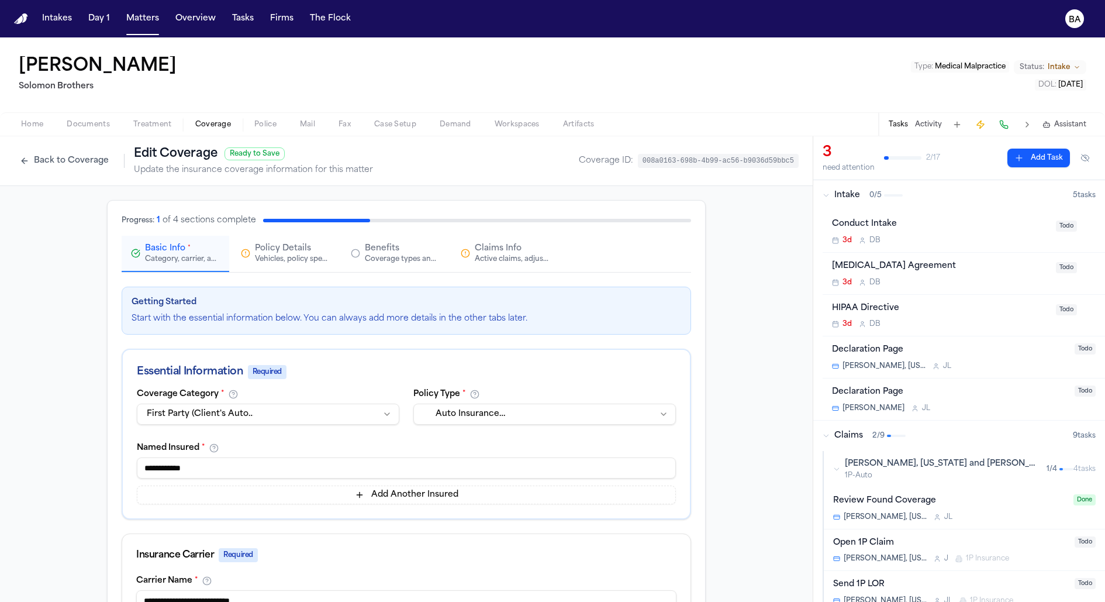
scroll to position [369, 0]
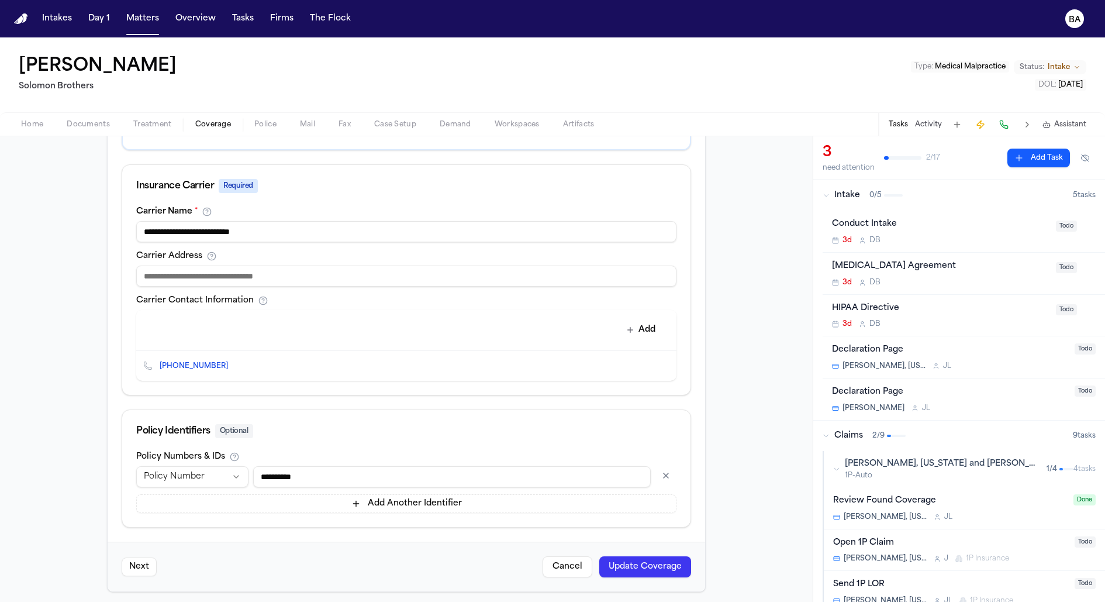
click at [659, 559] on button "Update Coverage" at bounding box center [645, 566] width 92 height 21
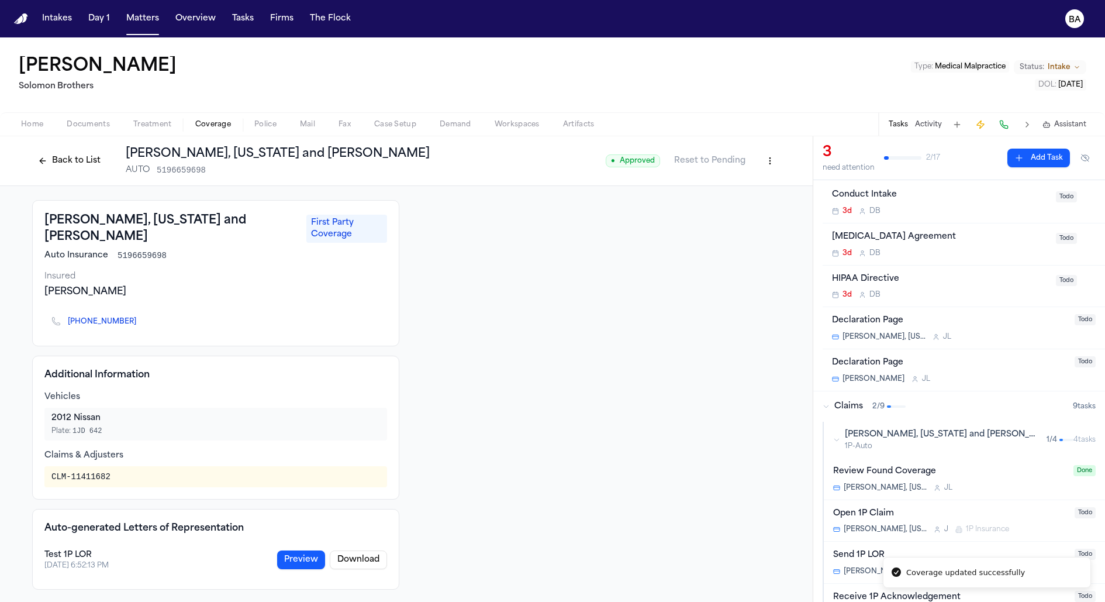
scroll to position [39, 0]
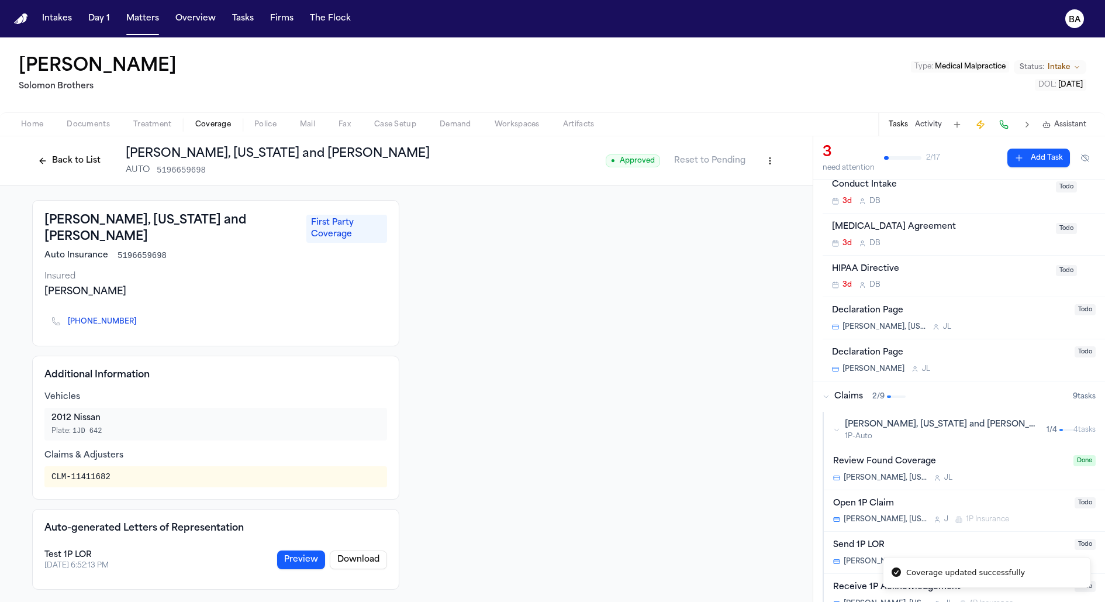
click at [837, 431] on icon "button" at bounding box center [836, 429] width 7 height 7
click at [837, 431] on div "[PERSON_NAME], [US_STATE] and [PERSON_NAME] 1P-Auto 1 / 4" at bounding box center [953, 430] width 240 height 22
click at [922, 503] on div "Open 1P Claim" at bounding box center [950, 503] width 234 height 13
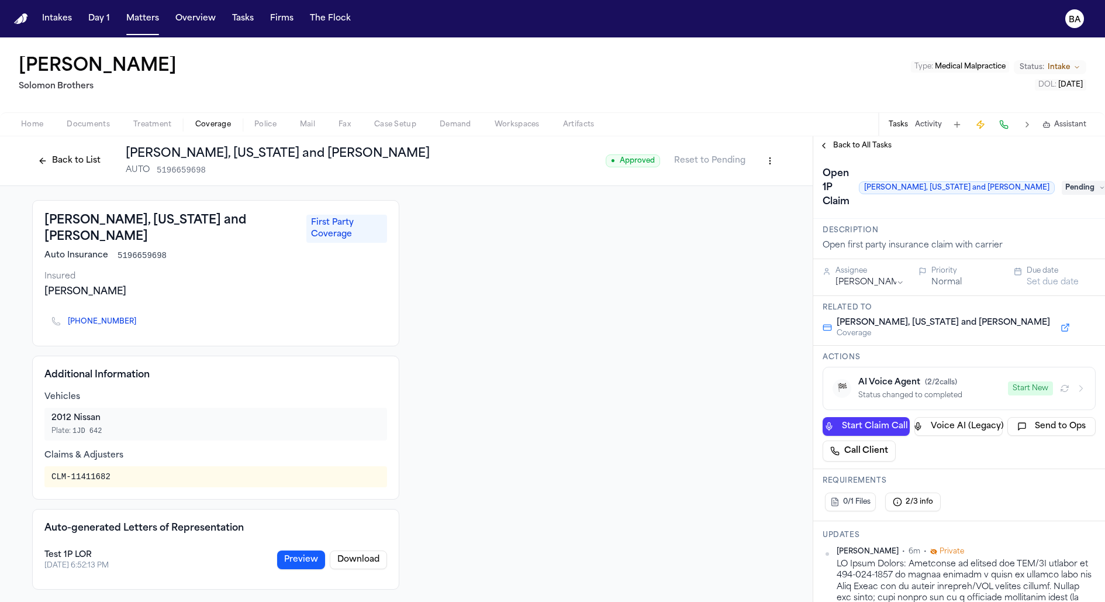
click at [887, 417] on button "Start Claim Call" at bounding box center [866, 426] width 87 height 19
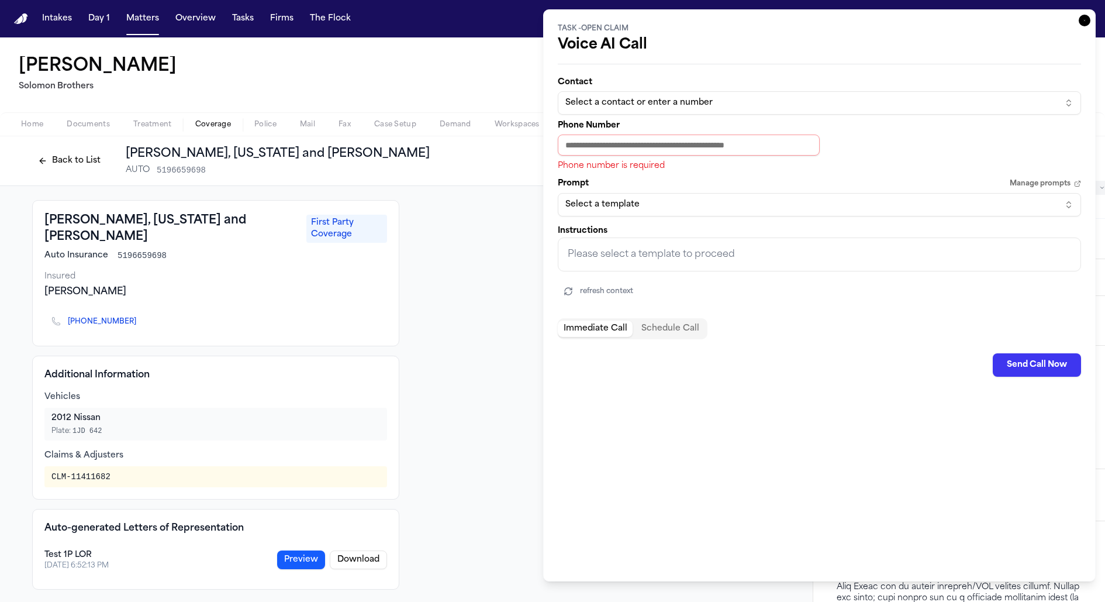
click at [1086, 15] on icon "button" at bounding box center [1085, 21] width 12 height 12
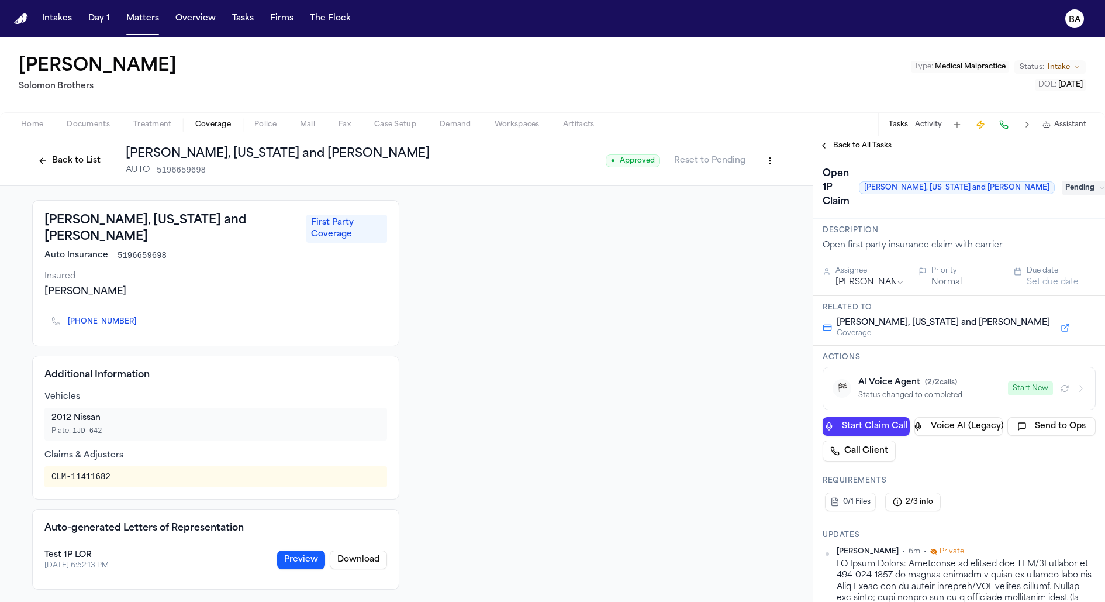
click at [1035, 381] on button "Start New" at bounding box center [1030, 388] width 45 height 14
click at [1077, 384] on icon "button" at bounding box center [1080, 388] width 9 height 9
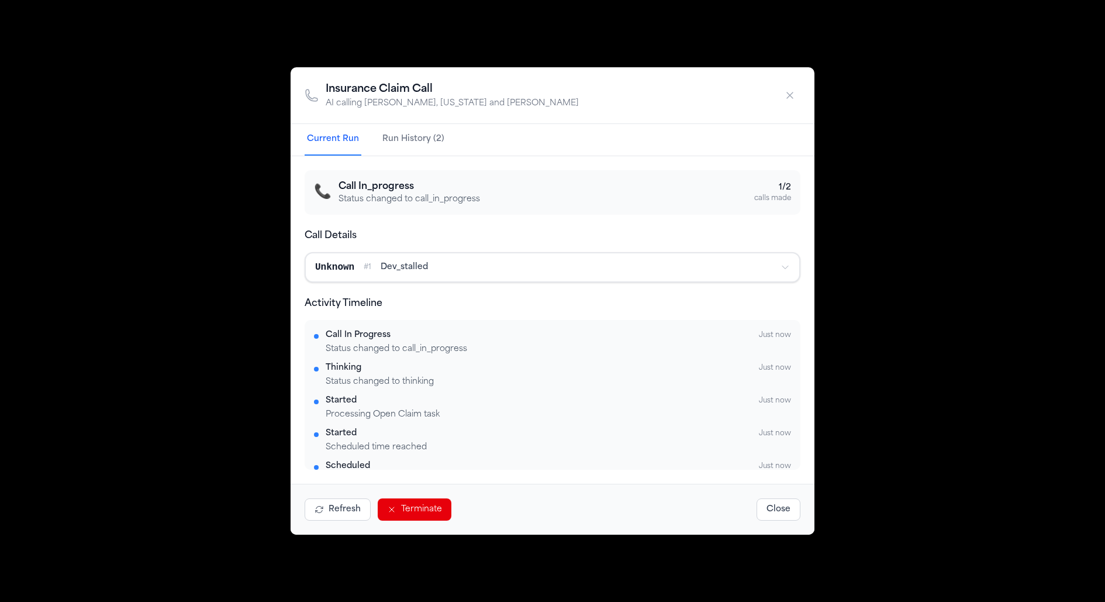
click at [794, 92] on icon "button" at bounding box center [790, 95] width 12 height 12
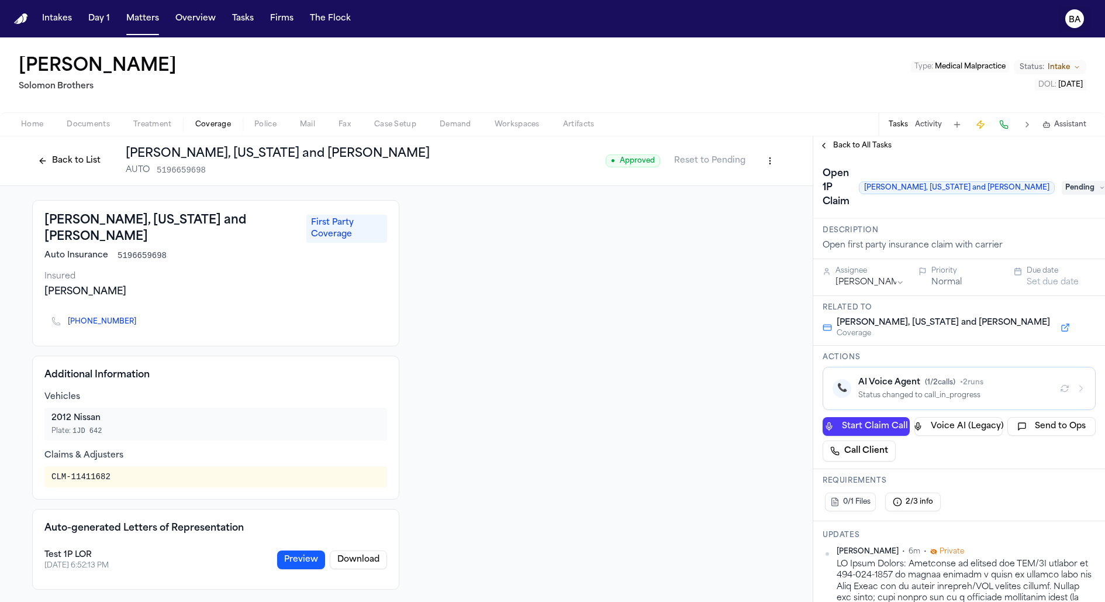
click at [1073, 18] on text "BA" at bounding box center [1075, 20] width 12 height 8
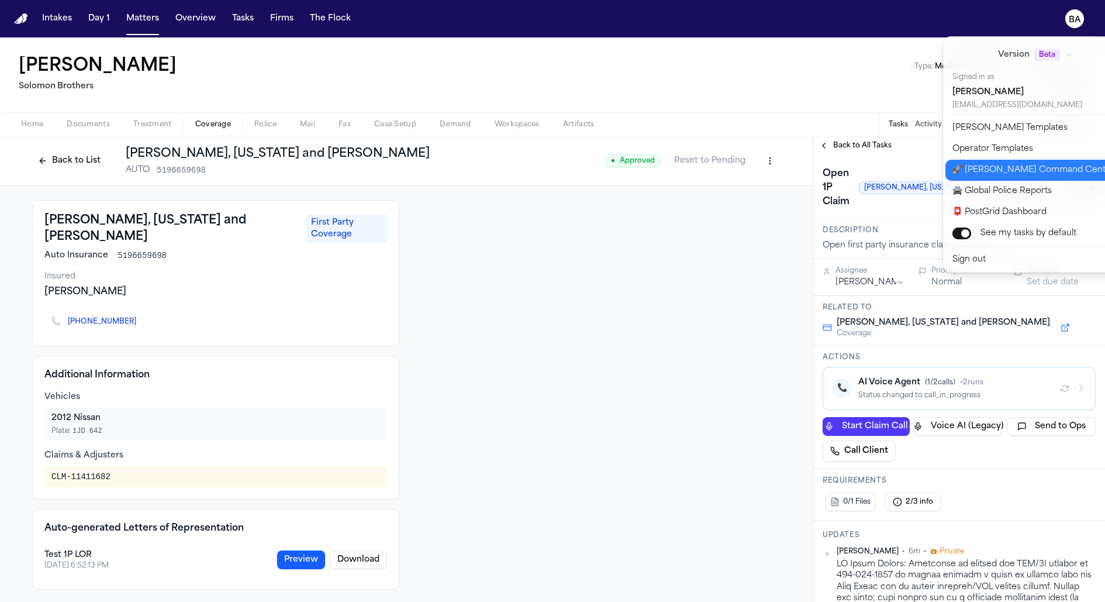
click at [1001, 167] on button "🚀 Bland Command Center" at bounding box center [1042, 170] width 195 height 21
select select "**"
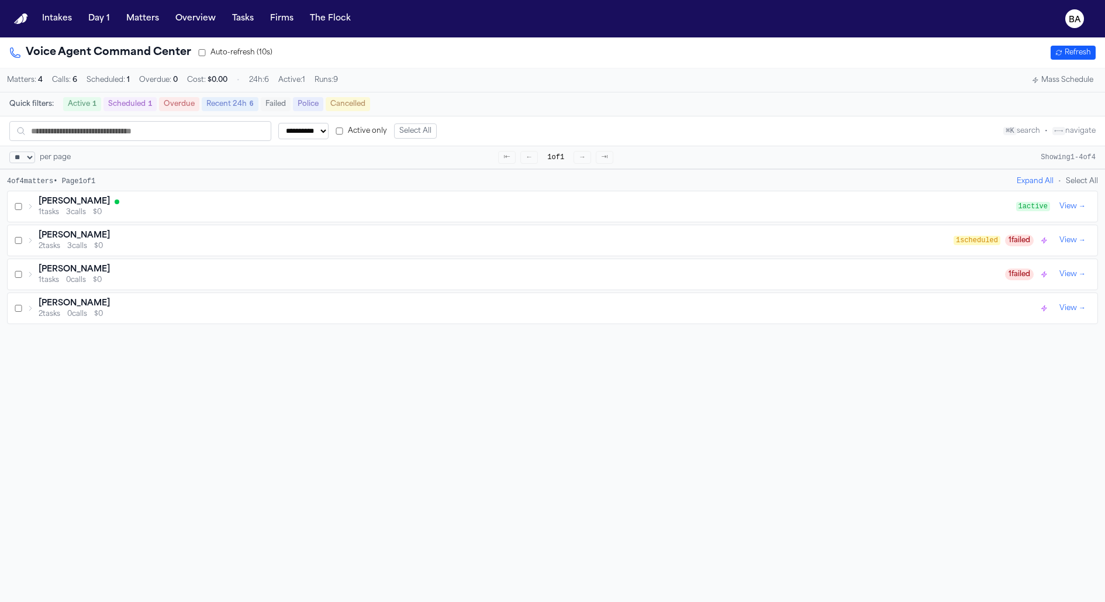
click at [34, 209] on div "[PERSON_NAME] 1 tasks 3 calls $0" at bounding box center [521, 206] width 989 height 21
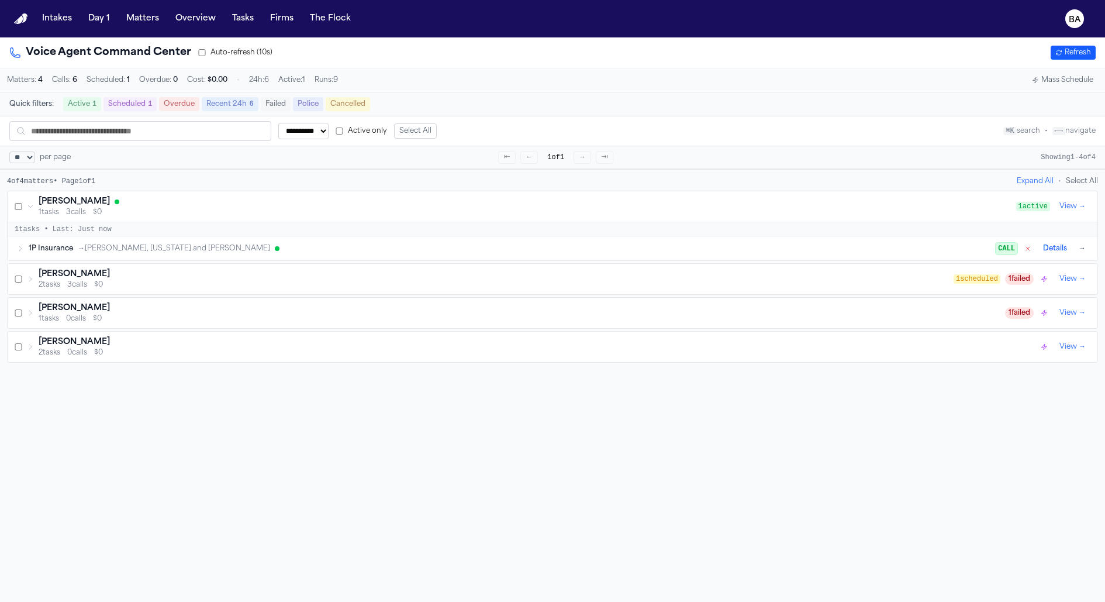
click at [20, 247] on icon at bounding box center [20, 248] width 7 height 7
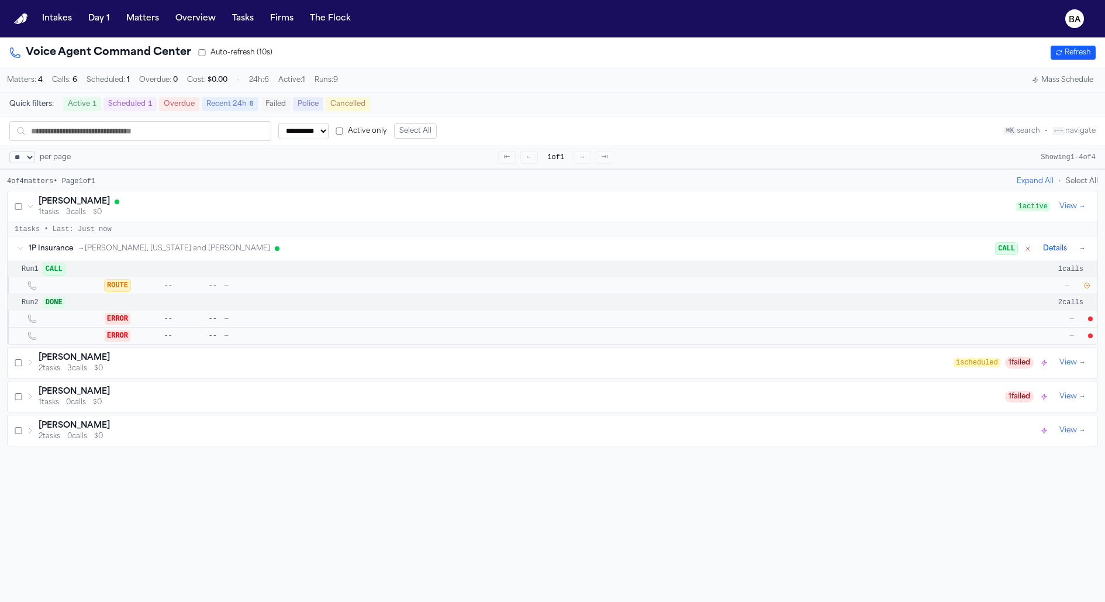
click at [1086, 288] on icon "button" at bounding box center [1086, 285] width 7 height 7
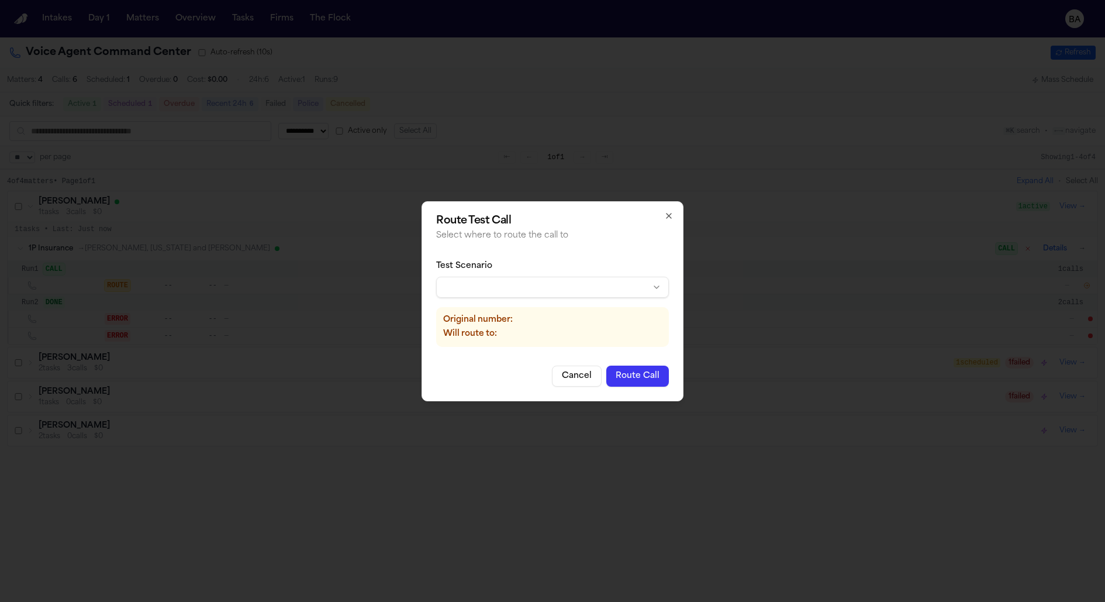
click at [640, 283] on body "**********" at bounding box center [552, 301] width 1105 height 602
click at [623, 376] on button "Route Call" at bounding box center [637, 375] width 63 height 21
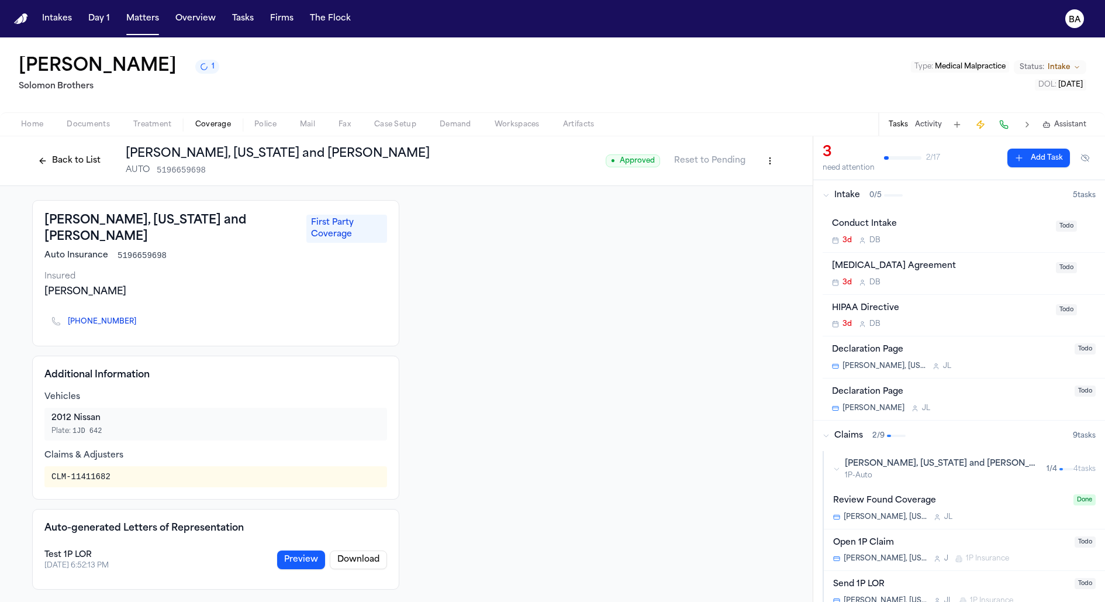
scroll to position [33, 0]
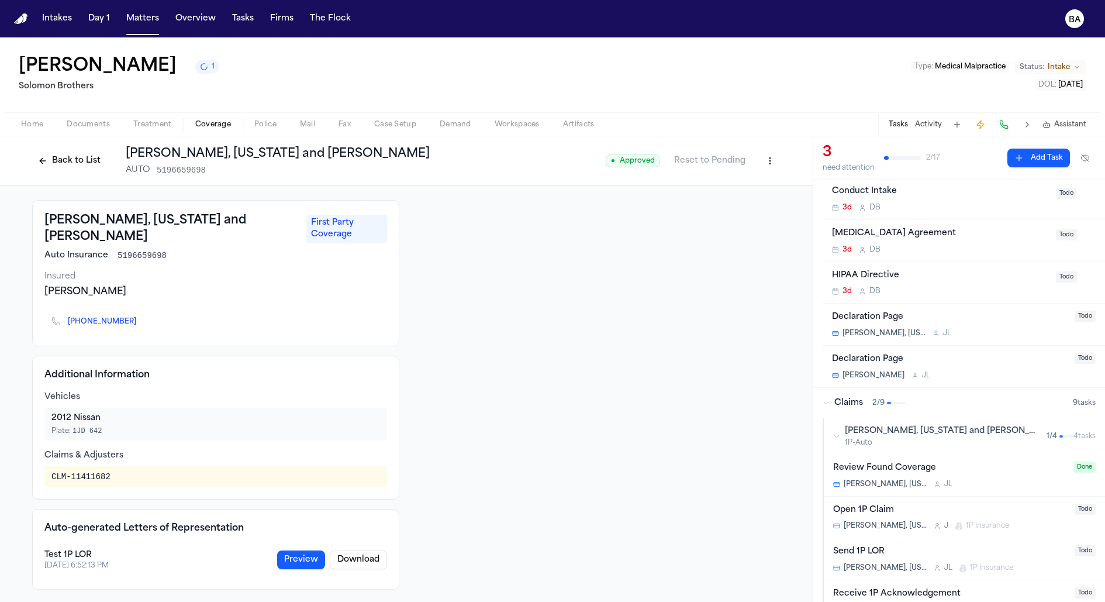
click at [948, 445] on span "1P-Auto" at bounding box center [941, 442] width 192 height 9
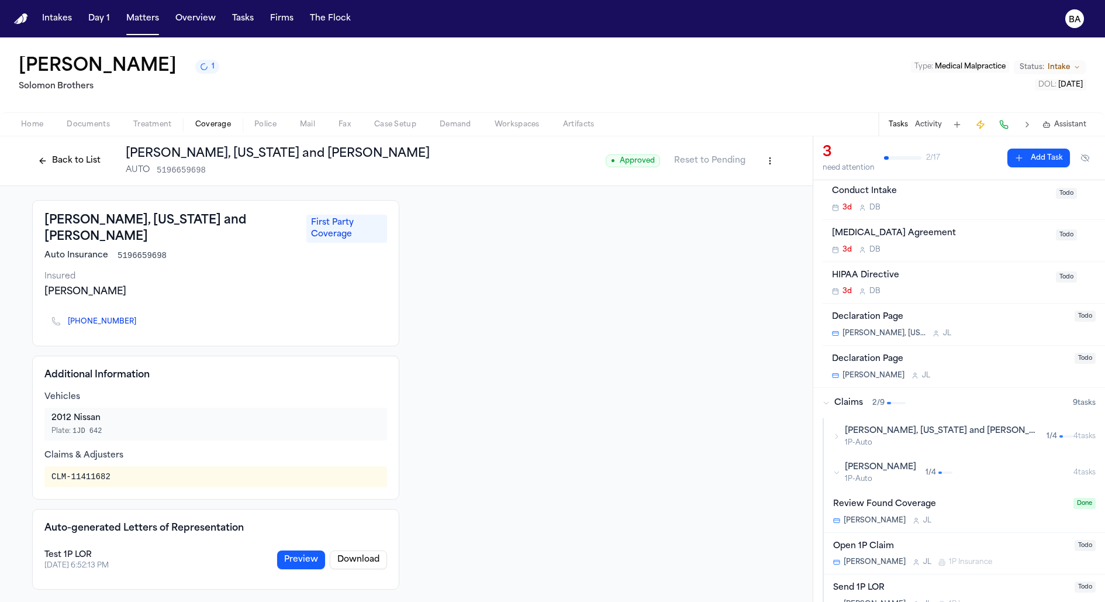
click at [948, 445] on span "1P-Auto" at bounding box center [941, 442] width 192 height 9
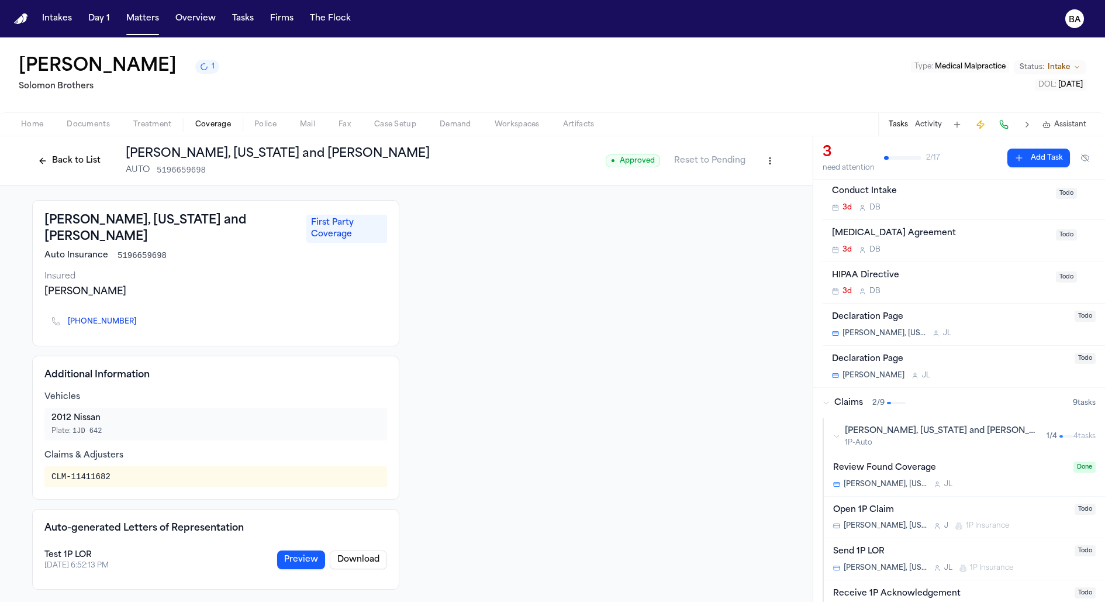
click at [943, 509] on div "Open 1P Claim" at bounding box center [950, 509] width 234 height 13
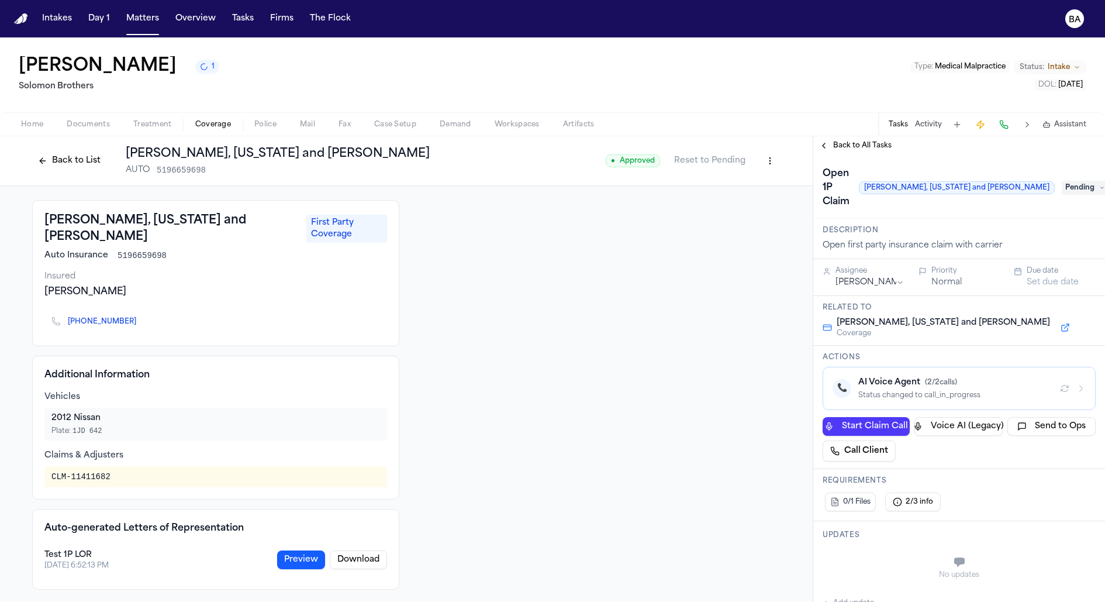
click at [1080, 384] on icon "button" at bounding box center [1080, 388] width 9 height 9
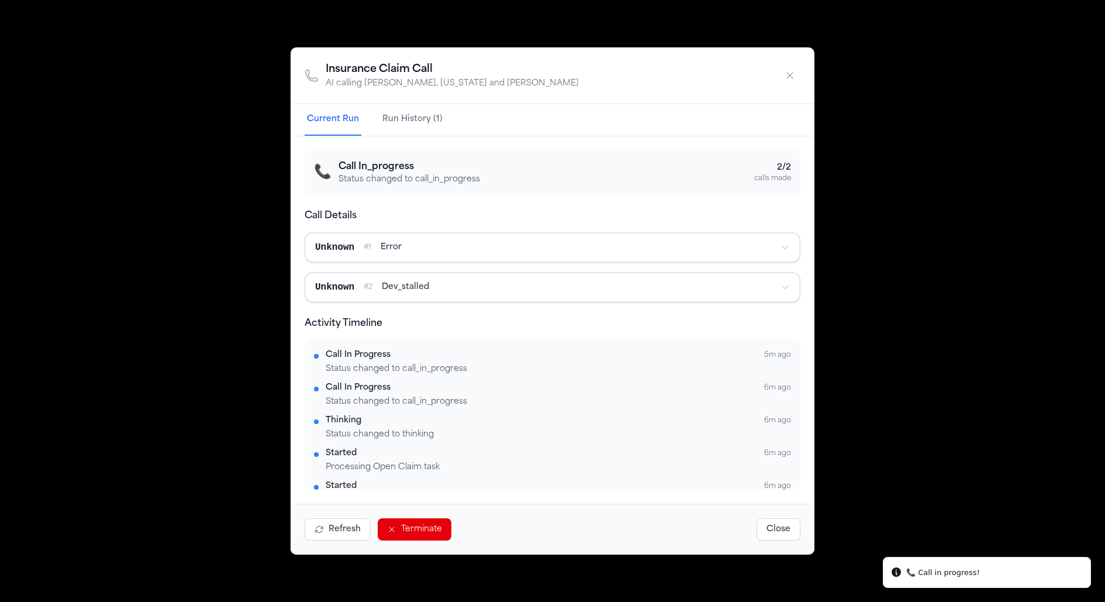
click at [412, 283] on span "dev_stalled" at bounding box center [405, 287] width 47 height 12
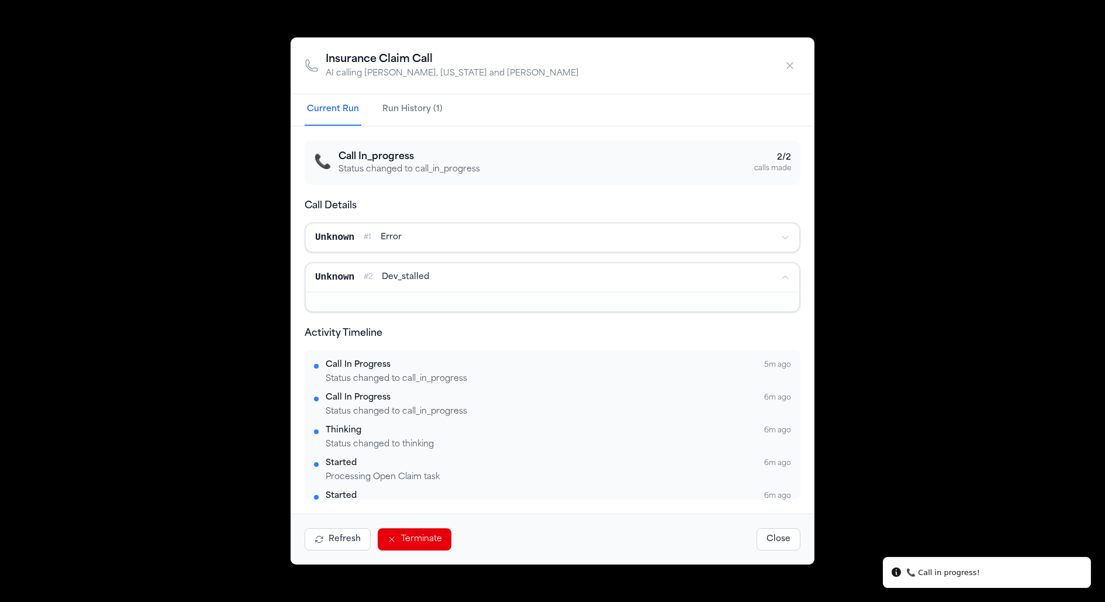
click at [411, 281] on span "dev_stalled" at bounding box center [405, 277] width 47 height 12
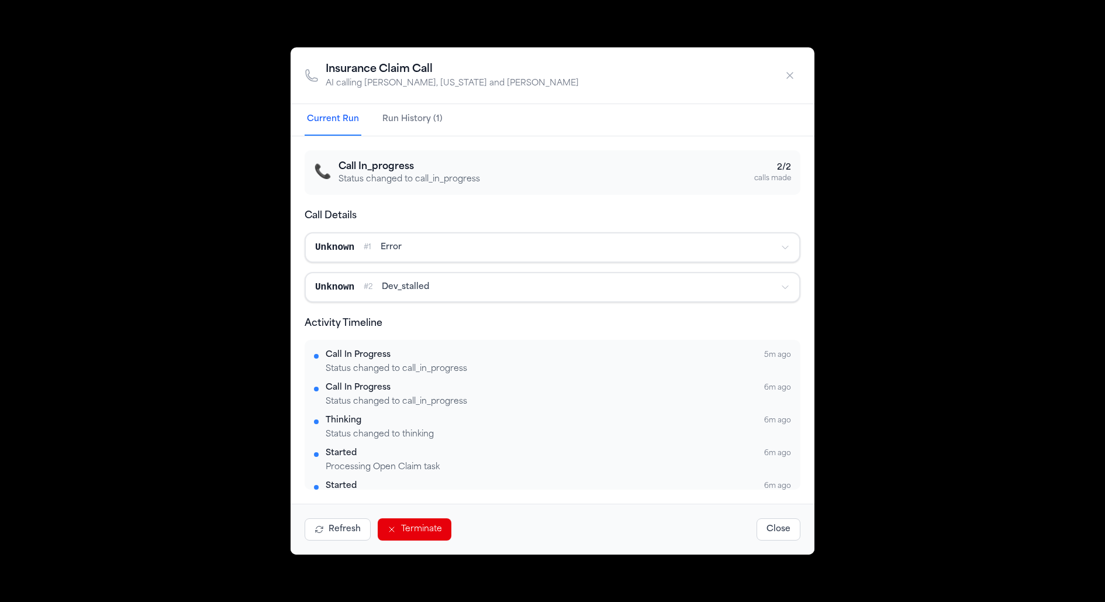
click at [338, 528] on button "Refresh" at bounding box center [338, 529] width 66 height 22
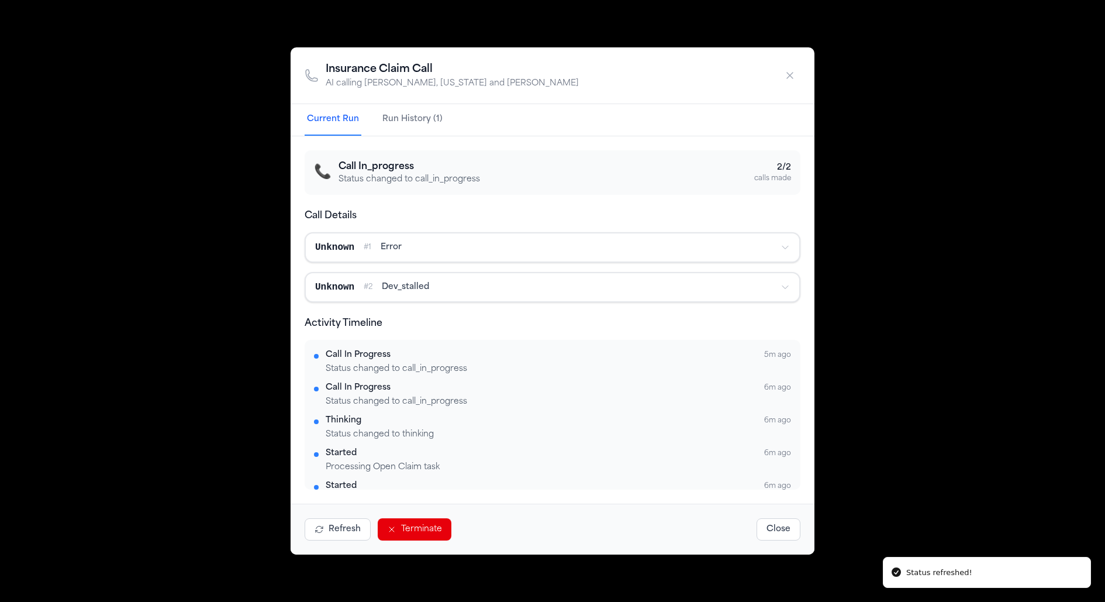
click at [786, 72] on icon "button" at bounding box center [790, 76] width 12 height 12
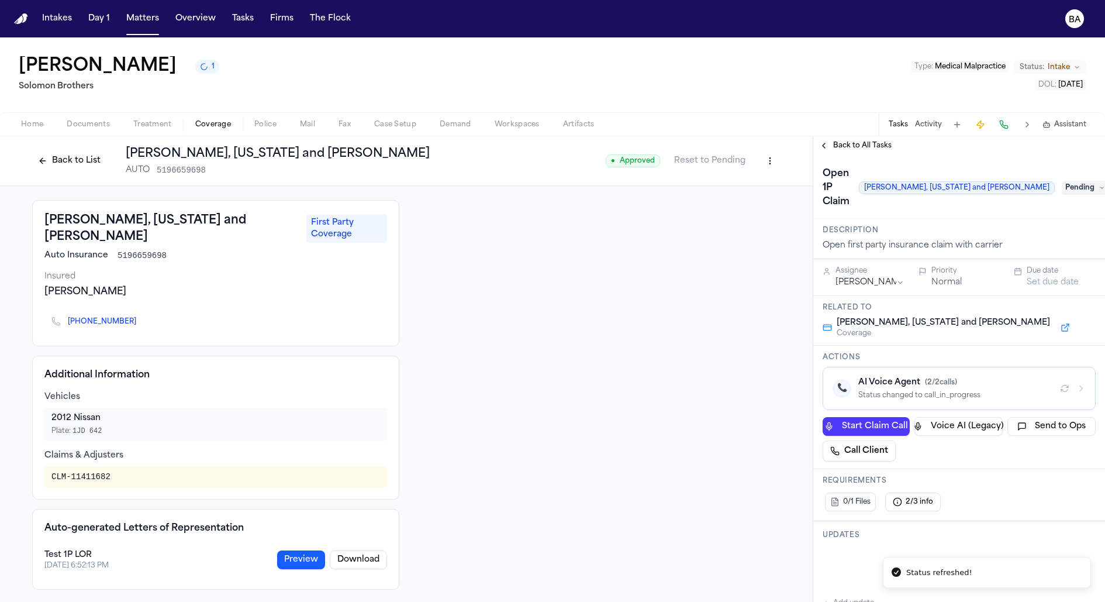
click at [1080, 11] on button "BA" at bounding box center [1074, 19] width 33 height 26
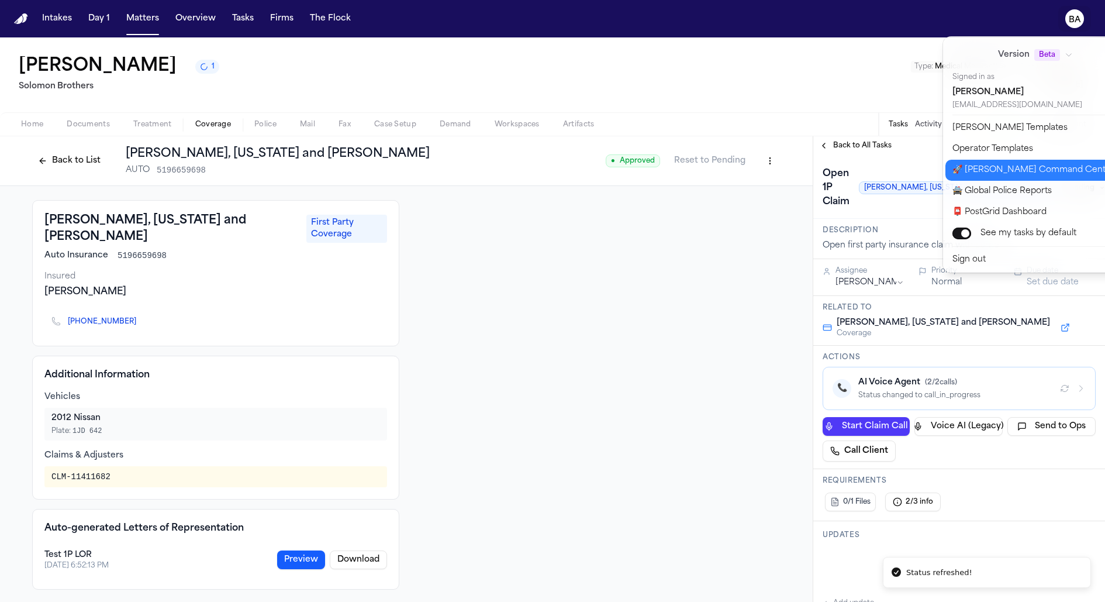
click at [1006, 170] on button "🚀 Bland Command Center" at bounding box center [1042, 170] width 195 height 21
select select "**"
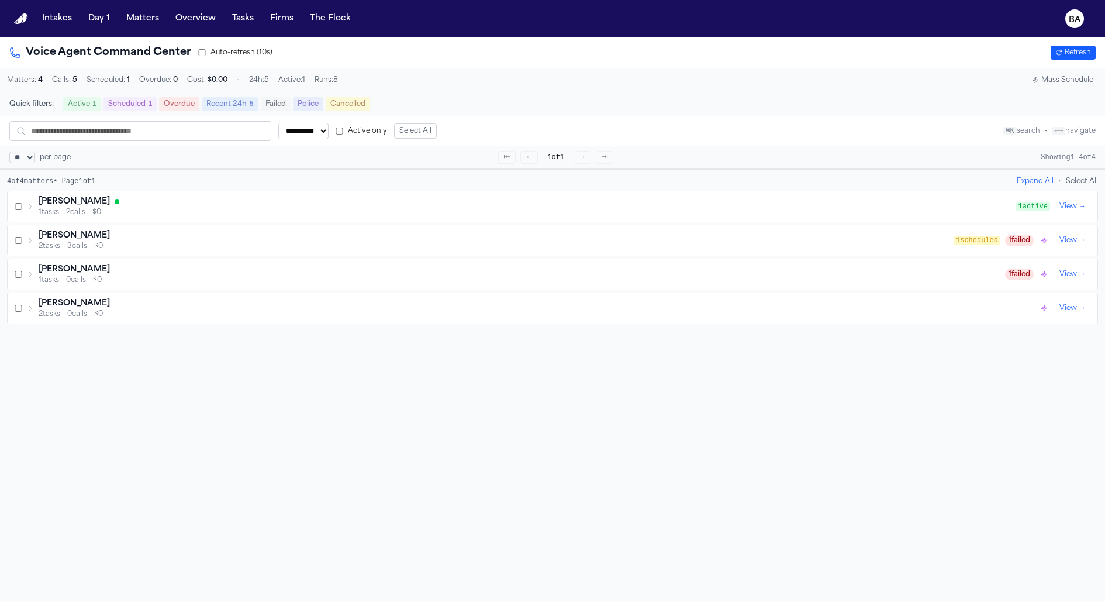
click at [25, 209] on div "Alex Gomez 1 tasks 2 calls $0 1 active View →" at bounding box center [553, 206] width 1090 height 30
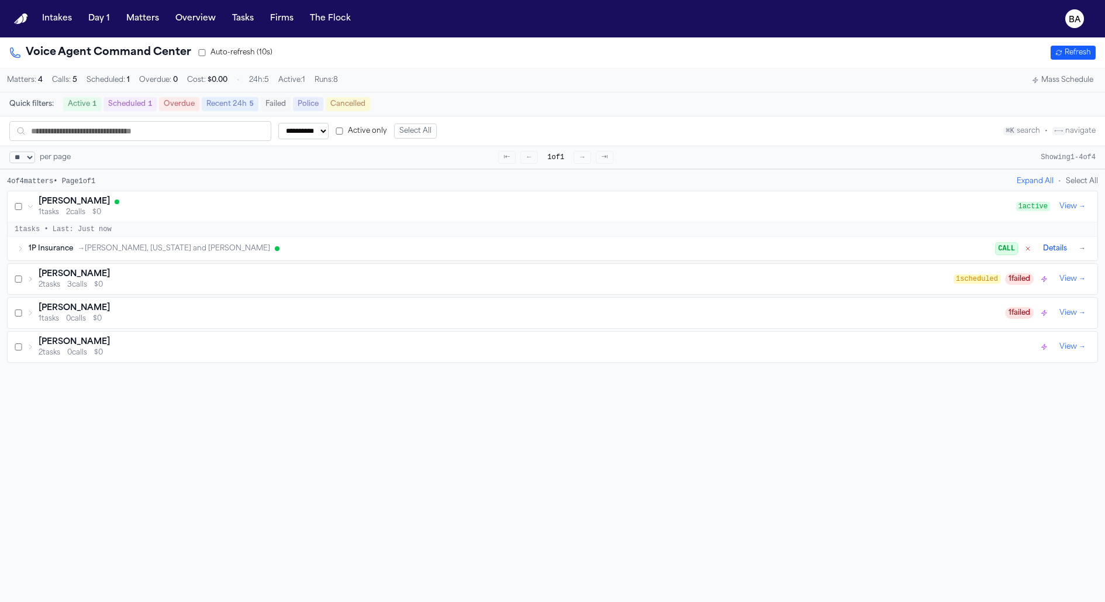
click at [156, 253] on span "→ Crosby, Washington and Dennis" at bounding box center [174, 248] width 192 height 9
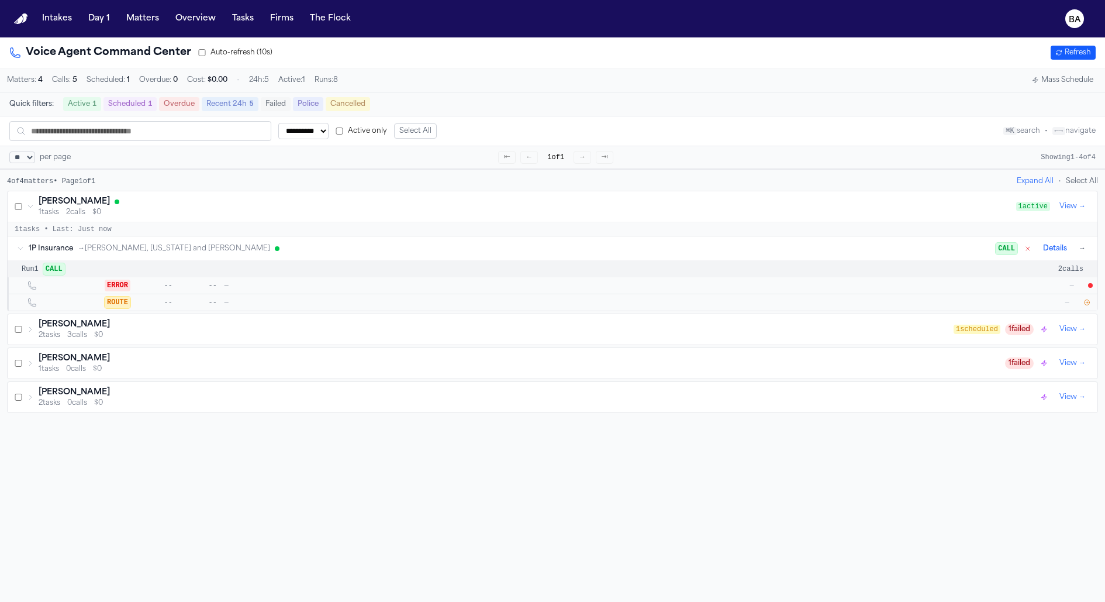
click at [1085, 302] on icon "button" at bounding box center [1086, 302] width 7 height 7
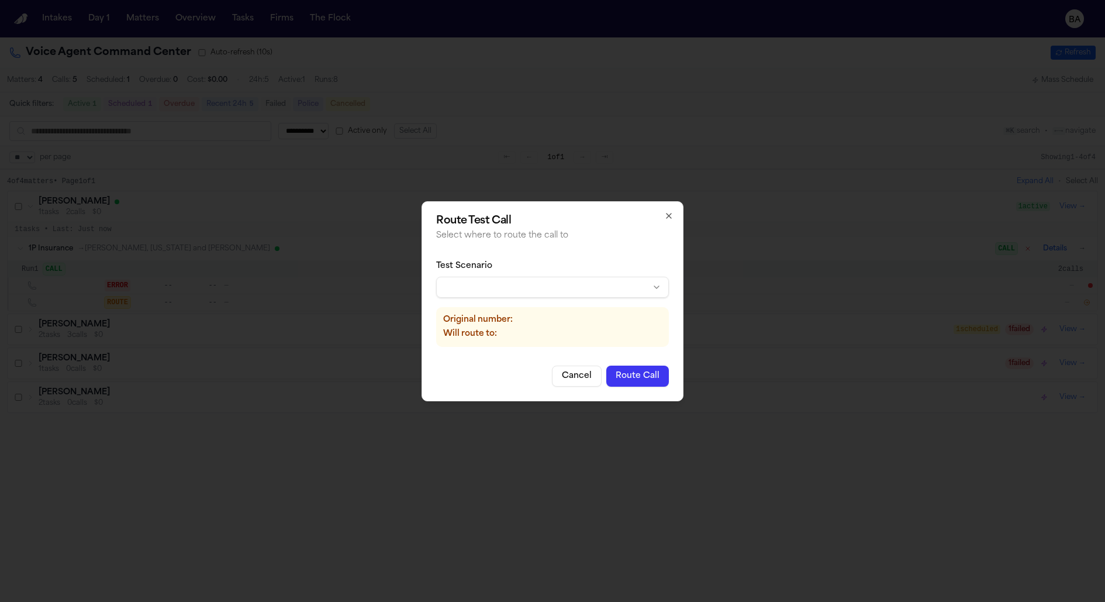
click at [636, 284] on body "**********" at bounding box center [552, 301] width 1105 height 602
click at [628, 379] on button "Route Call" at bounding box center [637, 375] width 63 height 21
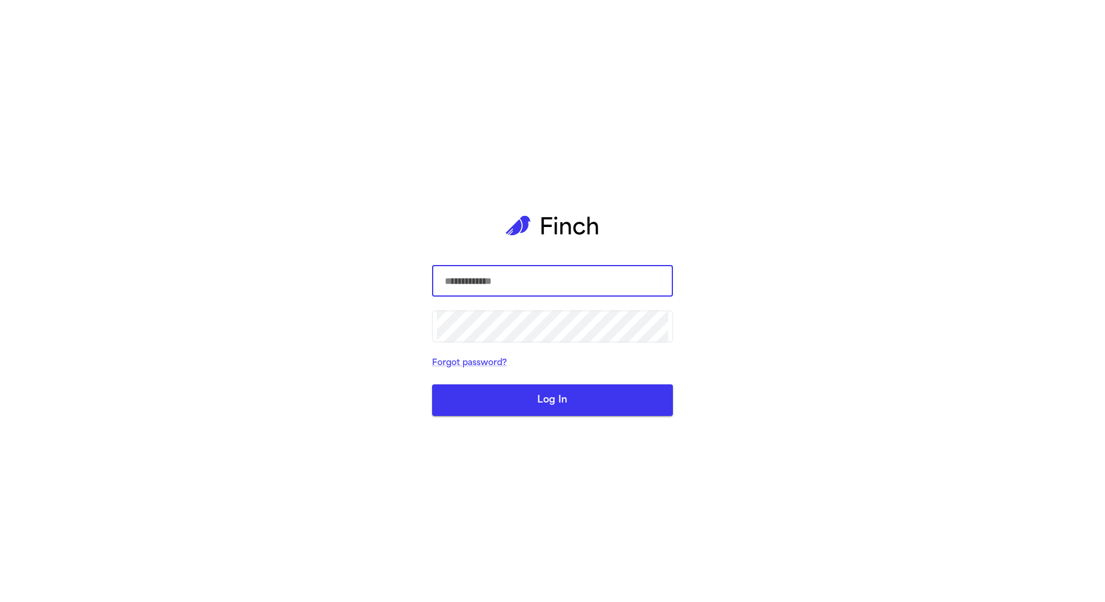
type input "**********"
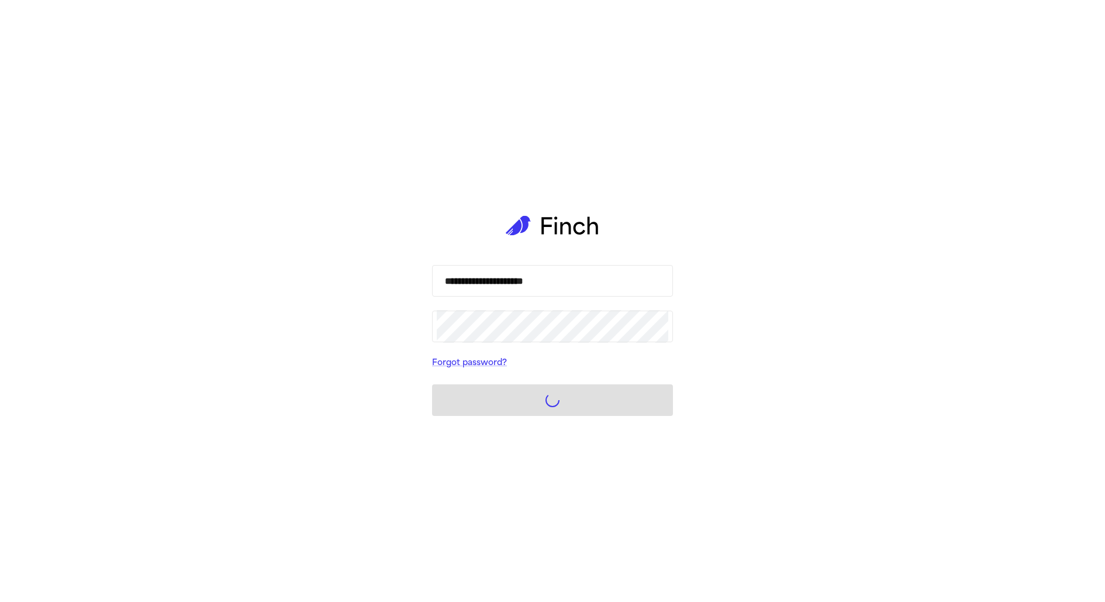
select select "**"
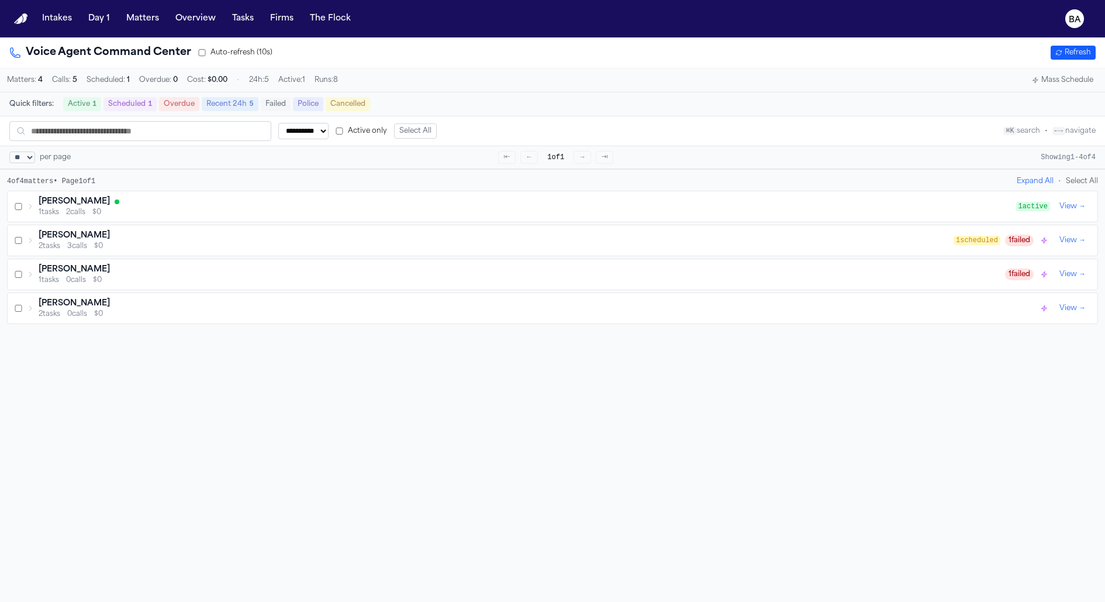
click at [30, 208] on icon at bounding box center [30, 206] width 2 height 5
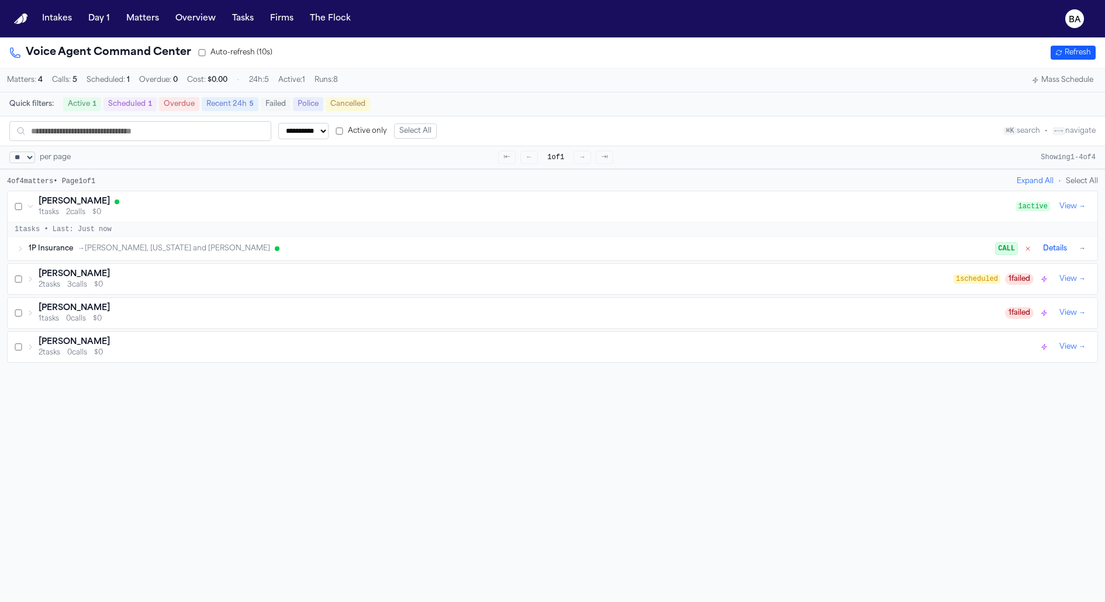
click at [17, 249] on icon at bounding box center [20, 248] width 7 height 7
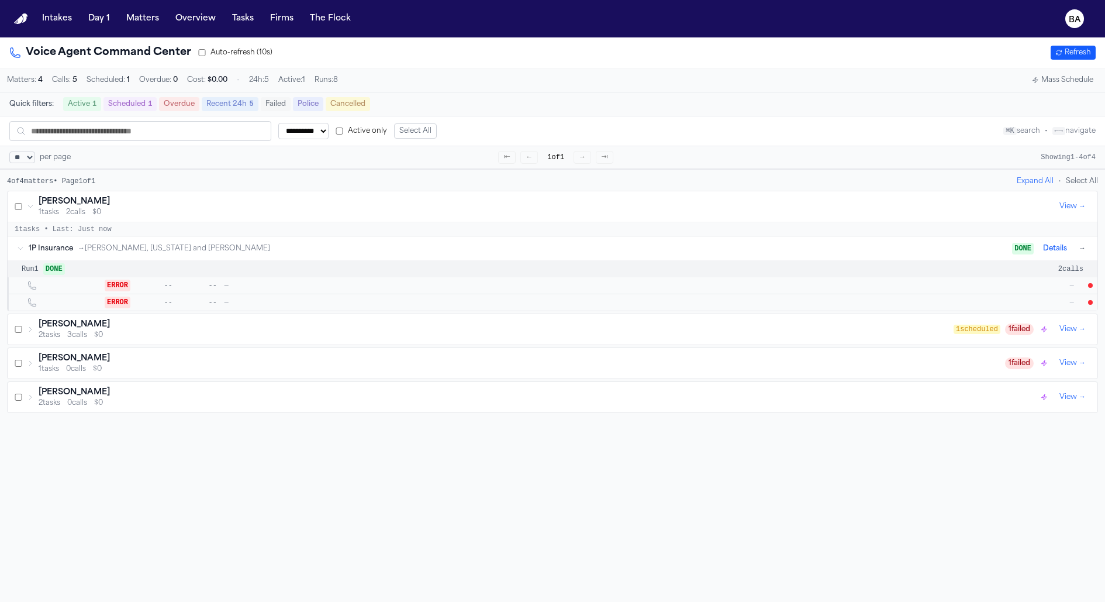
click at [36, 206] on div "[PERSON_NAME] 1 tasks 2 calls $0" at bounding box center [541, 206] width 1028 height 21
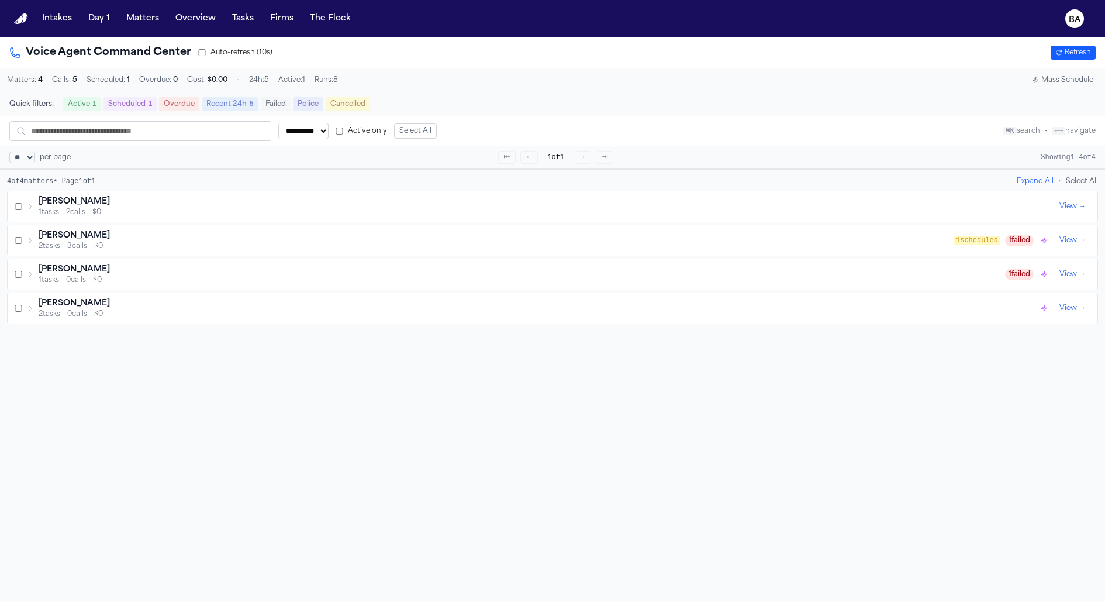
click at [30, 209] on icon at bounding box center [30, 206] width 7 height 7
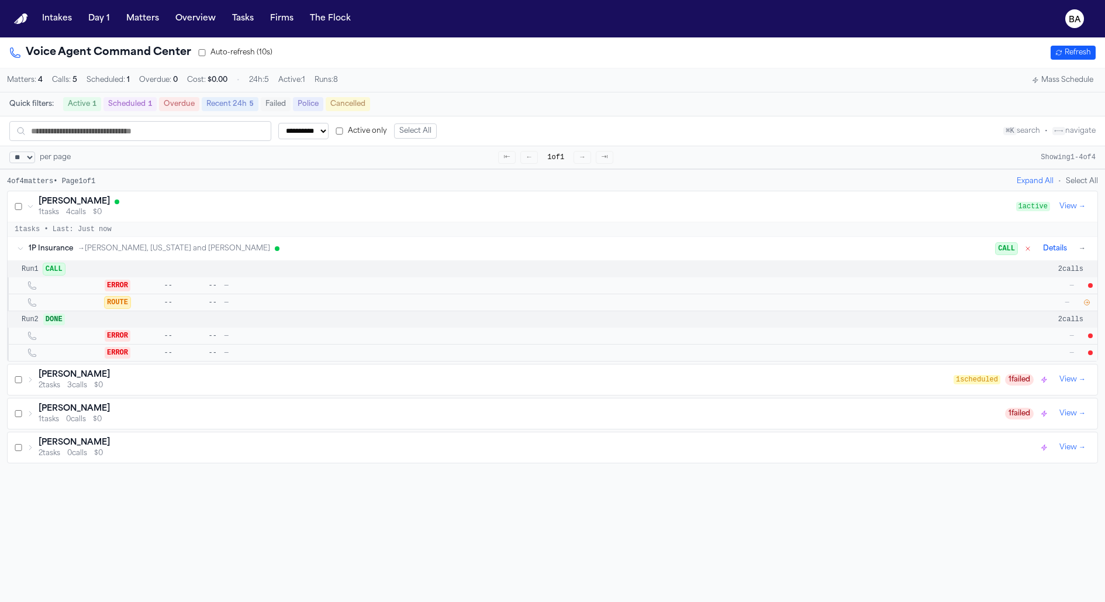
click at [143, 25] on button "Matters" at bounding box center [143, 18] width 42 height 21
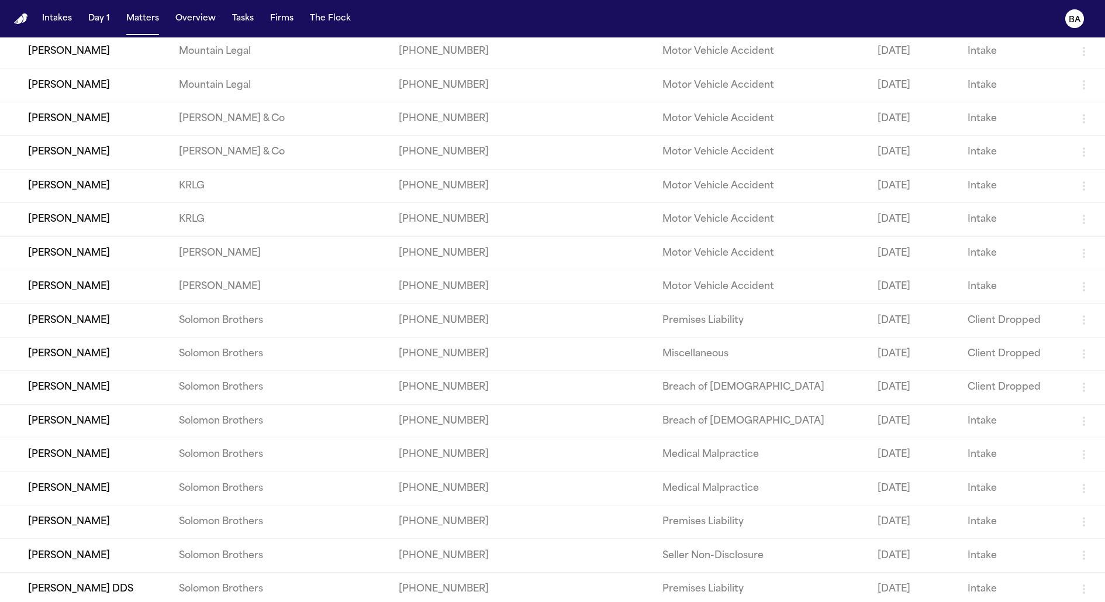
scroll to position [243, 0]
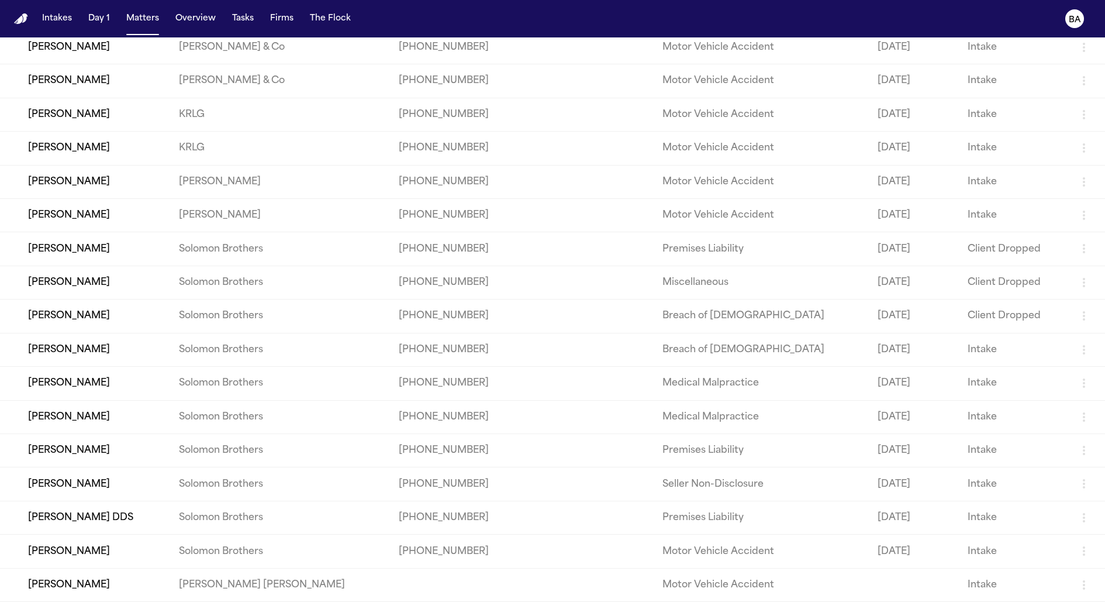
click at [94, 446] on td "[PERSON_NAME]" at bounding box center [85, 450] width 170 height 33
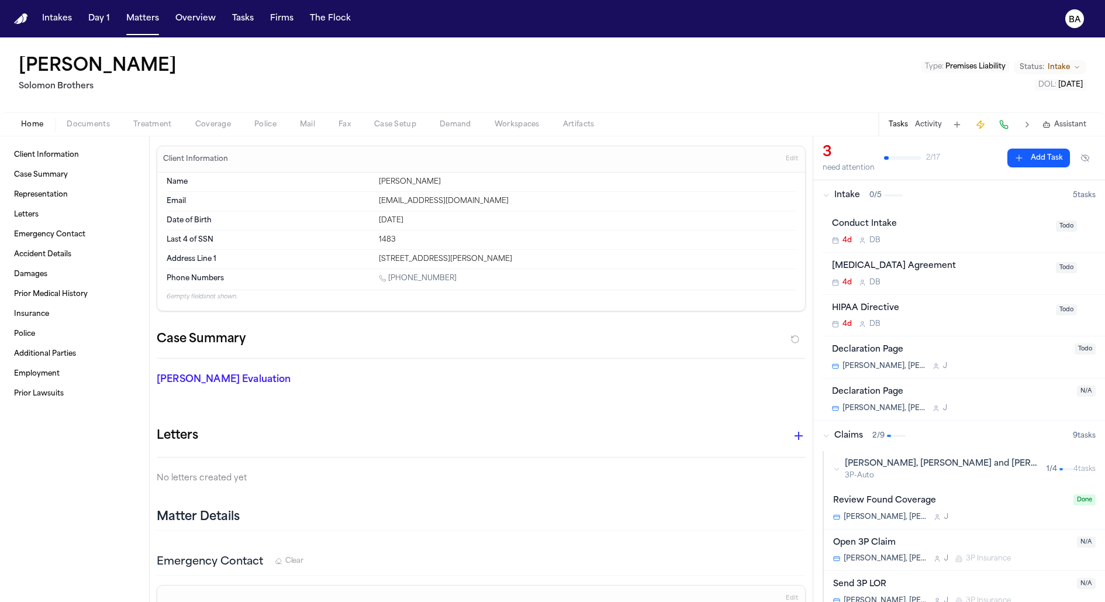
click at [219, 126] on span "Coverage" at bounding box center [213, 124] width 36 height 9
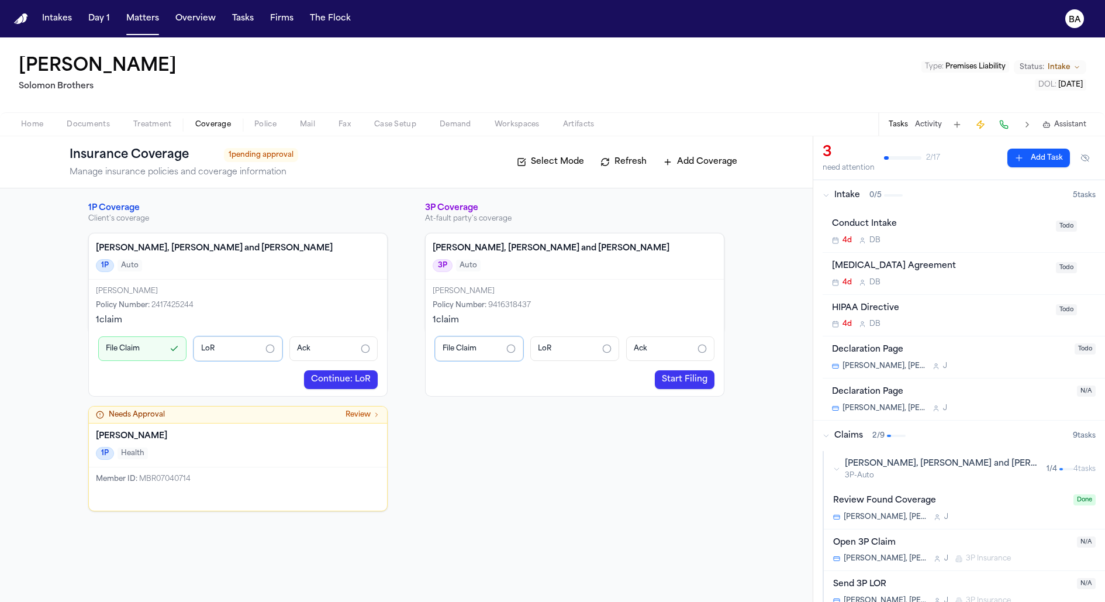
click at [321, 249] on h4 "[PERSON_NAME], [PERSON_NAME] and [PERSON_NAME]" at bounding box center [238, 249] width 284 height 12
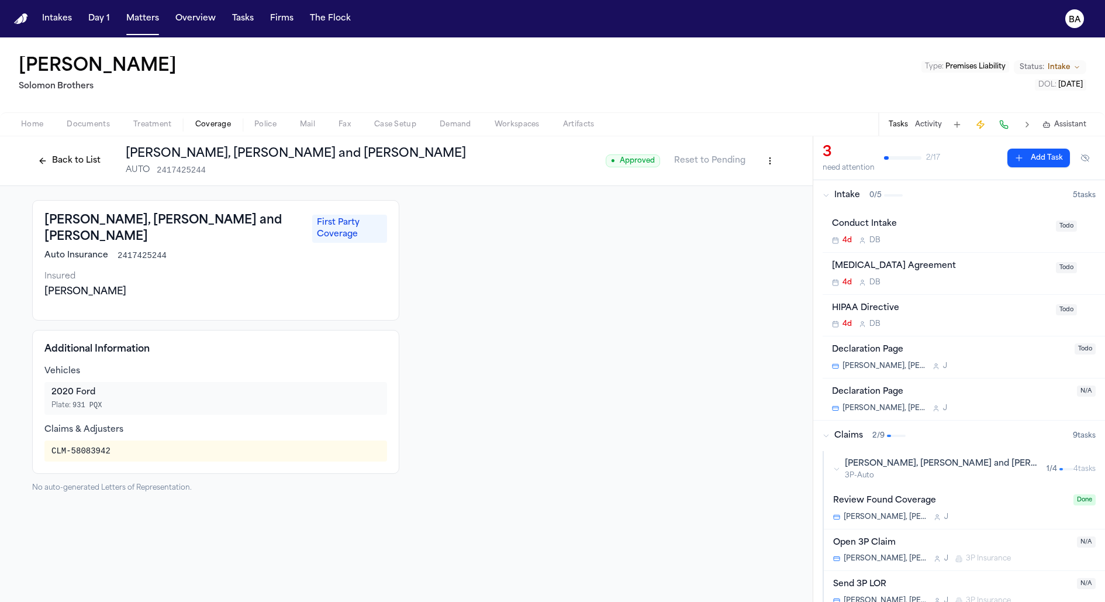
click at [778, 156] on html "Intakes Day 1 Matters Overview Tasks Firms The Flock BA Bradley Welch Solomon B…" at bounding box center [552, 301] width 1105 height 602
click at [742, 186] on div "Edit Coverage" at bounding box center [730, 186] width 98 height 19
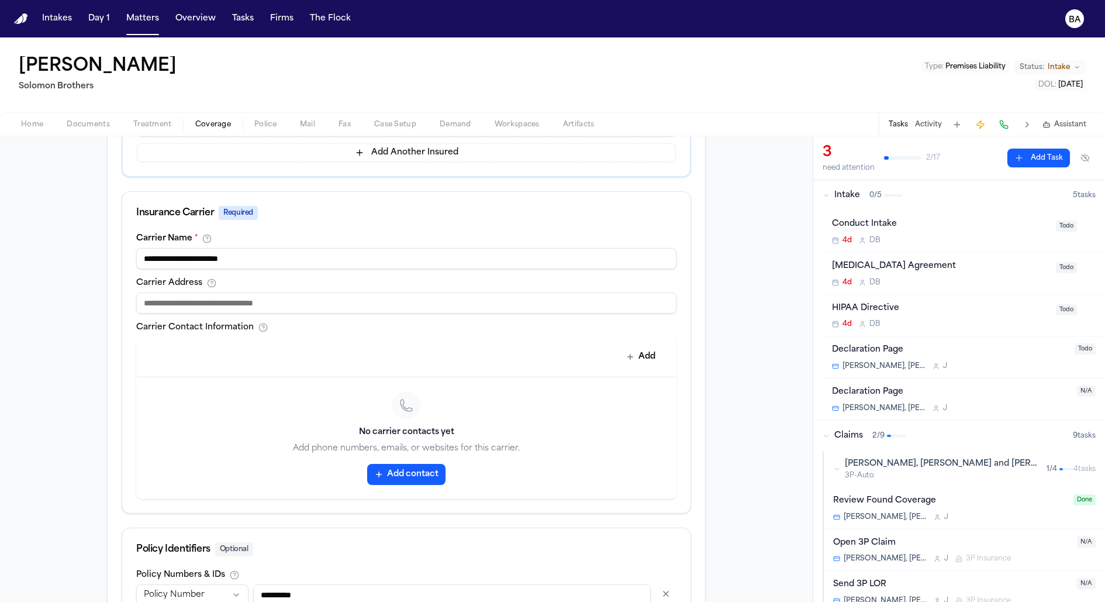
scroll to position [346, 0]
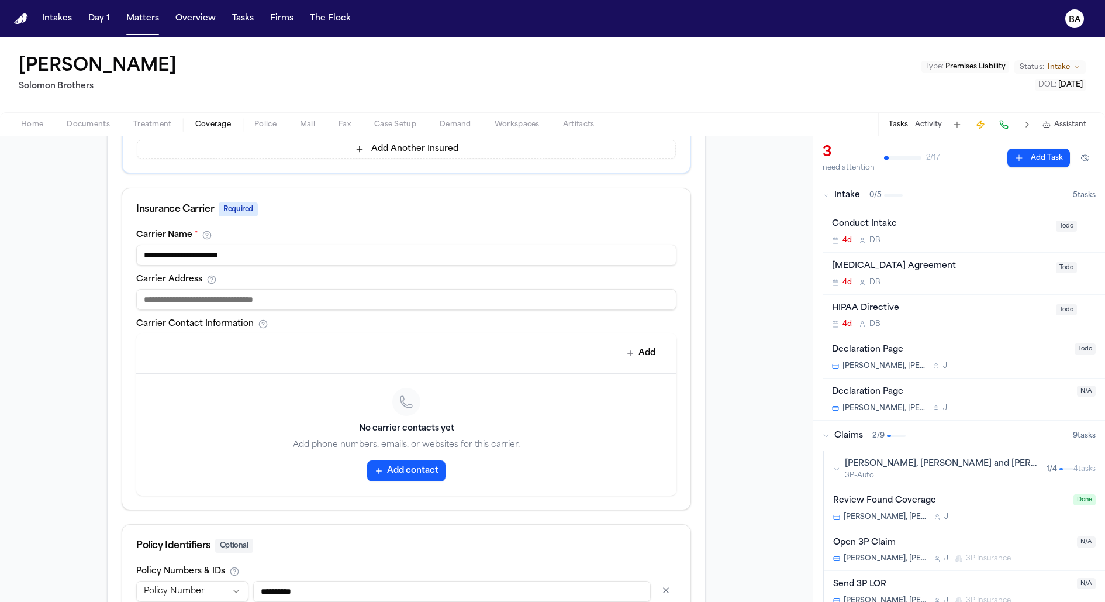
click at [633, 358] on button "Add" at bounding box center [641, 353] width 43 height 21
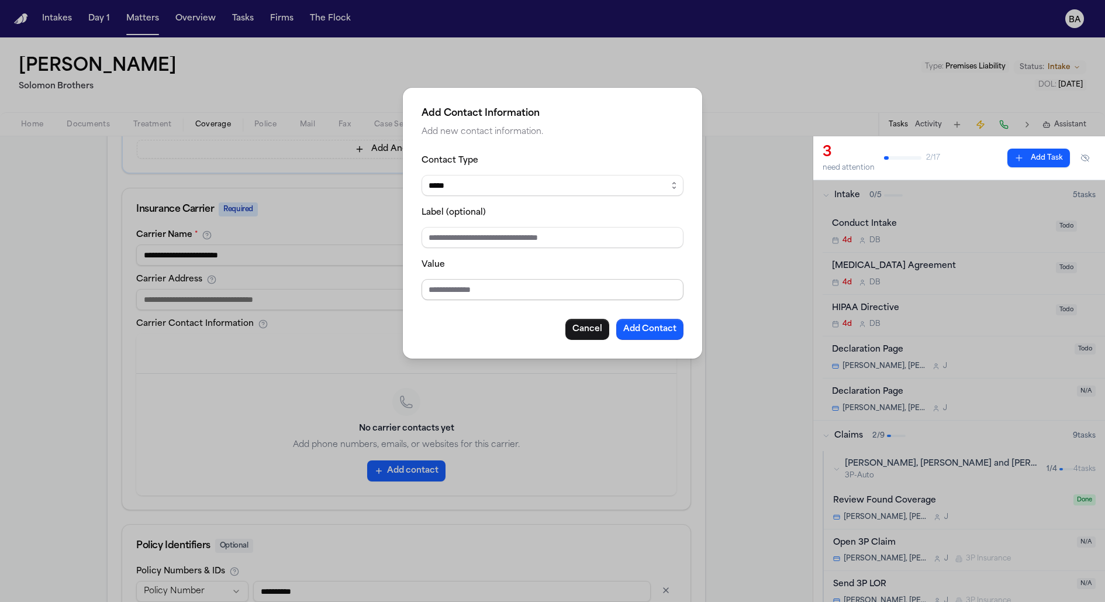
click at [504, 291] on input "Value" at bounding box center [553, 289] width 262 height 21
type input "**********"
click at [646, 334] on button "Add Contact" at bounding box center [649, 329] width 67 height 21
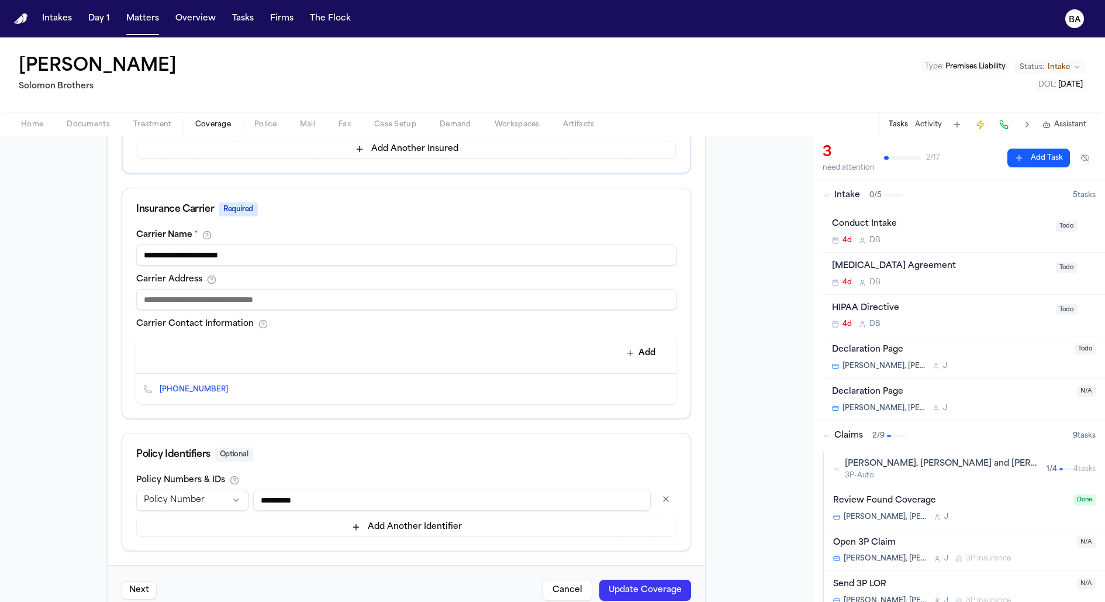
scroll to position [369, 0]
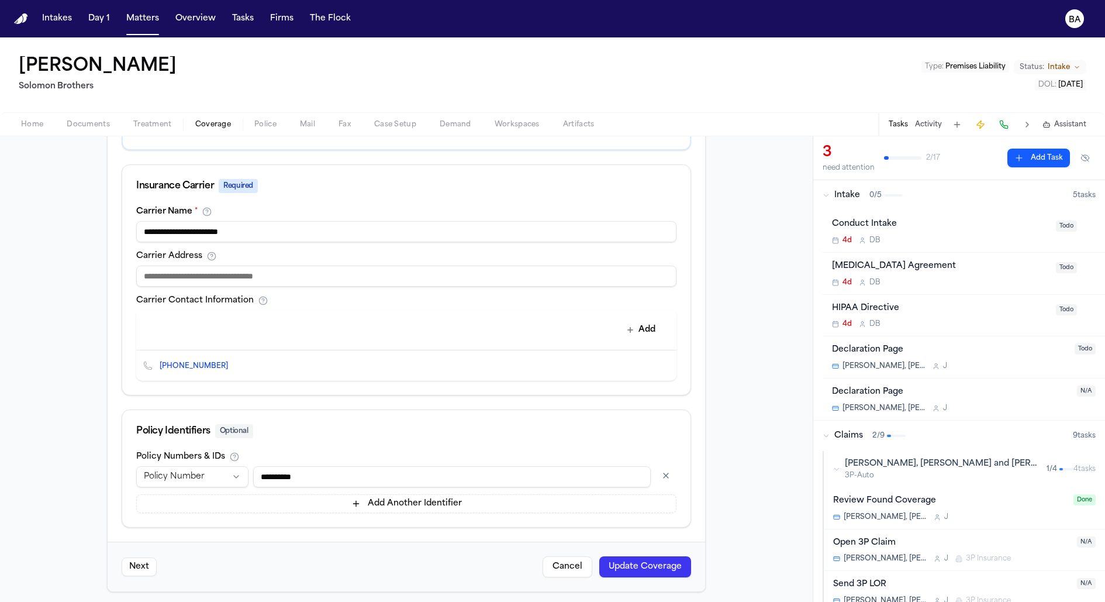
click at [645, 559] on button "Update Coverage" at bounding box center [645, 566] width 92 height 21
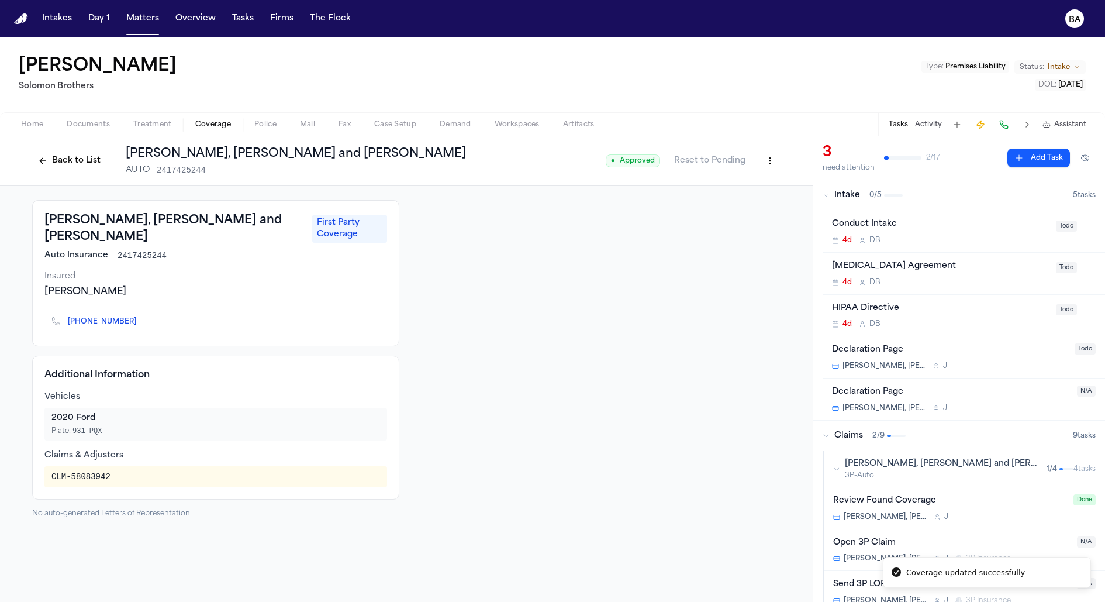
click at [1063, 265] on span "Todo" at bounding box center [1066, 267] width 21 height 11
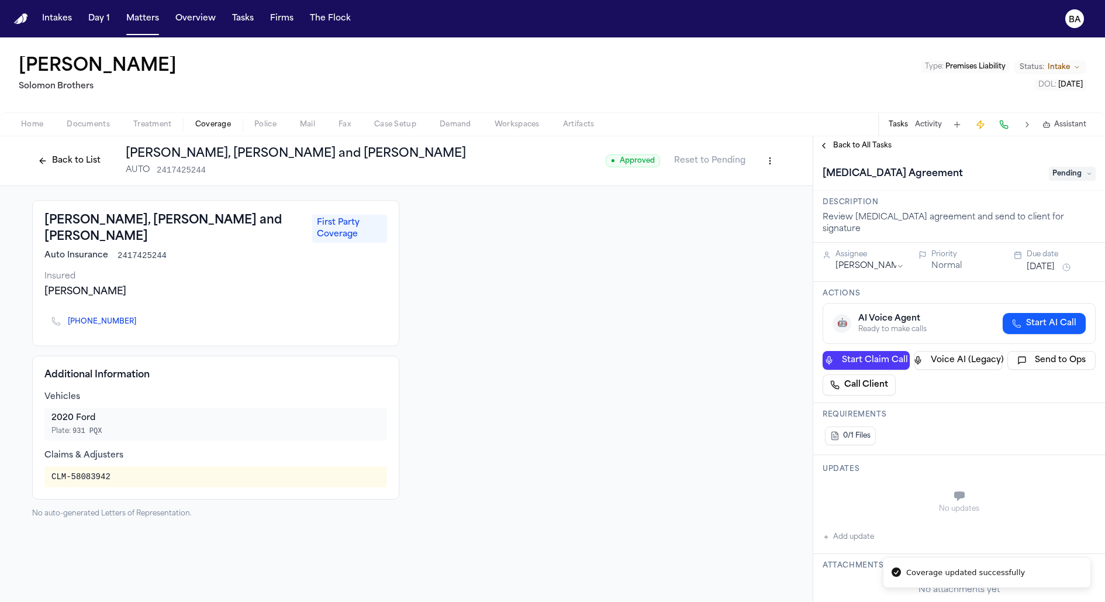
click at [1072, 170] on span "Pending" at bounding box center [1072, 174] width 47 height 14
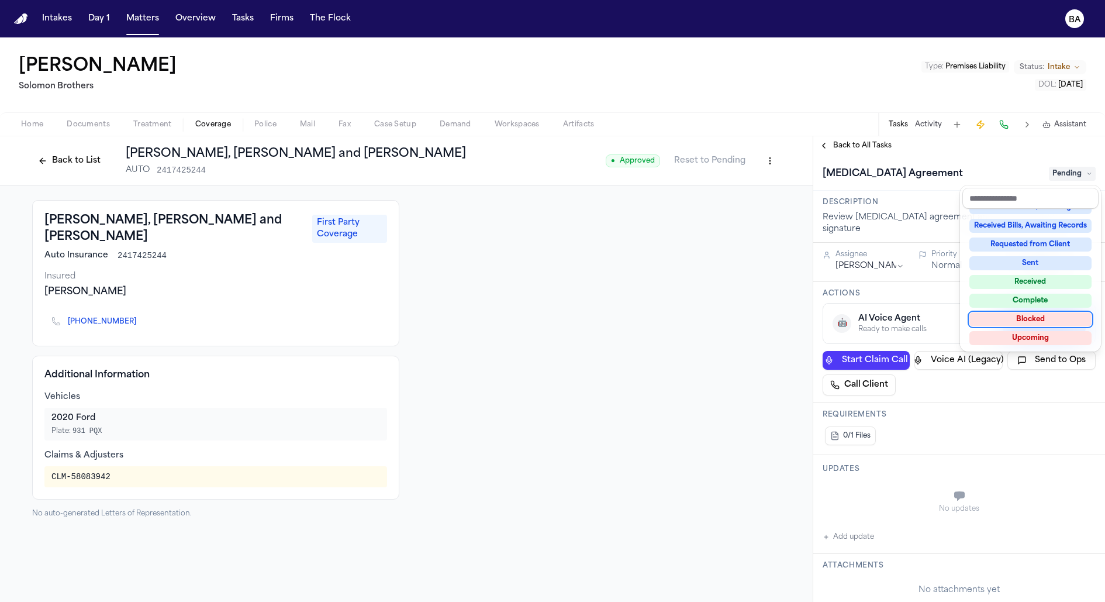
click at [1018, 304] on div "Complete" at bounding box center [1030, 300] width 122 height 14
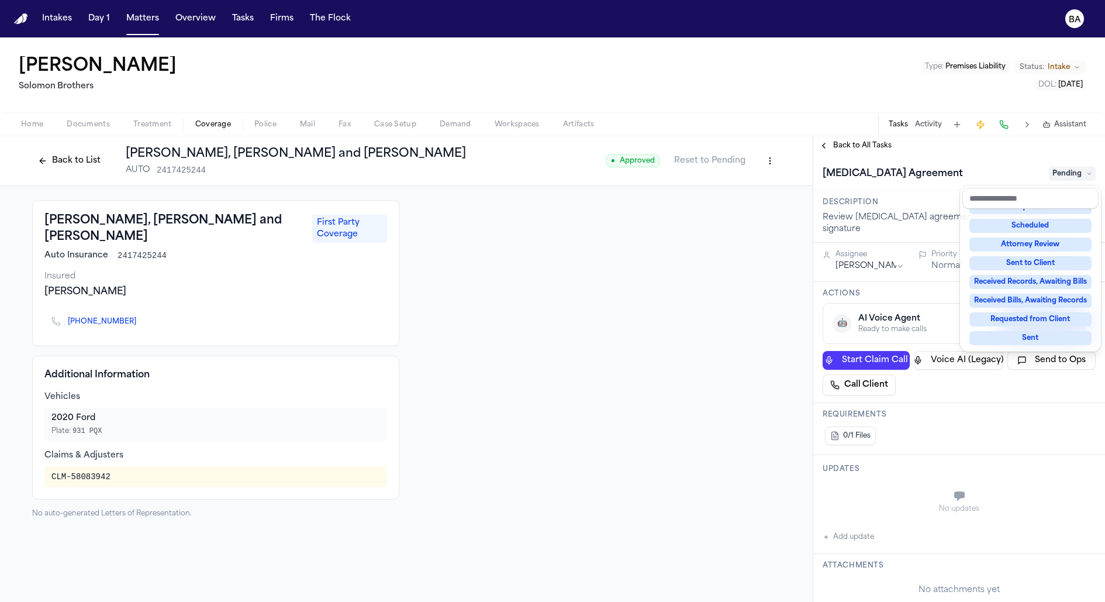
scroll to position [96, 0]
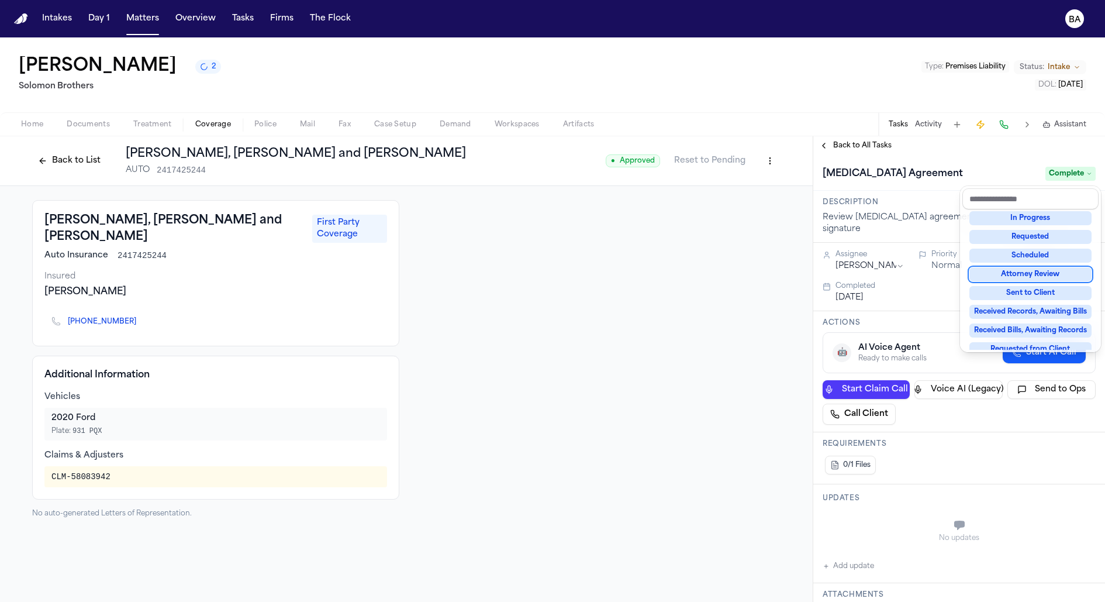
click at [854, 145] on div "**********" at bounding box center [959, 368] width 292 height 465
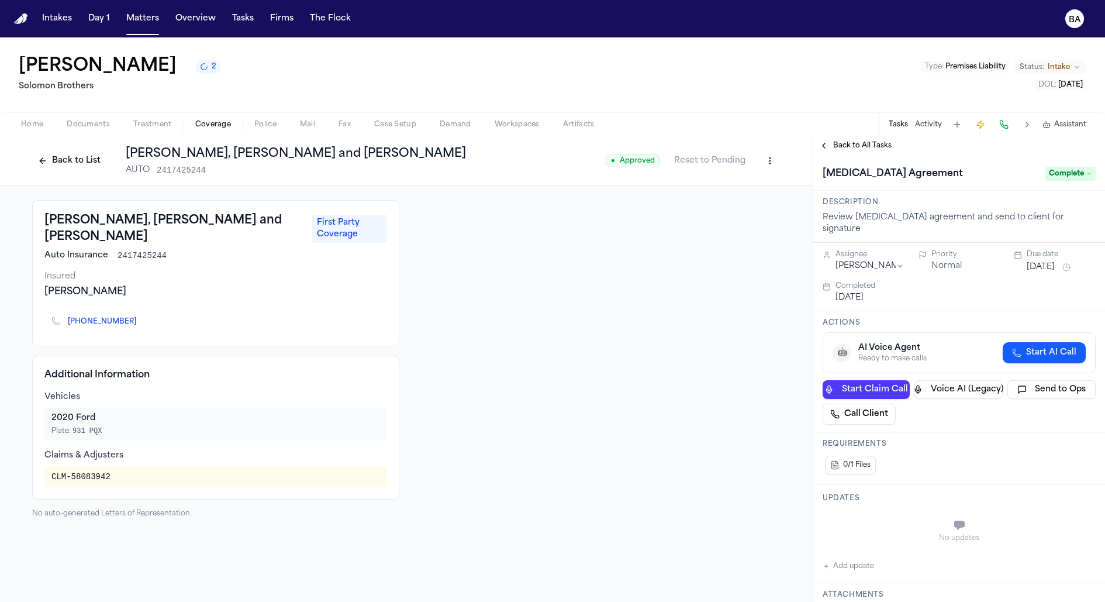
click at [862, 145] on span "Back to All Tasks" at bounding box center [862, 145] width 58 height 9
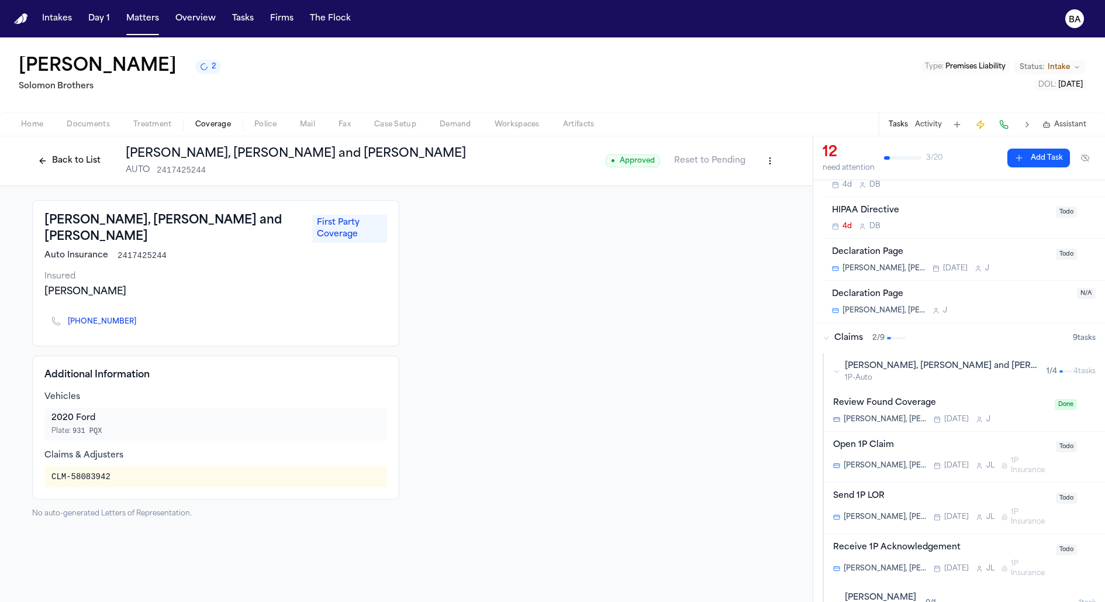
scroll to position [123, 0]
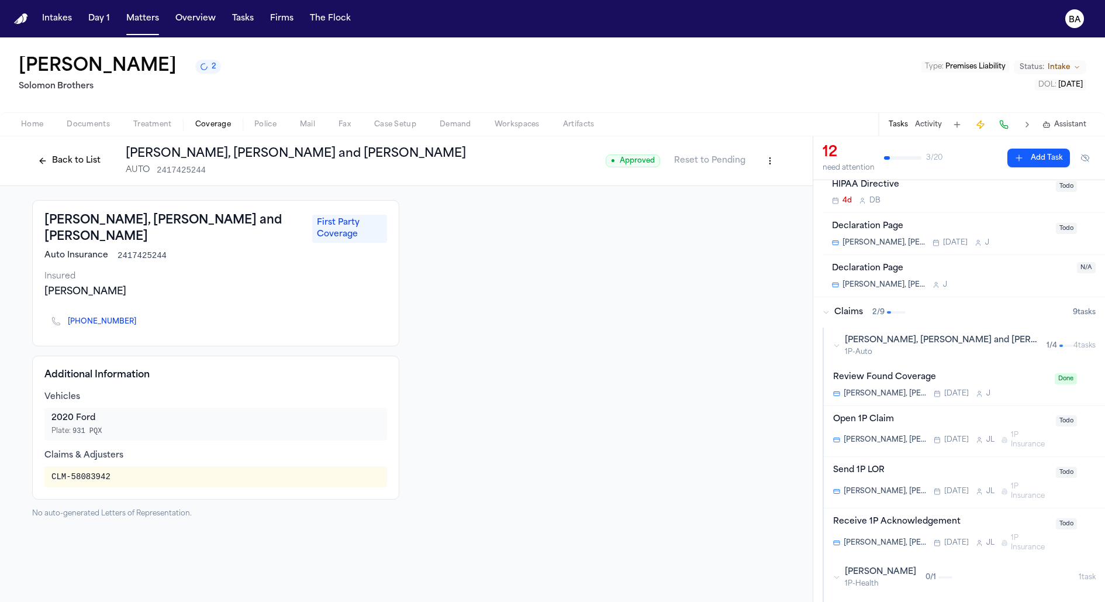
click at [895, 350] on span "1P-Auto" at bounding box center [941, 351] width 192 height 9
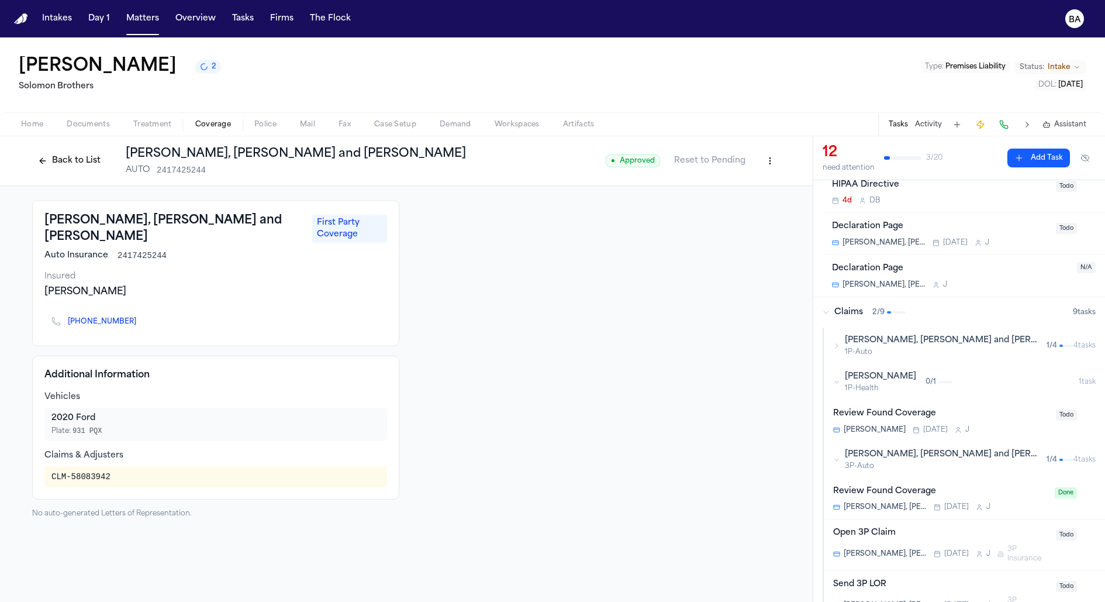
click at [895, 350] on span "1P-Auto" at bounding box center [941, 351] width 192 height 9
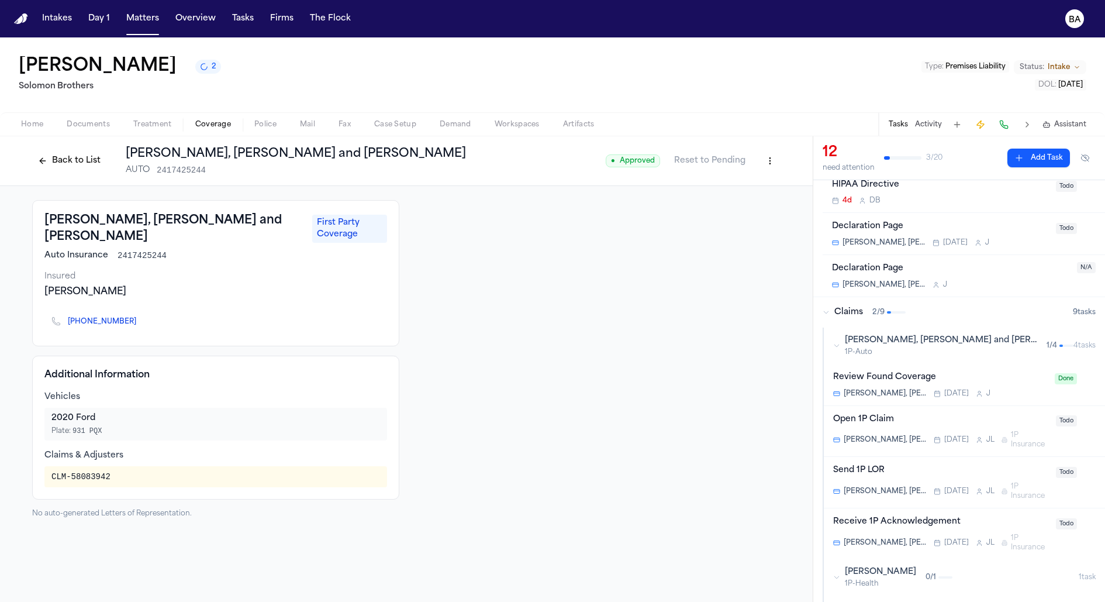
click at [913, 420] on div "Open 1P Claim" at bounding box center [941, 419] width 216 height 13
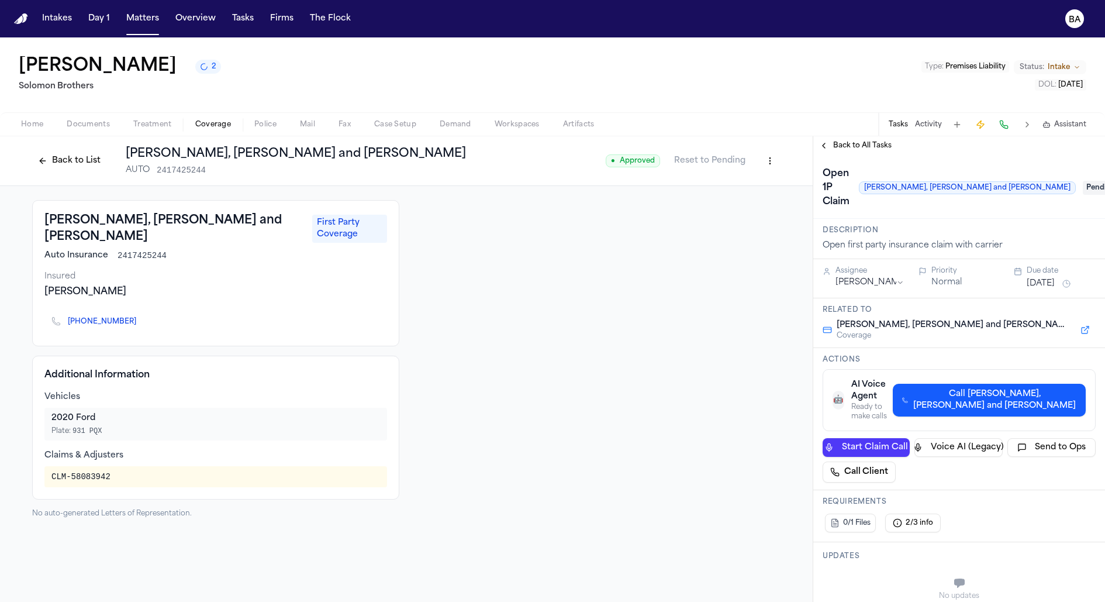
click at [960, 388] on span "Call Miller, Watkins and Brown" at bounding box center [994, 399] width 163 height 23
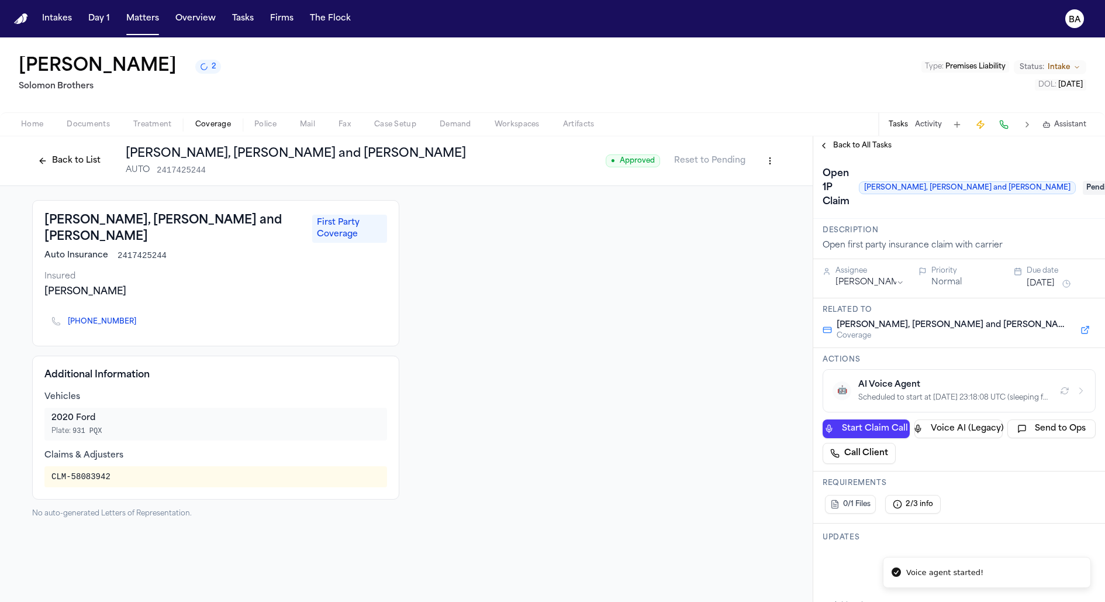
click at [1085, 386] on icon "button" at bounding box center [1080, 390] width 9 height 9
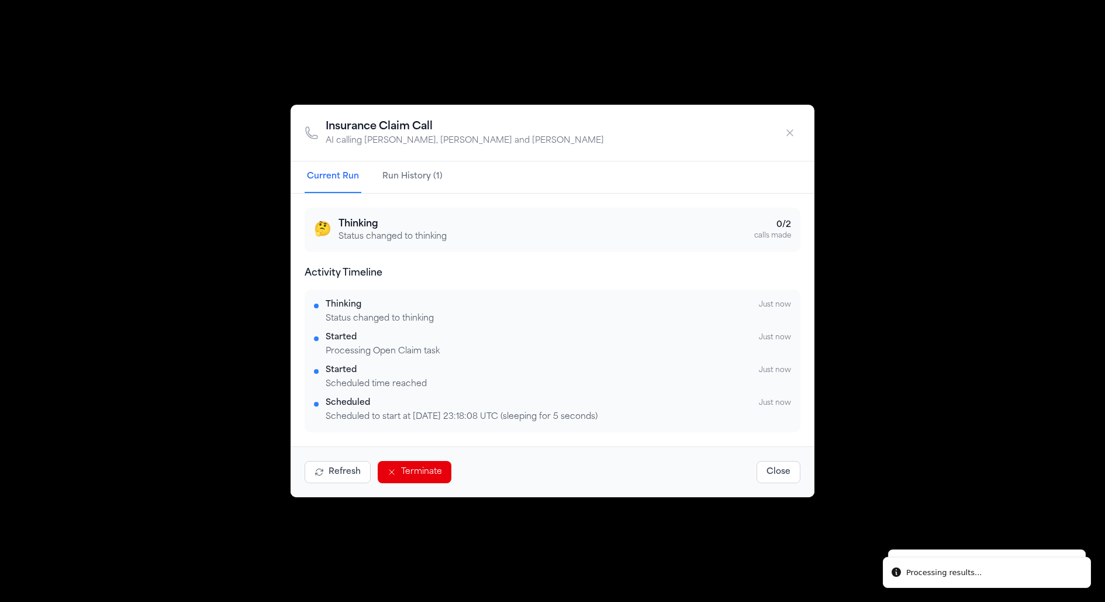
click at [391, 44] on div "Insurance Claim Call AI calling Miller, Watkins and Brown Current Run Run Histo…" at bounding box center [552, 301] width 1105 height 602
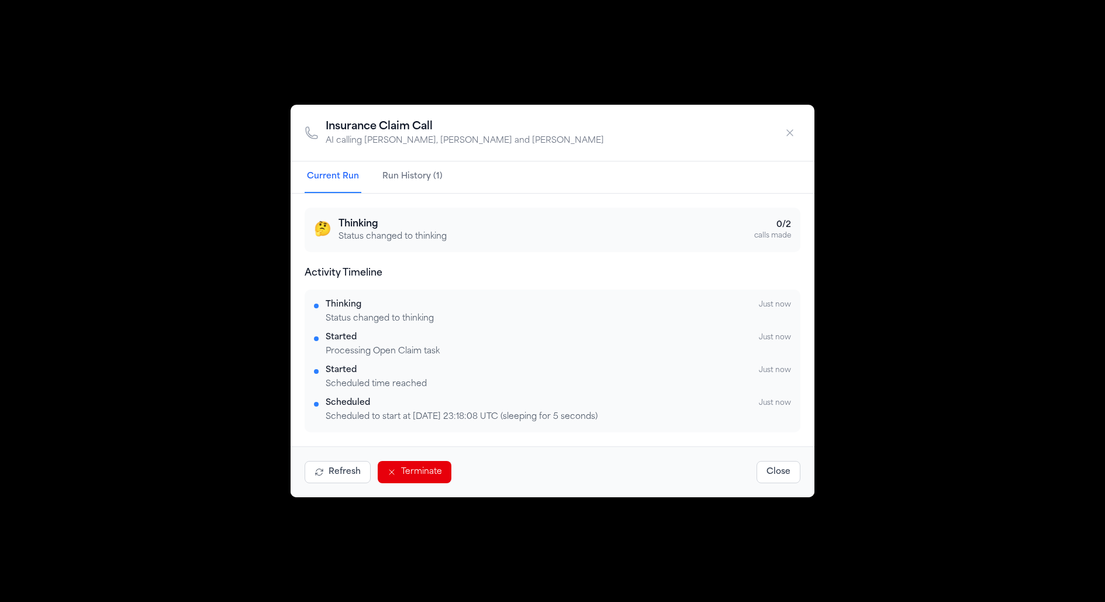
click at [791, 130] on icon "button" at bounding box center [790, 133] width 12 height 12
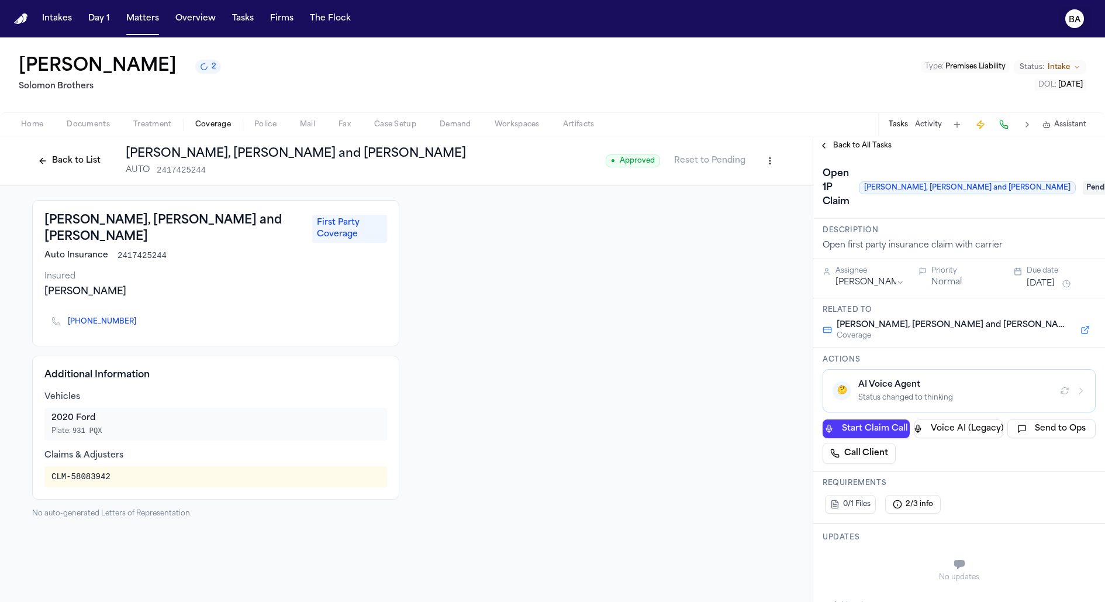
click at [1075, 16] on text "BA" at bounding box center [1075, 20] width 12 height 8
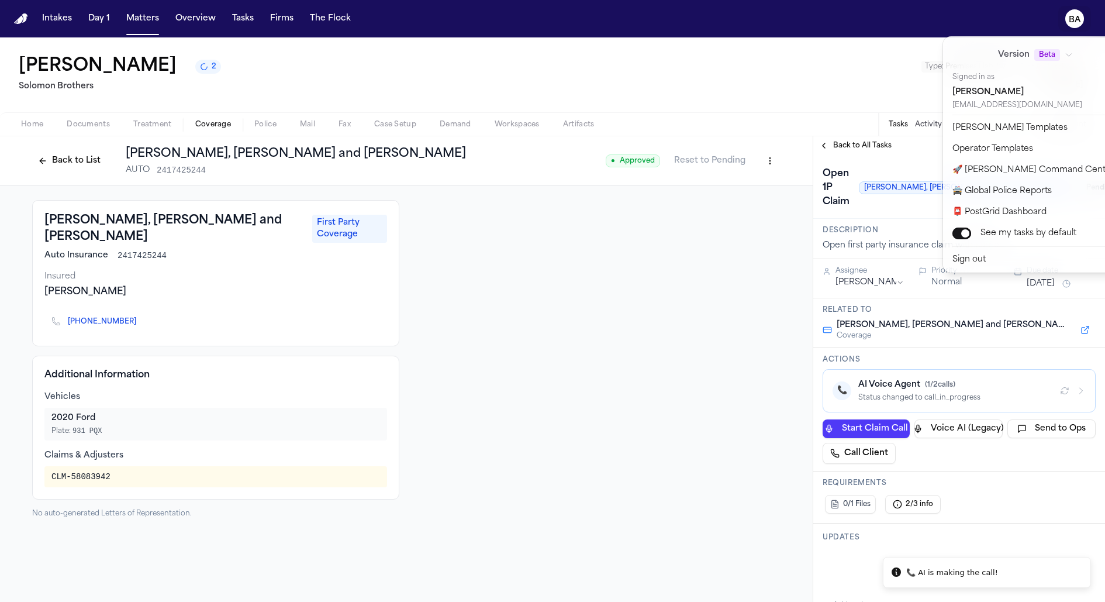
click at [1076, 357] on div "Intakes Day 1 Matters Overview Tasks Firms The Flock BA Bradley Welch 2 Solomon…" at bounding box center [552, 301] width 1105 height 602
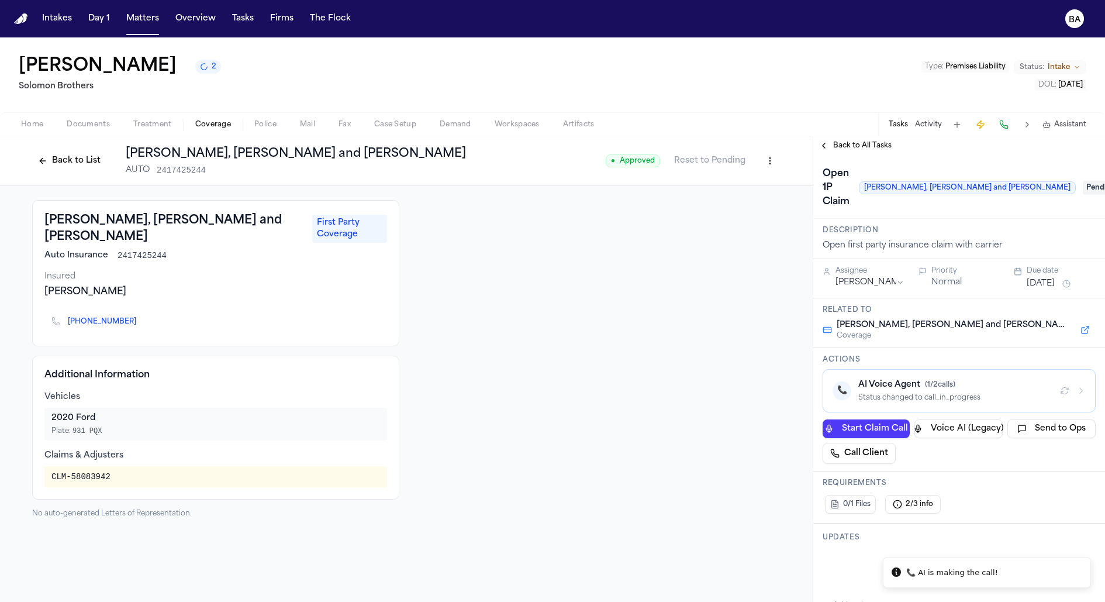
click at [1081, 386] on icon "button" at bounding box center [1080, 390] width 9 height 9
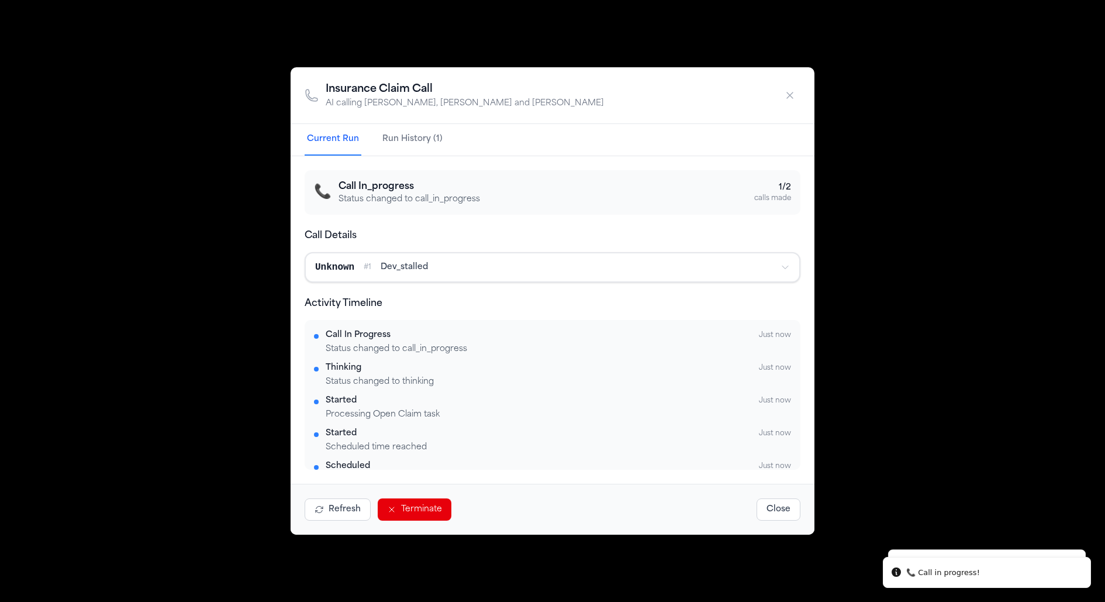
click at [995, 262] on div "Insurance Claim Call AI calling Miller, Watkins and Brown Current Run Run Histo…" at bounding box center [552, 301] width 1105 height 602
click at [1083, 43] on div "Insurance Claim Call AI calling Miller, Watkins and Brown Current Run Run Histo…" at bounding box center [552, 301] width 1105 height 602
click at [796, 96] on button "button" at bounding box center [789, 95] width 21 height 21
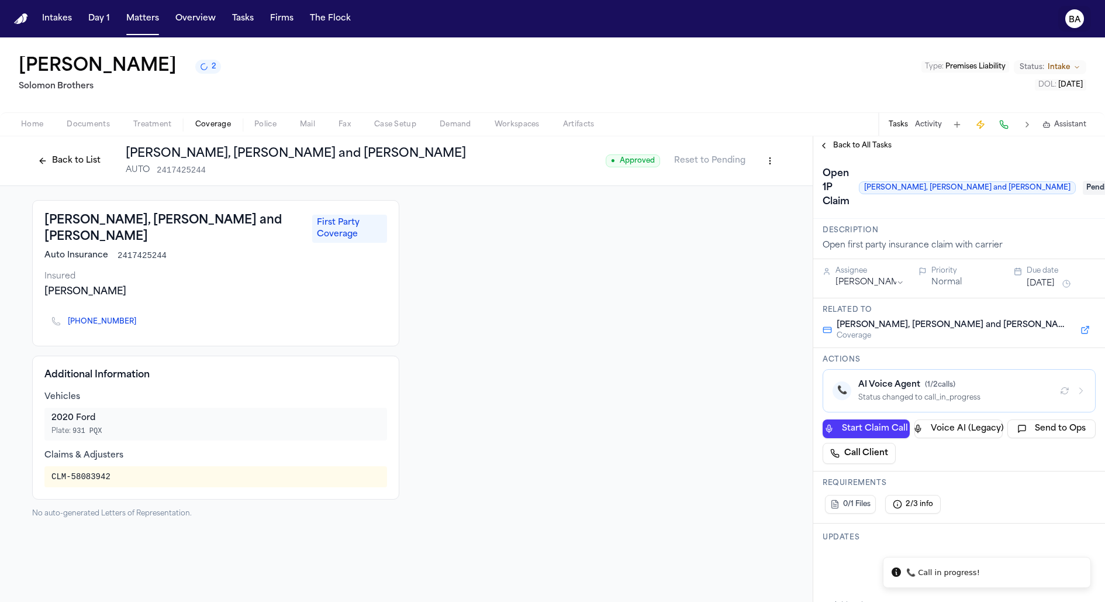
click at [1081, 17] on icon "BA" at bounding box center [1074, 18] width 19 height 19
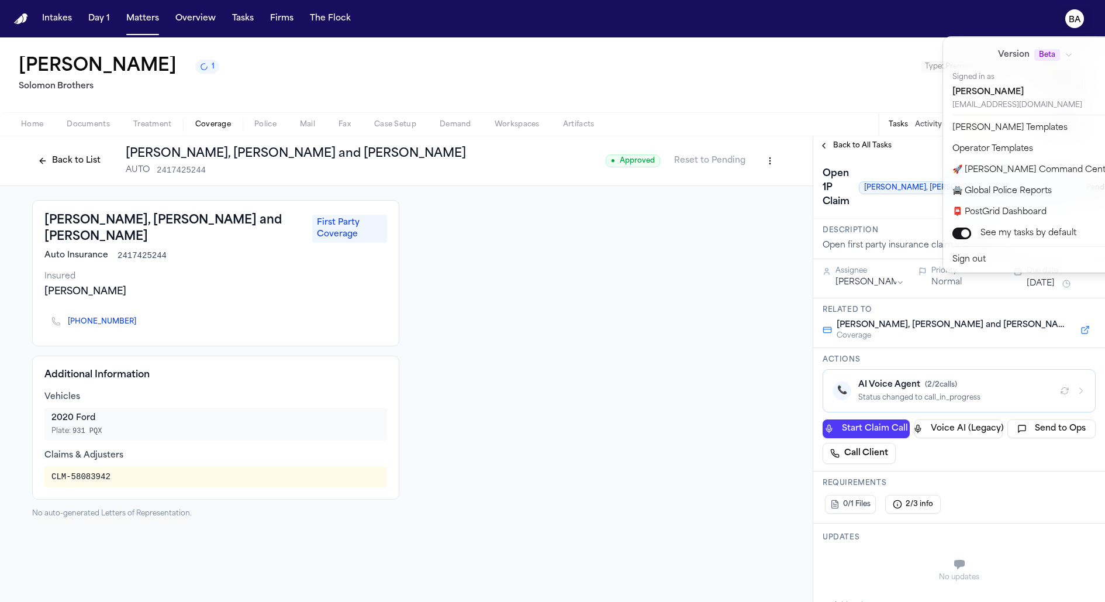
click at [489, 364] on div "Intakes Day 1 Matters Overview Tasks Firms The Flock BA Bradley Welch 1 Solomon…" at bounding box center [552, 301] width 1105 height 602
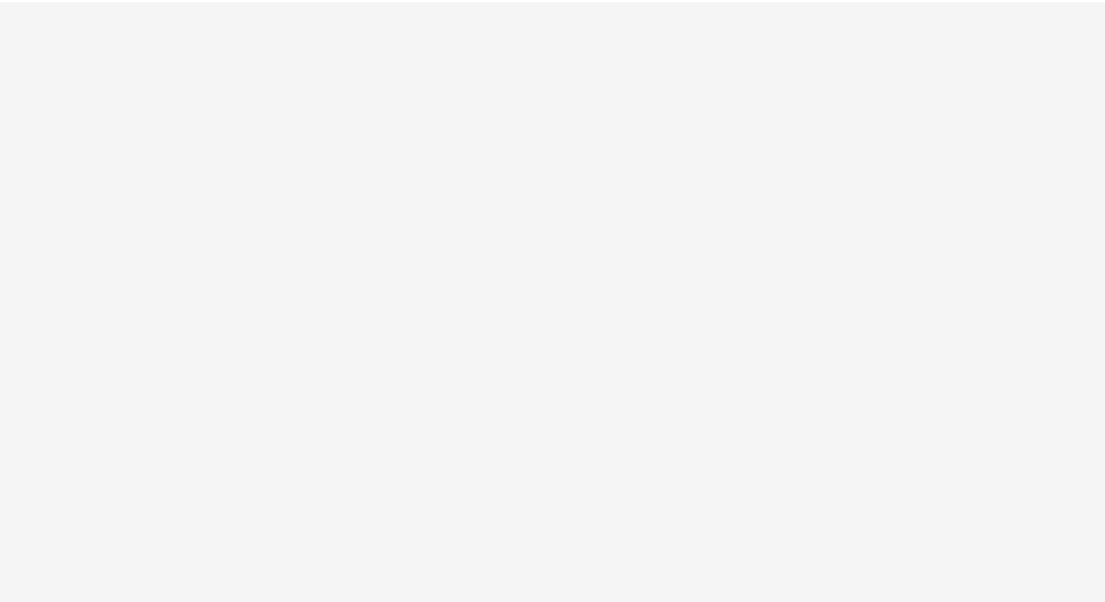
select select "**"
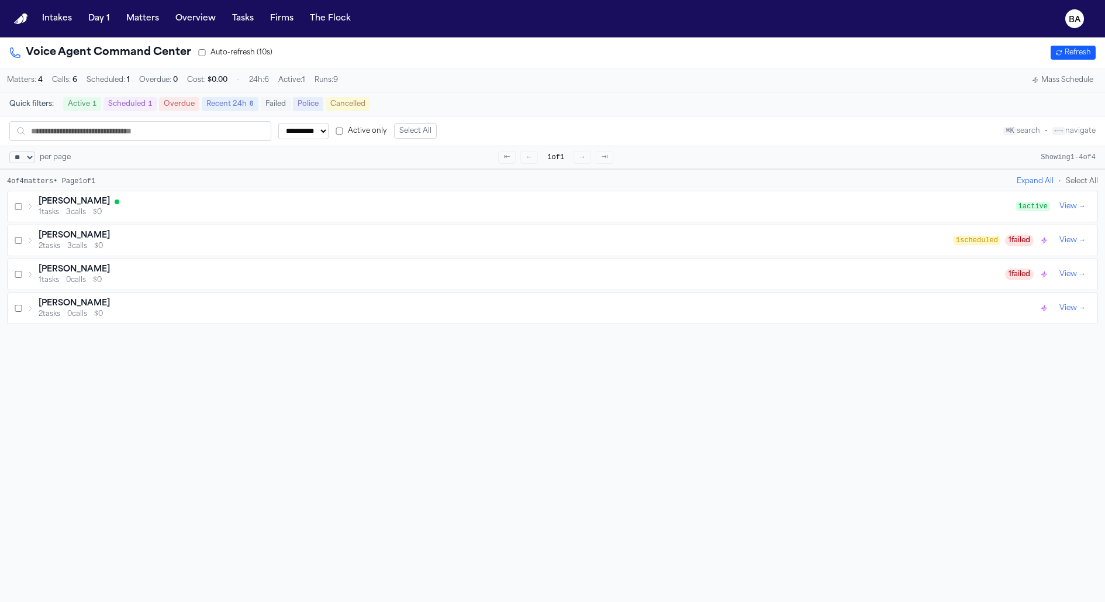
click at [37, 206] on div "[PERSON_NAME] 1 tasks 3 calls $0" at bounding box center [521, 206] width 989 height 21
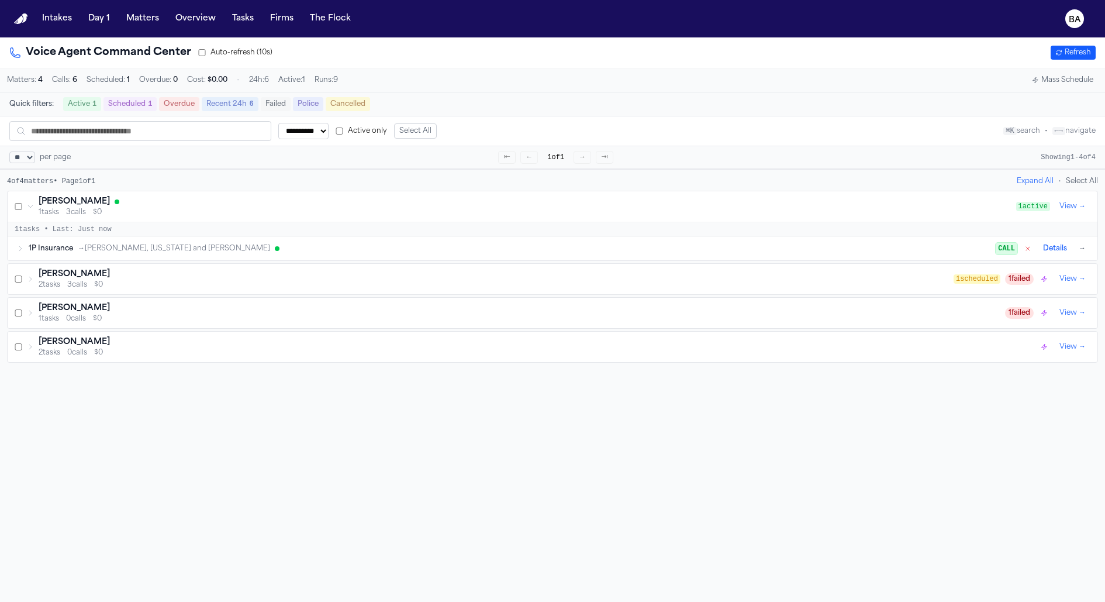
click at [21, 249] on icon at bounding box center [20, 248] width 7 height 7
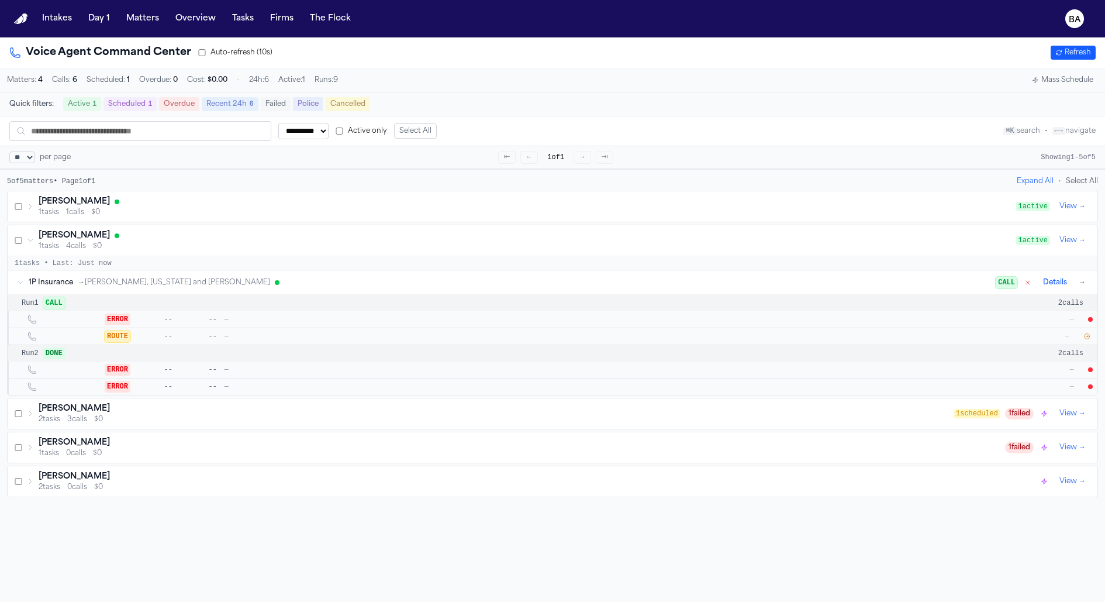
click at [36, 211] on div "[PERSON_NAME] 1 tasks 1 calls $0" at bounding box center [521, 206] width 989 height 21
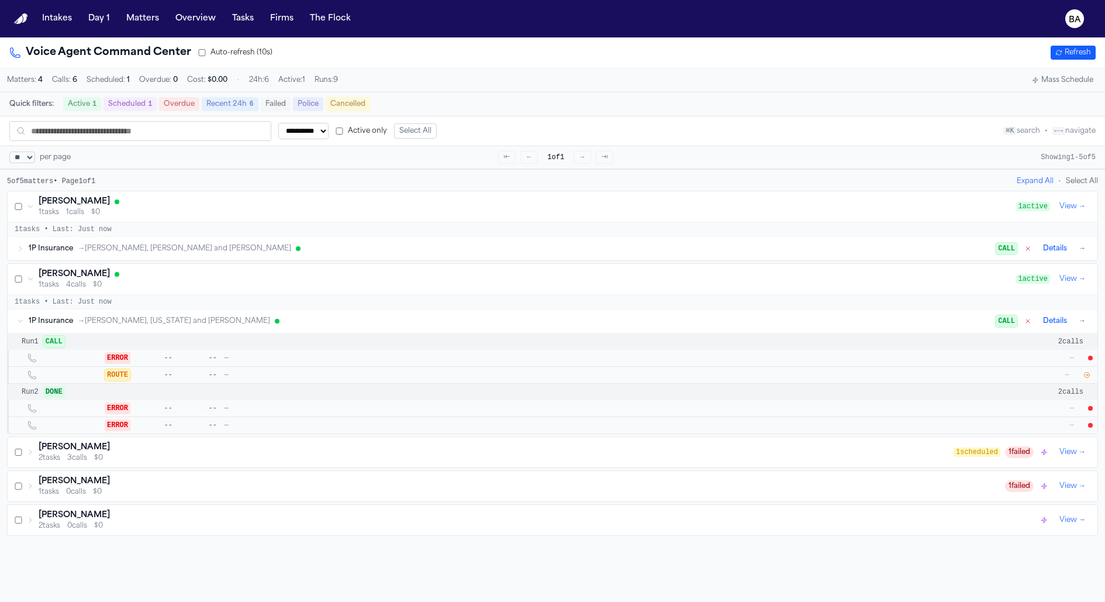
click at [23, 247] on icon at bounding box center [20, 248] width 7 height 7
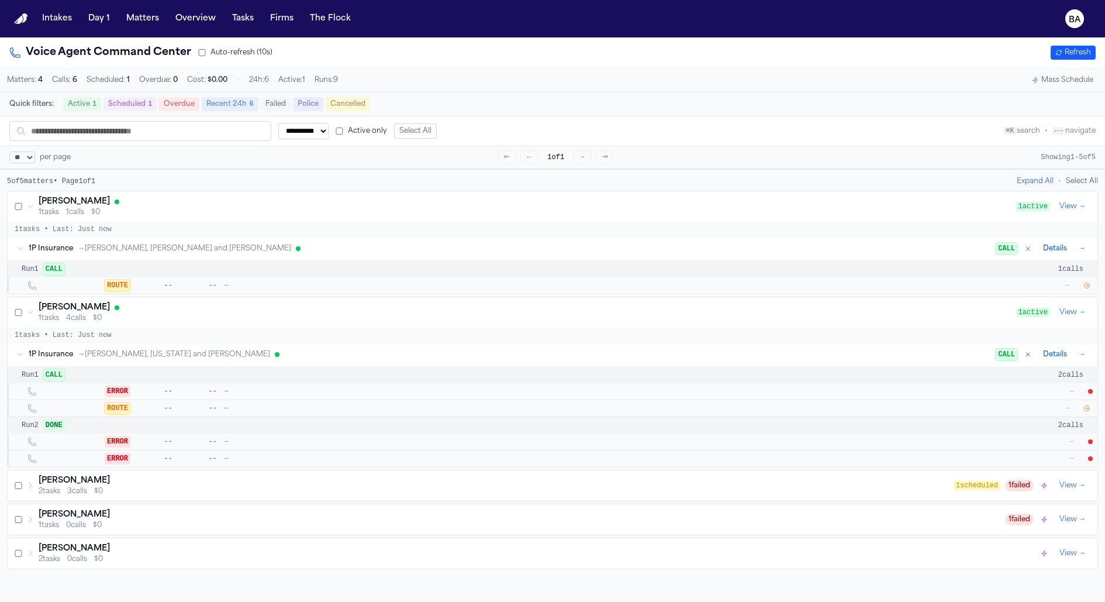
click at [1087, 285] on icon "button" at bounding box center [1086, 285] width 7 height 7
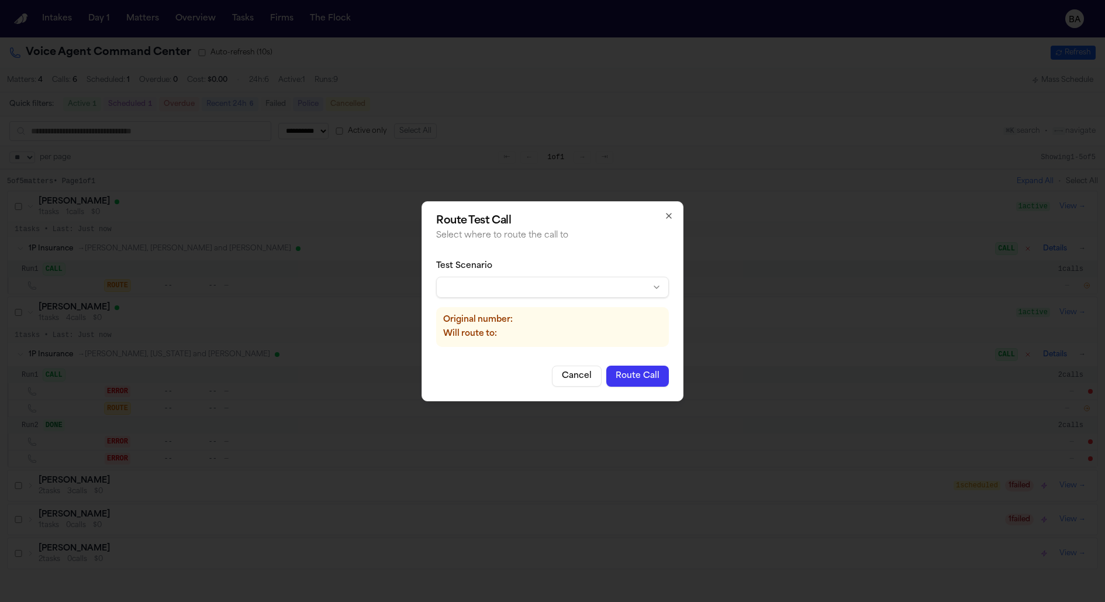
click at [606, 285] on body "**********" at bounding box center [552, 301] width 1105 height 602
click at [627, 379] on button "Route Call" at bounding box center [637, 375] width 63 height 21
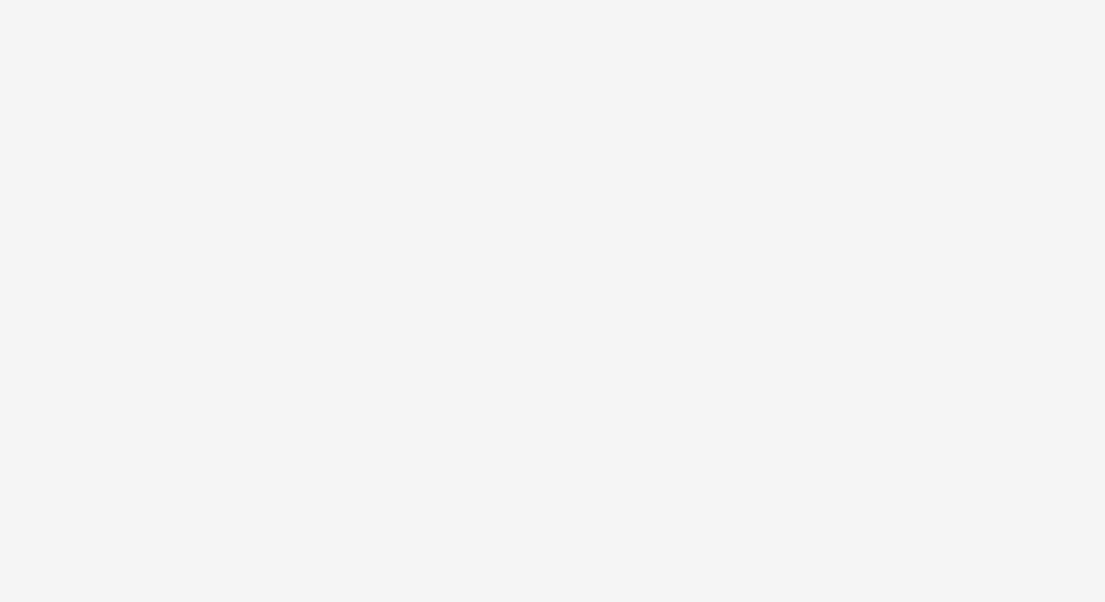
select select "**"
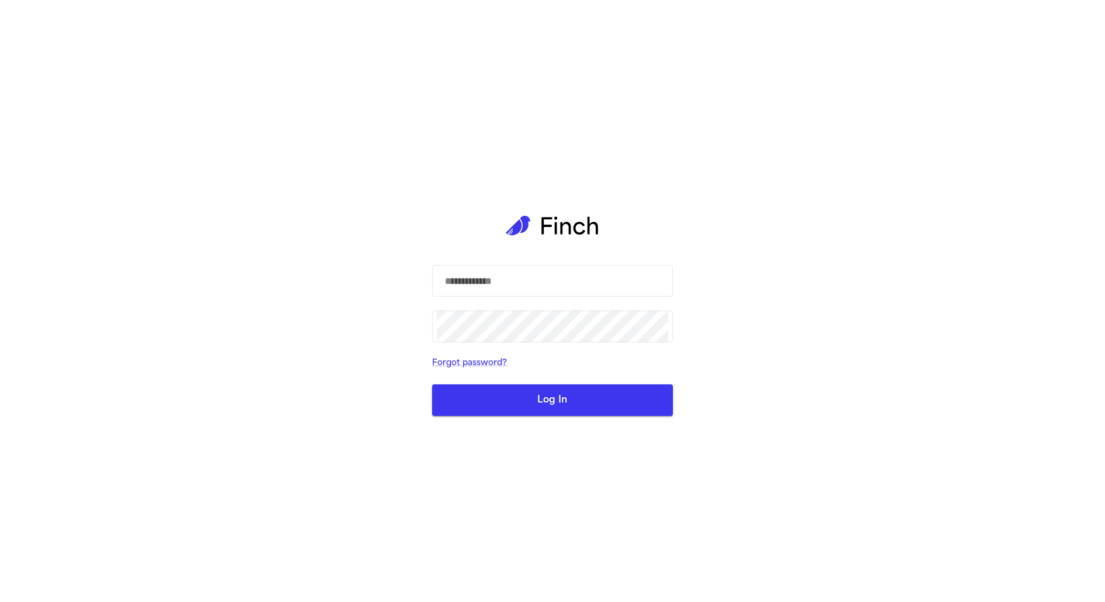
select select "**"
